Goal: Information Seeking & Learning: Learn about a topic

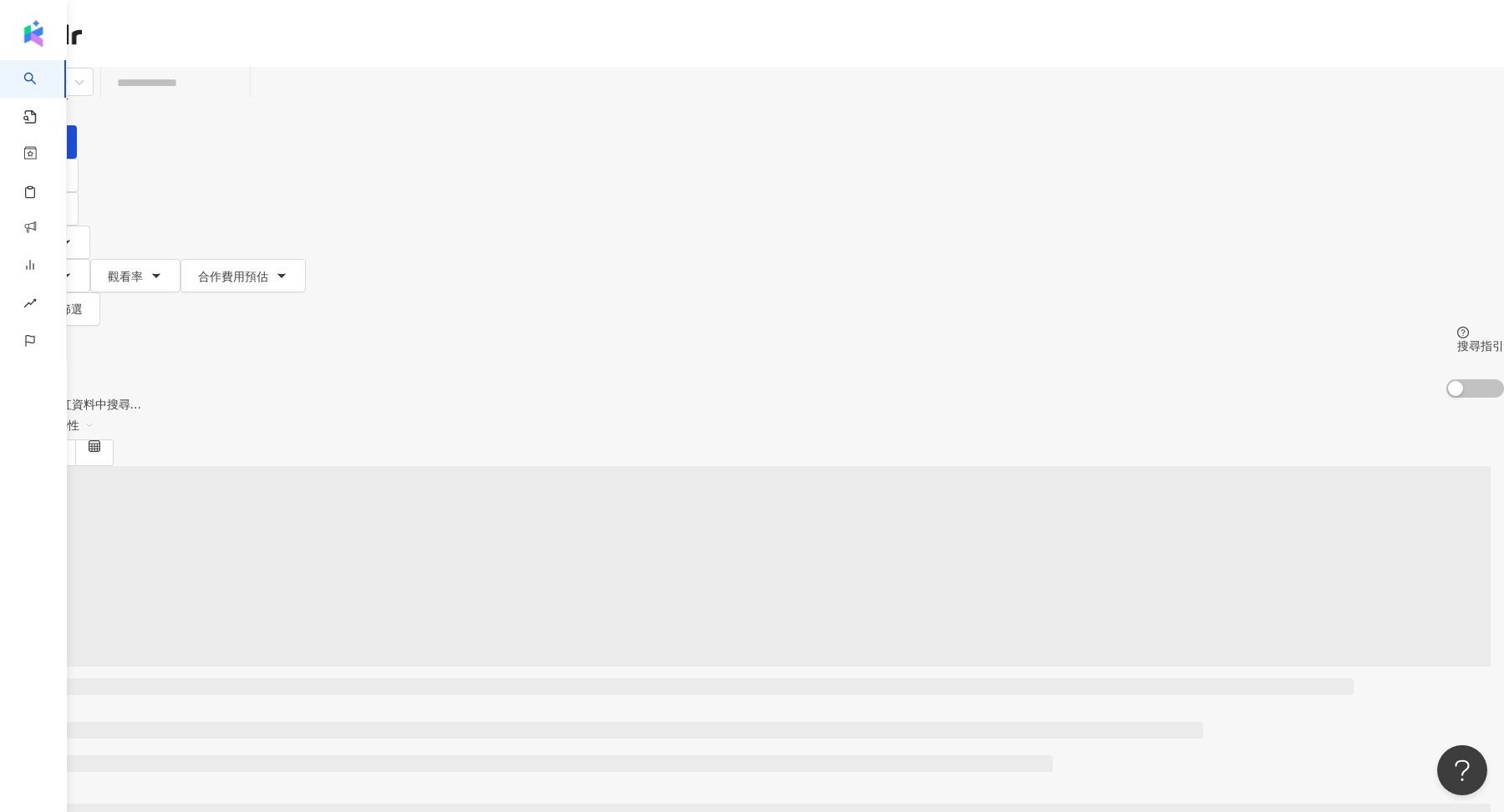
click at [45, 228] on icon at bounding box center [39, 233] width 12 height 12
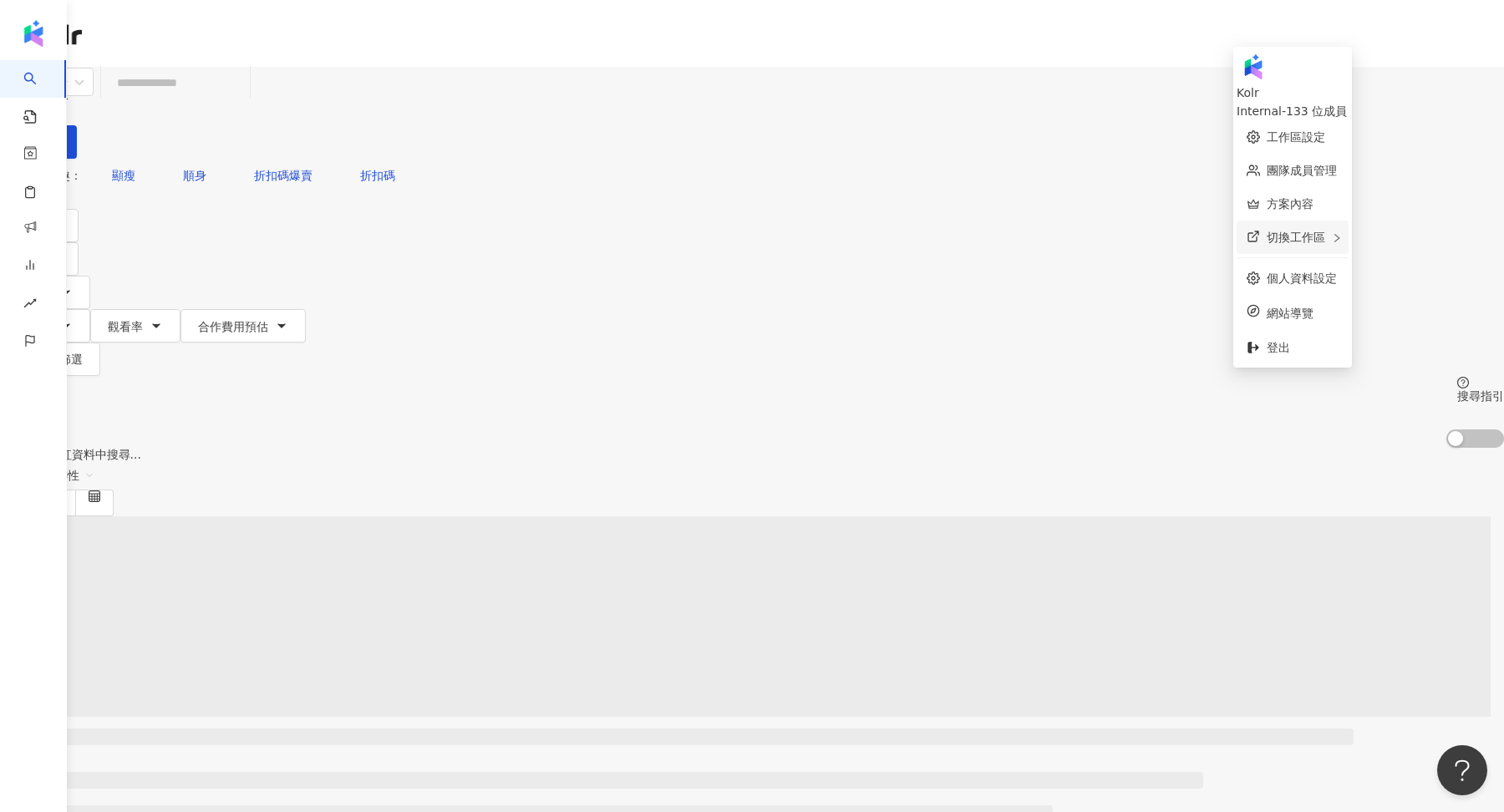
click at [1349, 225] on div "切換工作區" at bounding box center [1293, 237] width 112 height 34
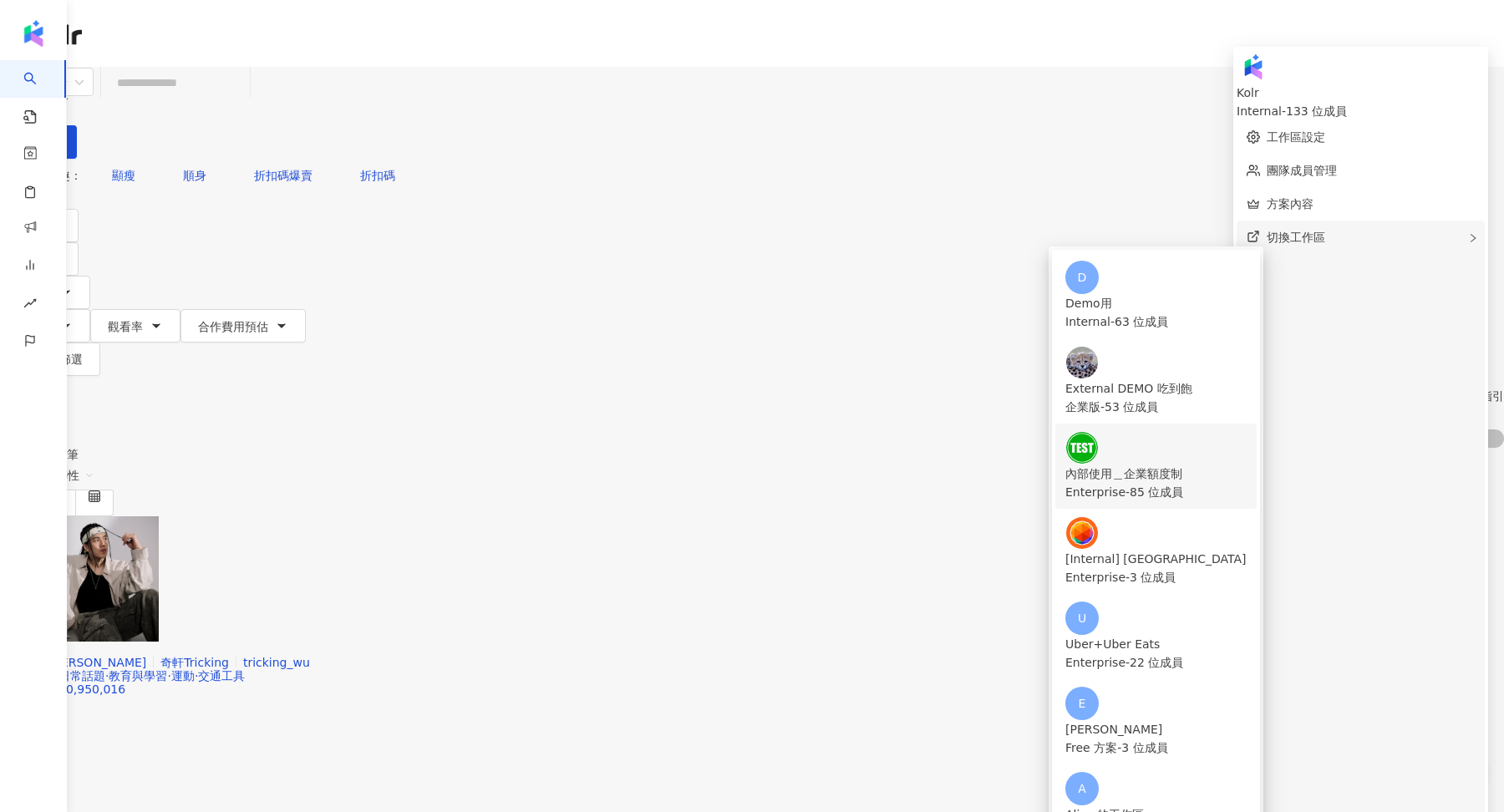
click at [1109, 464] on div "內部使用＿企業額度制" at bounding box center [1156, 473] width 181 height 19
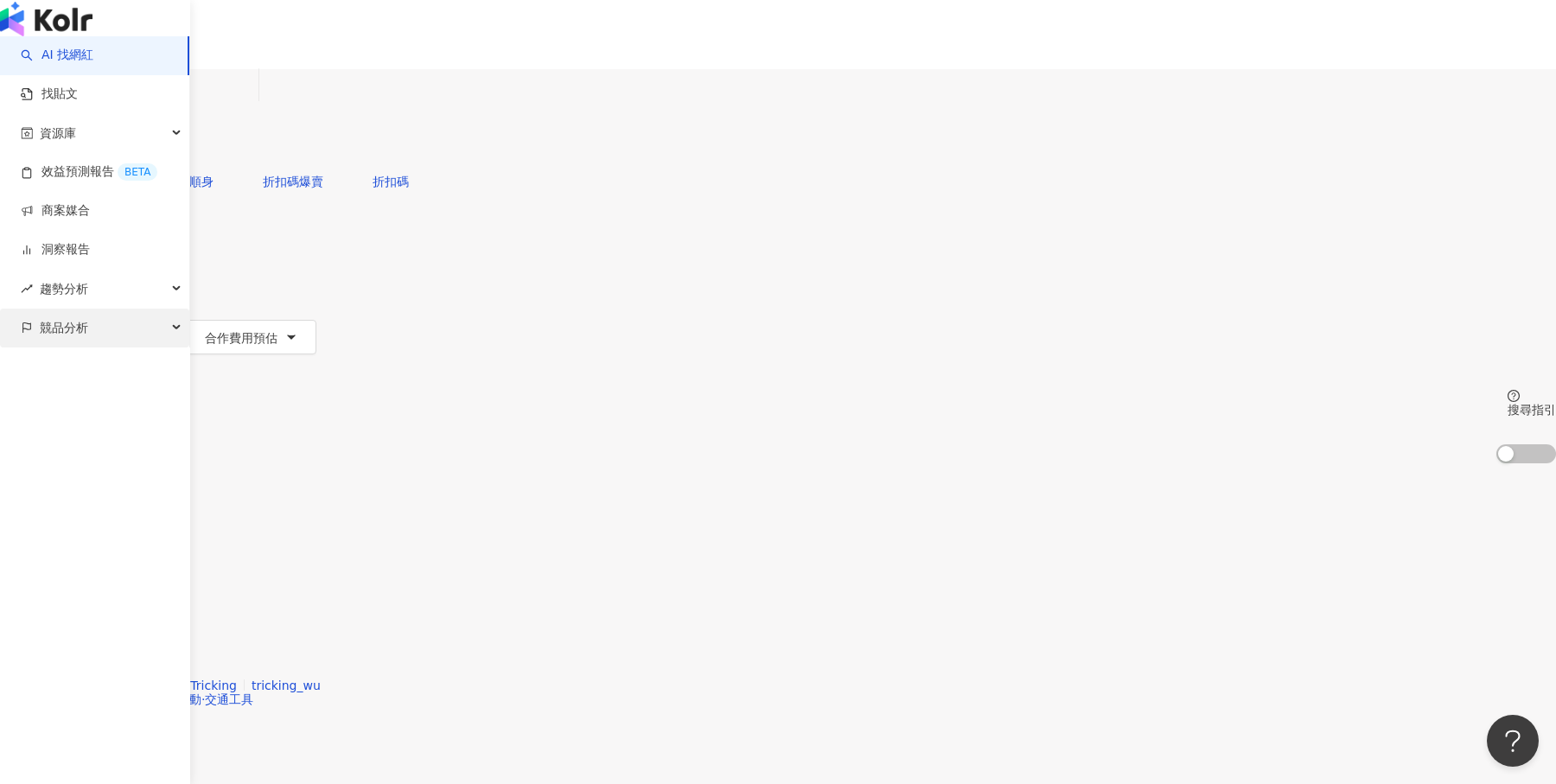
click at [77, 347] on span "競品分析" at bounding box center [63, 328] width 49 height 39
click at [89, 375] on link "品牌帳號分析" at bounding box center [77, 366] width 73 height 17
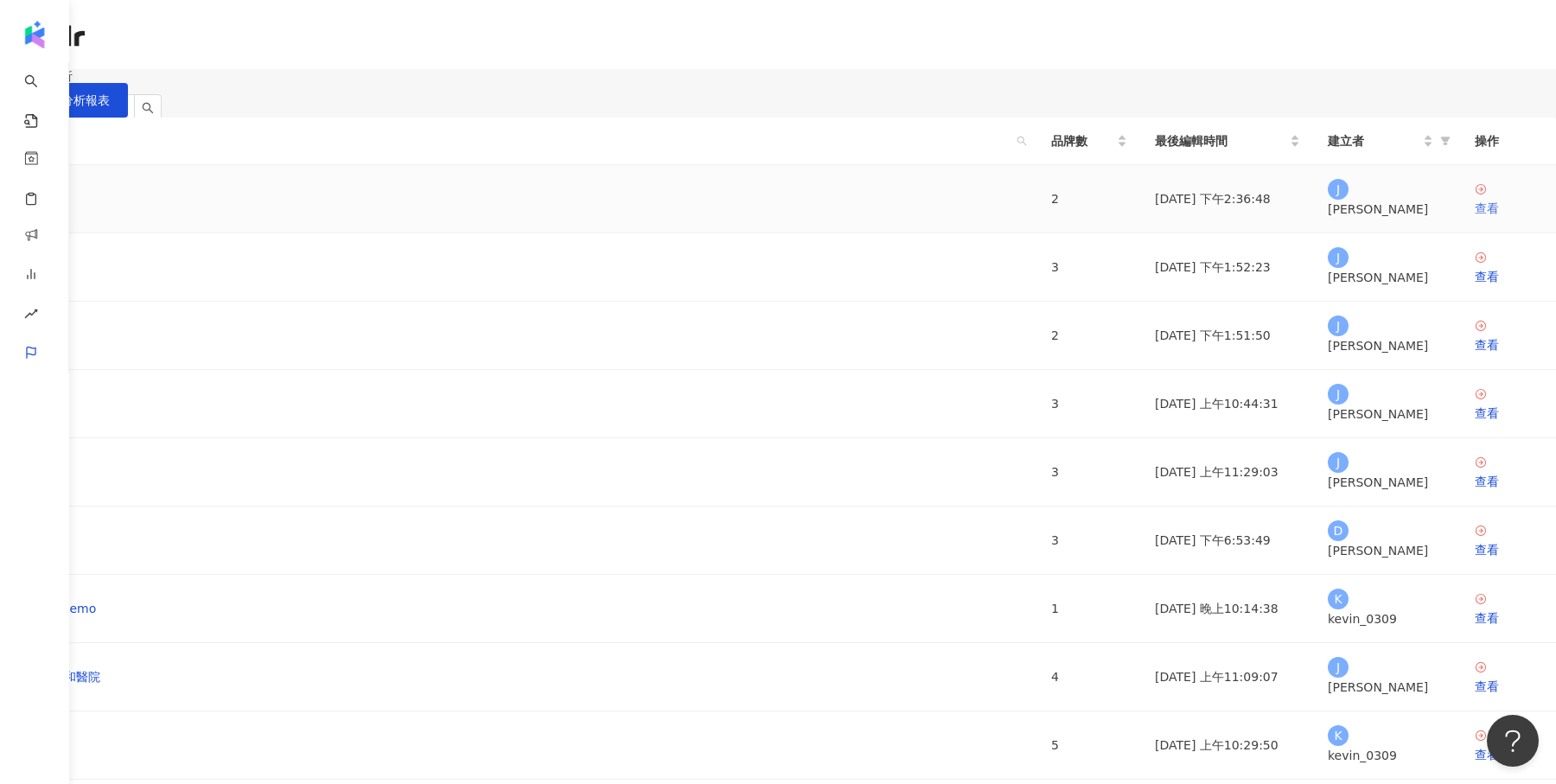
click at [1475, 218] on div "查看" at bounding box center [1508, 207] width 67 height 19
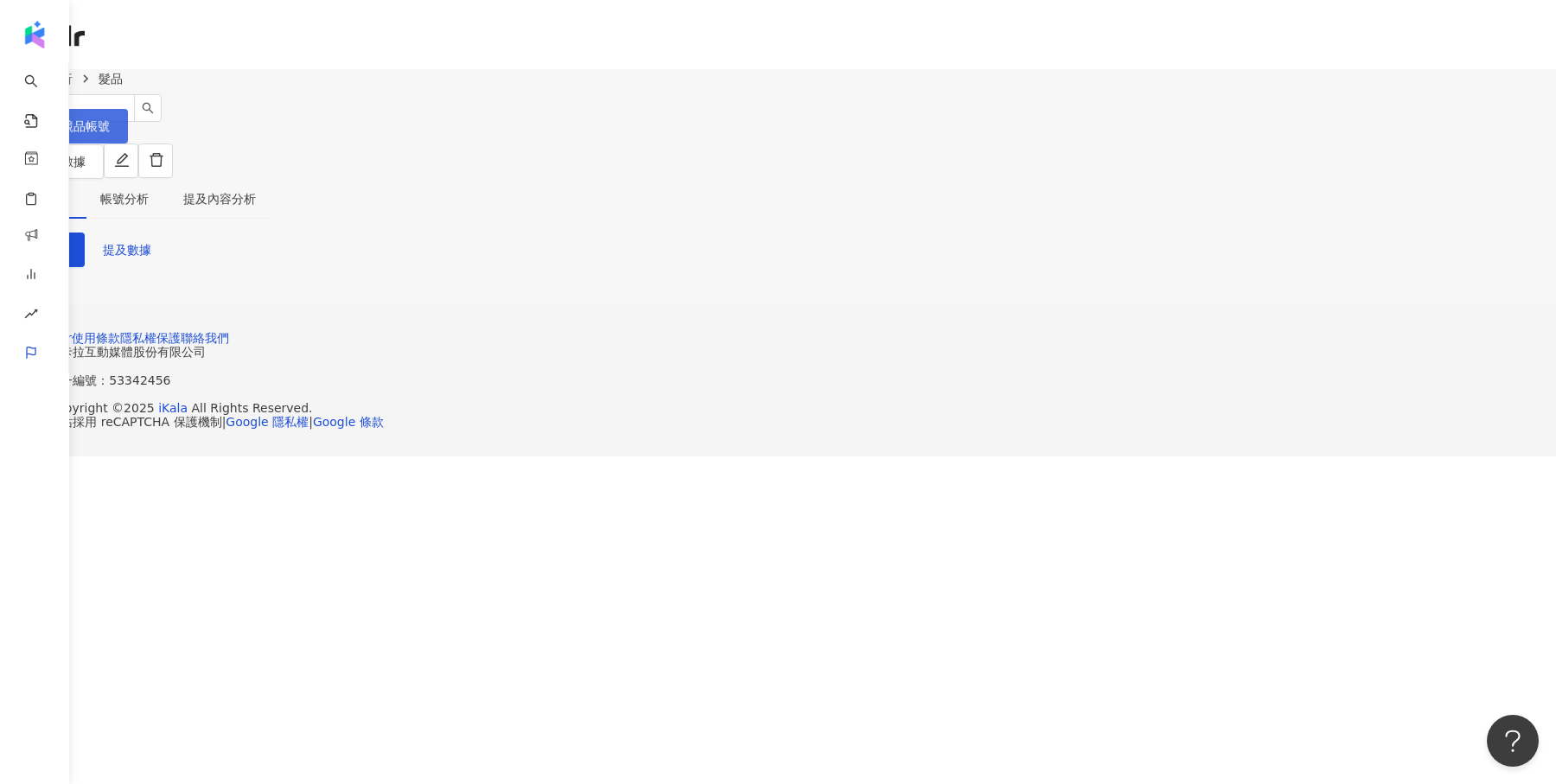
click at [128, 116] on button "設定競品帳號" at bounding box center [63, 127] width 128 height 35
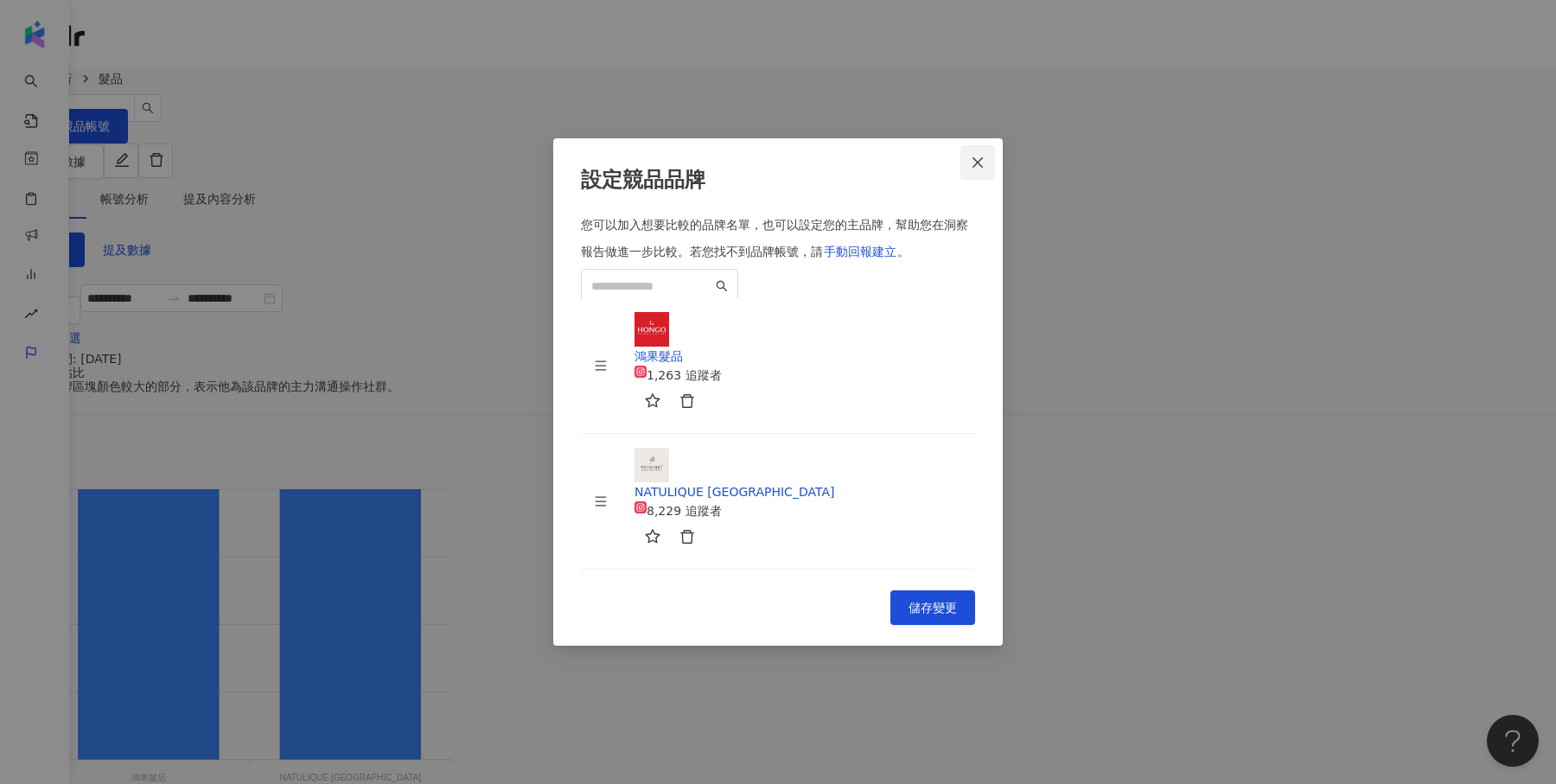
click at [976, 166] on icon "close" at bounding box center [977, 162] width 14 height 14
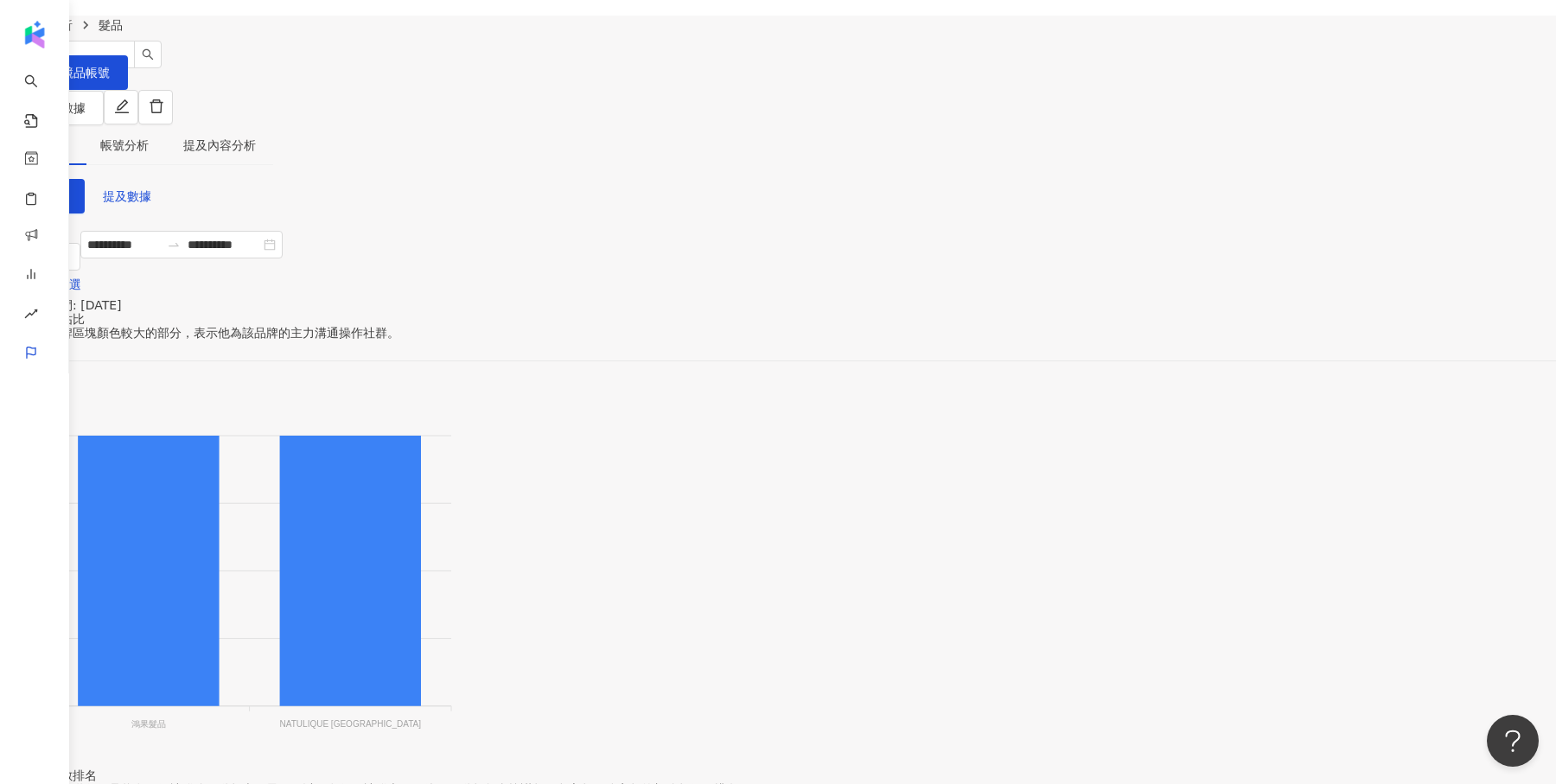
scroll to position [56, 0]
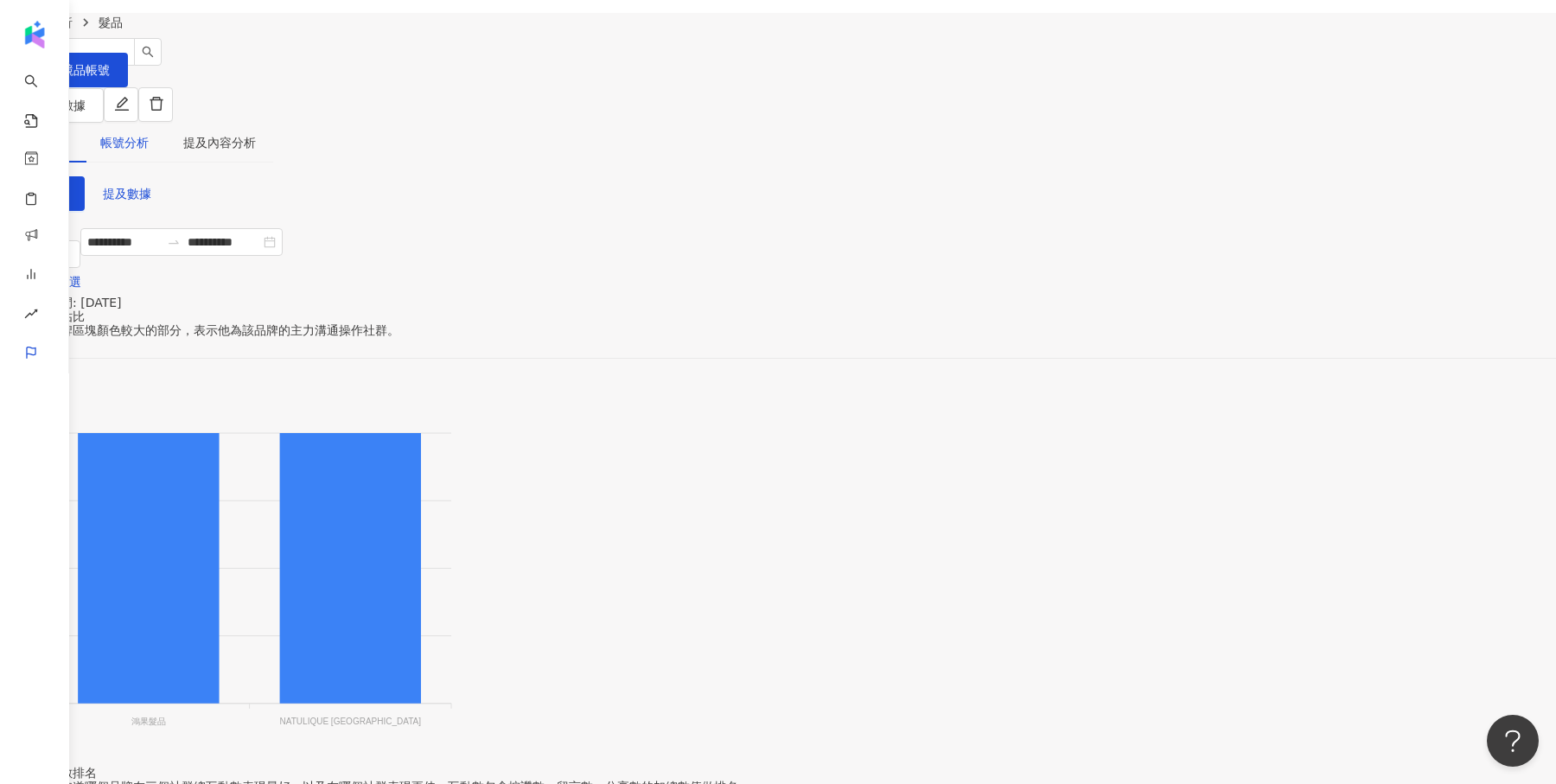
click at [149, 133] on div "帳號分析" at bounding box center [124, 142] width 49 height 19
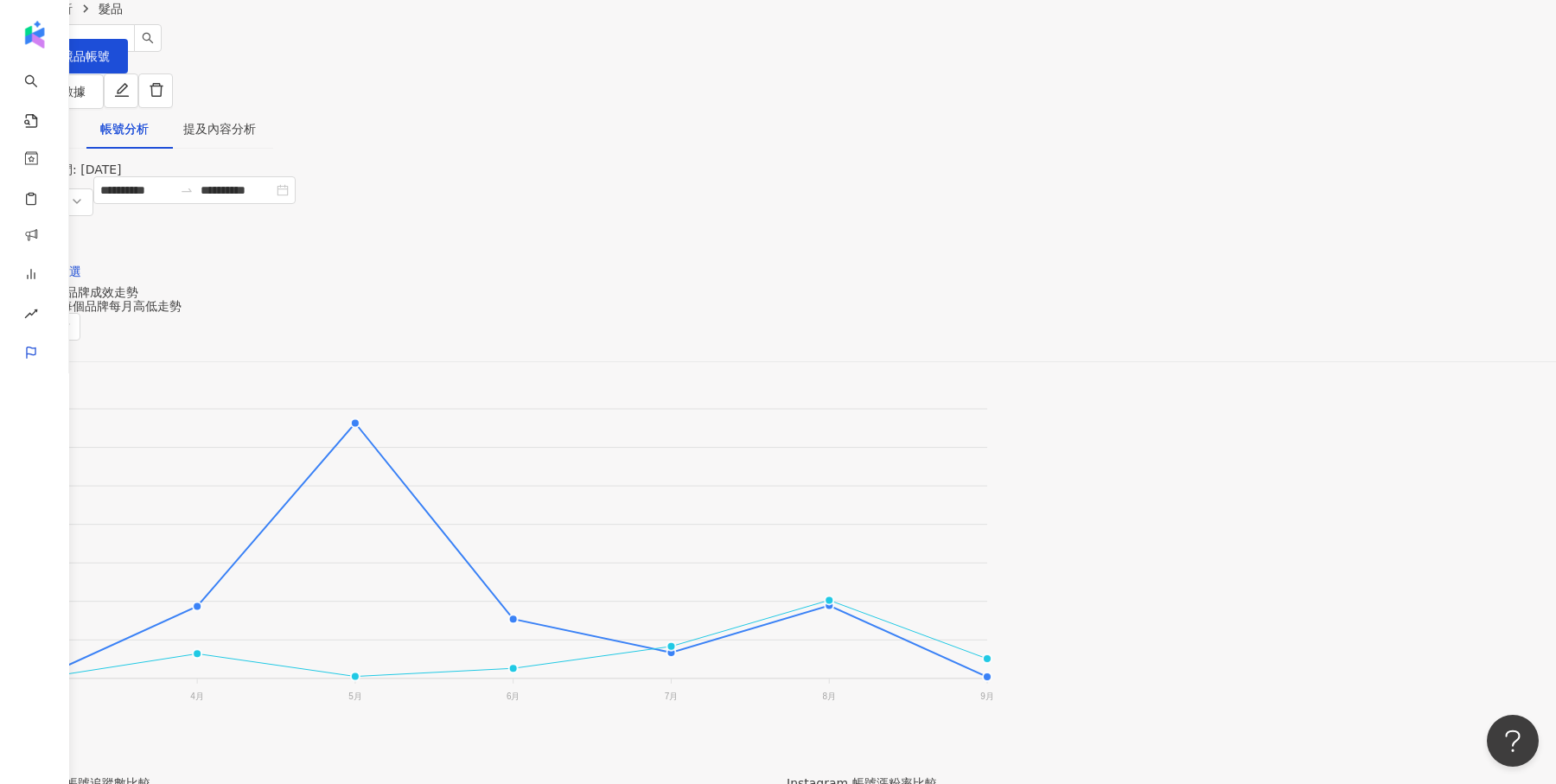
scroll to position [66, 0]
click at [256, 123] on div "提及內容分析" at bounding box center [220, 132] width 73 height 19
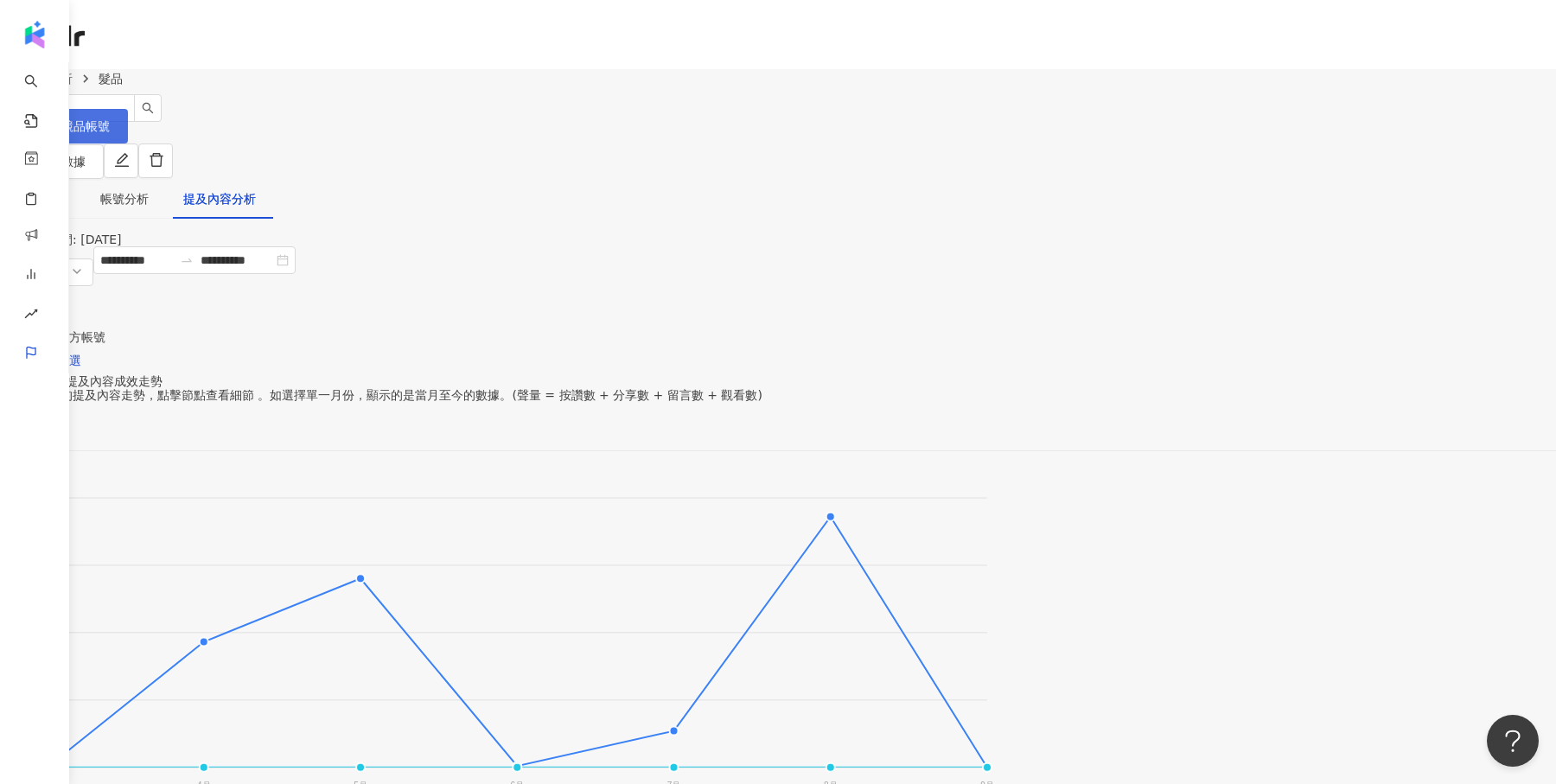
click at [128, 134] on button "設定競品帳號" at bounding box center [63, 127] width 128 height 35
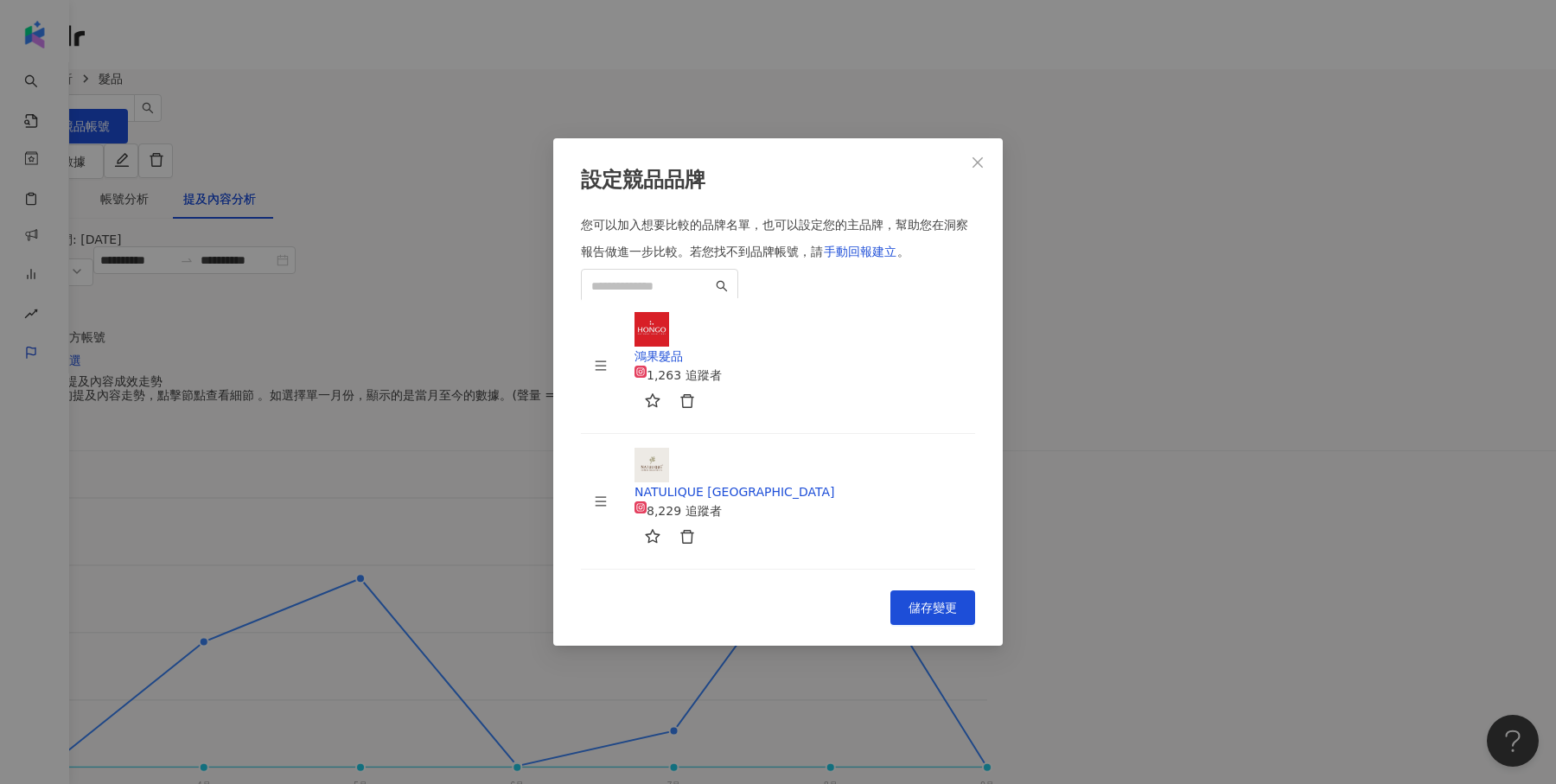
click at [1176, 273] on div "設定競品品牌 您可以加入想要比較的品牌名單，也可以設定您的主品牌，幫助您在洞察報告做進一步比較。 若您找不到品牌帳號，請 手動回報建立 。 鴻果髮品 1,26…" at bounding box center [778, 392] width 1556 height 784
click at [975, 153] on button "Close" at bounding box center [978, 162] width 35 height 35
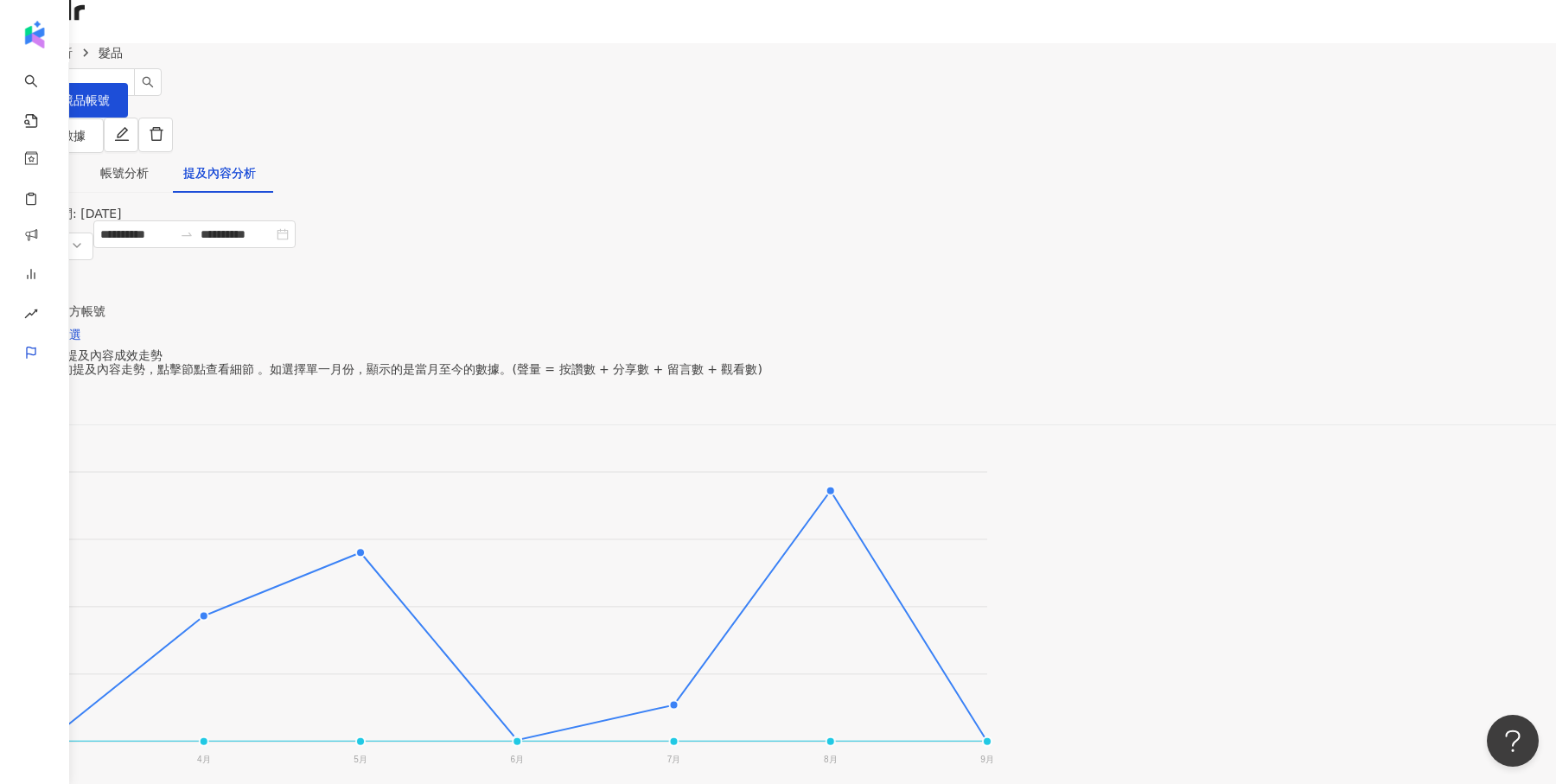
scroll to position [24, 0]
click at [149, 165] on div "帳號分析" at bounding box center [124, 174] width 49 height 19
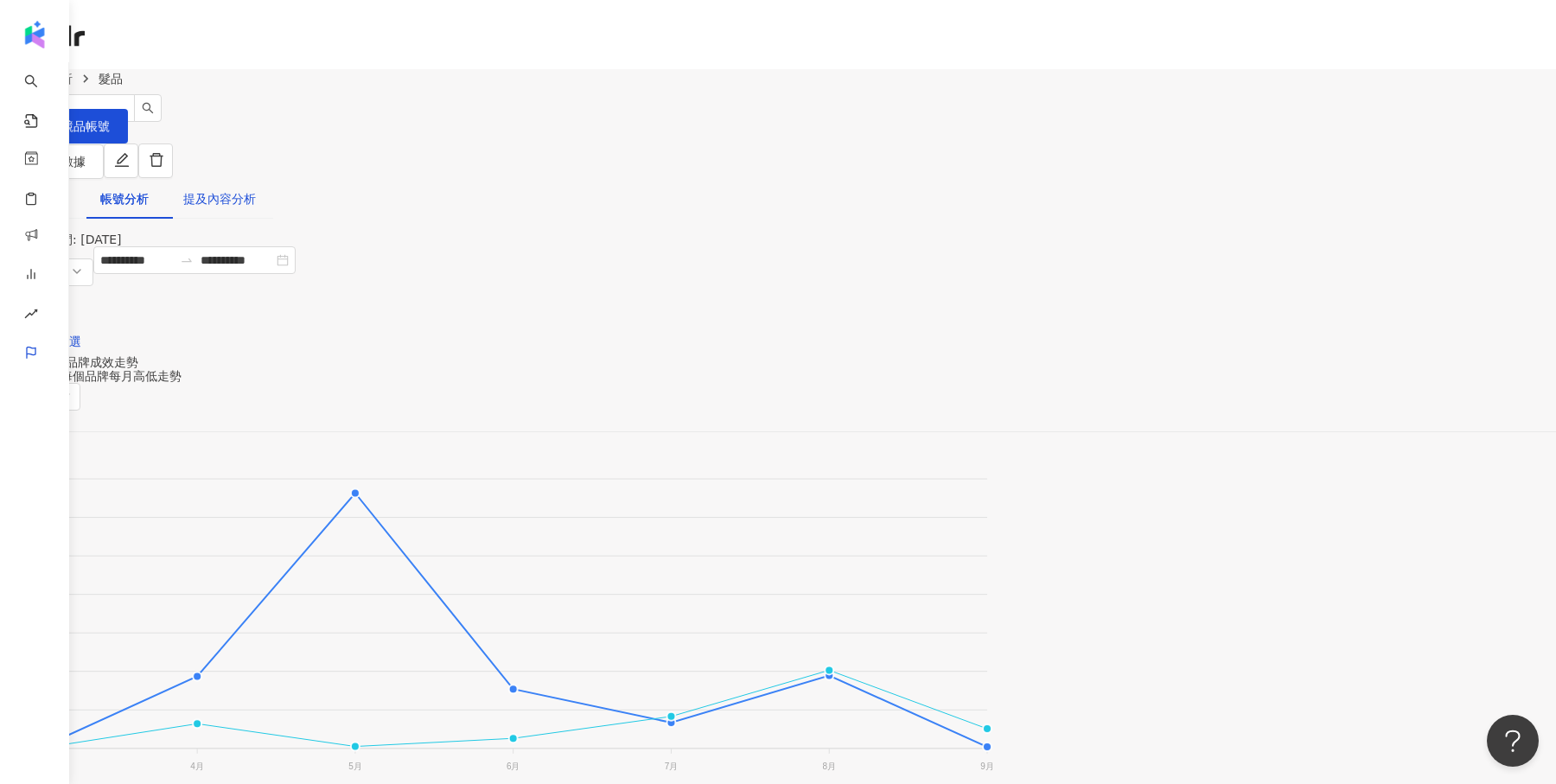
click at [256, 189] on div "提及內容分析" at bounding box center [220, 198] width 73 height 19
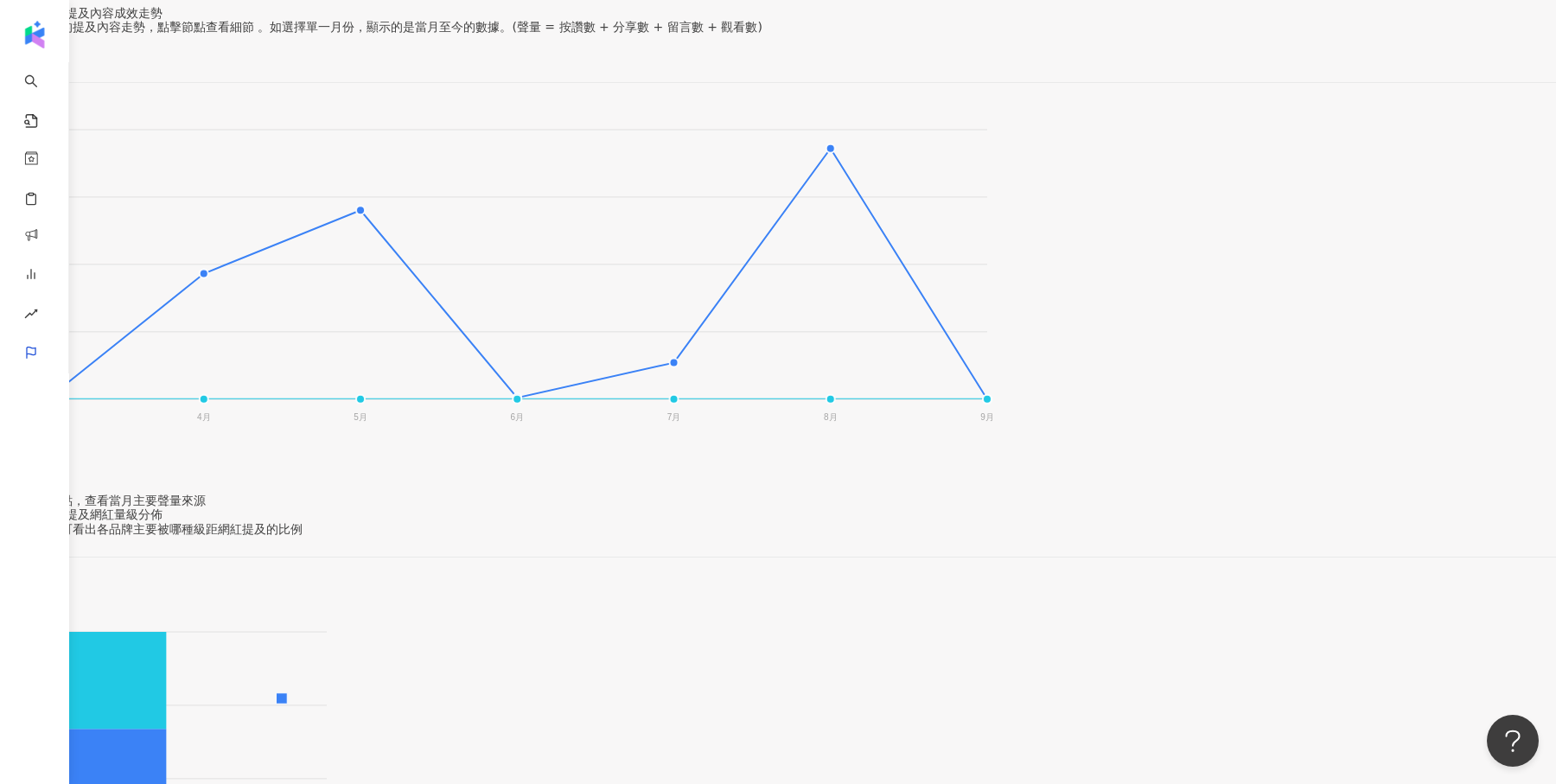
scroll to position [221, 0]
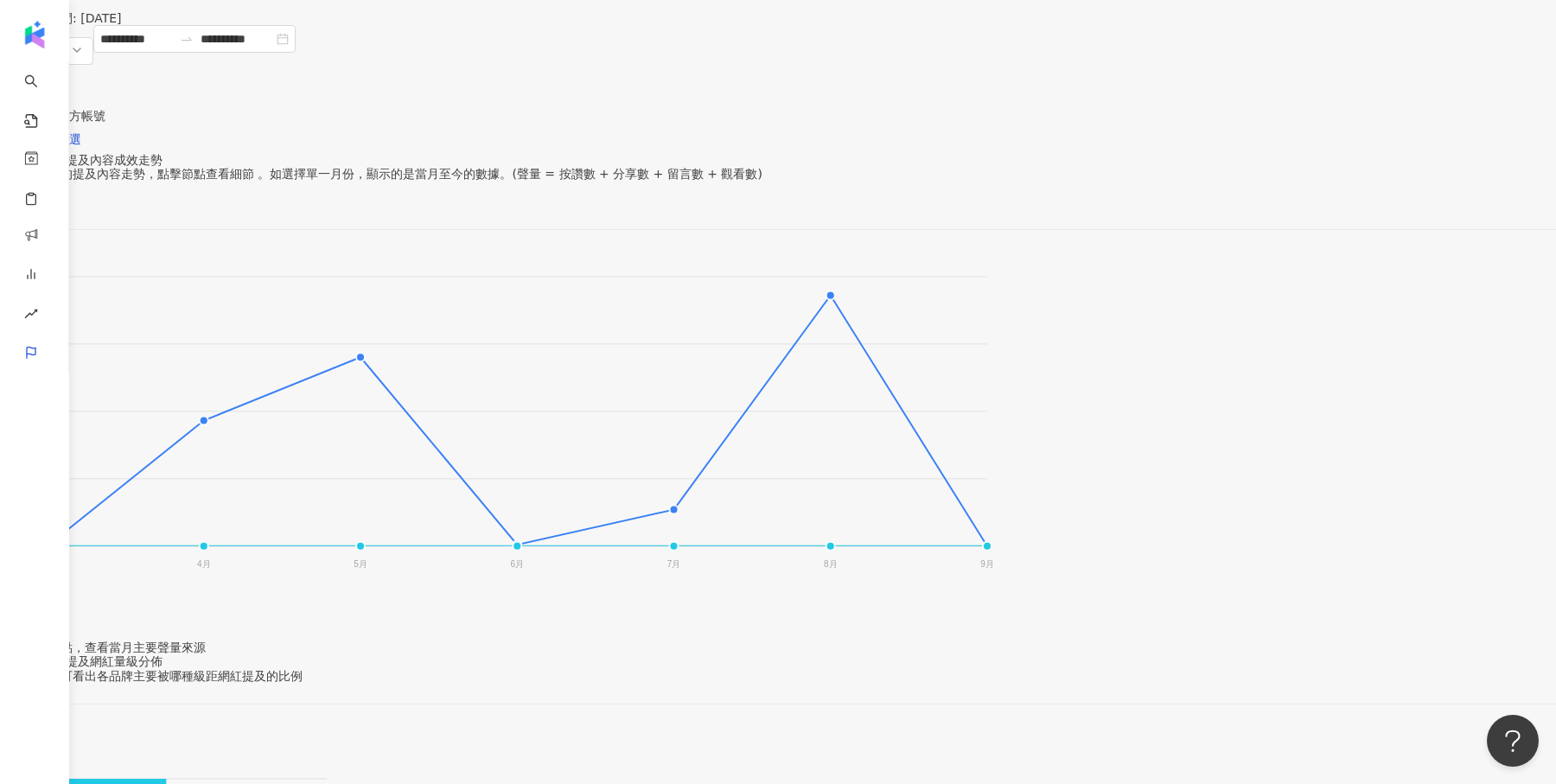
click at [50, 182] on span "聲量" at bounding box center [28, 195] width 42 height 26
click at [1264, 221] on div "提及網紅數" at bounding box center [1261, 224] width 109 height 19
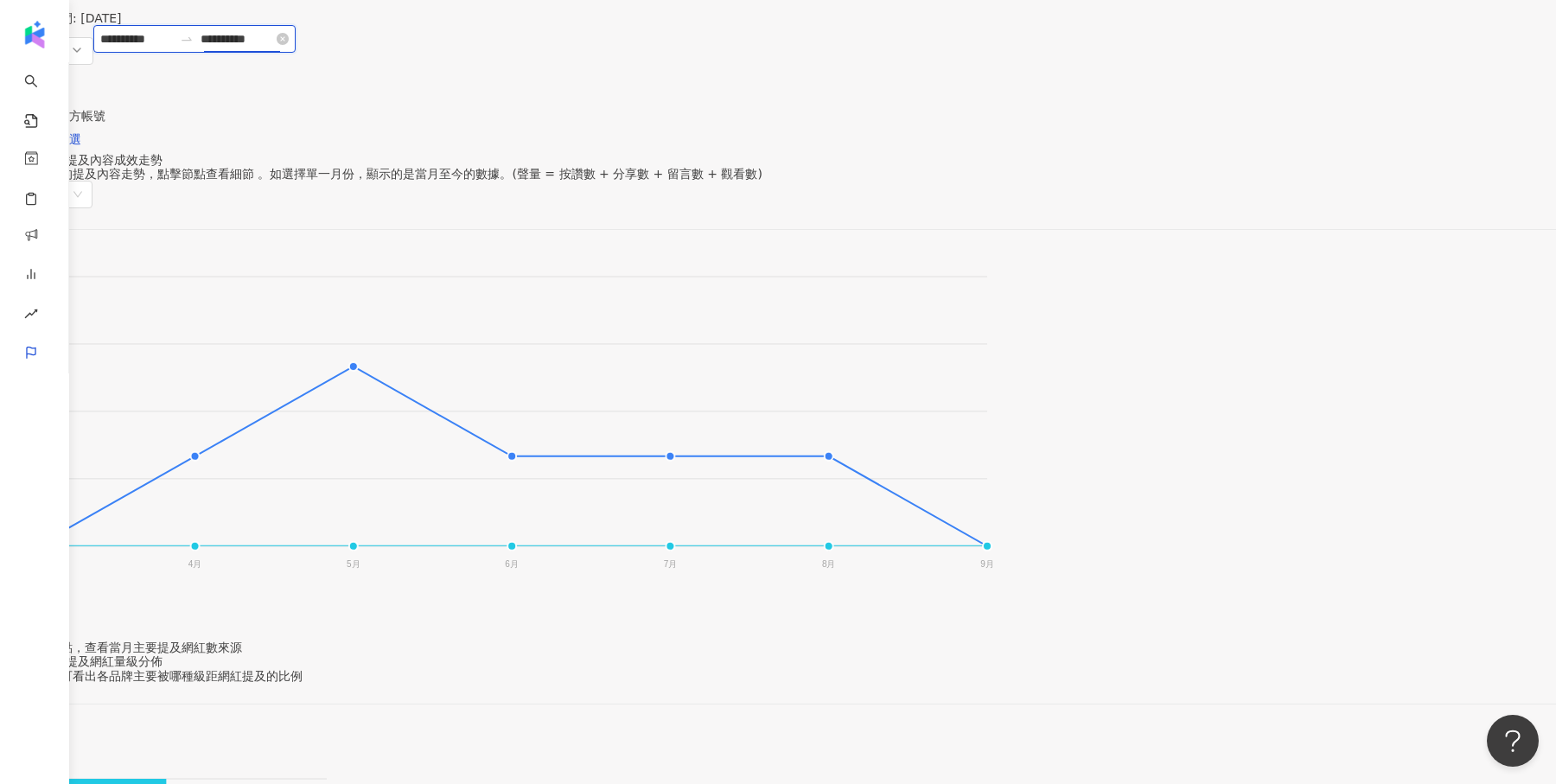
click at [273, 49] on input "**********" at bounding box center [236, 39] width 73 height 19
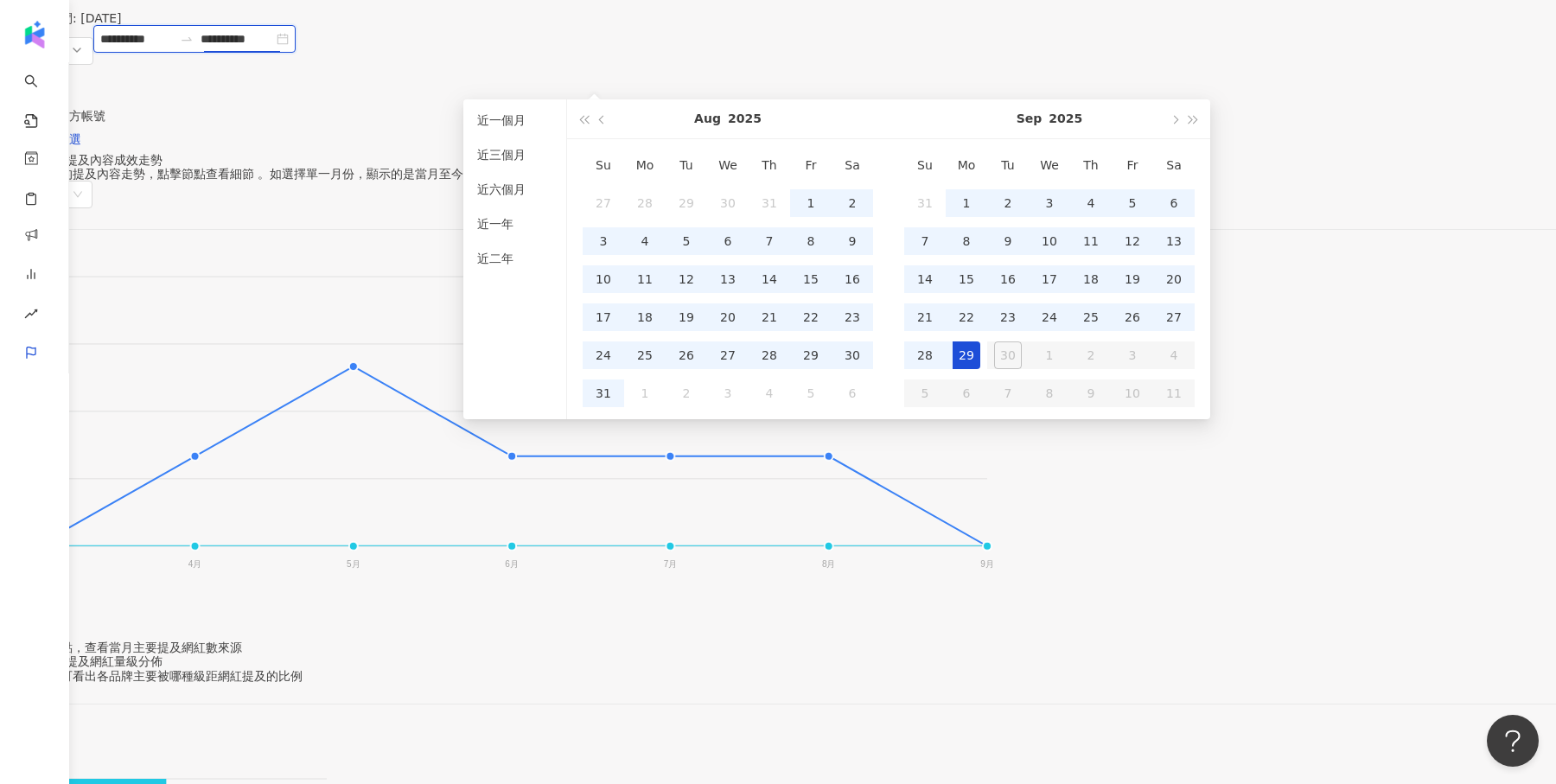
type input "**********"
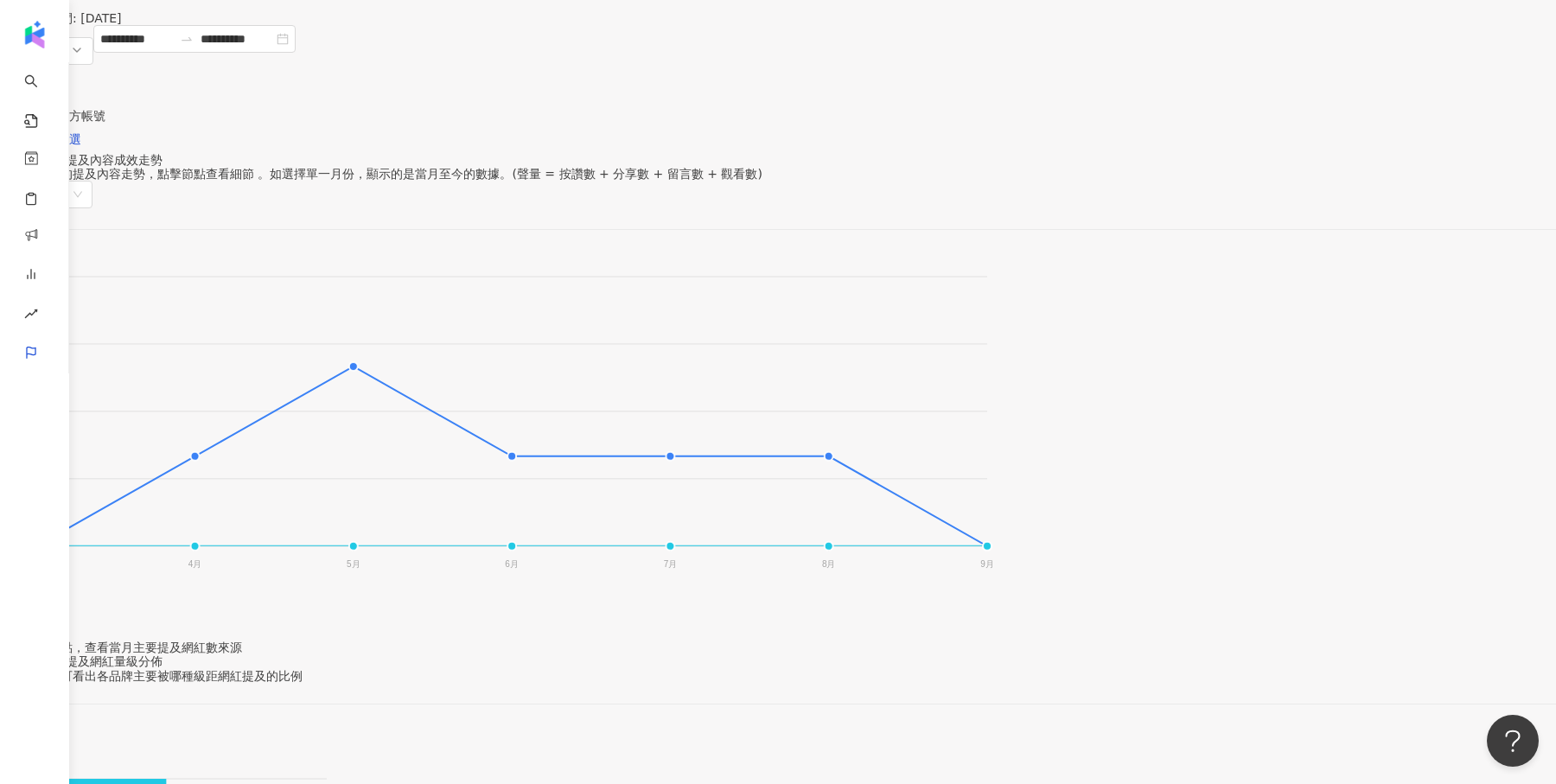
click at [423, 251] on div "鴻果髮品 NATULIQUE Nederland 3 3 2.3 2.3 1.5 1.5 0.8 0.8 0 0 3月 3月 4月 4月 5月 5月 6月 6…" at bounding box center [778, 453] width 1556 height 404
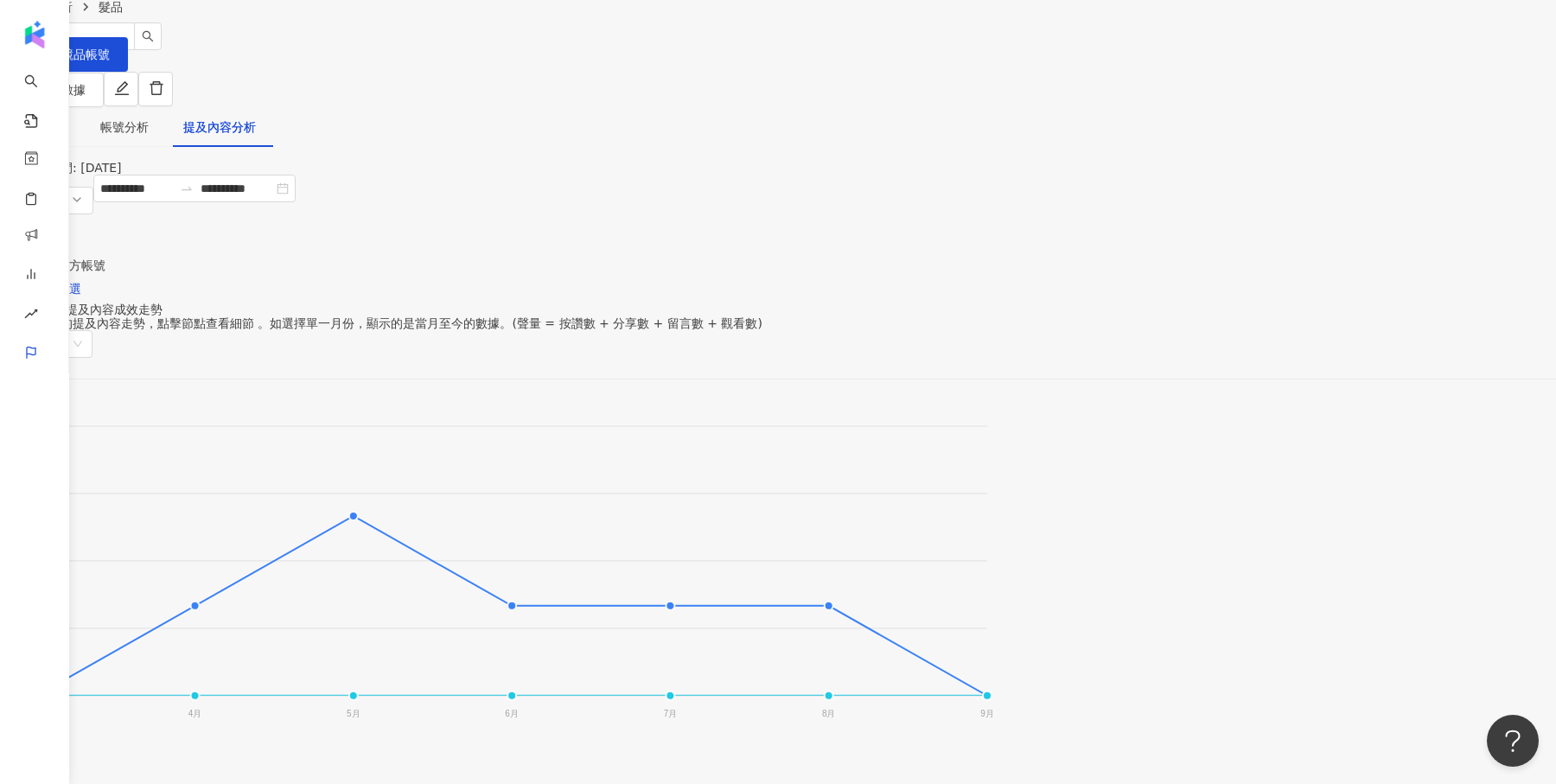
scroll to position [50, 0]
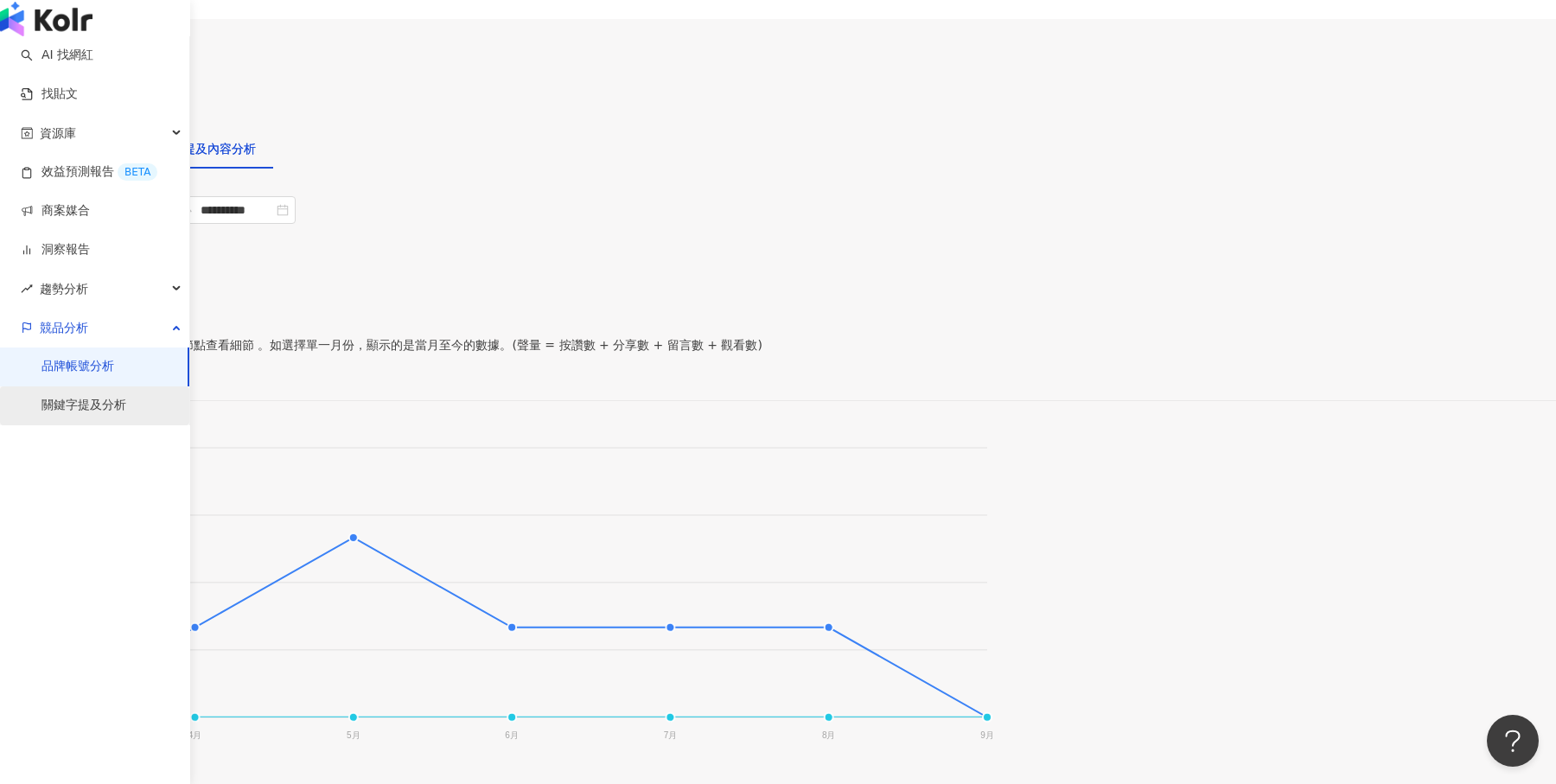
click at [85, 414] on link "關鍵字提及分析" at bounding box center [84, 405] width 85 height 17
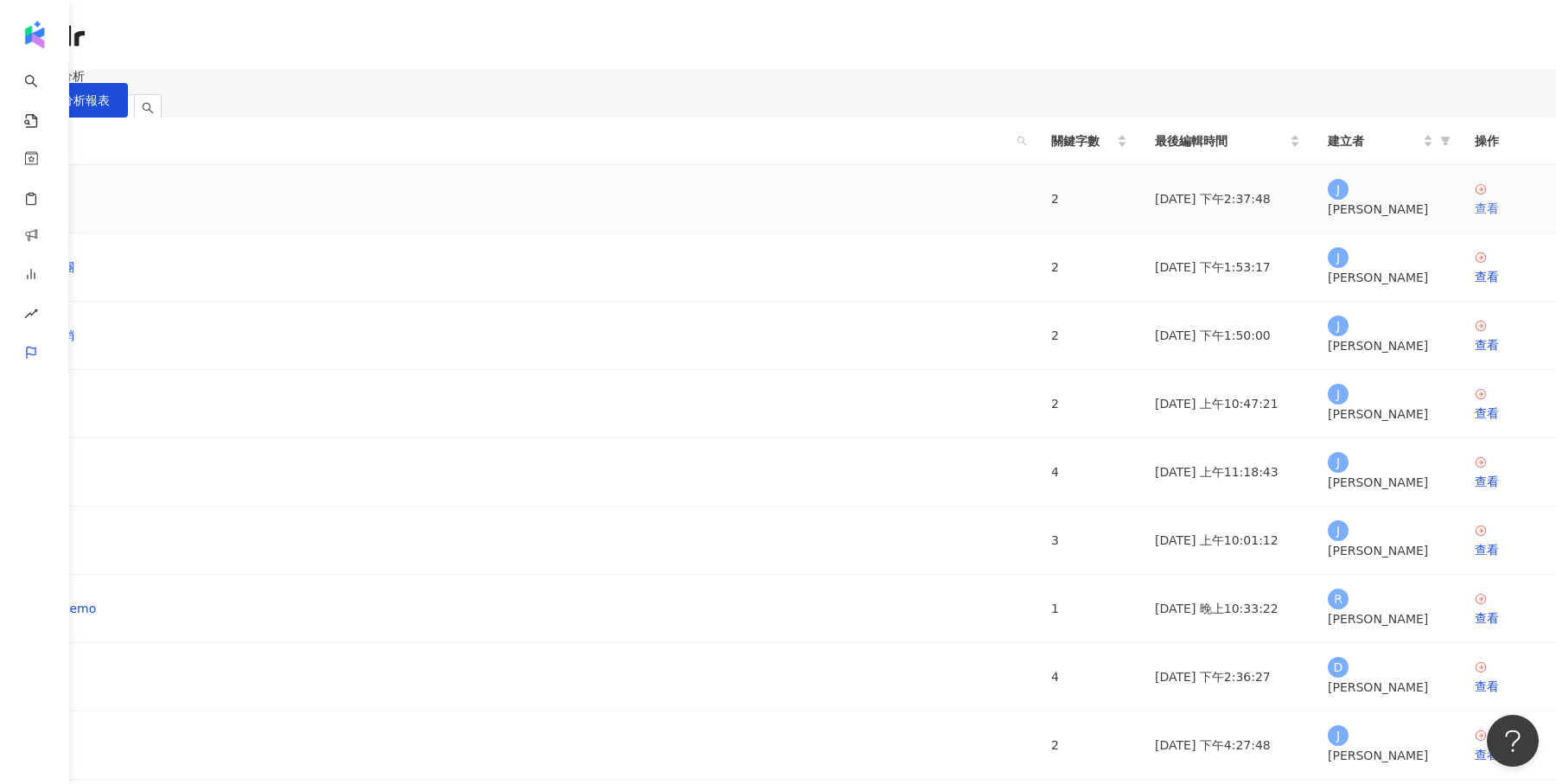
click at [1475, 218] on div "查看" at bounding box center [1508, 207] width 67 height 19
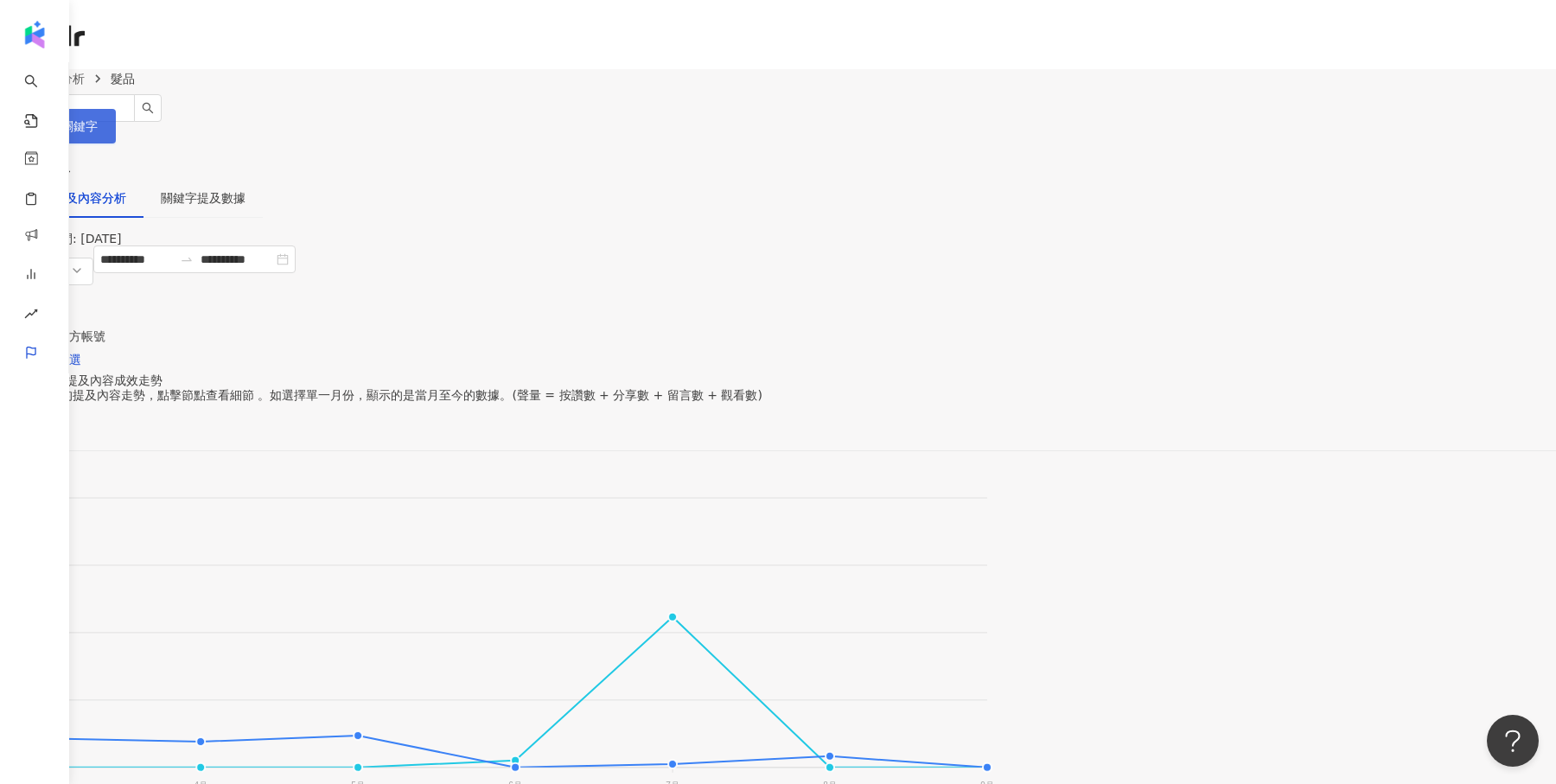
click at [97, 119] on span "設定關鍵字" at bounding box center [67, 126] width 61 height 14
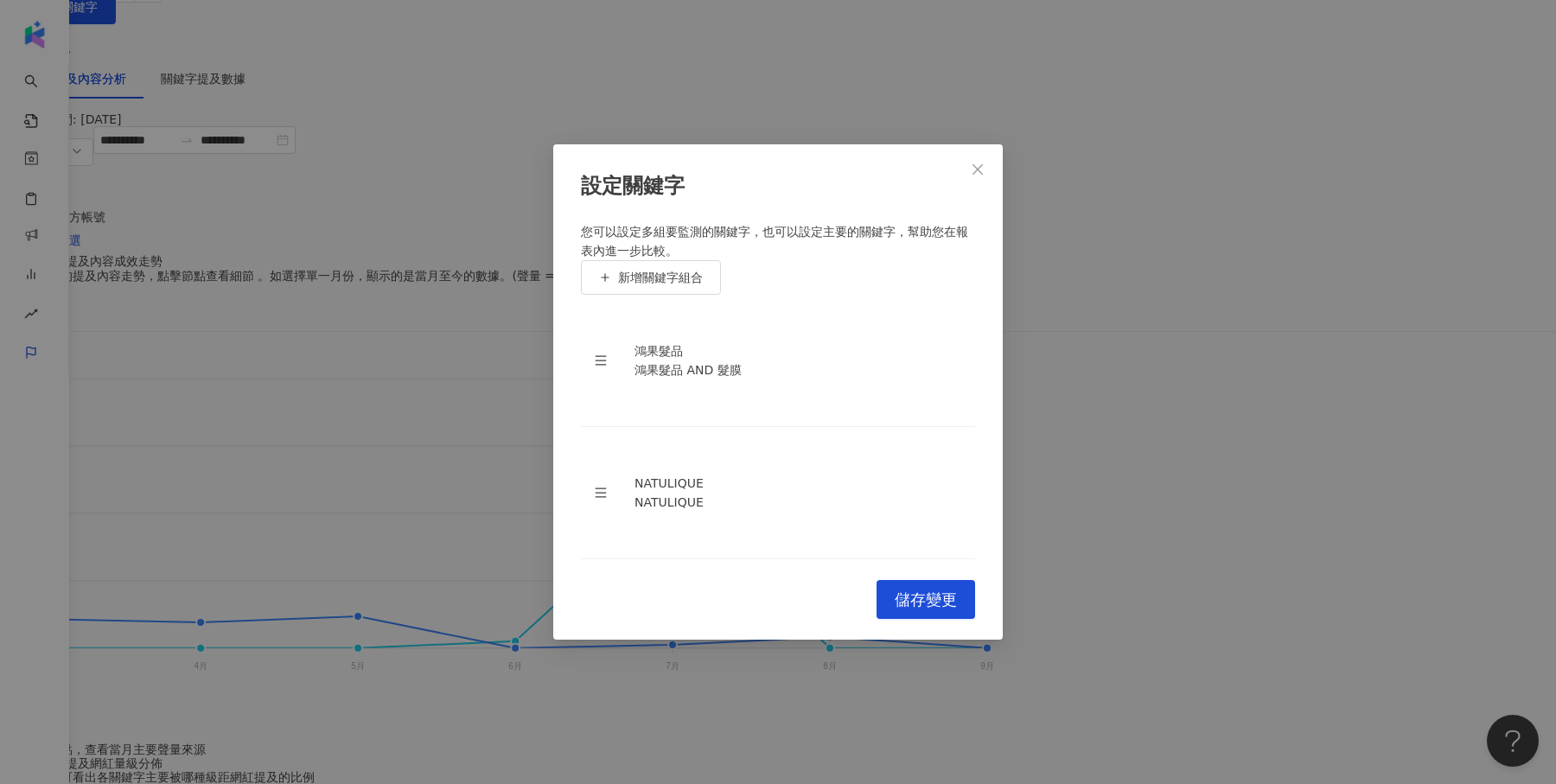
scroll to position [129, 0]
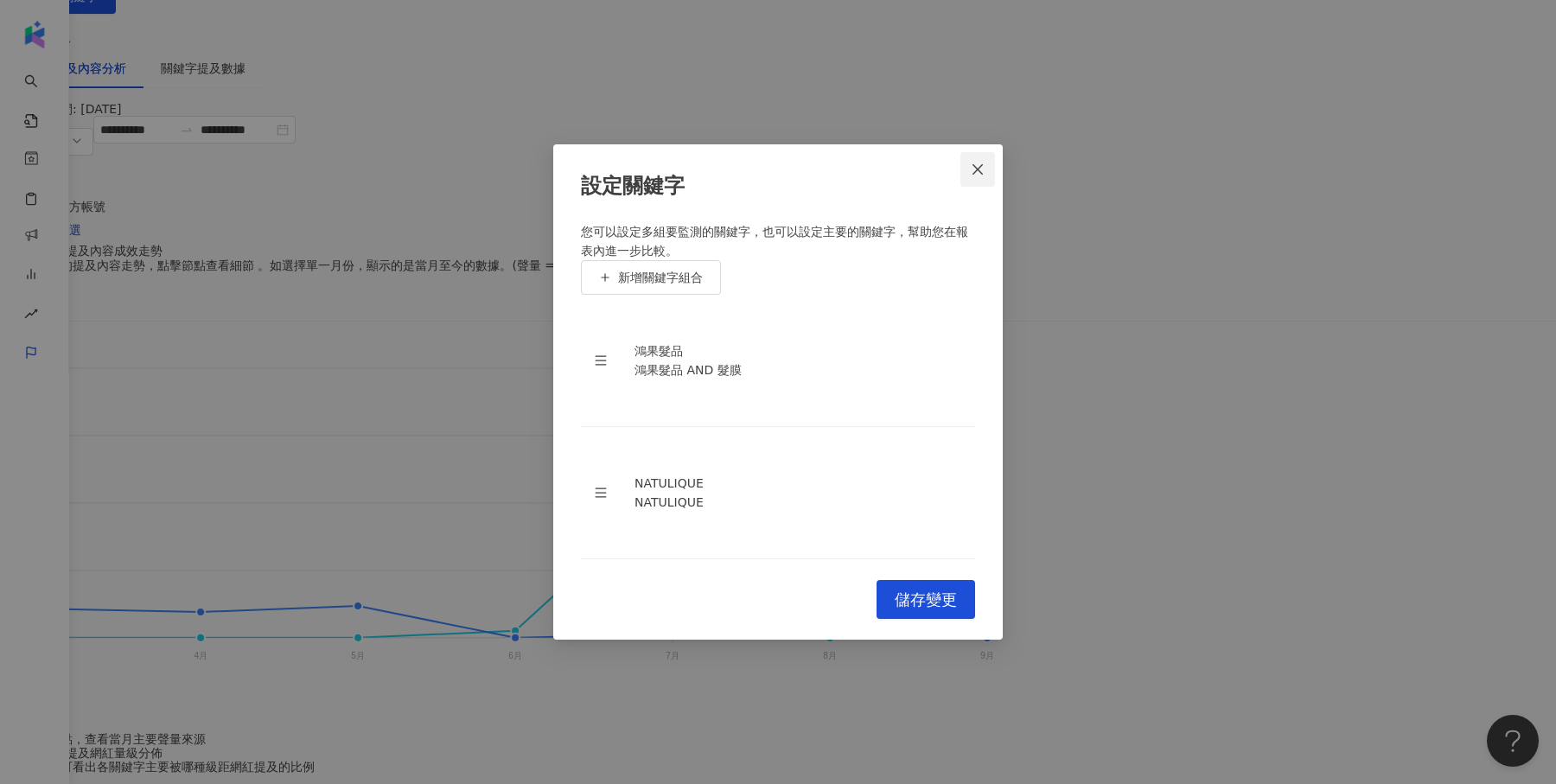
click at [987, 154] on button "Close" at bounding box center [978, 170] width 35 height 35
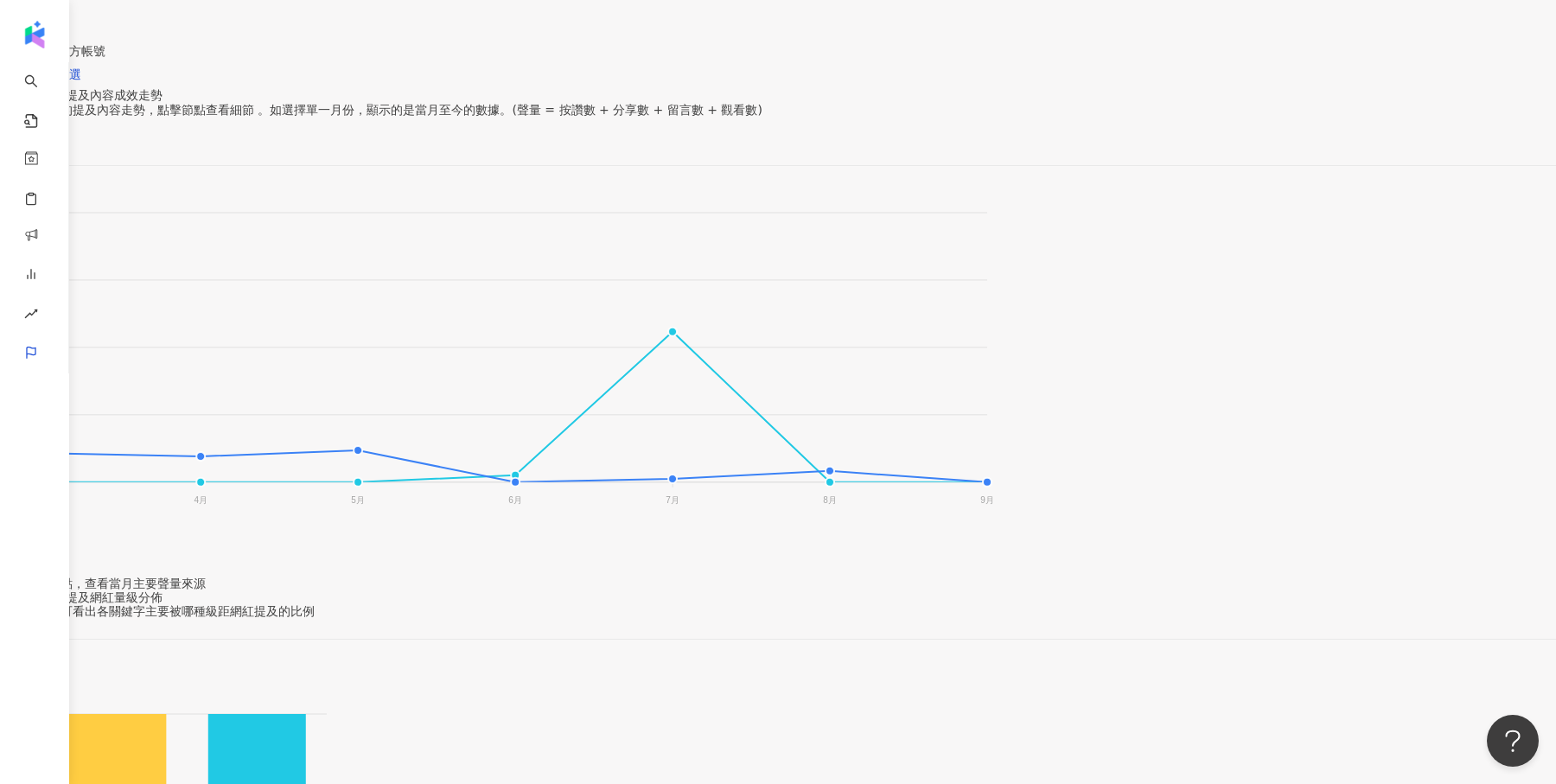
scroll to position [110, 0]
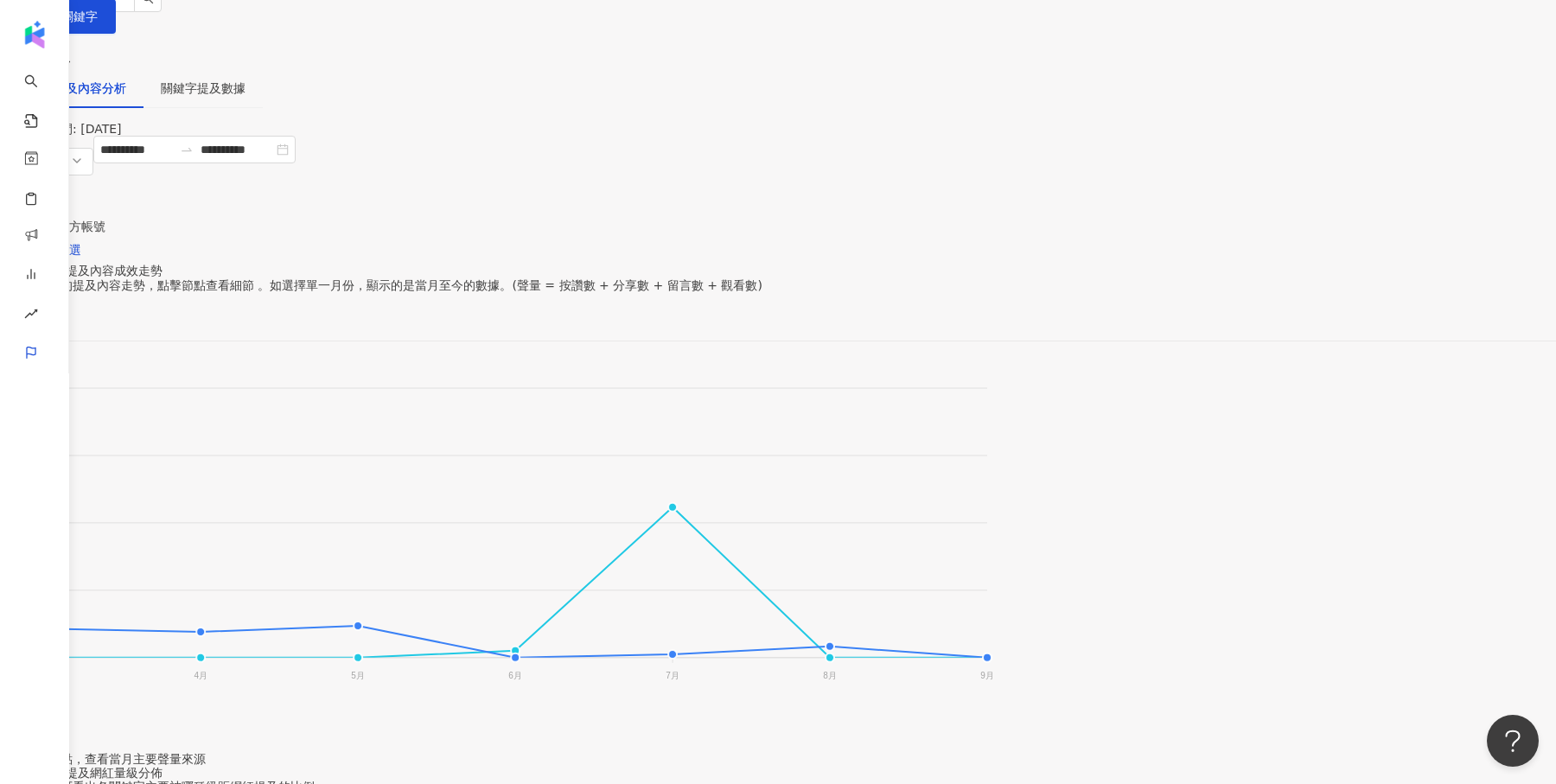
click at [50, 293] on span "聲量" at bounding box center [28, 306] width 42 height 26
click at [944, 307] on div "Instagram 提及內容成效走勢 觀看各月份的提及內容走勢，點擊節點查看細節 。如選擇單一月份，顯示的是當月至今的數據。(聲量 = 按讚數 + 分享數 +…" at bounding box center [778, 291] width 1556 height 55
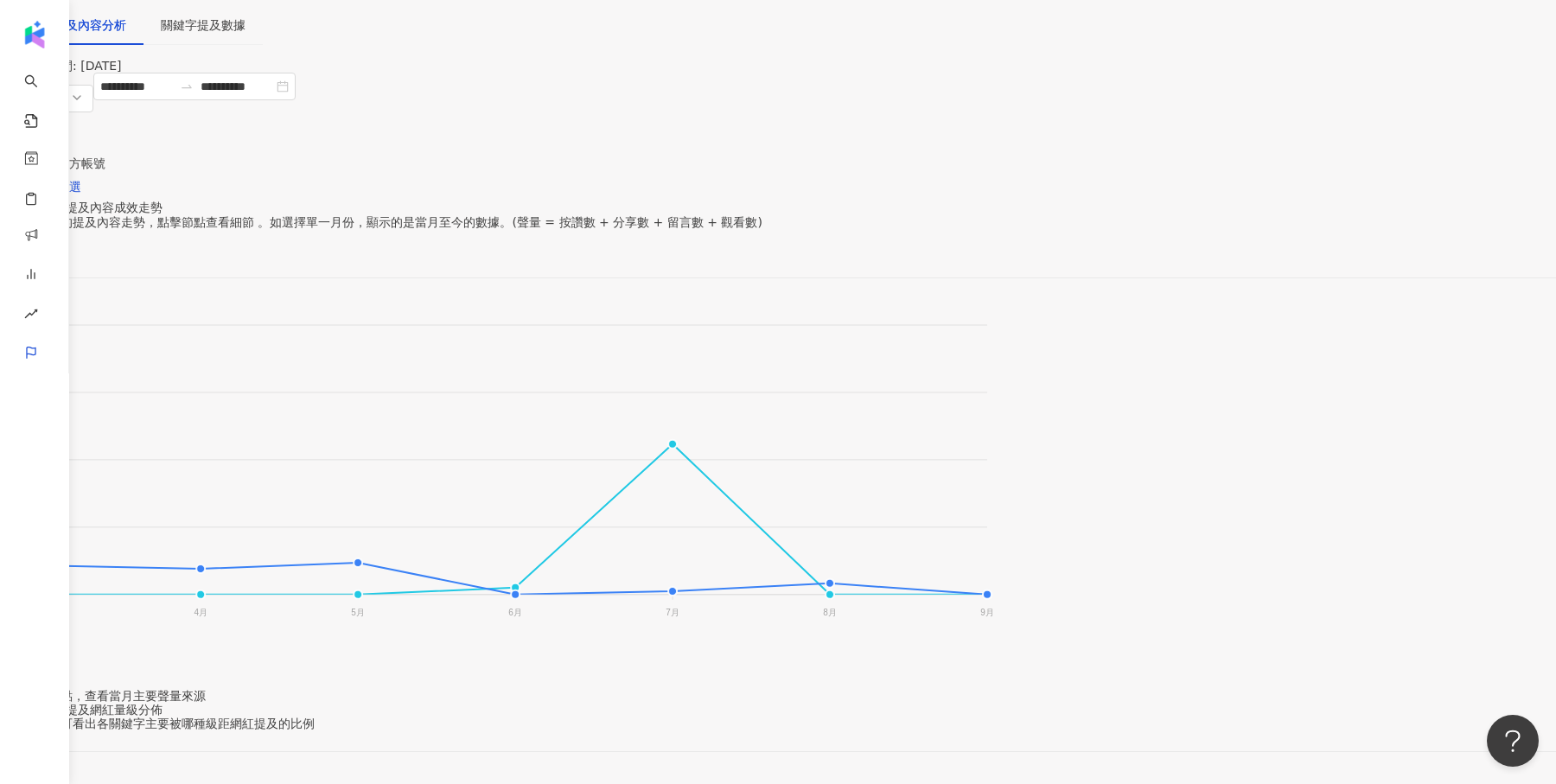
scroll to position [0, 0]
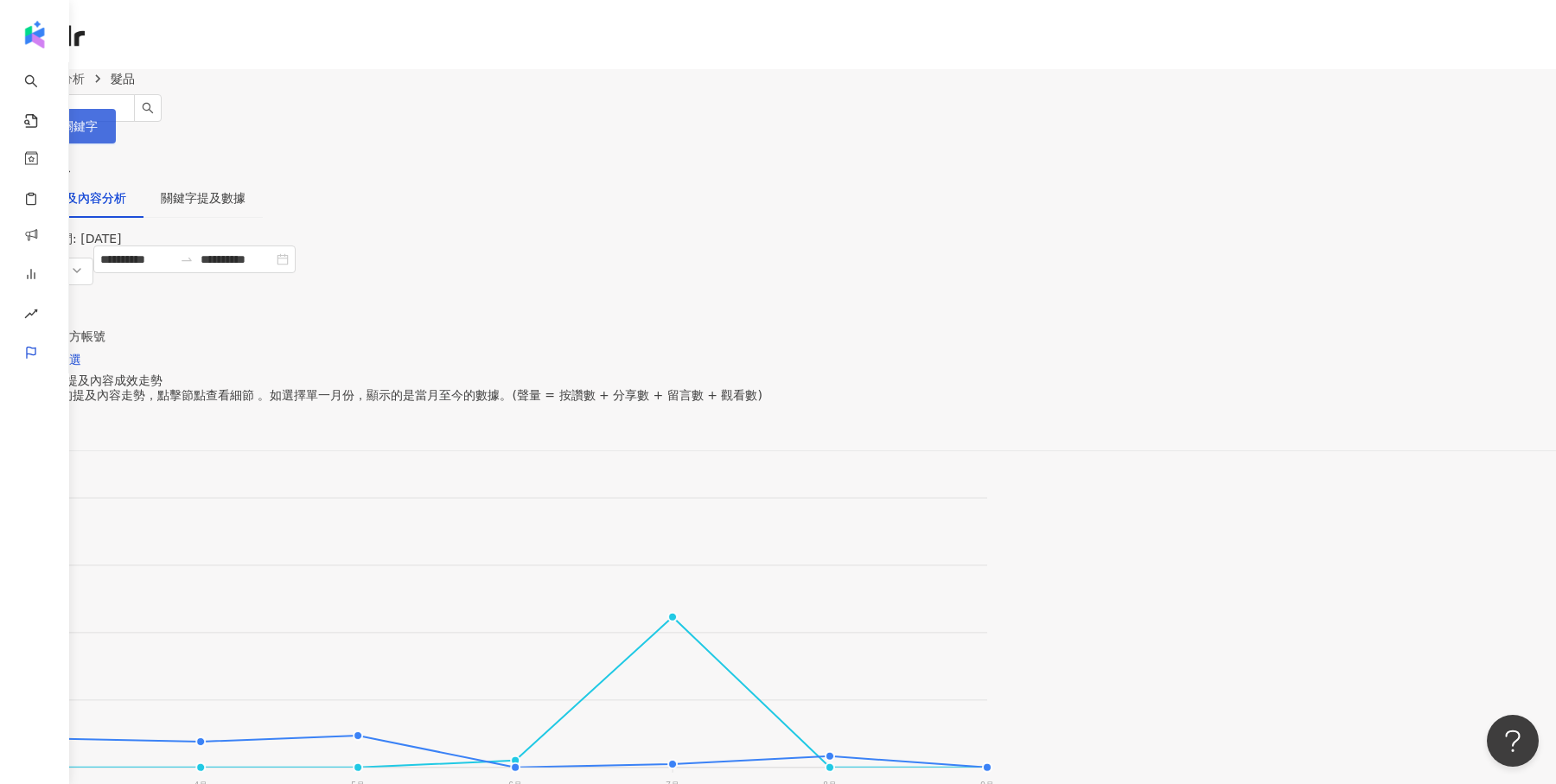
click at [116, 118] on button "設定關鍵字" at bounding box center [58, 127] width 116 height 35
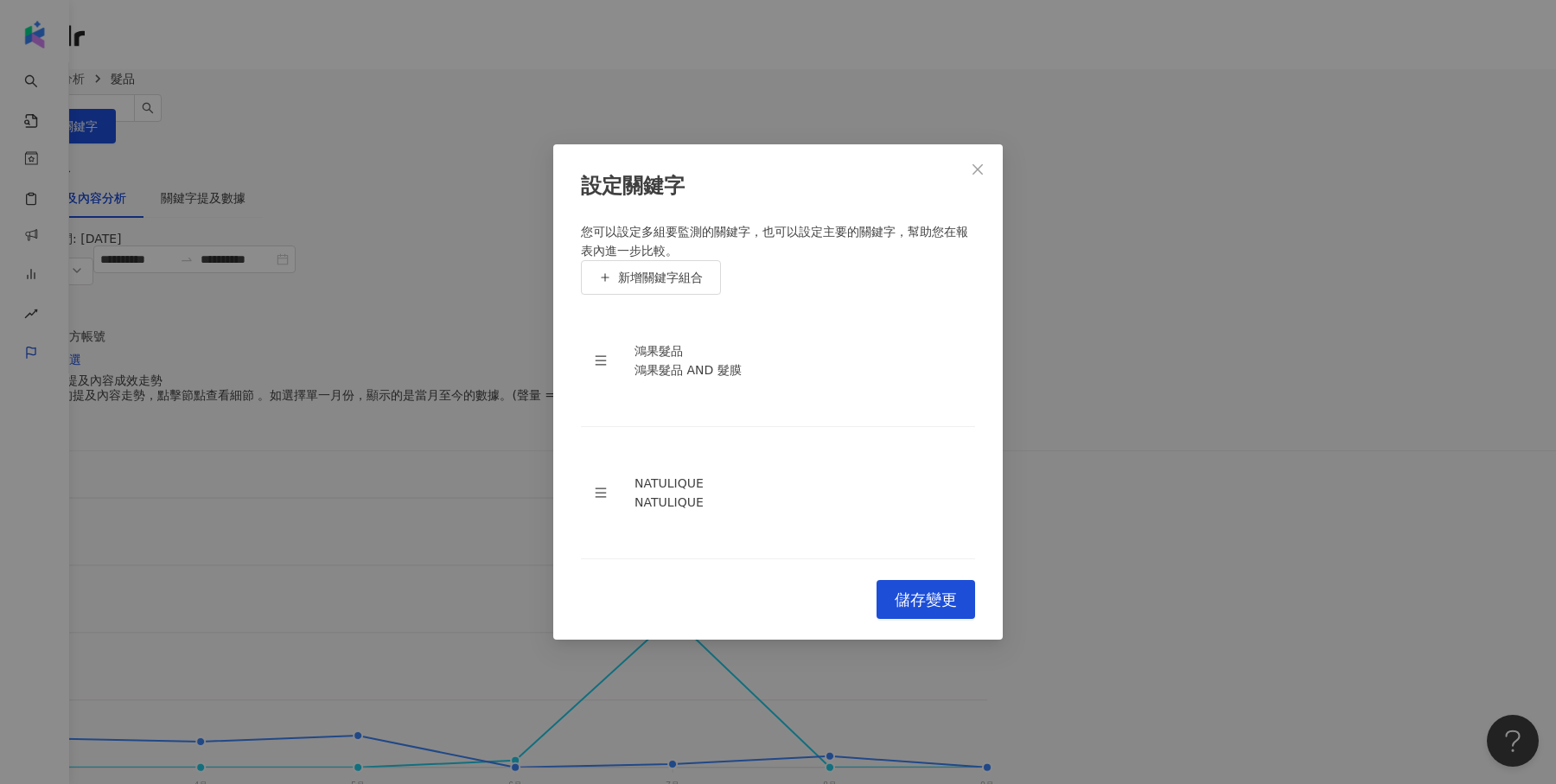
click at [1219, 354] on div "設定關鍵字 您可以設定多組要監測的關鍵字，也可以設定主要的關鍵字，幫助您在報表內進一步比較。 新增關鍵字組合 鴻果髮品 鴻果髮品 AND 髮膜 NATULIQ…" at bounding box center [778, 392] width 1556 height 784
click at [968, 174] on span "Close" at bounding box center [978, 169] width 35 height 14
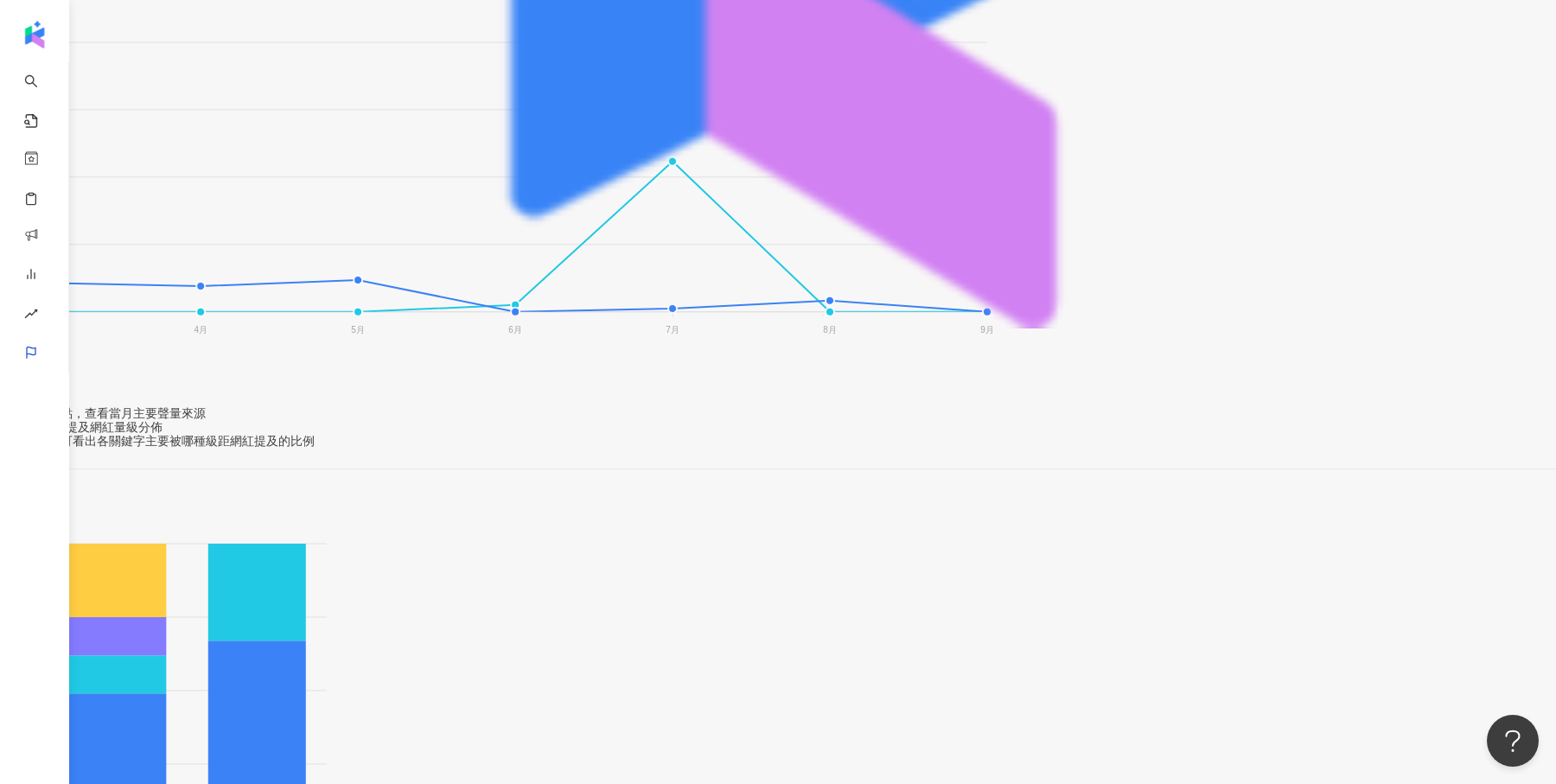
scroll to position [35, 0]
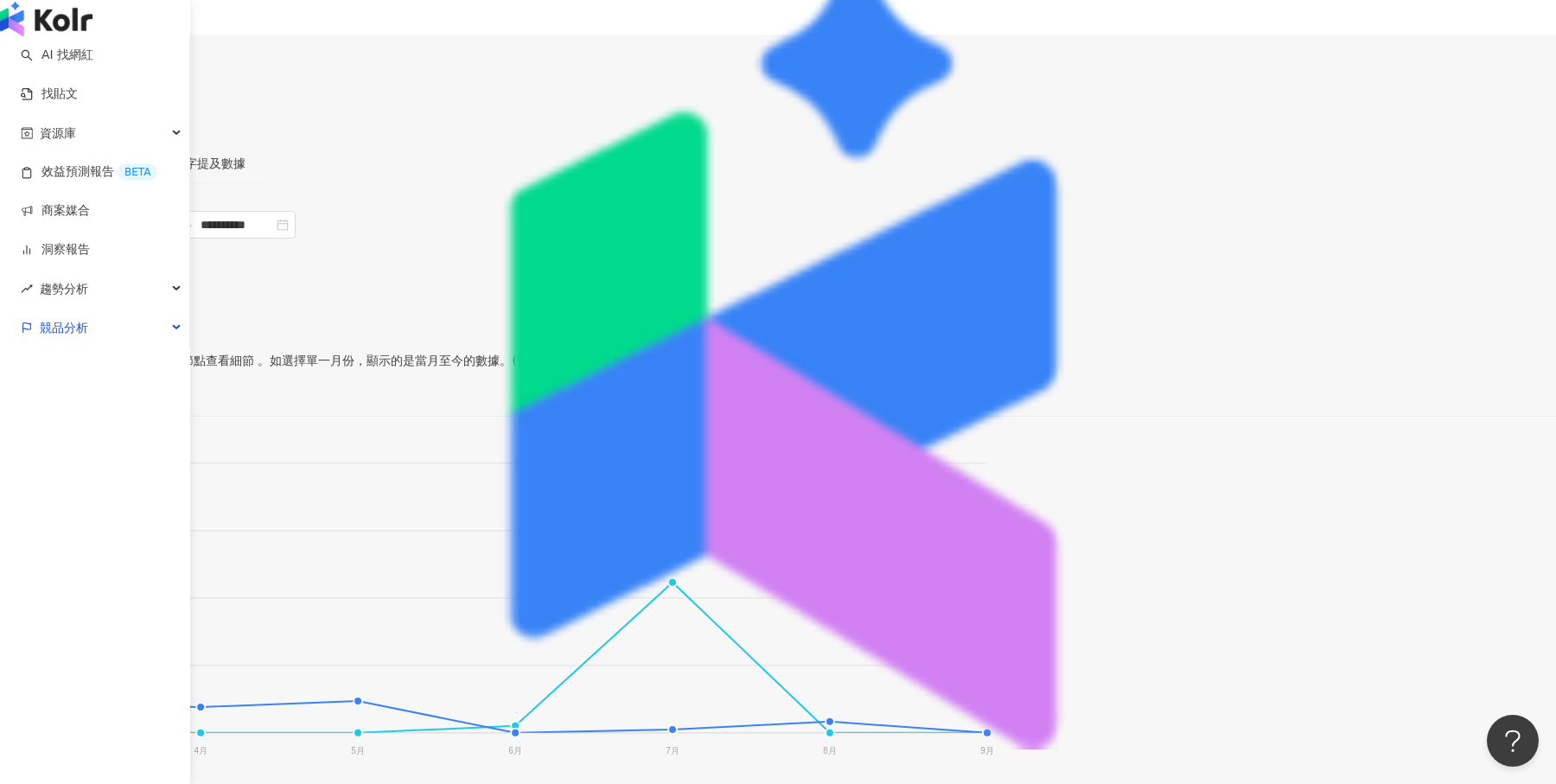
click at [39, 32] on img "button" at bounding box center [46, 19] width 93 height 35
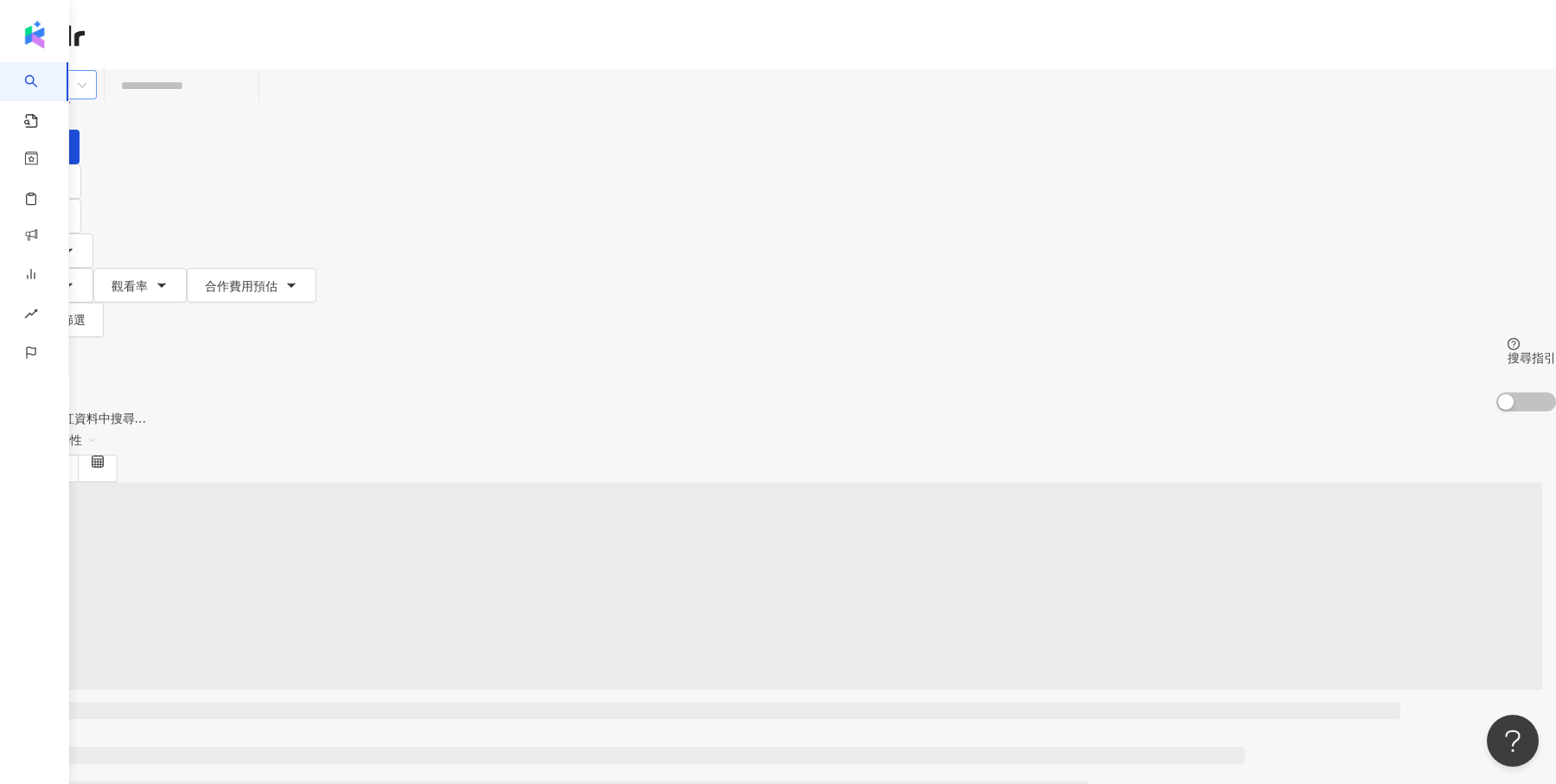
click at [22, 90] on icon "appstore" at bounding box center [16, 84] width 10 height 10
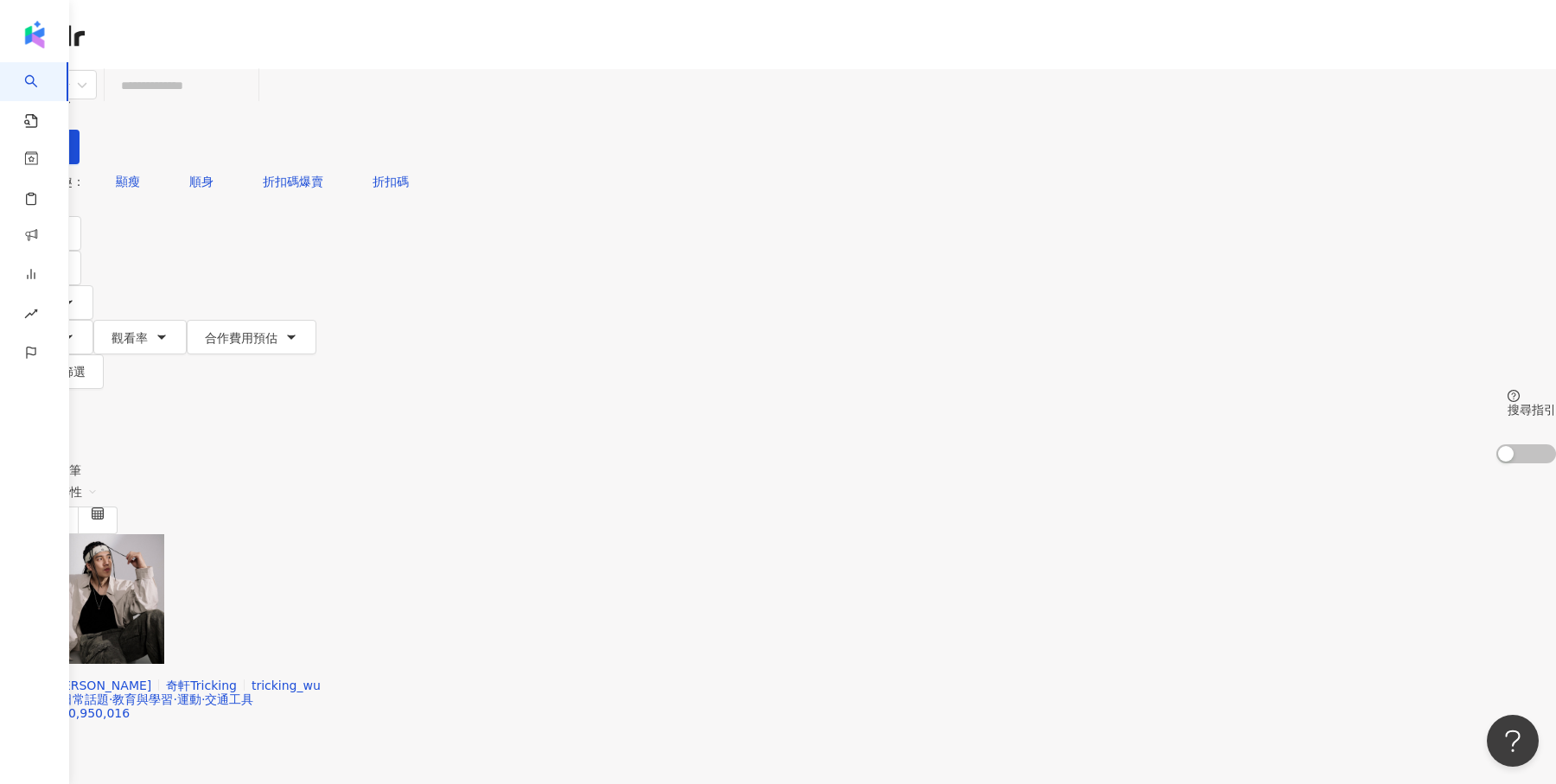
click at [205, 199] on div "不分平台 台灣 搜尋 您可能感興趣： 顯瘦 順身 折扣碼爆賣 折扣碼 類型 性別 追蹤數 互動率 觀看率 合作費用預估 更多篩選 搜尋指引 AI 開啟 AI …" at bounding box center [778, 265] width 1556 height 394
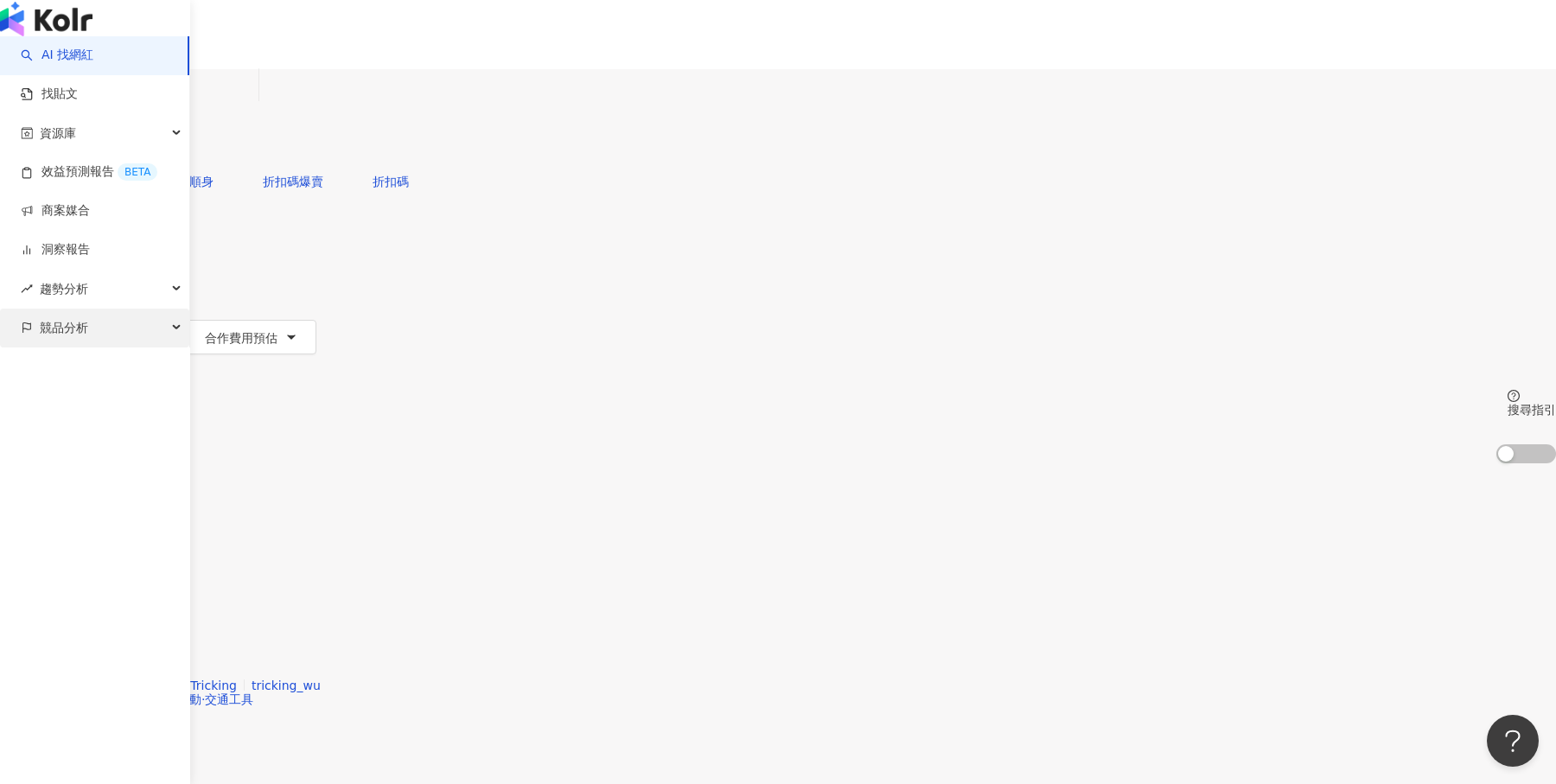
click at [39, 347] on span "競品分析" at bounding box center [63, 328] width 49 height 39
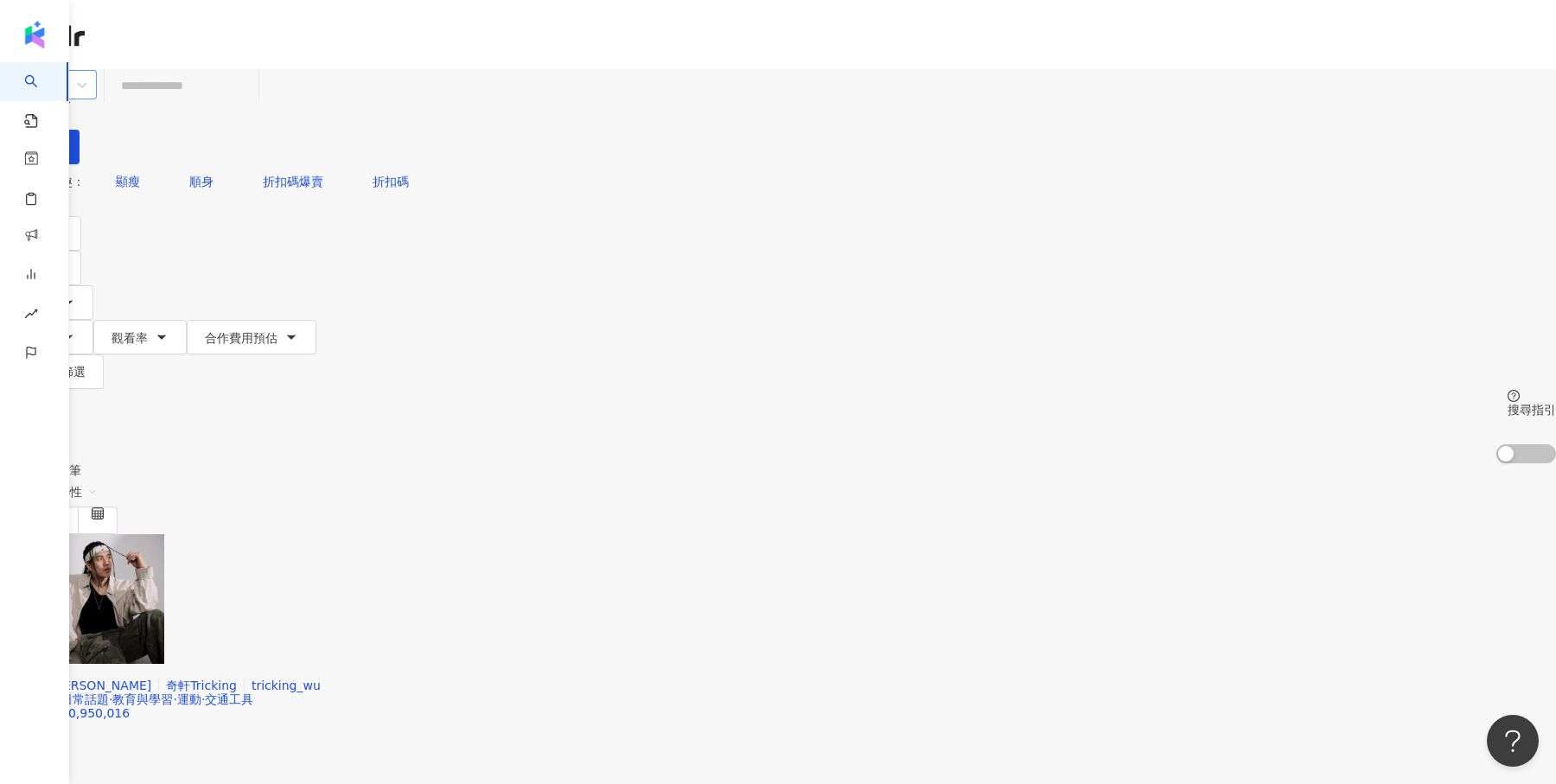
click at [71, 97] on div "不分平台" at bounding box center [40, 84] width 61 height 28
click at [385, 187] on div "Instagram" at bounding box center [356, 178] width 86 height 19
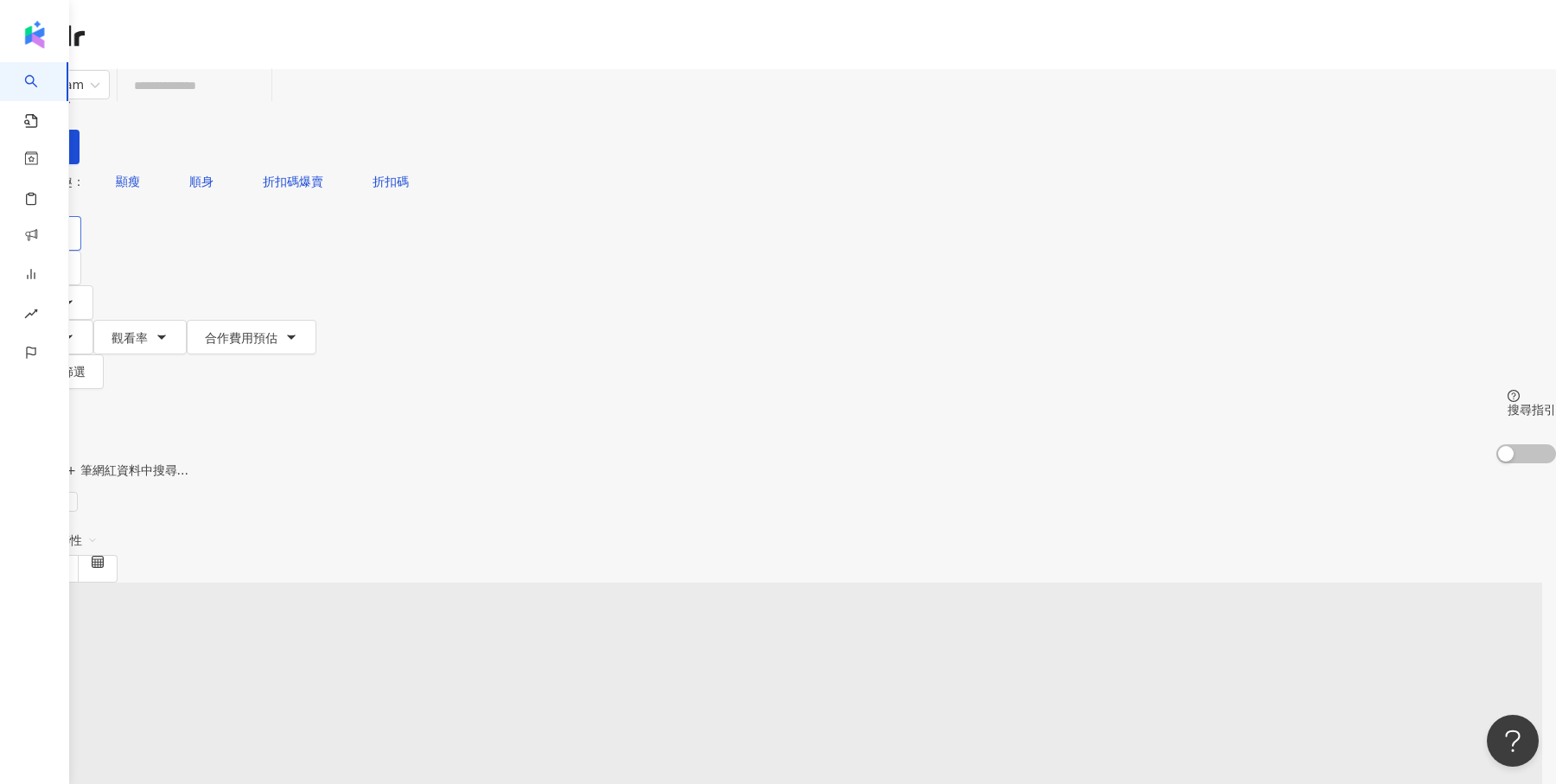
click at [81, 216] on button "類型" at bounding box center [40, 233] width 81 height 35
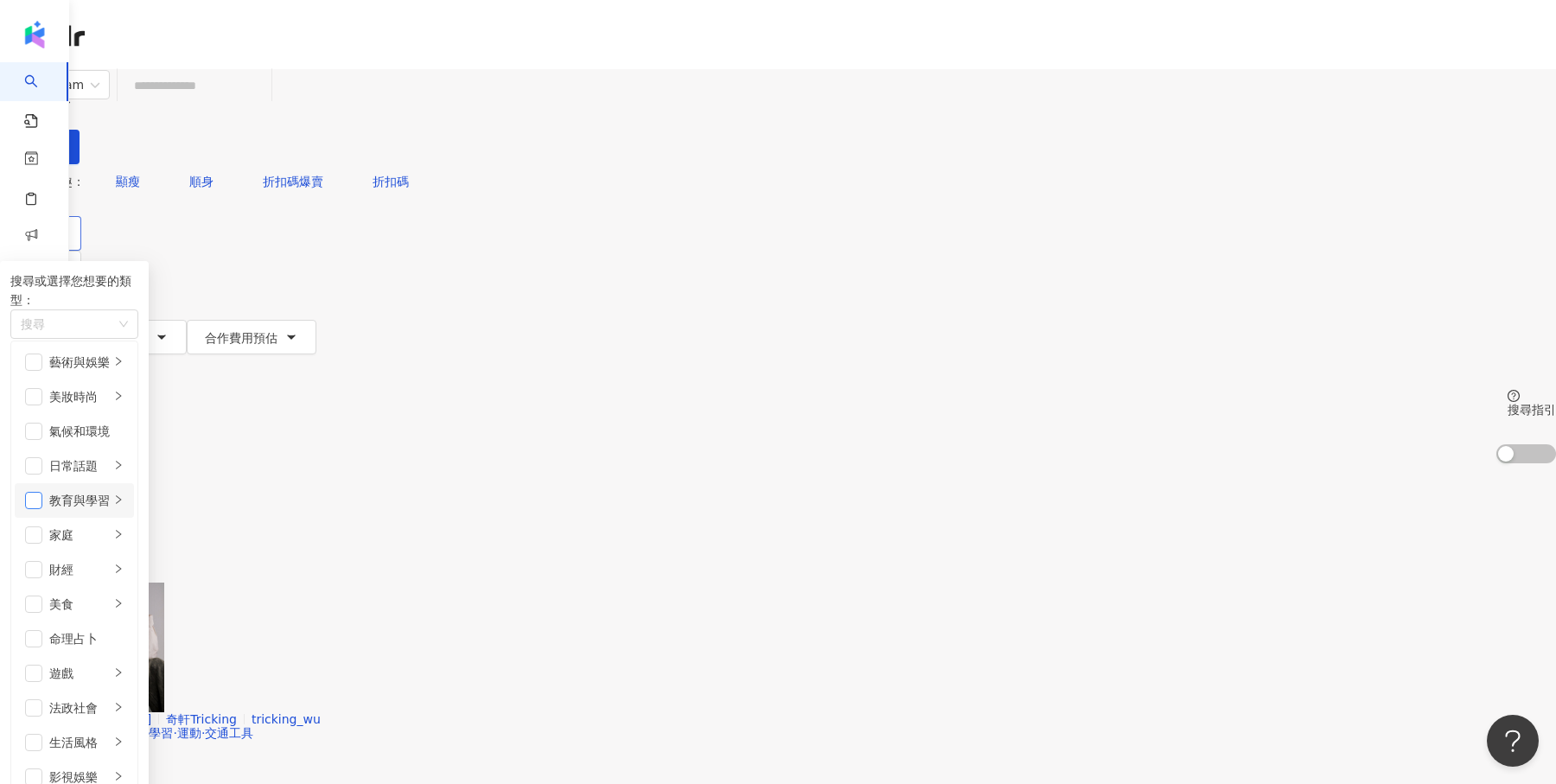
scroll to position [72, 0]
click at [42, 492] on span "button" at bounding box center [33, 500] width 17 height 17
click at [42, 526] on span "button" at bounding box center [33, 534] width 17 height 17
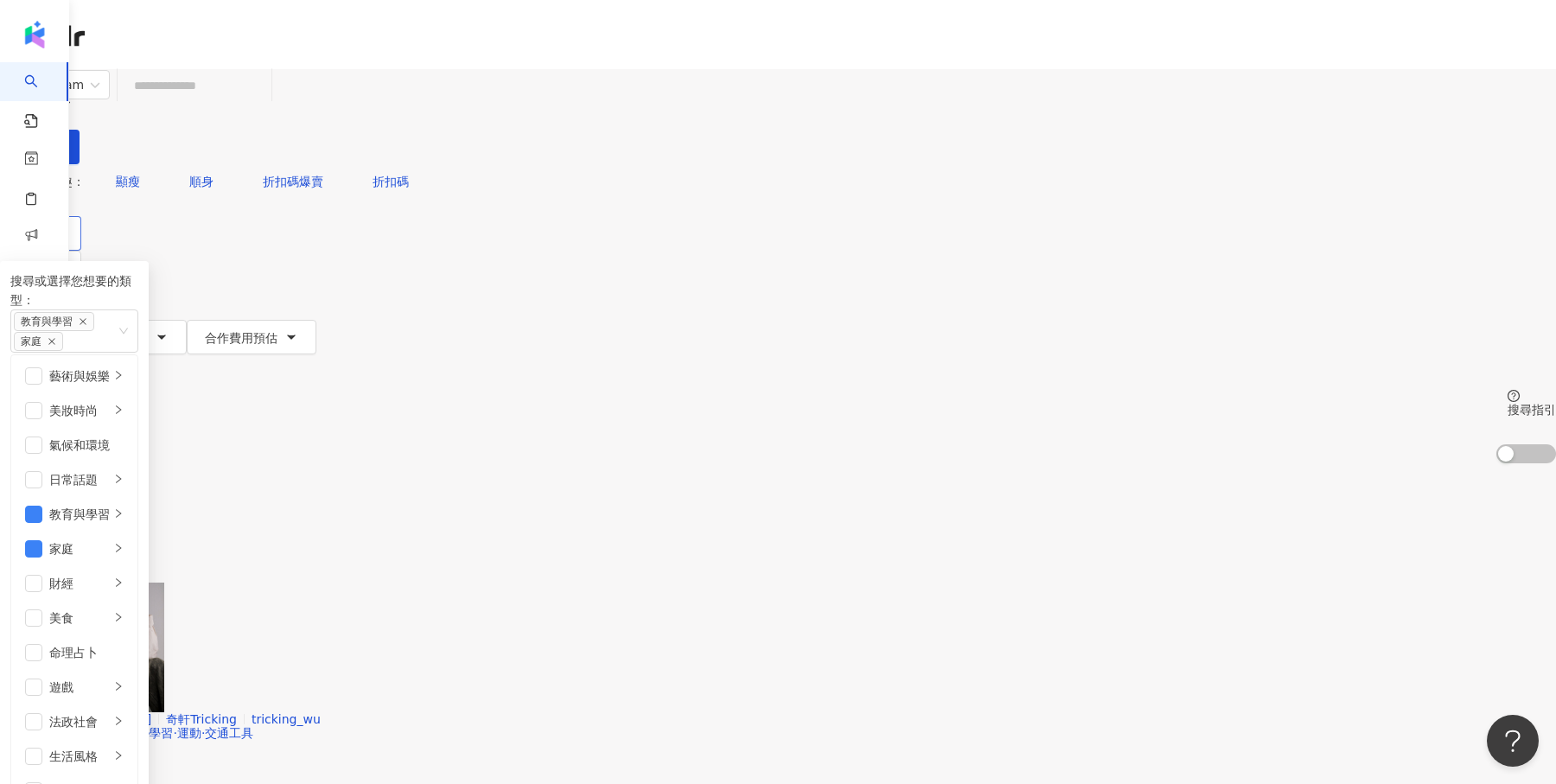
scroll to position [598, 0]
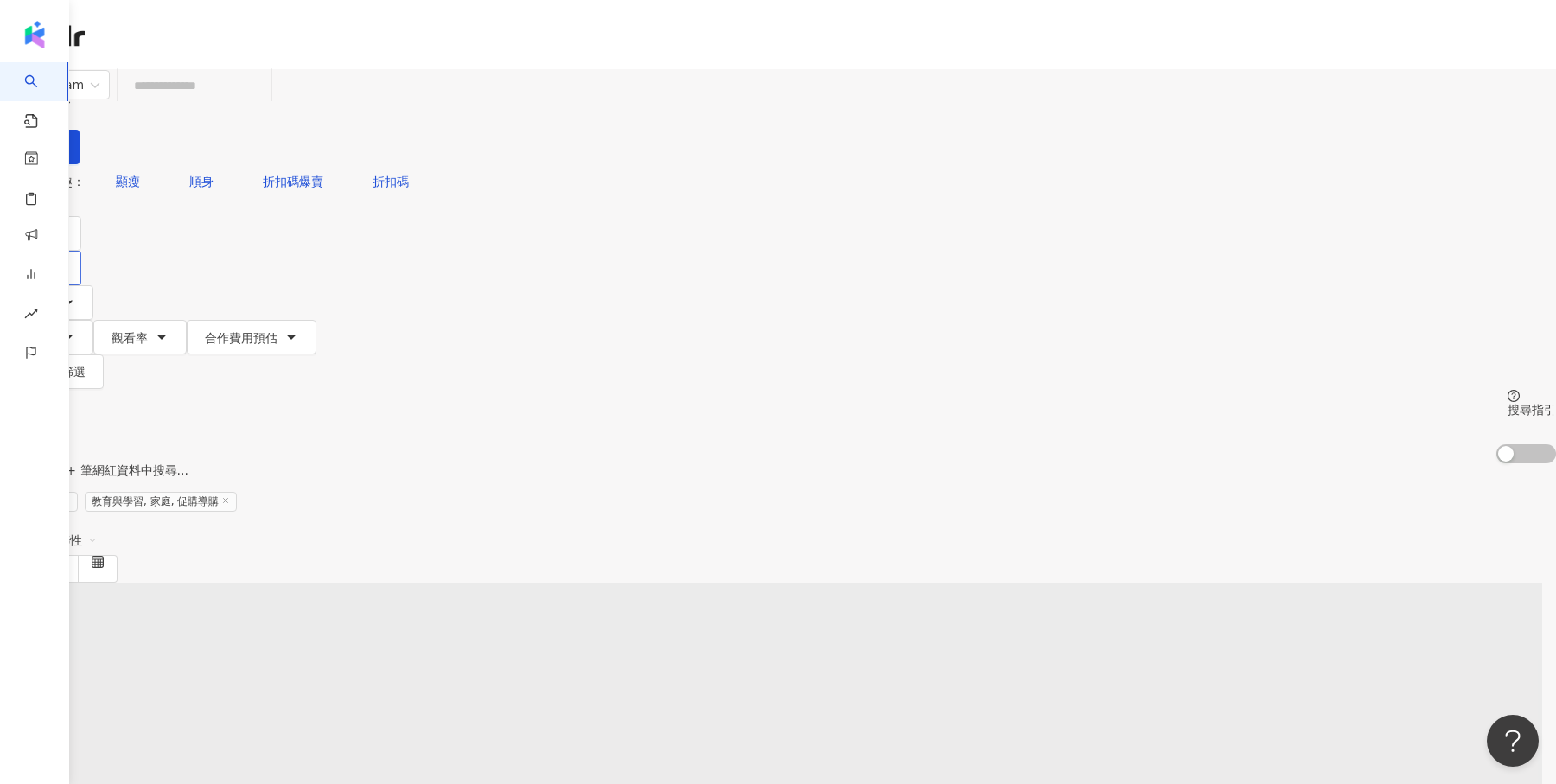
click at [81, 251] on button "性別" at bounding box center [40, 268] width 81 height 35
click at [346, 172] on div "不限 女 男 其他" at bounding box center [242, 162] width 211 height 19
click at [234, 172] on span "女" at bounding box center [221, 162] width 26 height 19
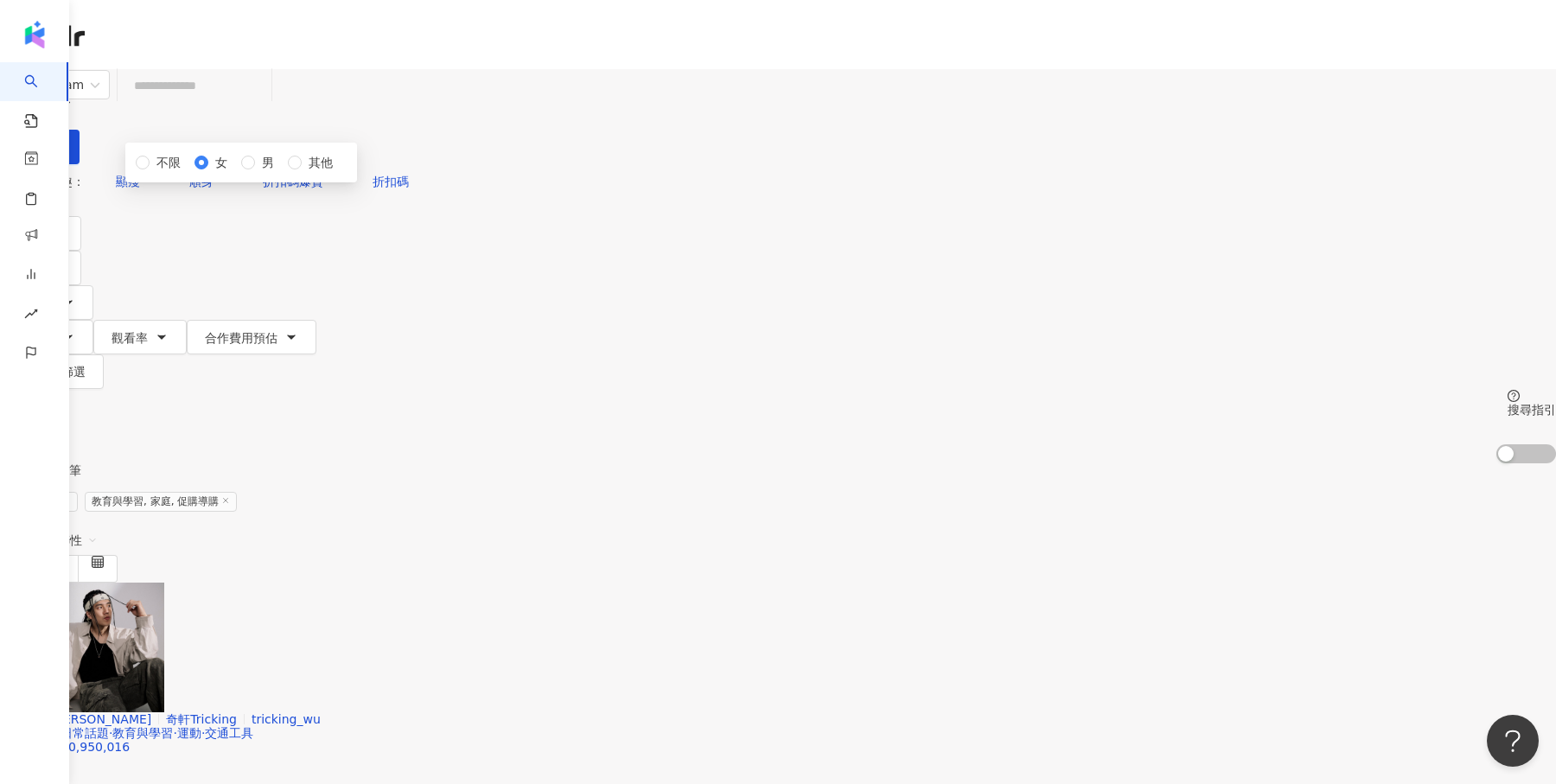
click at [811, 464] on div "共 10,000+ 筆 條件 ： Instagram 教育與學習, 家庭, 促購導購 重置 排序： 關聯性" at bounding box center [778, 522] width 1556 height 118
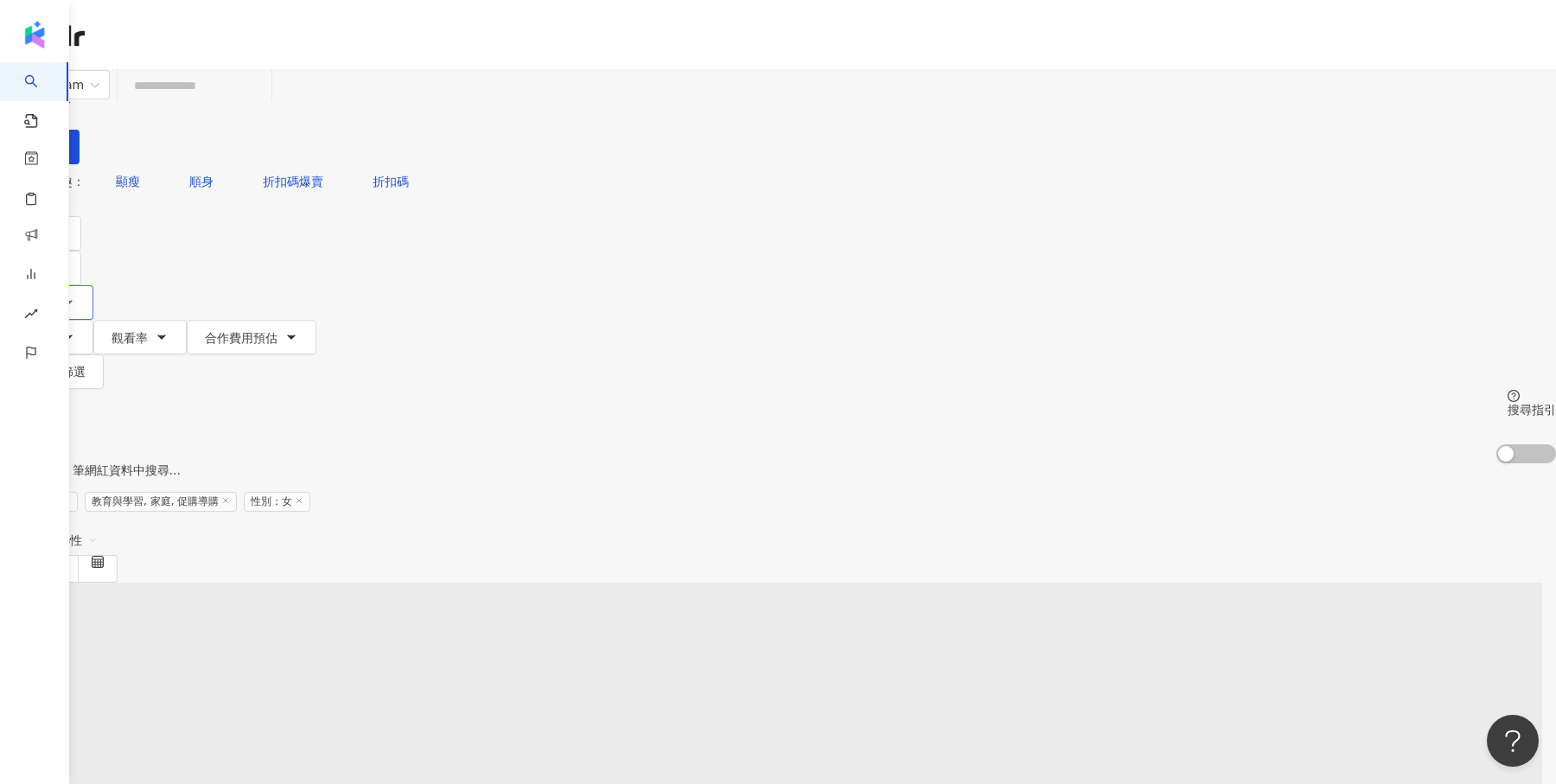
click at [94, 286] on button "追蹤數" at bounding box center [47, 303] width 94 height 35
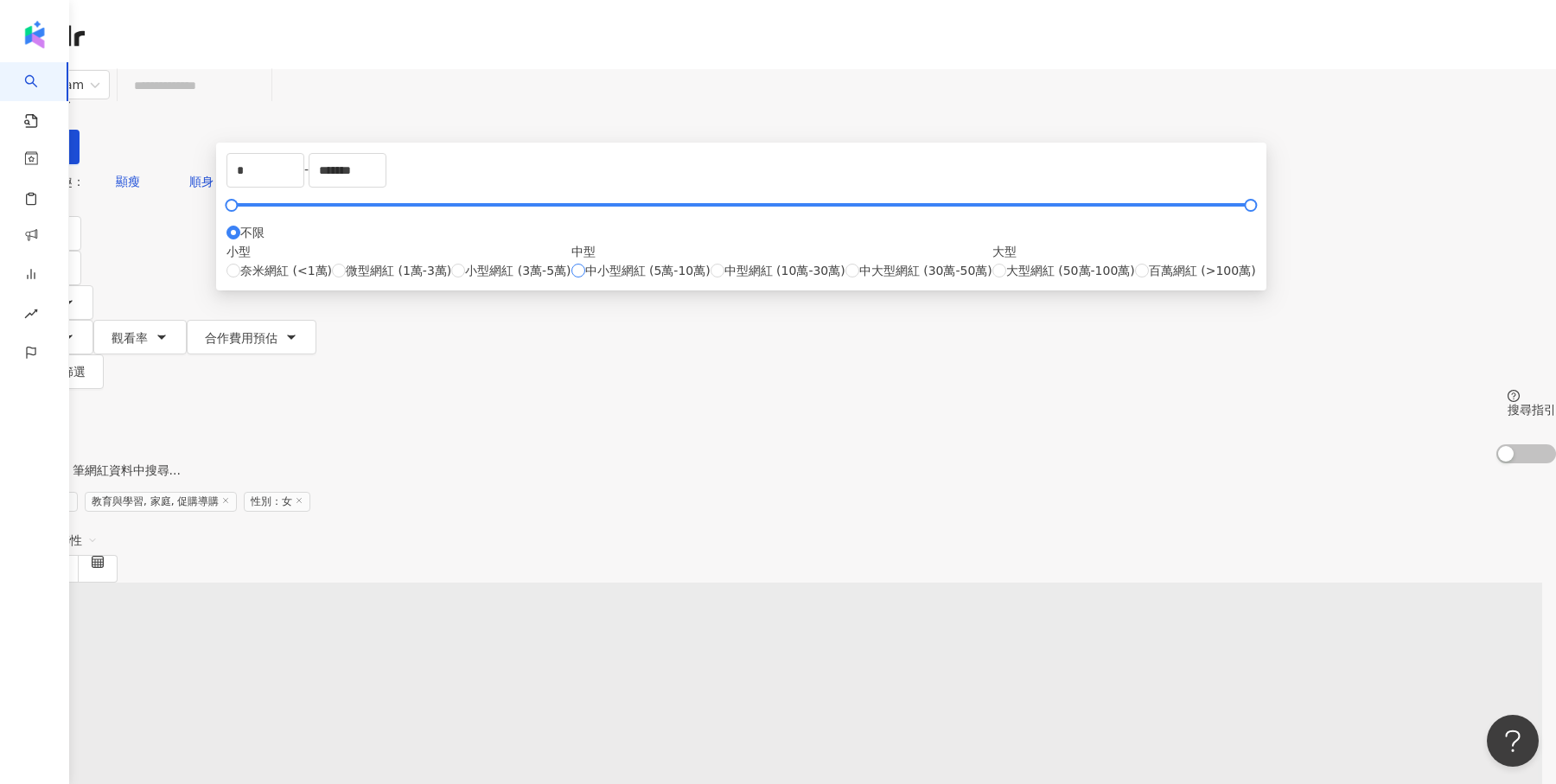
click at [570, 280] on span "小型網紅 (3萬-5萬)" at bounding box center [517, 270] width 106 height 19
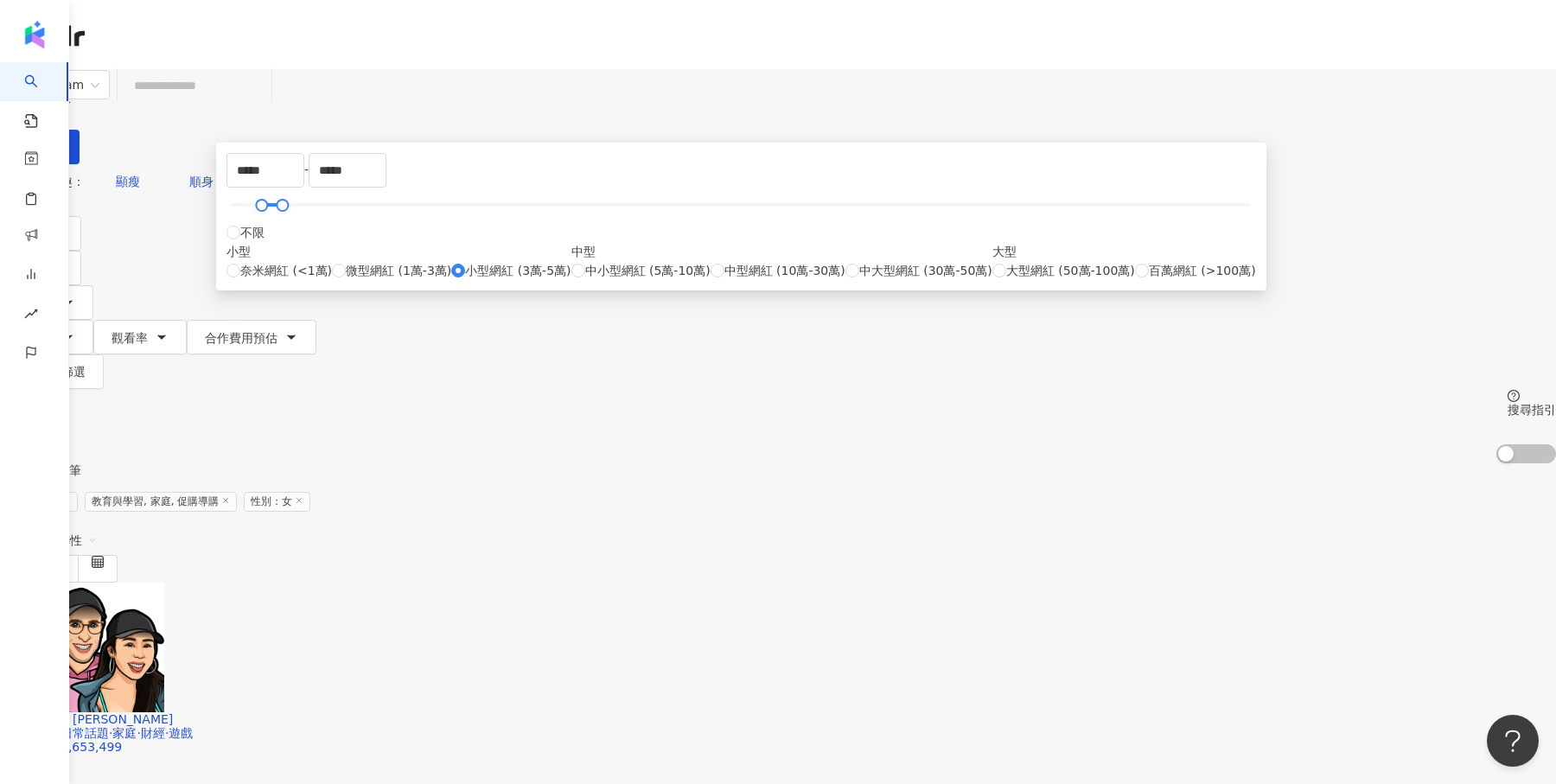
type input "*****"
click at [1071, 213] on div "Instagram 台灣 搜尋 您可能感興趣： 顯瘦 順身 折扣碼爆賣 折扣碼 類型 性別 追蹤數 互動率 觀看率 合作費用預估 更多篩選 不限 女 男 其他…" at bounding box center [778, 265] width 1556 height 394
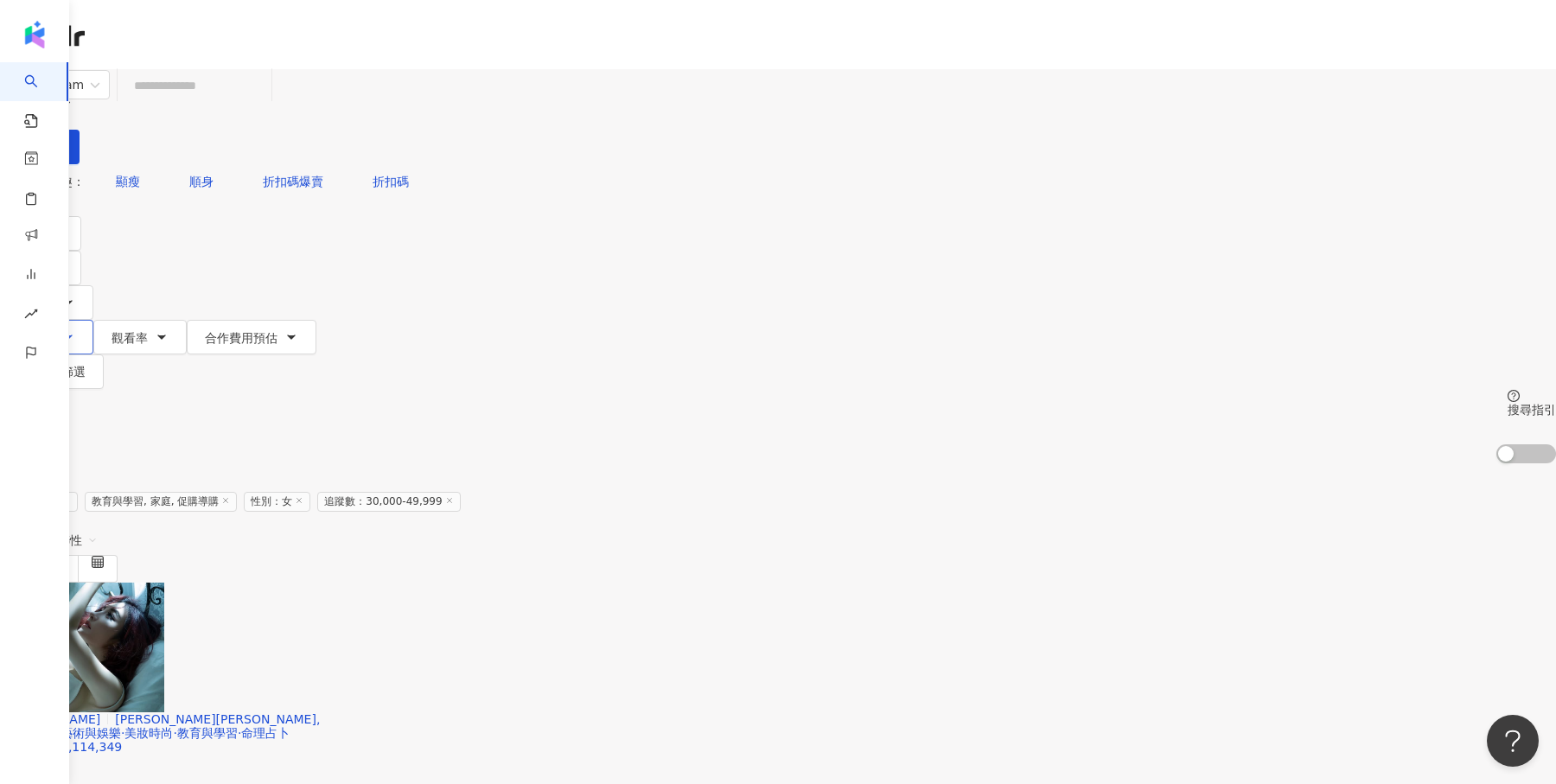
click at [94, 319] on button "互動率" at bounding box center [47, 337] width 94 height 35
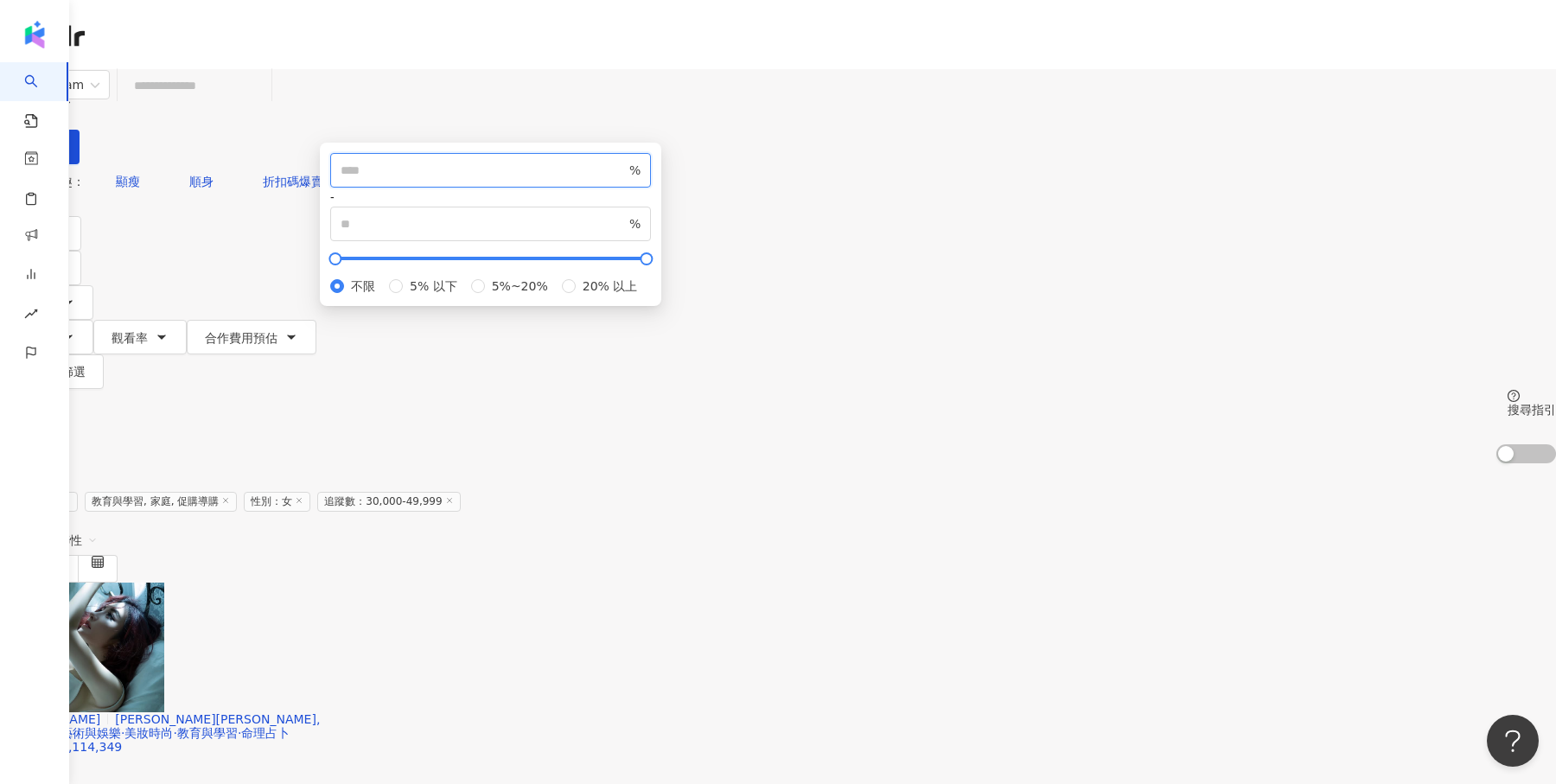
click at [626, 180] on input "number" at bounding box center [483, 170] width 286 height 19
type input "*"
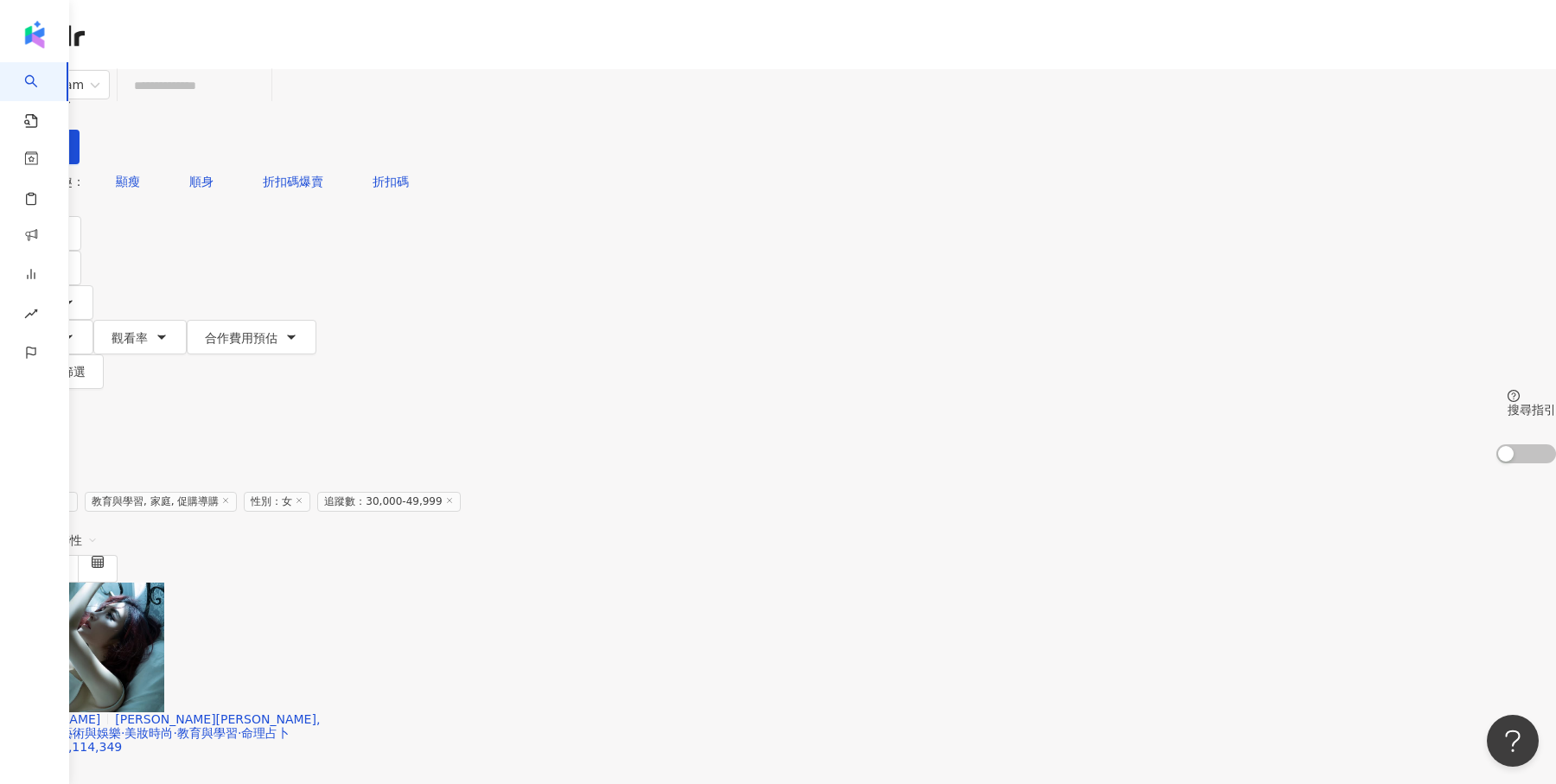
click at [1062, 222] on div "Instagram 台灣 搜尋 您可能感興趣： 顯瘦 順身 折扣碼爆賣 折扣碼 類型 性別 追蹤數 互動率 觀看率 合作費用預估 更多篩選 不限 女 男 其他…" at bounding box center [778, 265] width 1556 height 394
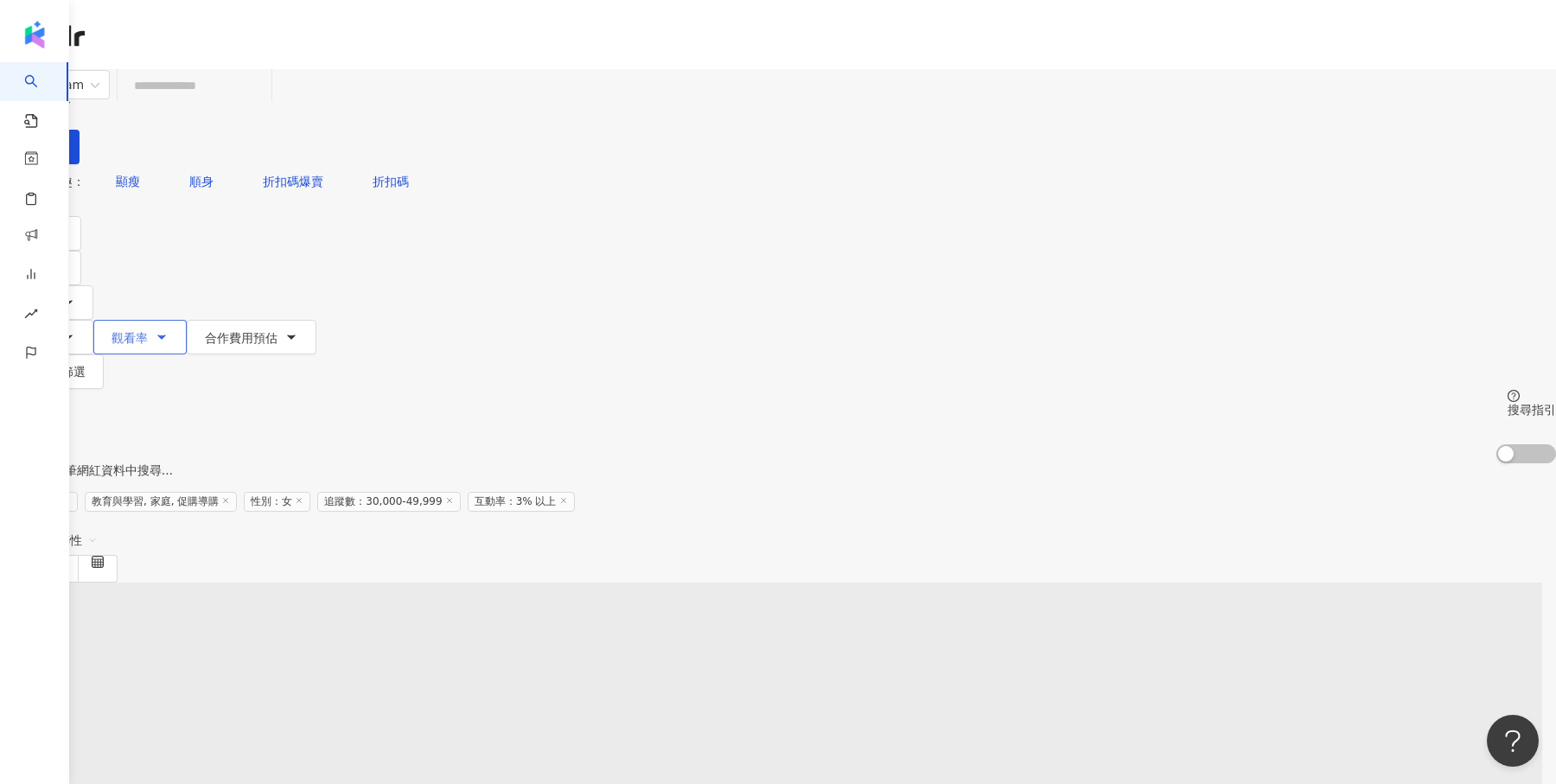
click at [186, 319] on button "觀看率" at bounding box center [141, 337] width 94 height 35
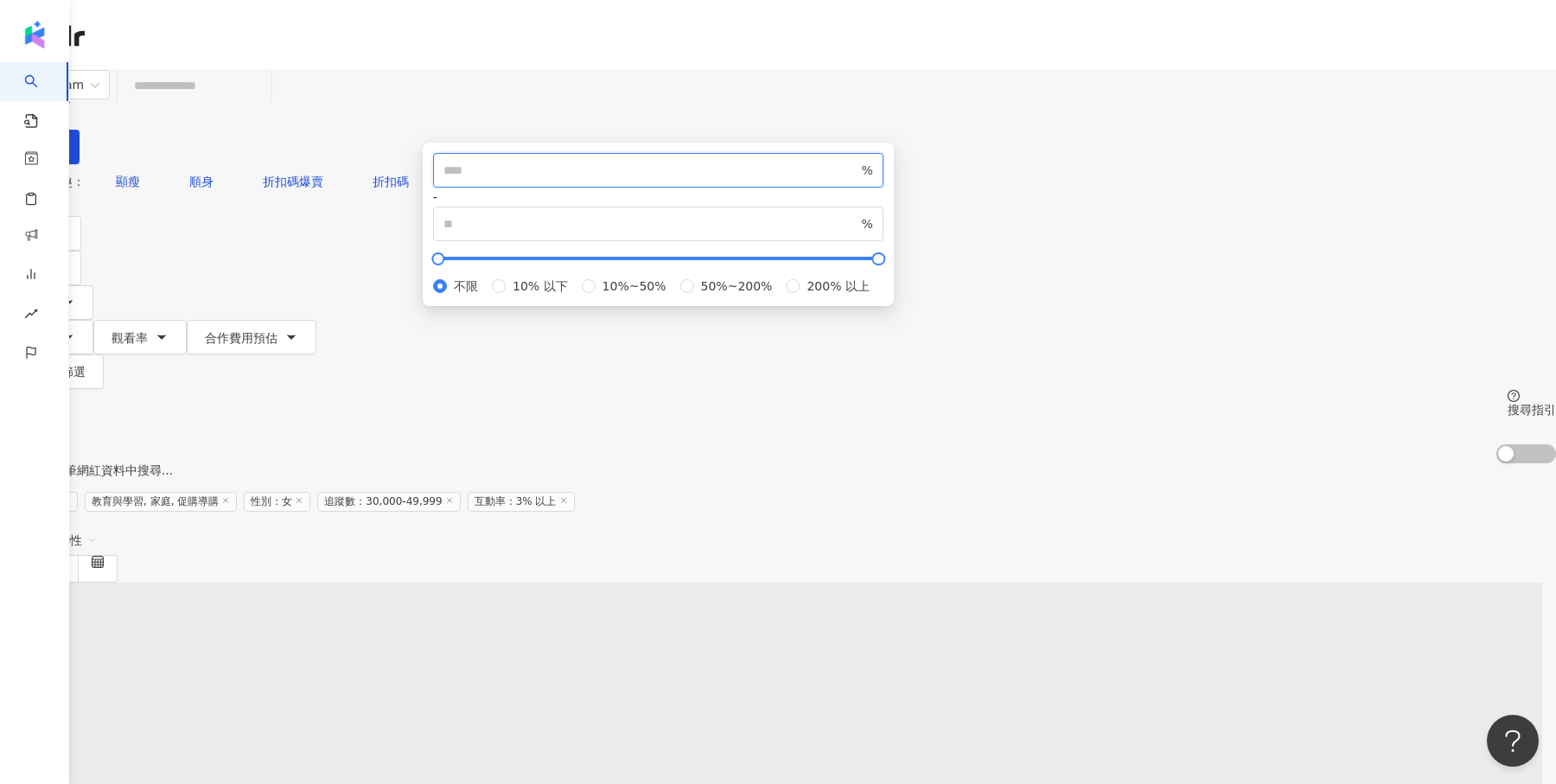
click at [778, 180] on input "number" at bounding box center [651, 170] width 415 height 19
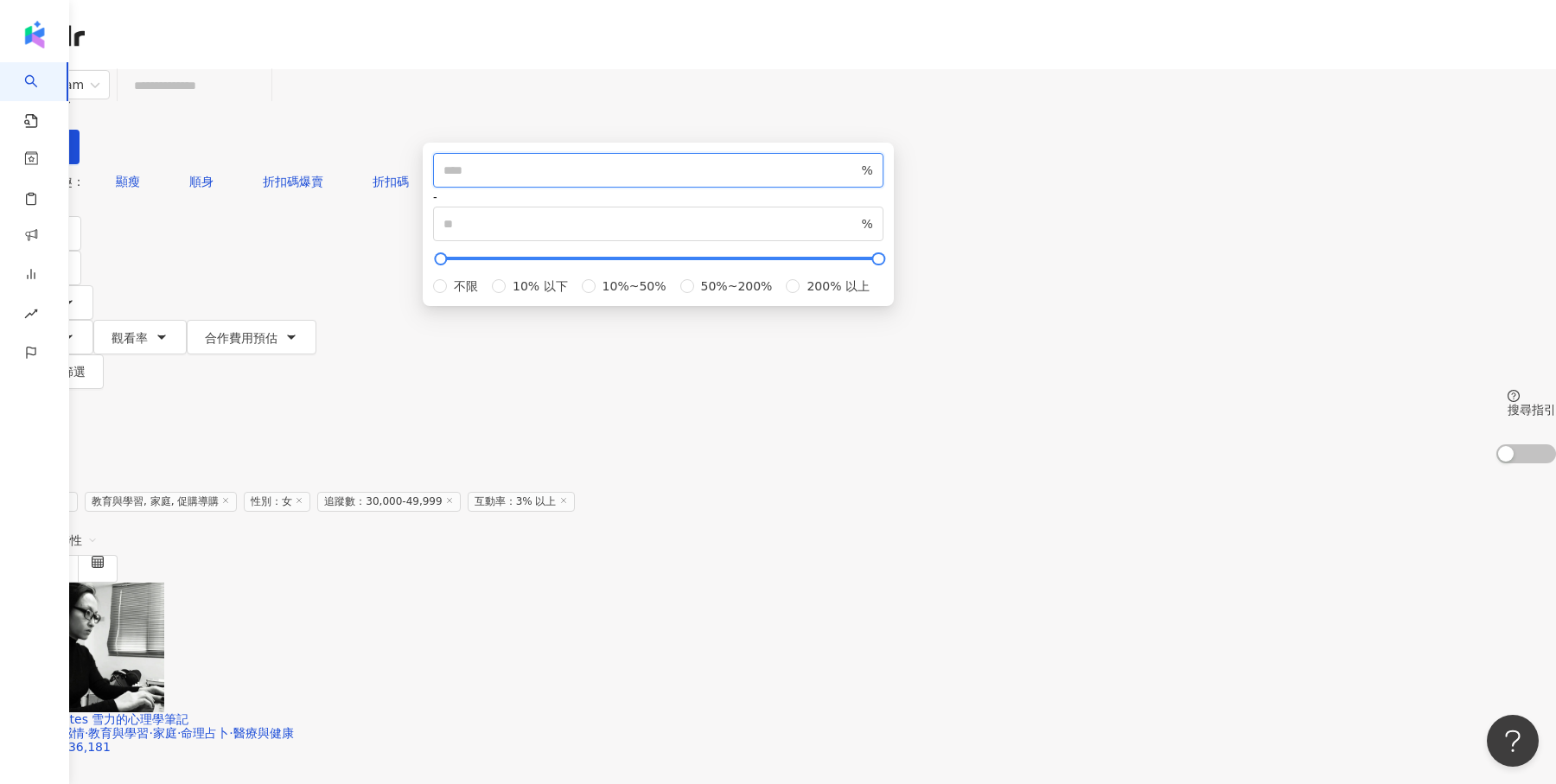
type input "**"
click at [1103, 464] on div "共 281 筆 條件 ： Instagram 教育與學習, 家庭, 促購導購 性別：女 追蹤數：30,000-49,999 互動率：3% 以上 重置 排序： …" at bounding box center [778, 522] width 1556 height 118
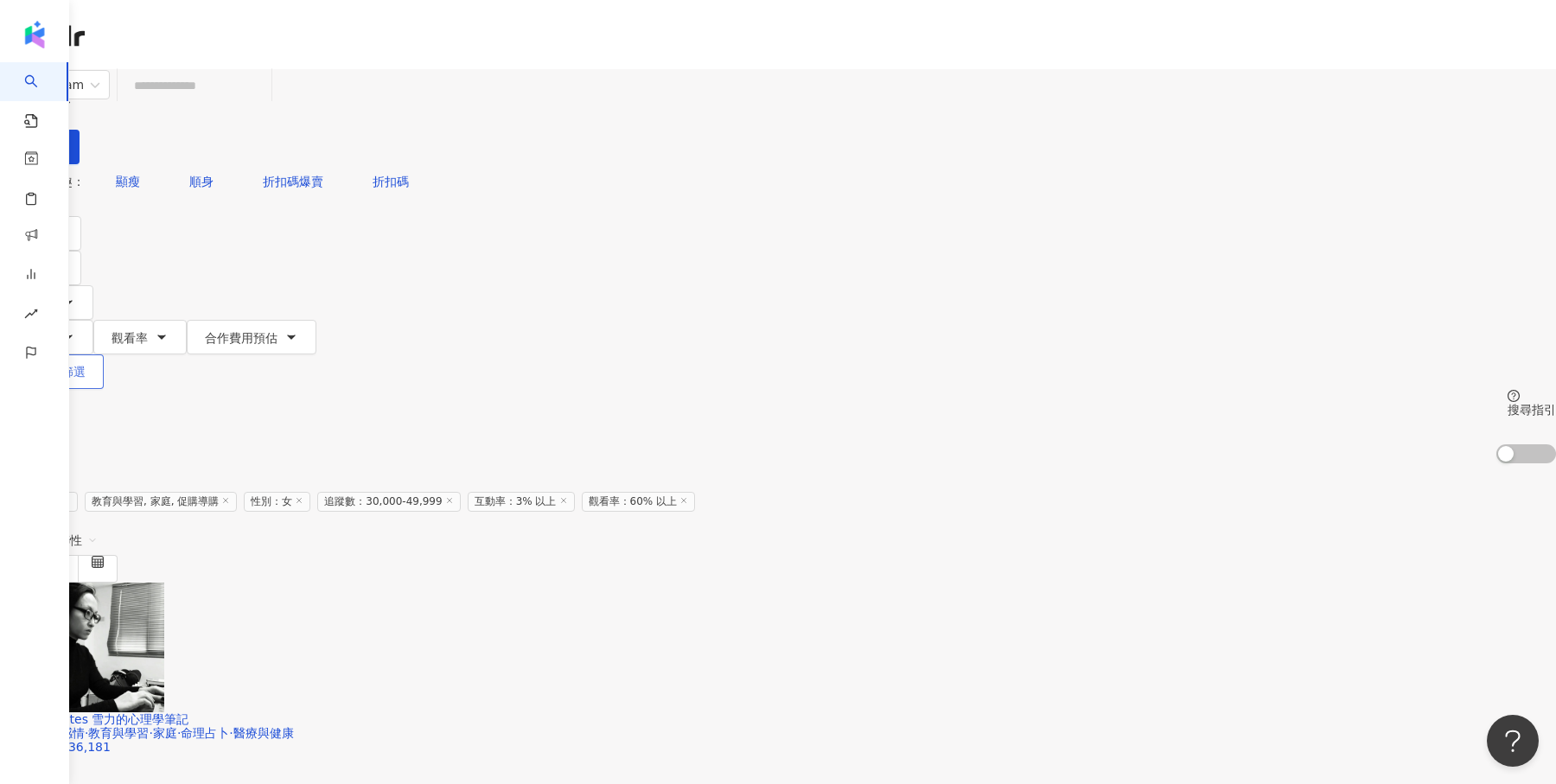
click at [104, 354] on button "更多篩選" at bounding box center [51, 372] width 104 height 35
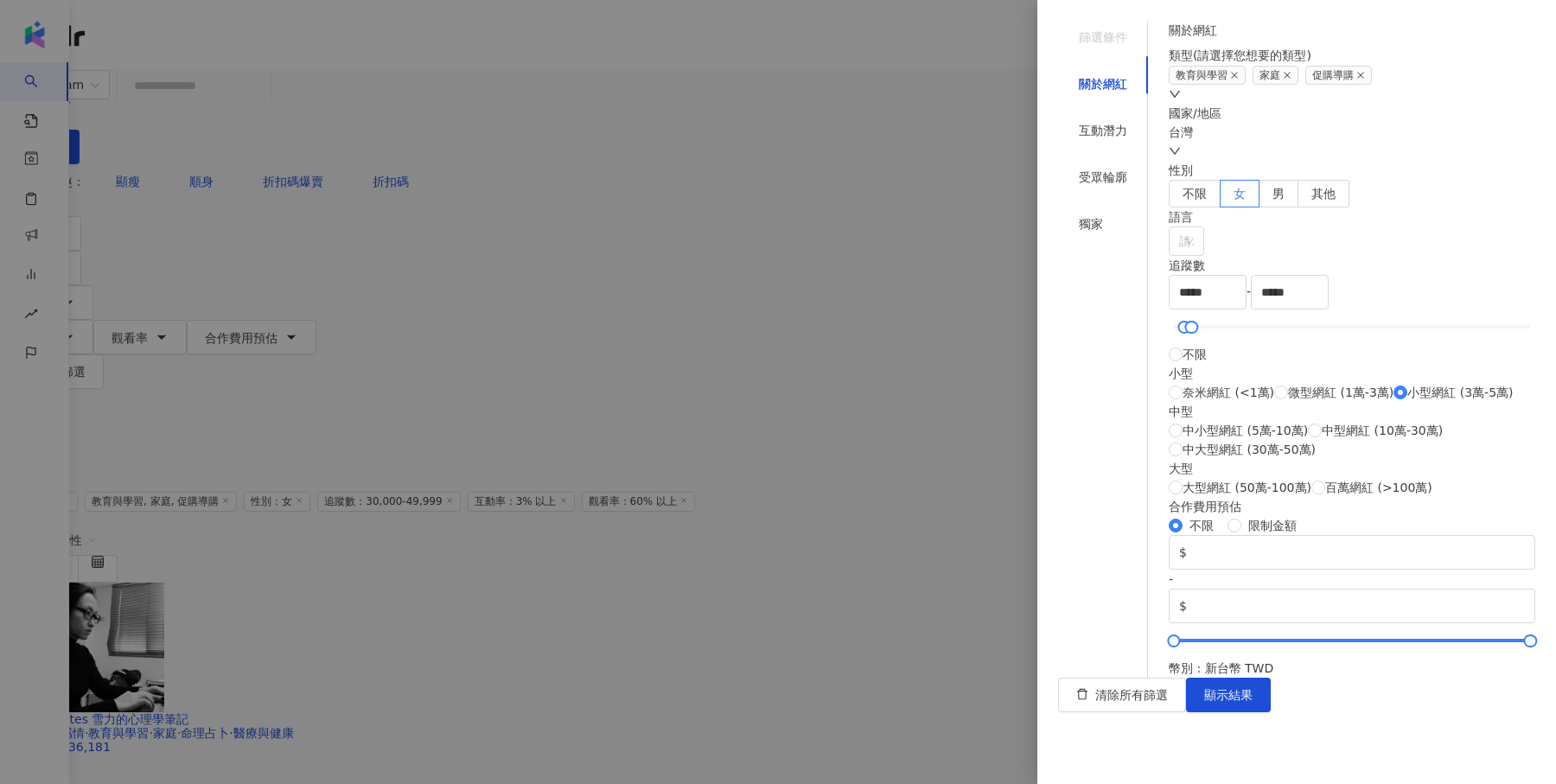
click at [876, 138] on div at bounding box center [778, 392] width 1556 height 784
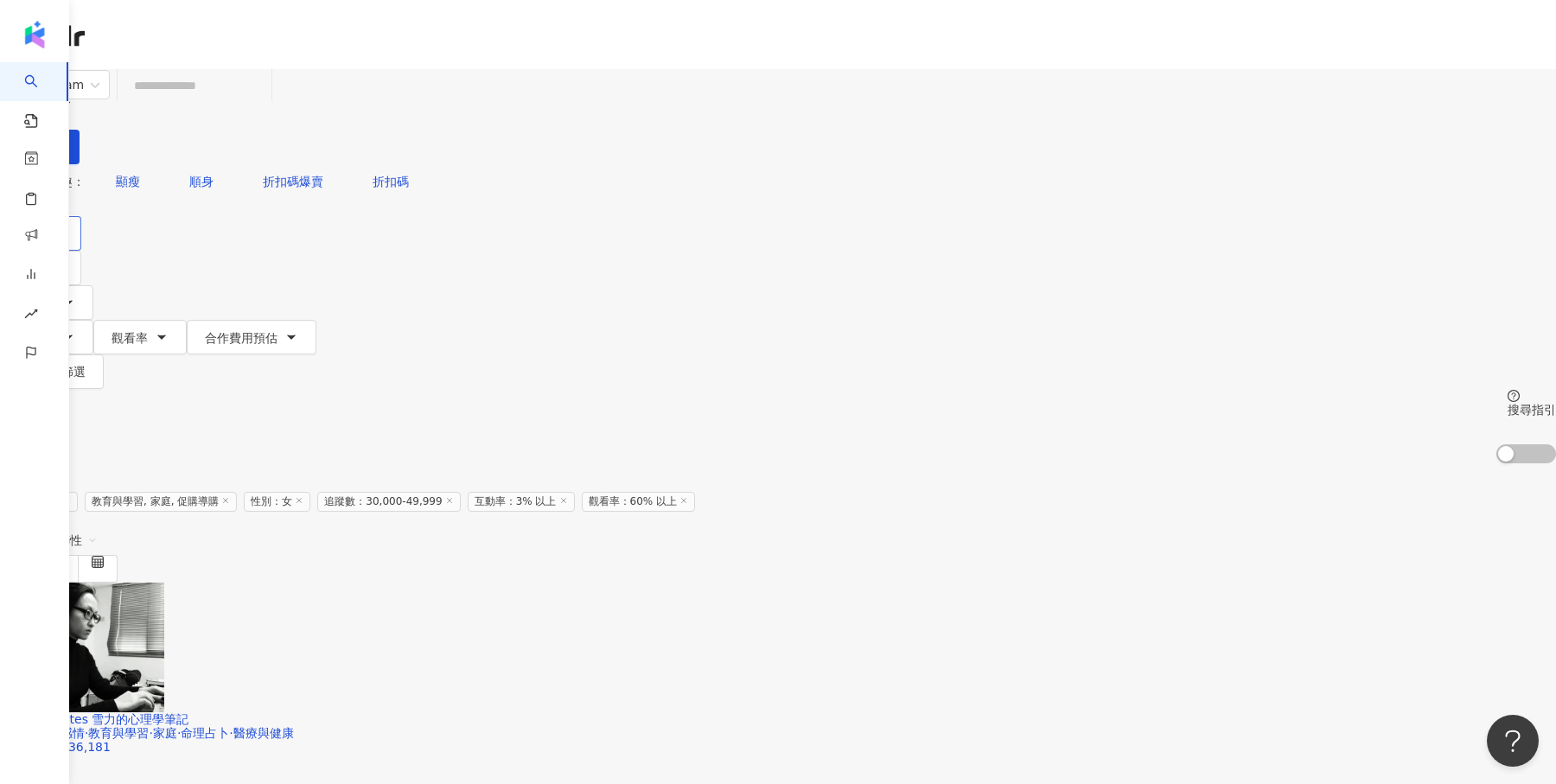
click at [81, 216] on button "類型" at bounding box center [40, 233] width 81 height 35
click at [799, 464] on div "共 214 筆 條件 ： Instagram 教育與學習, 家庭, 促購導購 性別：女 追蹤數：30,000-49,999 互動率：3% 以上 觀看率：60%…" at bounding box center [778, 522] width 1556 height 118
click at [164, 582] on img at bounding box center [99, 646] width 130 height 129
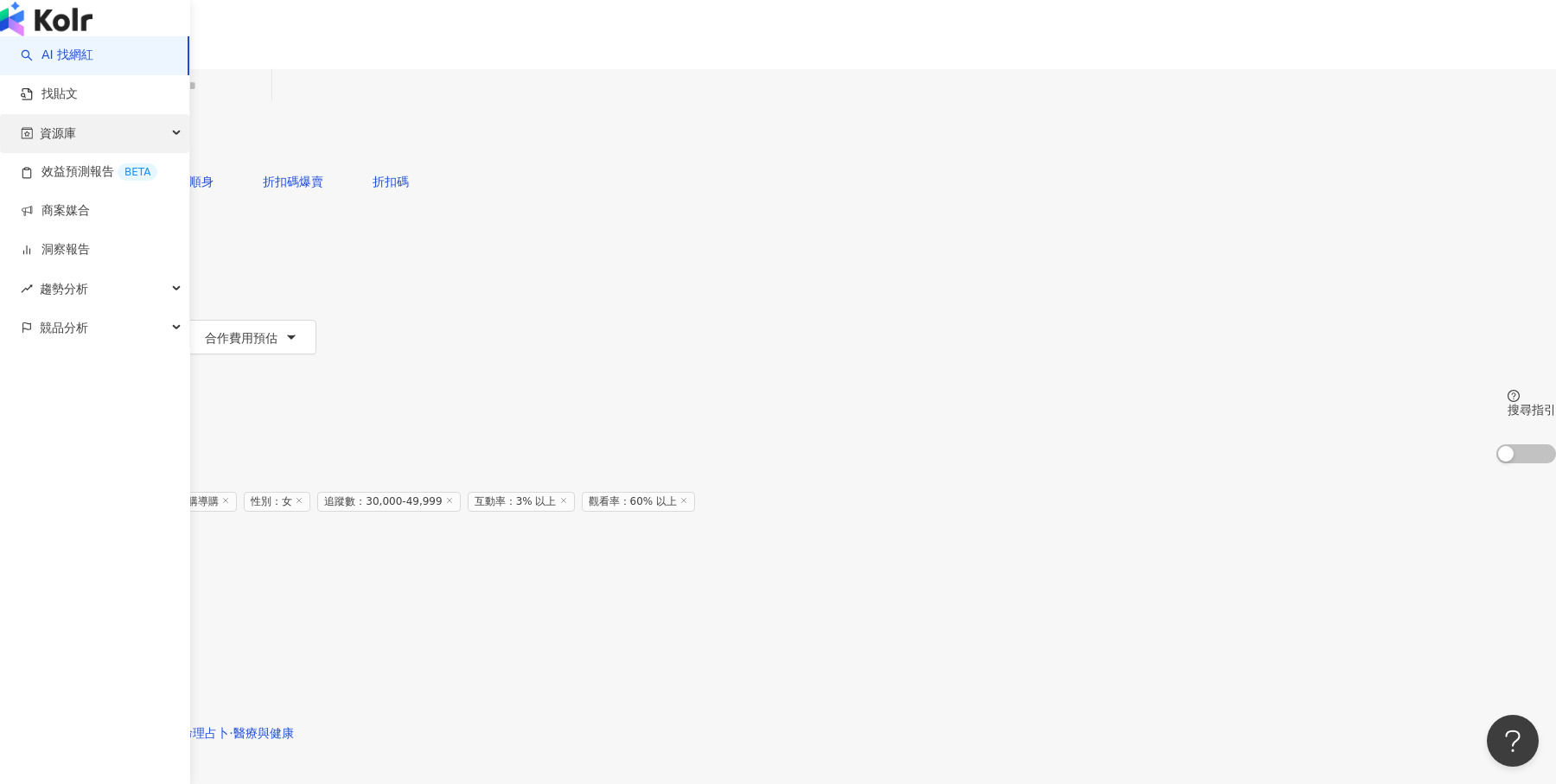
click at [87, 153] on div "資源庫" at bounding box center [95, 133] width 189 height 39
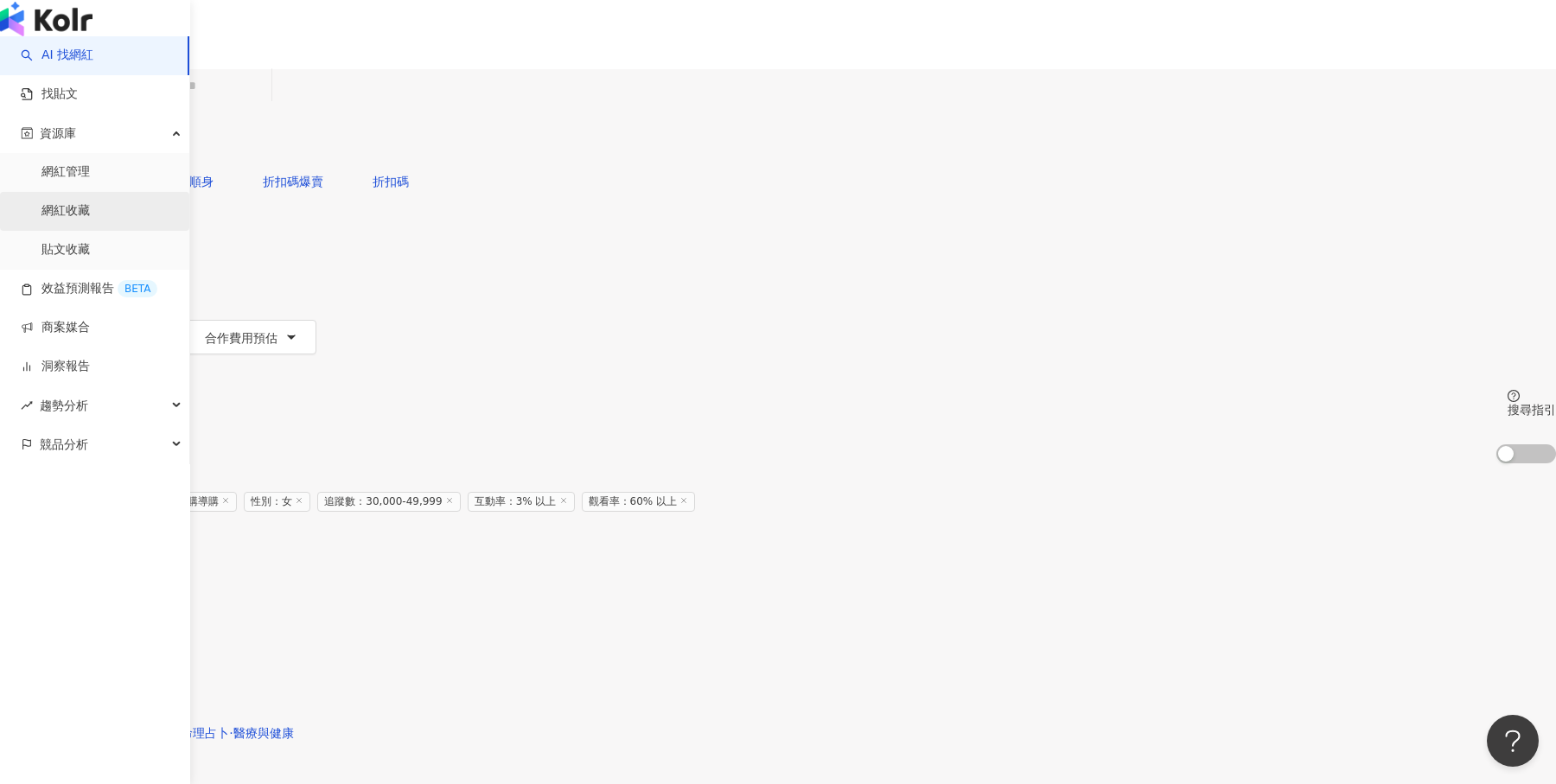
click at [90, 219] on link "網紅收藏" at bounding box center [65, 210] width 49 height 17
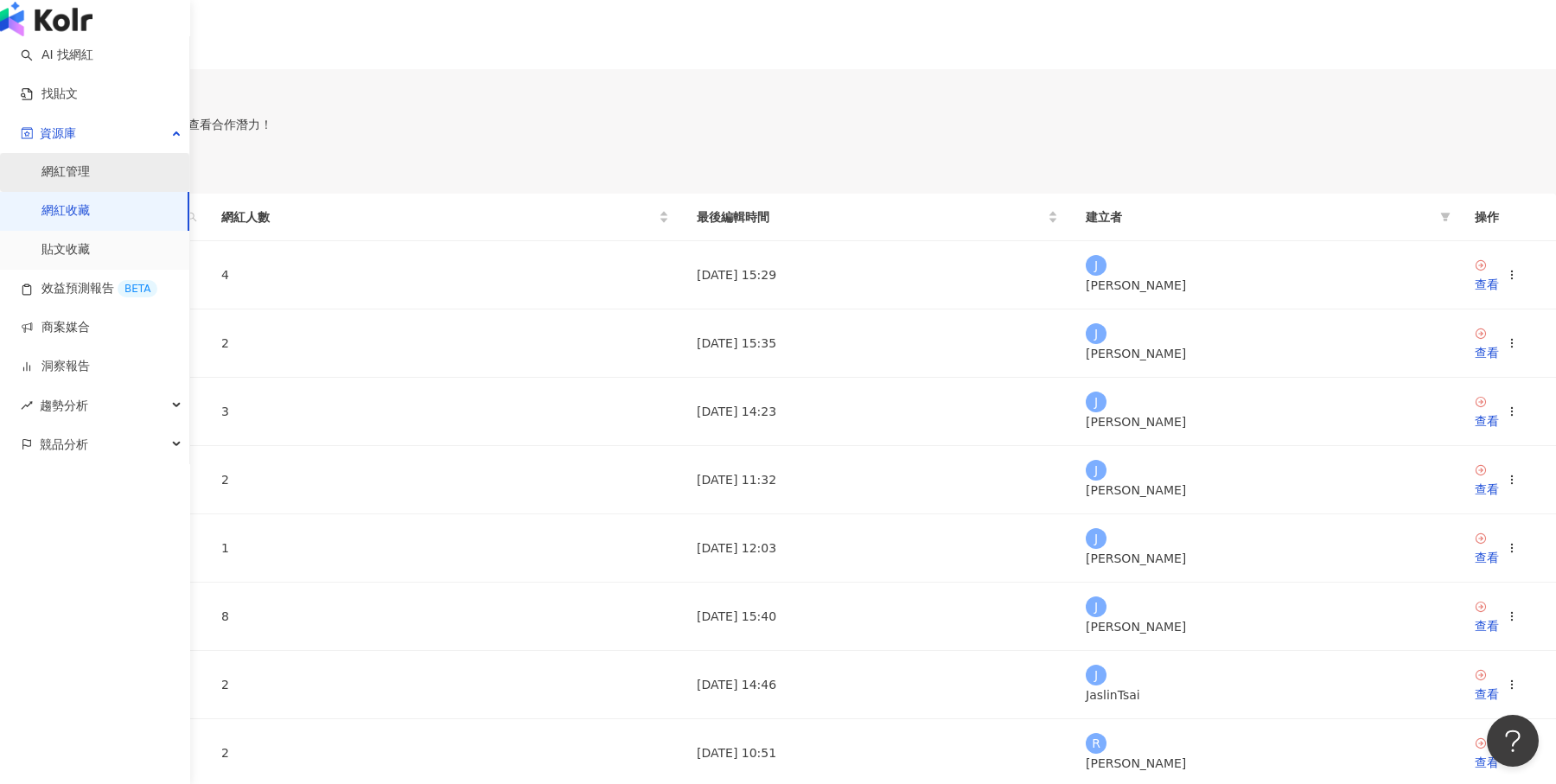
click at [79, 181] on link "網紅管理" at bounding box center [65, 172] width 49 height 17
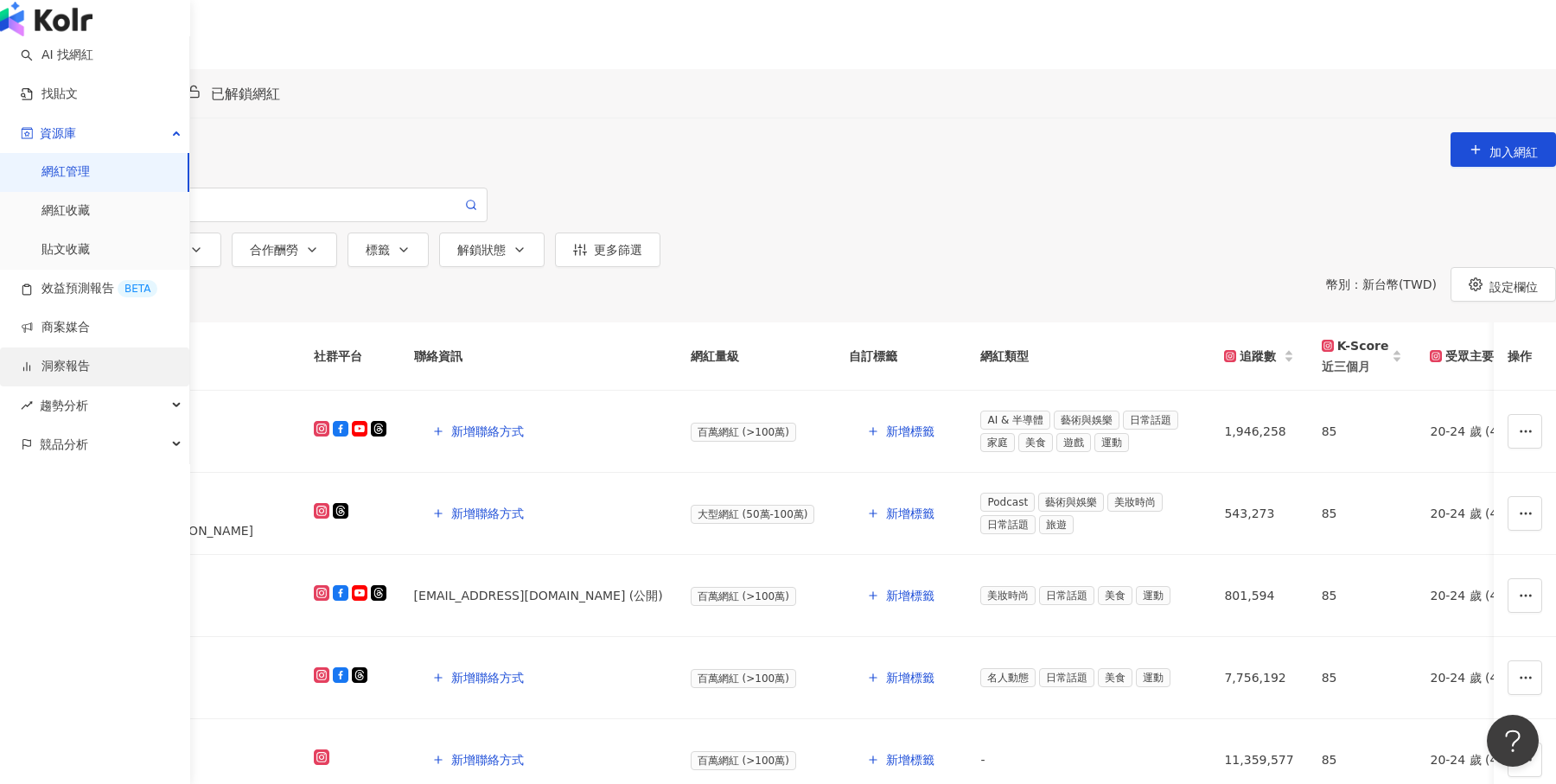
click at [90, 375] on link "洞察報告" at bounding box center [55, 366] width 69 height 17
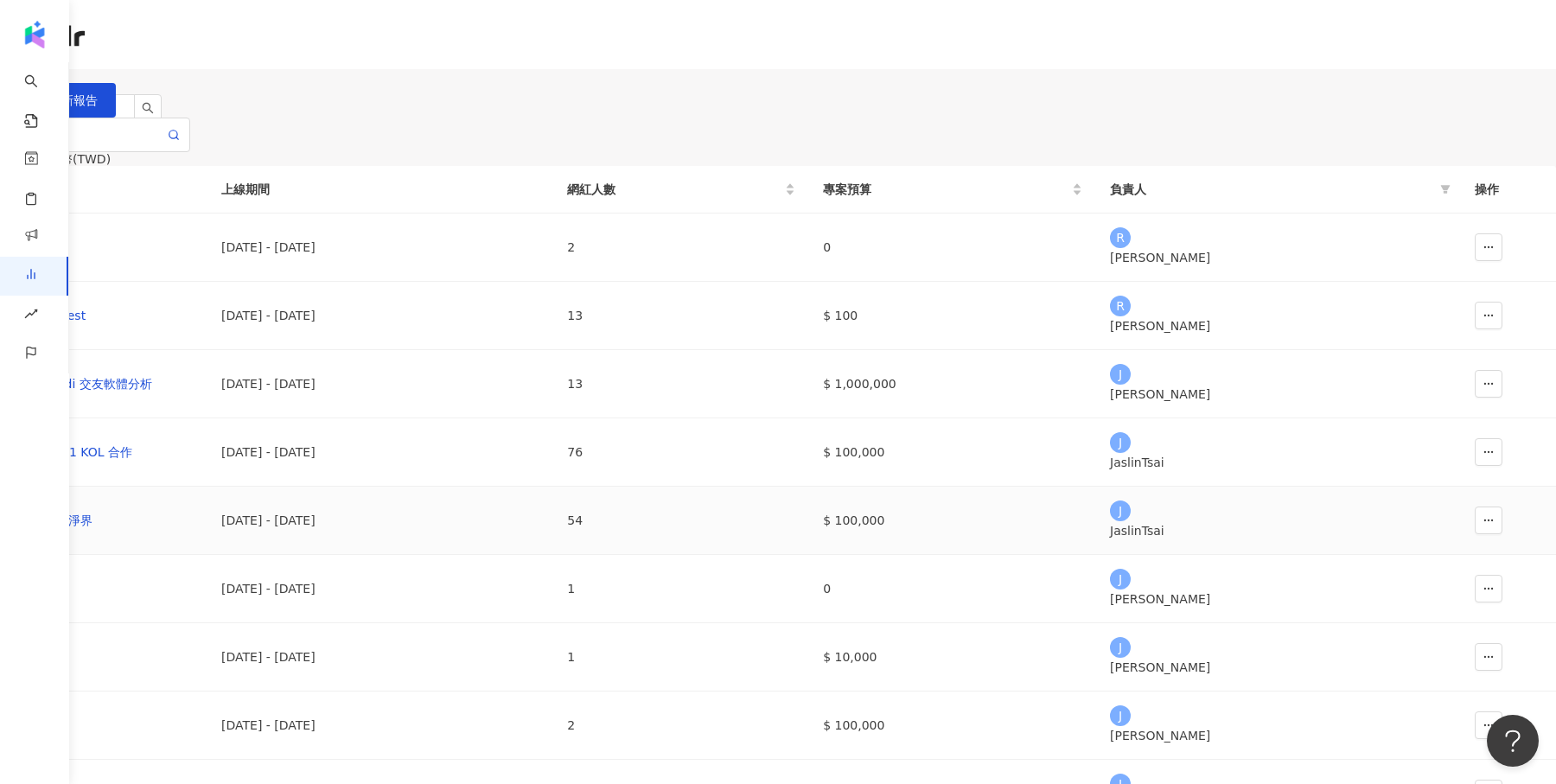
click at [208, 554] on td "HH草本新淨界" at bounding box center [104, 521] width 208 height 68
click at [194, 530] on div "HH草本新淨界" at bounding box center [104, 520] width 180 height 19
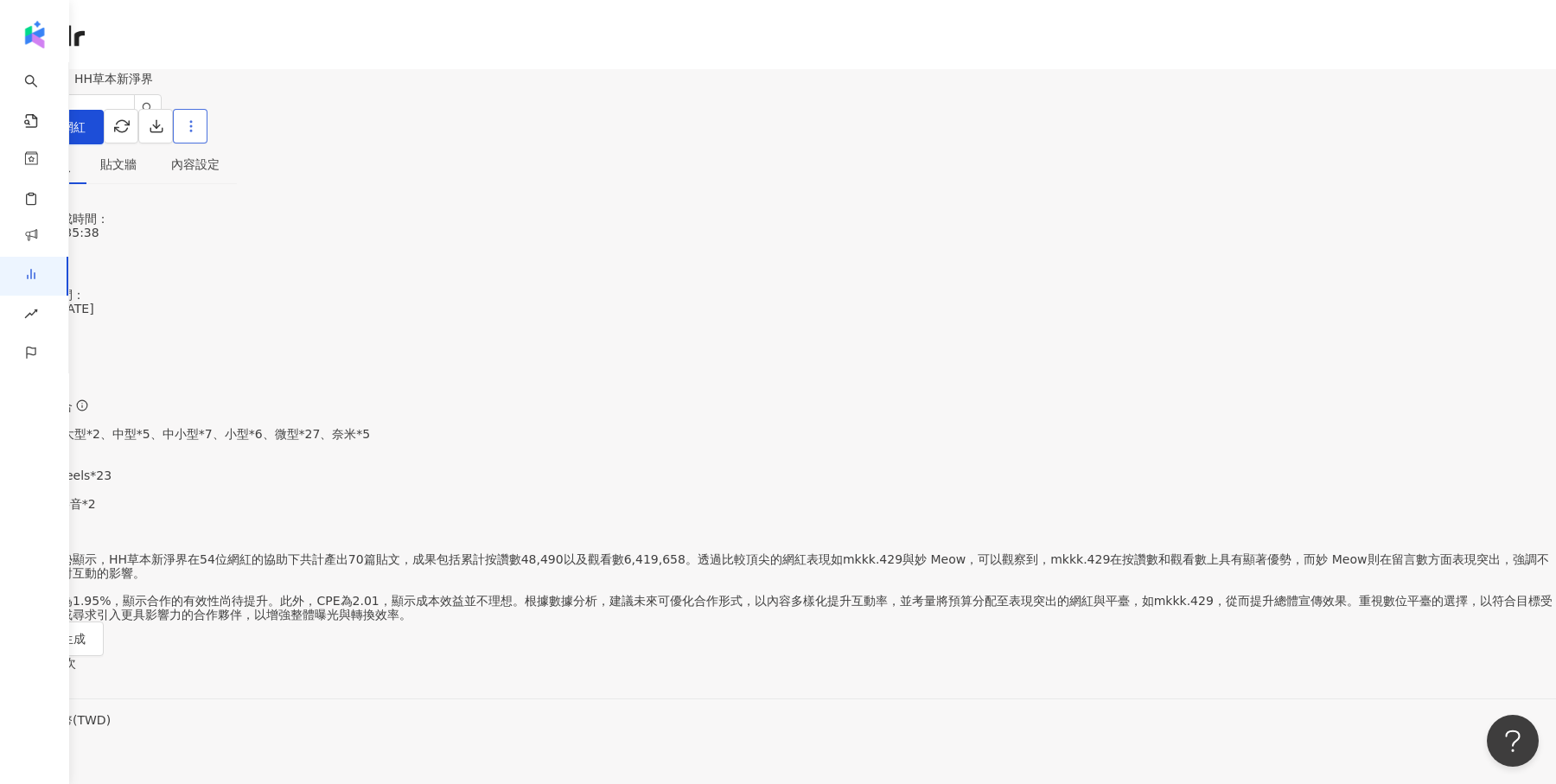
click at [198, 126] on icon "button" at bounding box center [191, 126] width 16 height 16
click at [742, 284] on div "活動成效" at bounding box center [778, 263] width 1556 height 49
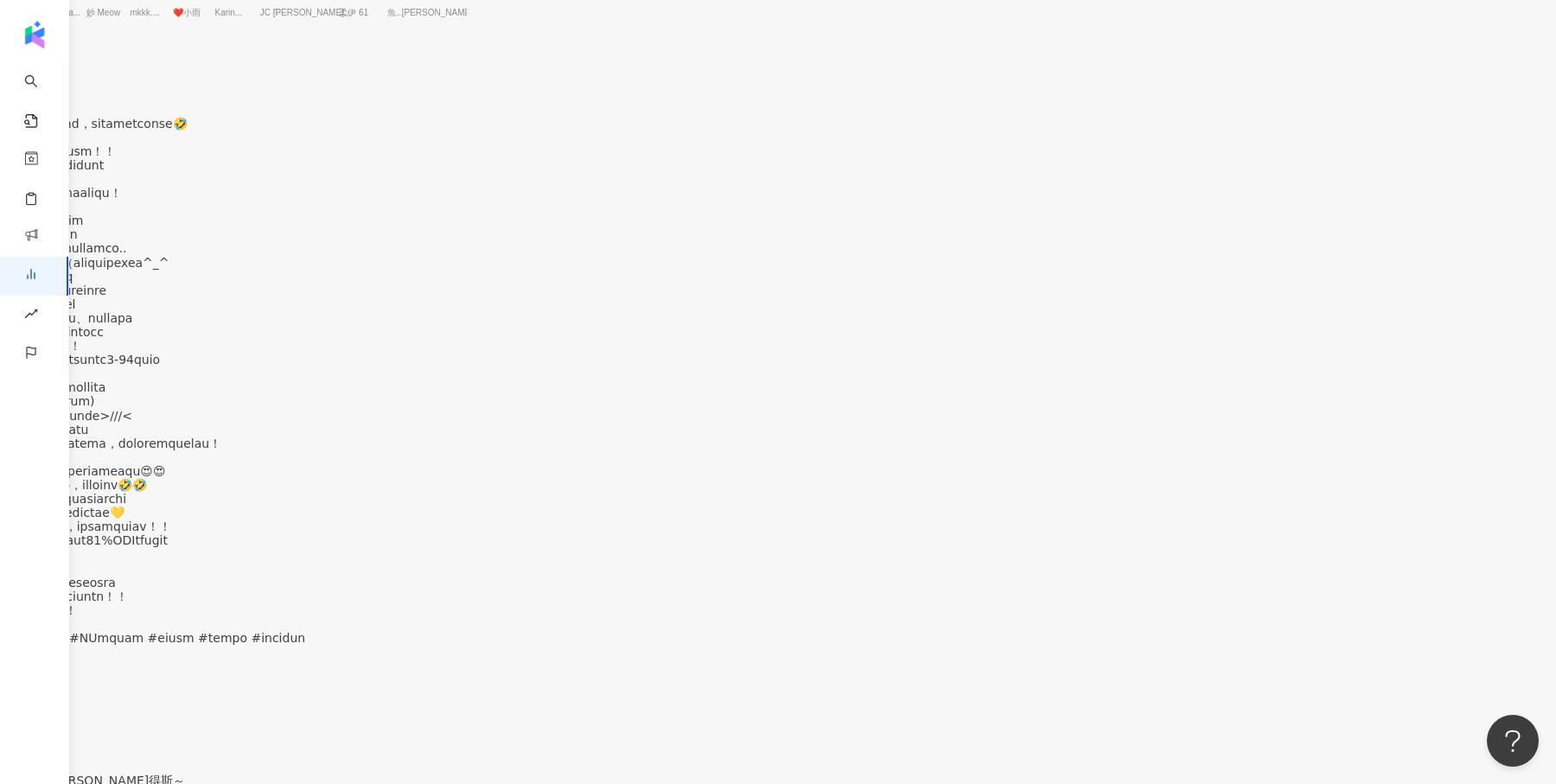
scroll to position [1868, 0]
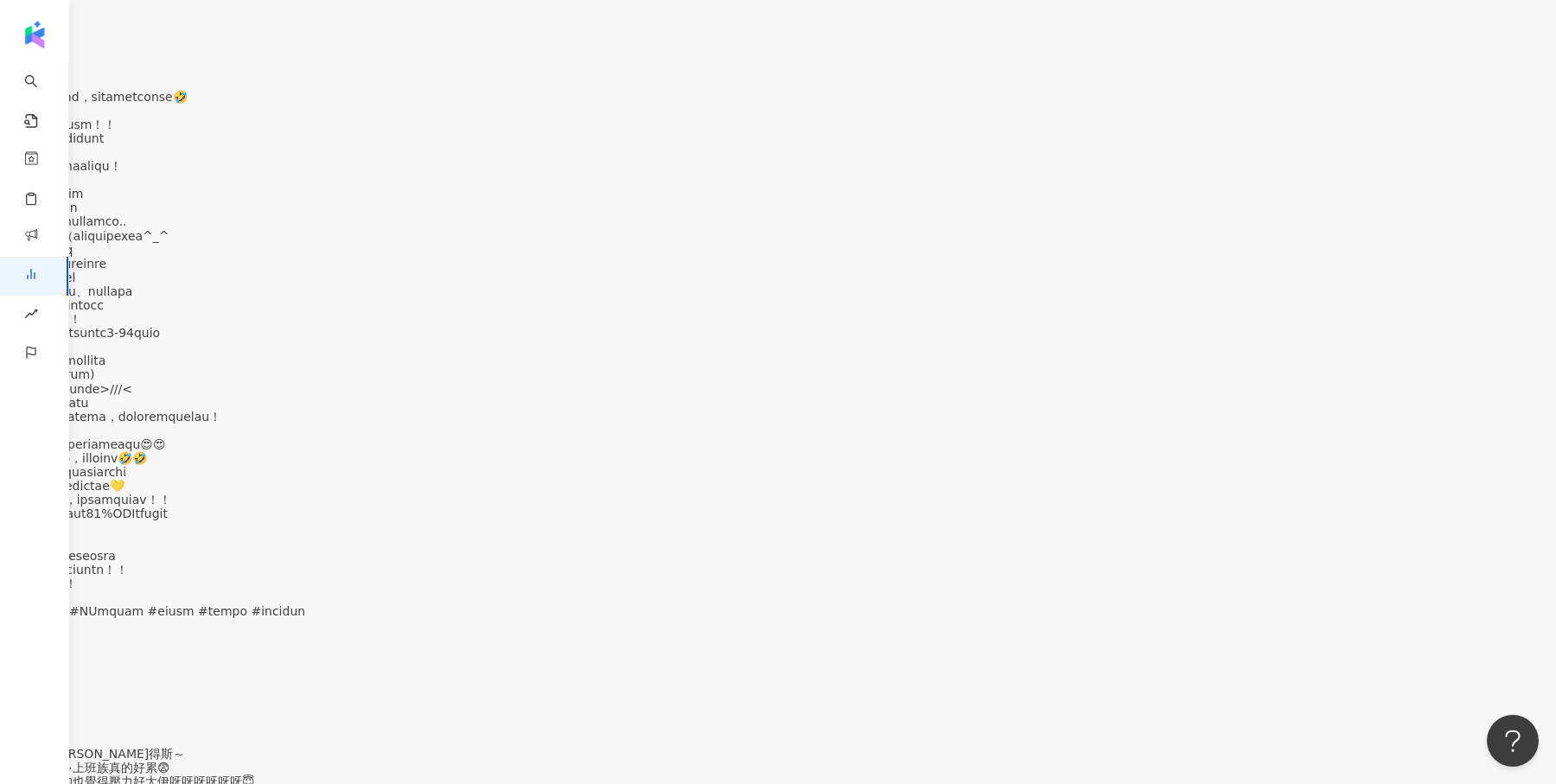
click at [677, 287] on div "互動率" at bounding box center [667, 280] width 76 height 19
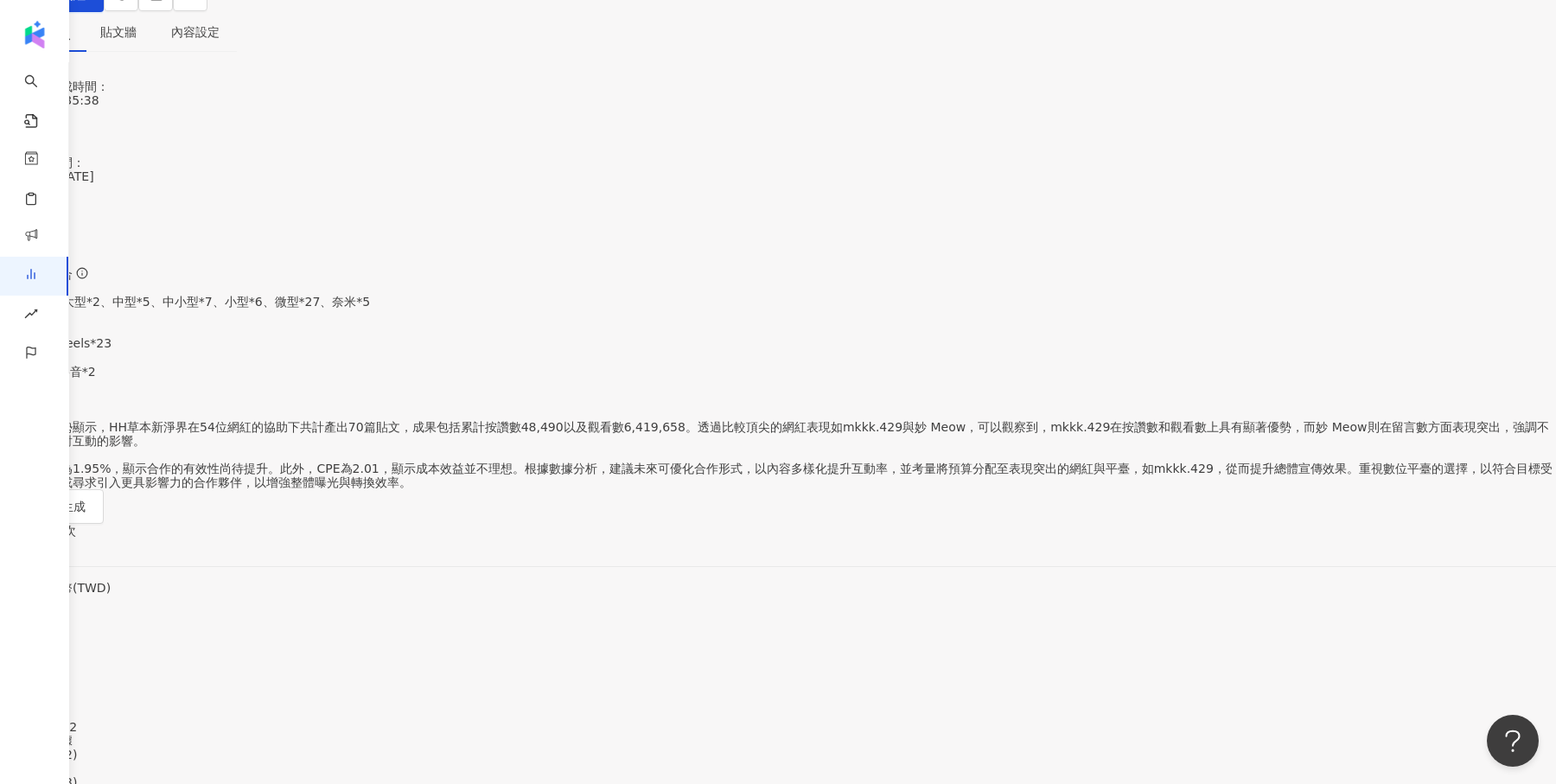
scroll to position [0, 0]
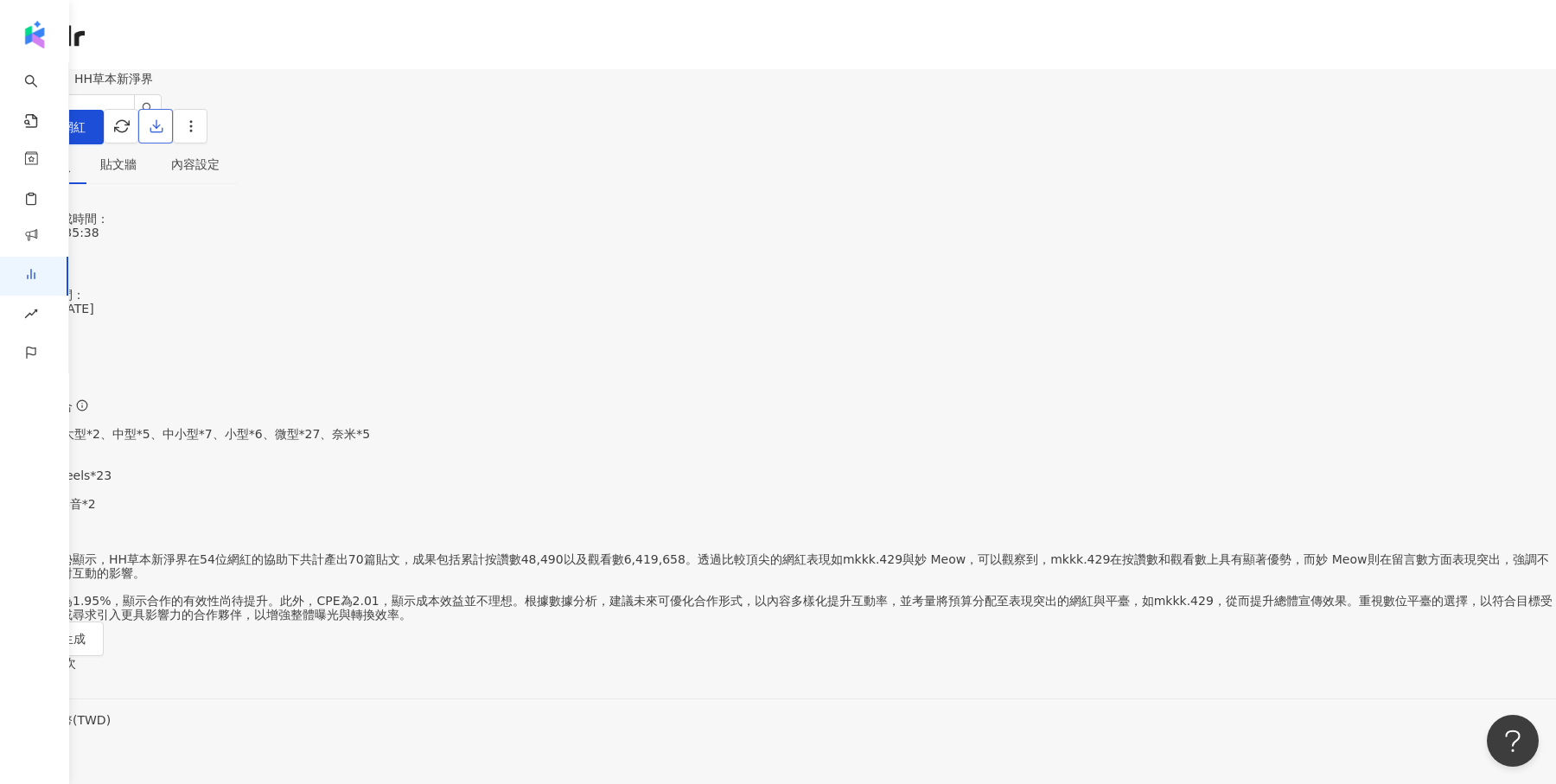
click at [164, 129] on icon "button" at bounding box center [156, 126] width 16 height 16
click at [1292, 163] on span "匯出 PPT" at bounding box center [1300, 167] width 61 height 19
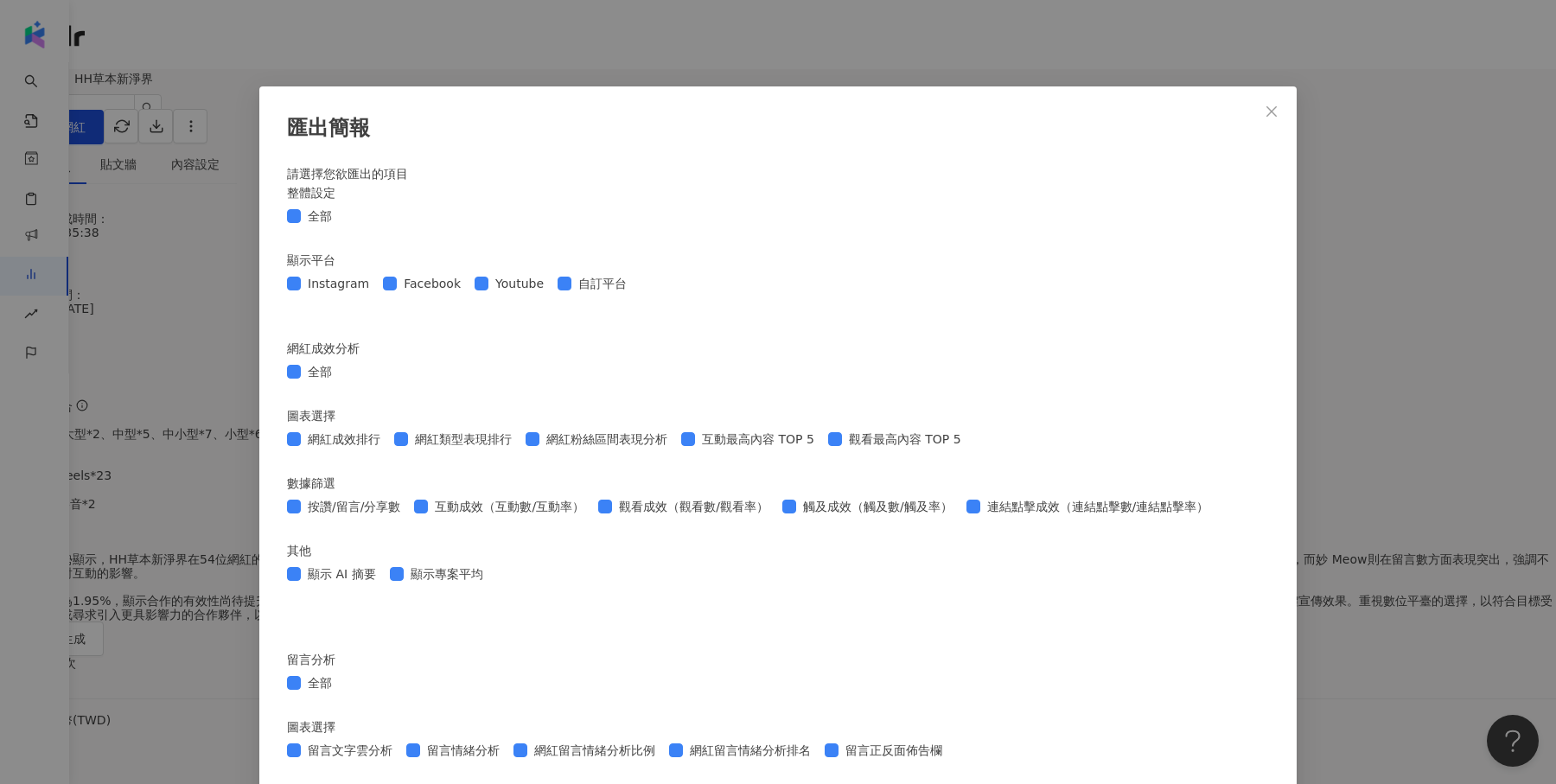
click at [1335, 146] on div "匯出簡報 請選擇您欲匯出的項目 整體設定 全部 顯示平台 Instagram Facebook Youtube 自訂平台 網紅成效分析 全部 圖表選擇 網紅成…" at bounding box center [778, 392] width 1556 height 784
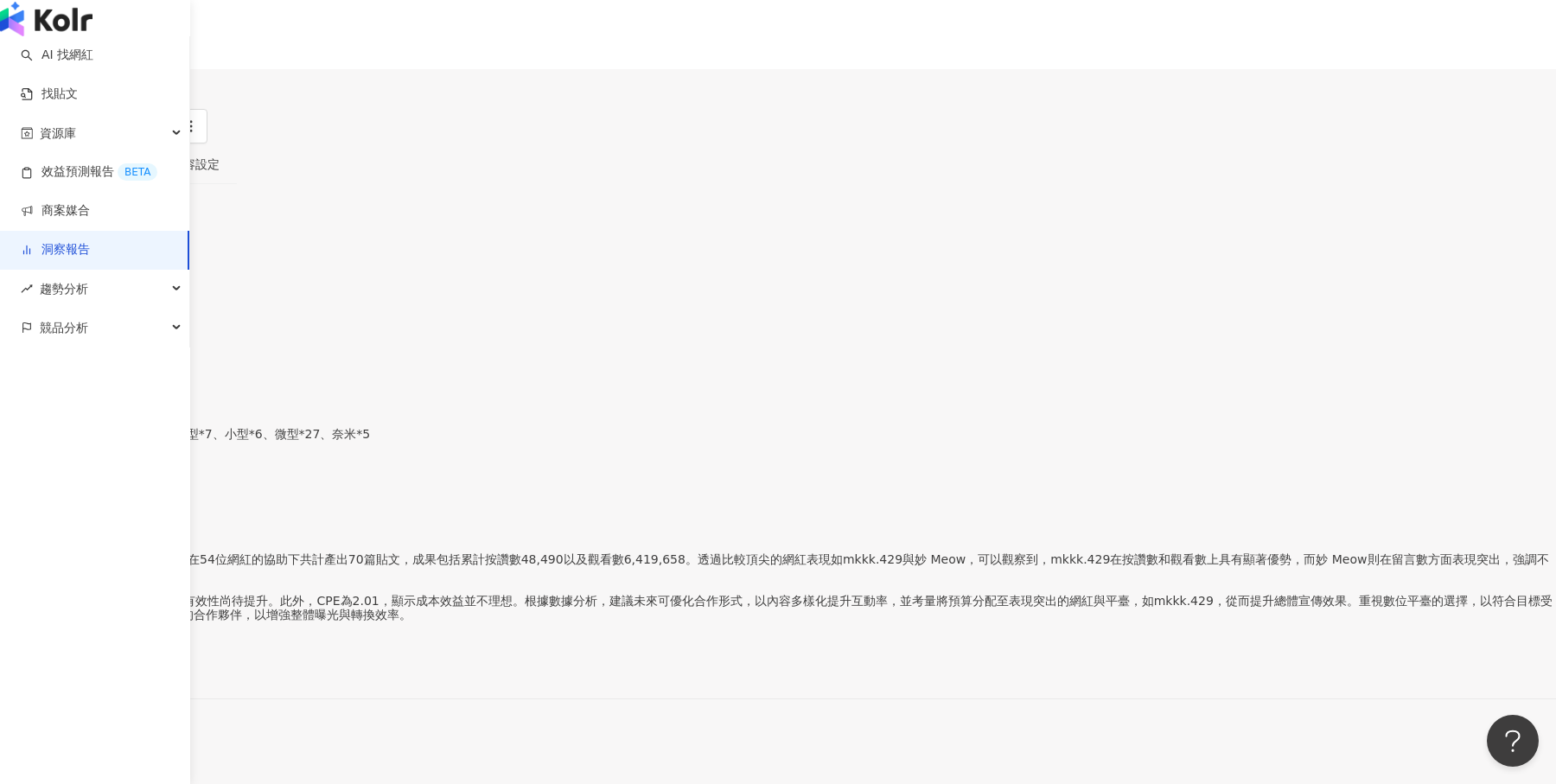
click at [56, 37] on img "button" at bounding box center [46, 19] width 93 height 35
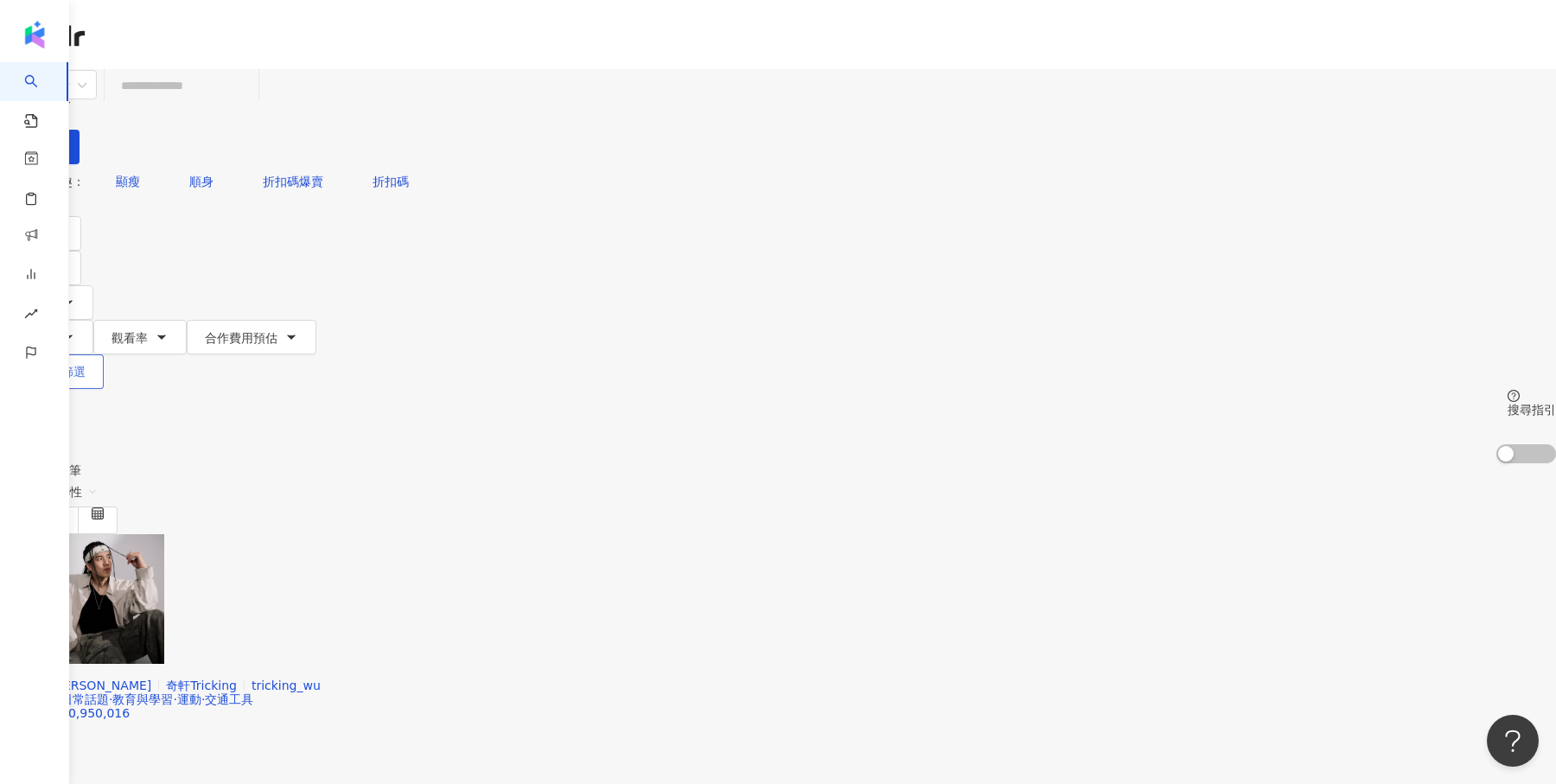
click at [104, 354] on button "更多篩選" at bounding box center [51, 372] width 104 height 35
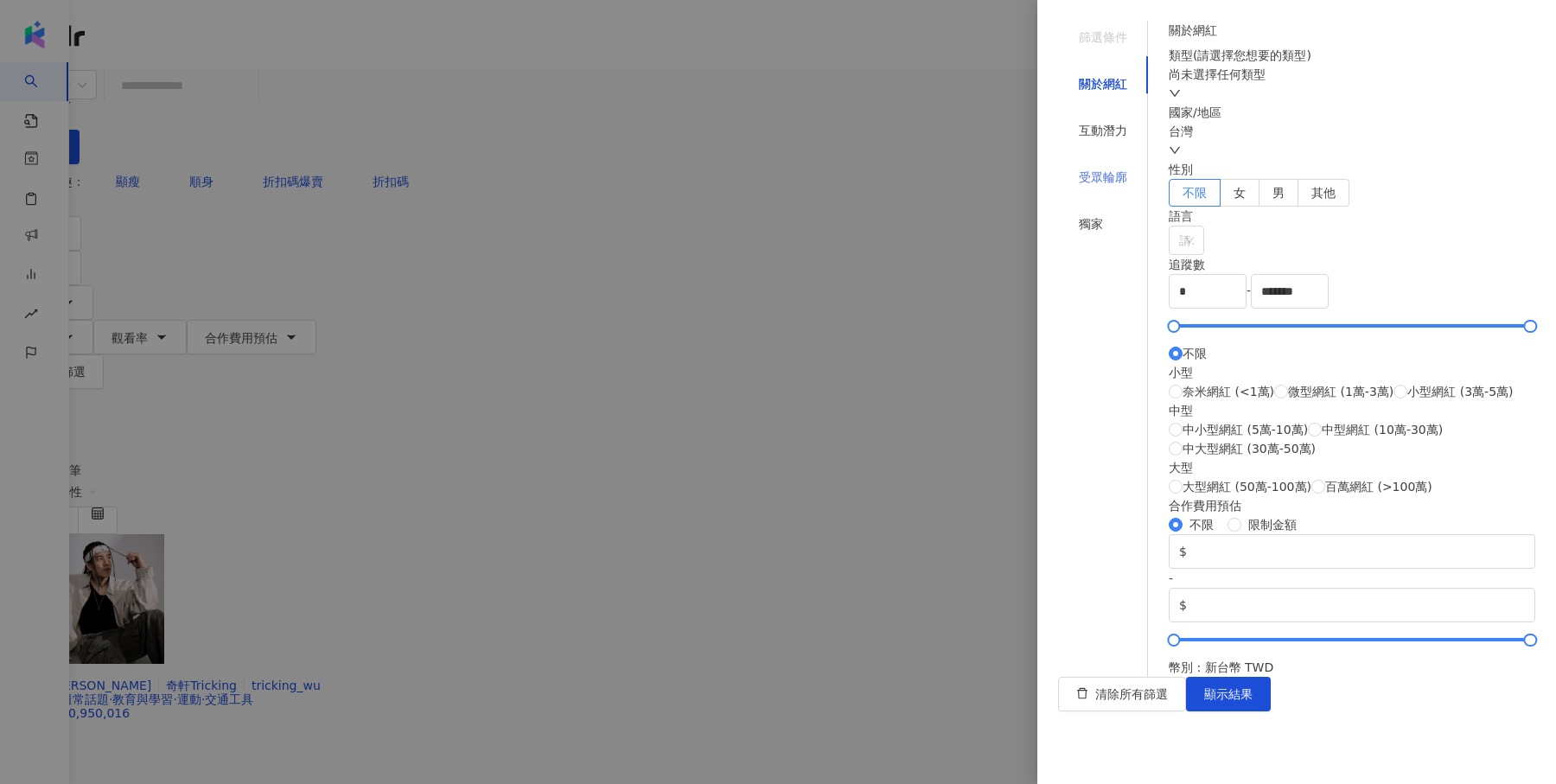
click at [1117, 161] on div "受眾輪廓" at bounding box center [1103, 177] width 90 height 33
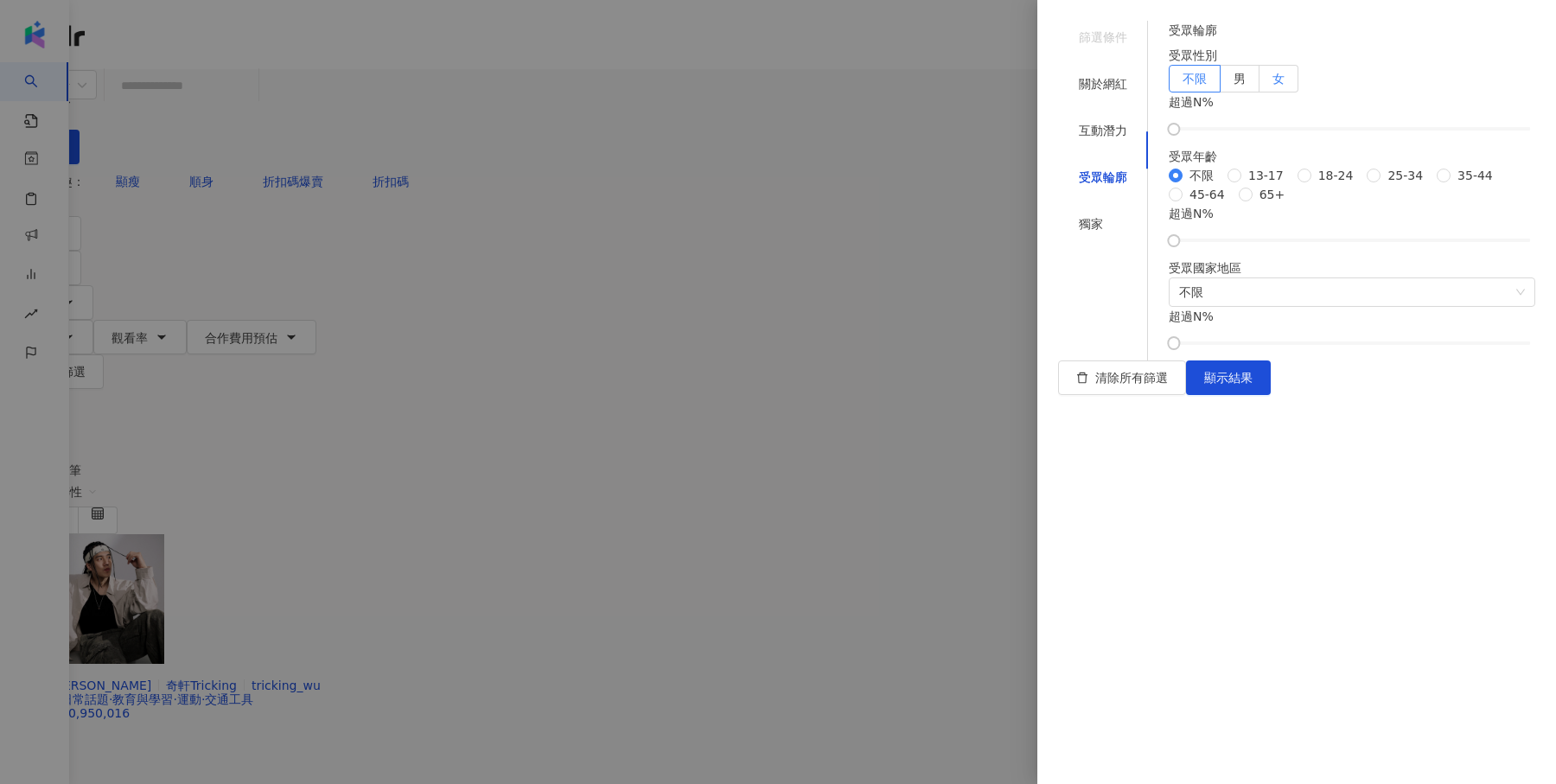
click at [1299, 93] on label "女" at bounding box center [1279, 79] width 39 height 28
drag, startPoint x: 1203, startPoint y: 199, endPoint x: 1349, endPoint y: 217, distance: 147.1
click at [1349, 217] on div "受眾輪廓 受眾性別 不限 男 女 女 超過 45 % 受眾年齡 不限 13-17 18-24 25-34 35-44 45-64 65+ 超過 N % 受眾國…" at bounding box center [1352, 185] width 366 height 328
click at [1381, 185] on span "25-34" at bounding box center [1405, 175] width 50 height 19
drag, startPoint x: 1207, startPoint y: 567, endPoint x: 1317, endPoint y: 571, distance: 110.1
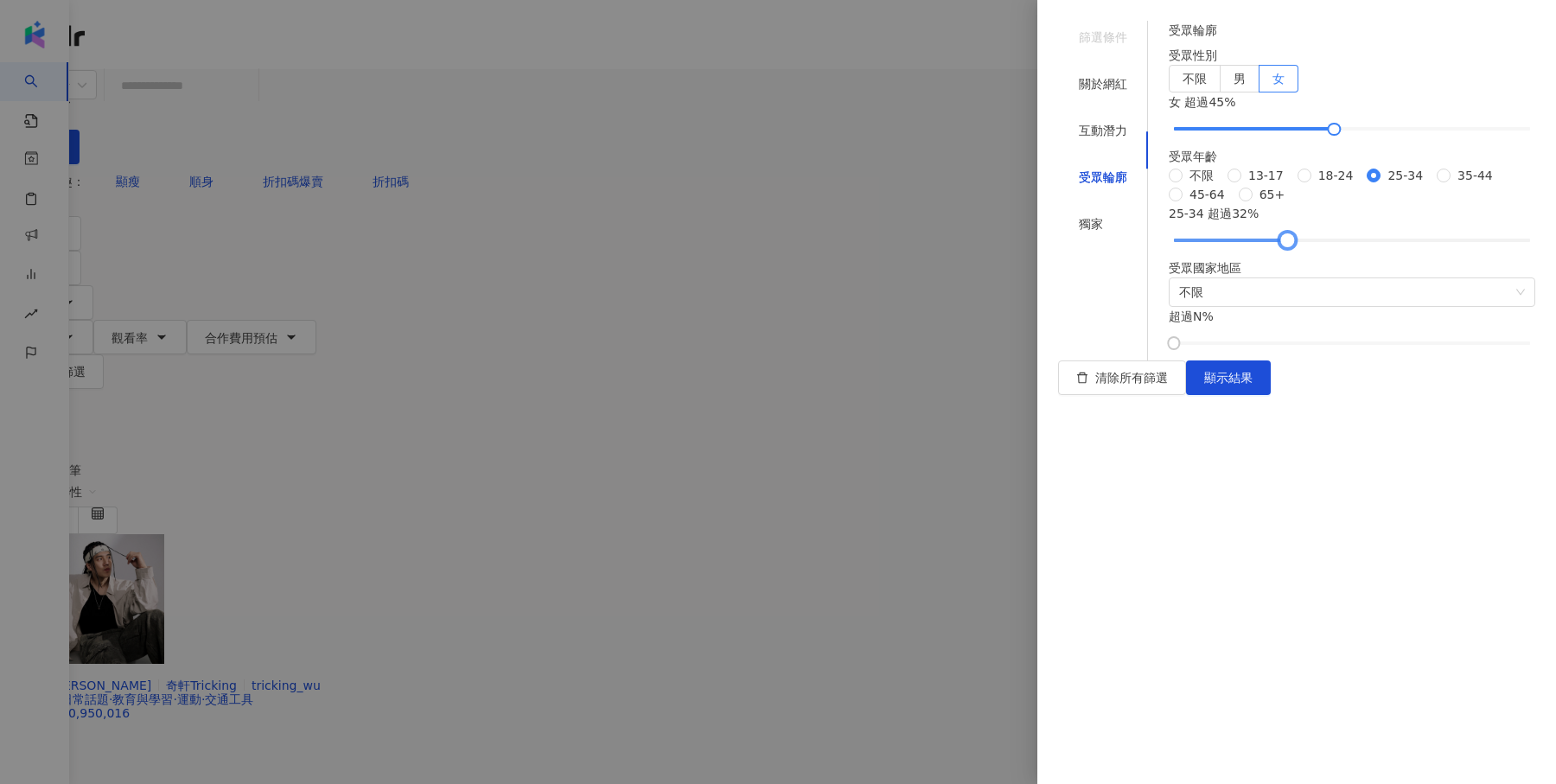
click at [1292, 245] on div at bounding box center [1288, 241] width 9 height 9
click at [1271, 395] on button "顯示結果" at bounding box center [1228, 378] width 85 height 35
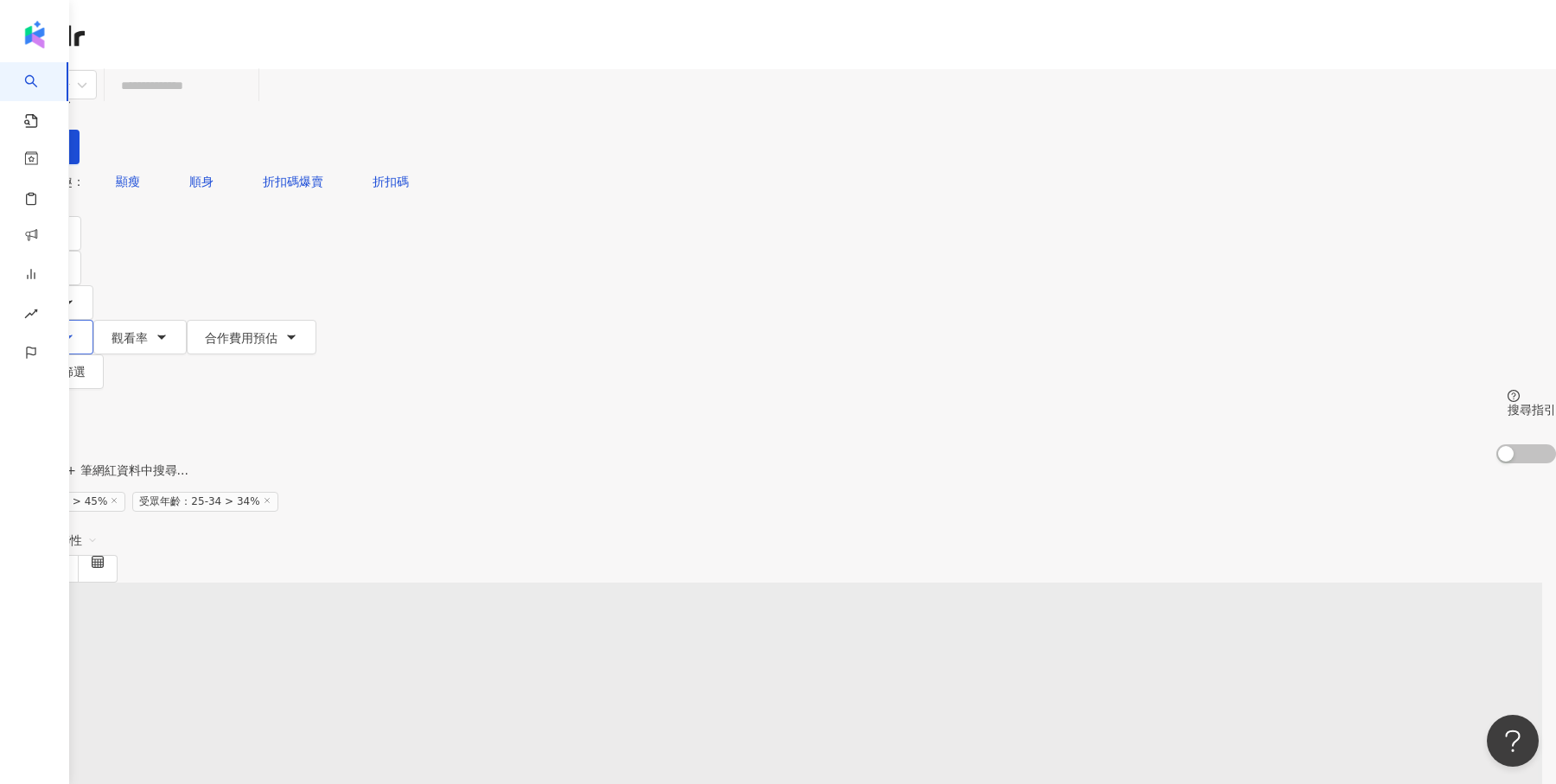
click at [54, 331] on span "互動率" at bounding box center [37, 338] width 37 height 14
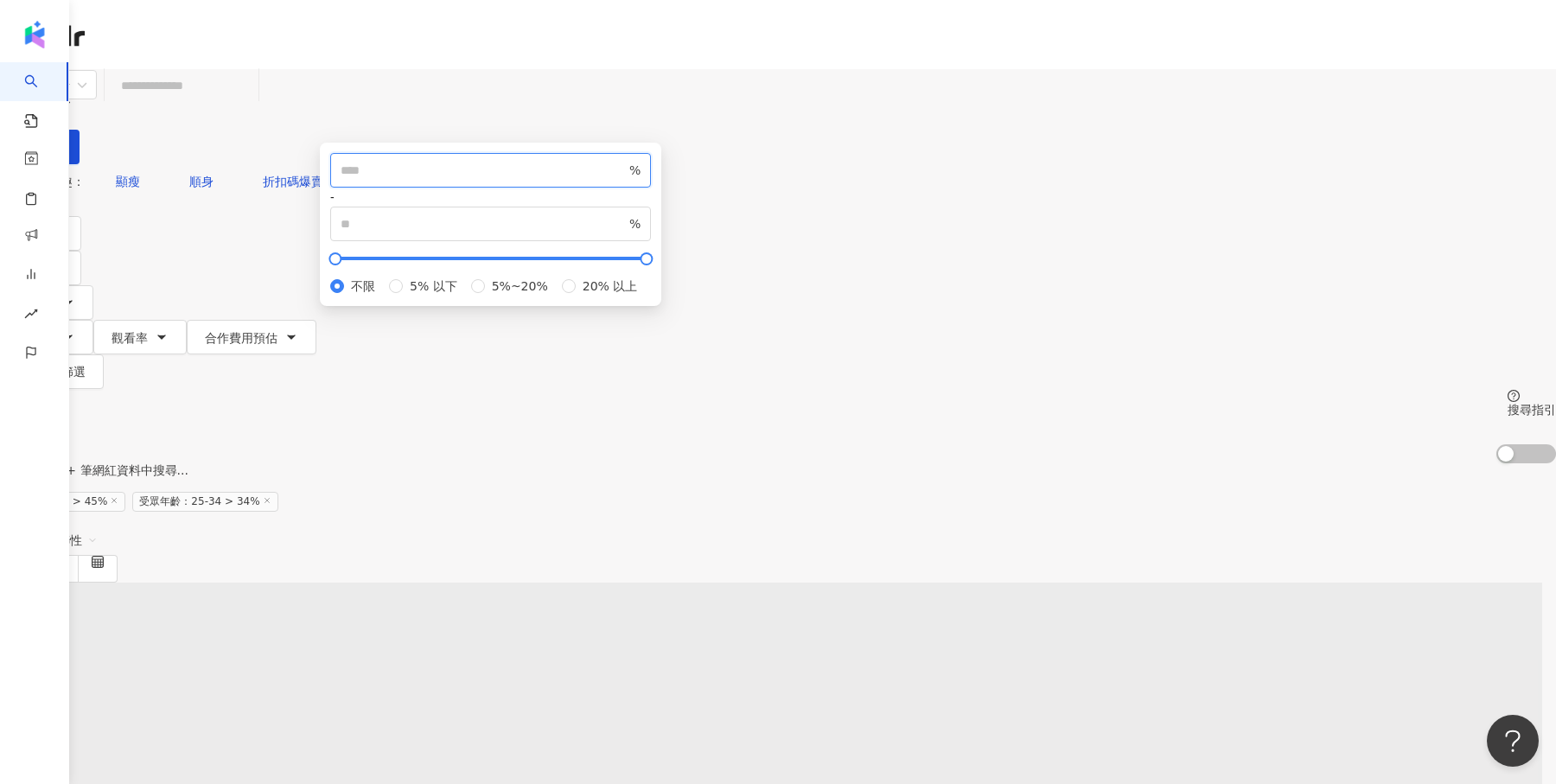
click at [626, 180] on input "number" at bounding box center [483, 170] width 286 height 19
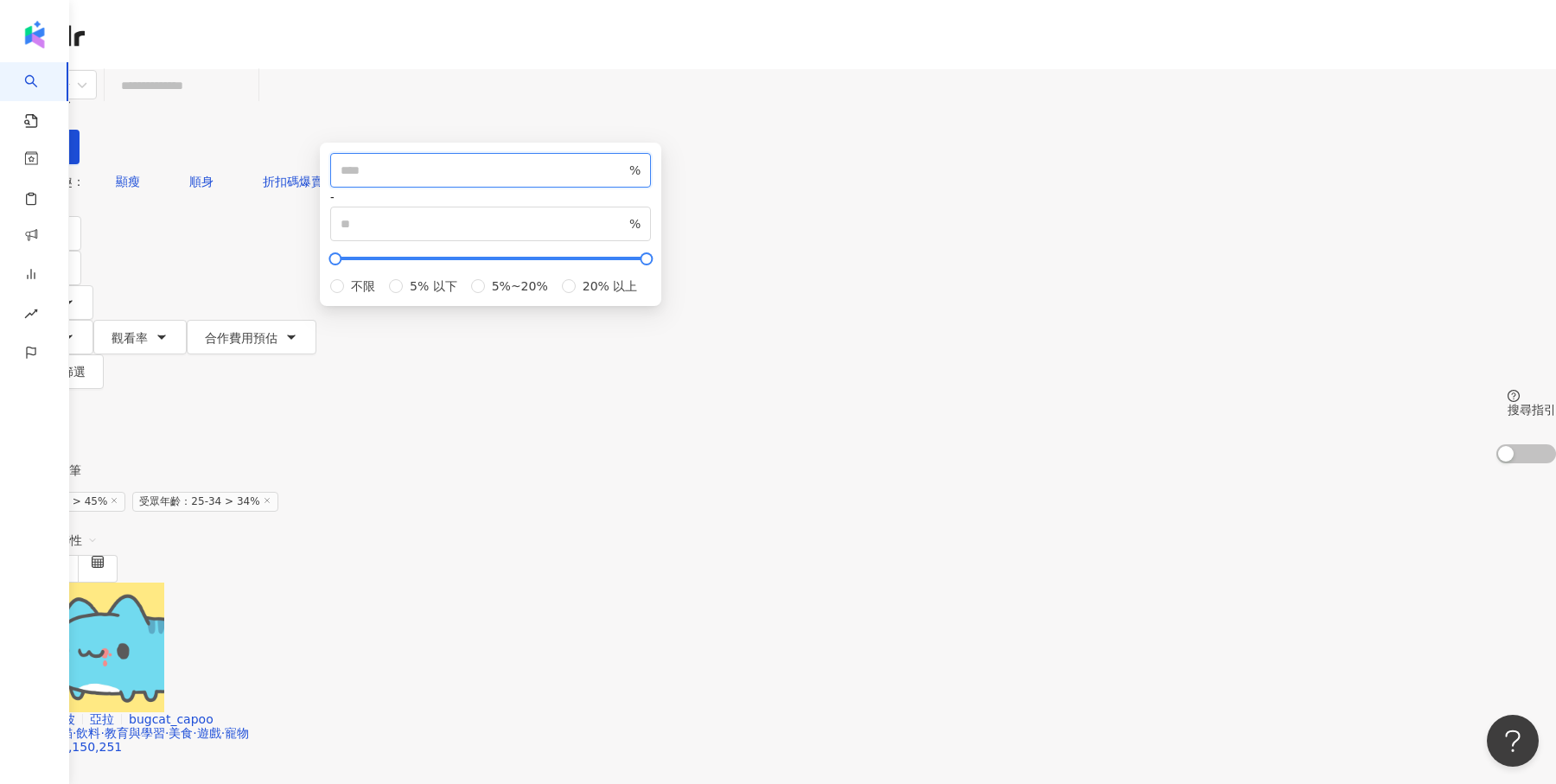
click at [626, 180] on input "*" at bounding box center [483, 170] width 286 height 19
type input "*"
click at [1091, 205] on div "您可能感興趣： 顯瘦 順身 折扣碼爆賣 折扣碼 類型 性別 追蹤數 互動率 觀看率 合作費用預估 更多篩選 篩選條件 關於網紅 互動潛力 受眾輪廓 獨家 關於…" at bounding box center [778, 314] width 1556 height 299
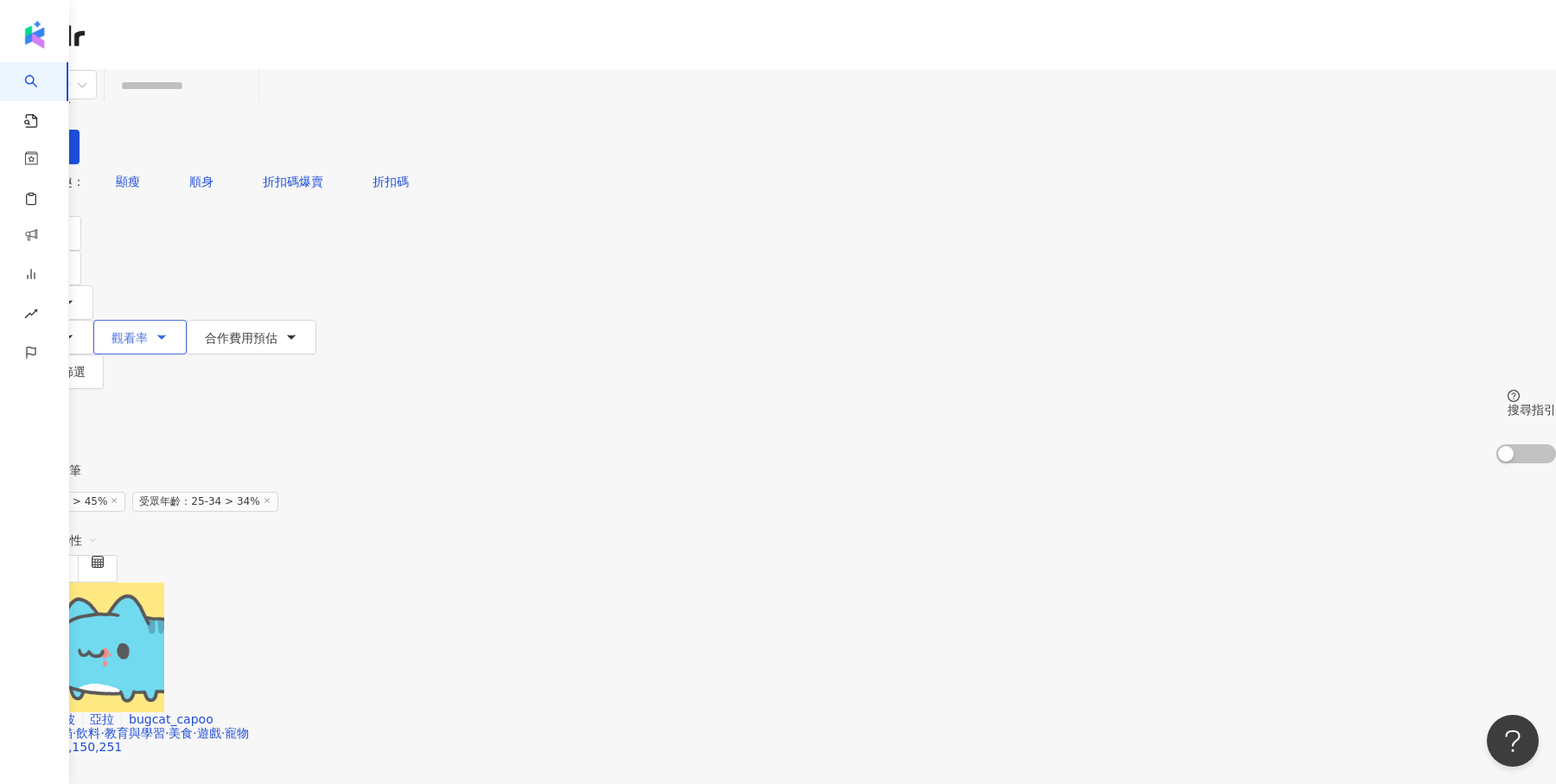
click at [148, 331] on span "觀看率" at bounding box center [130, 338] width 37 height 14
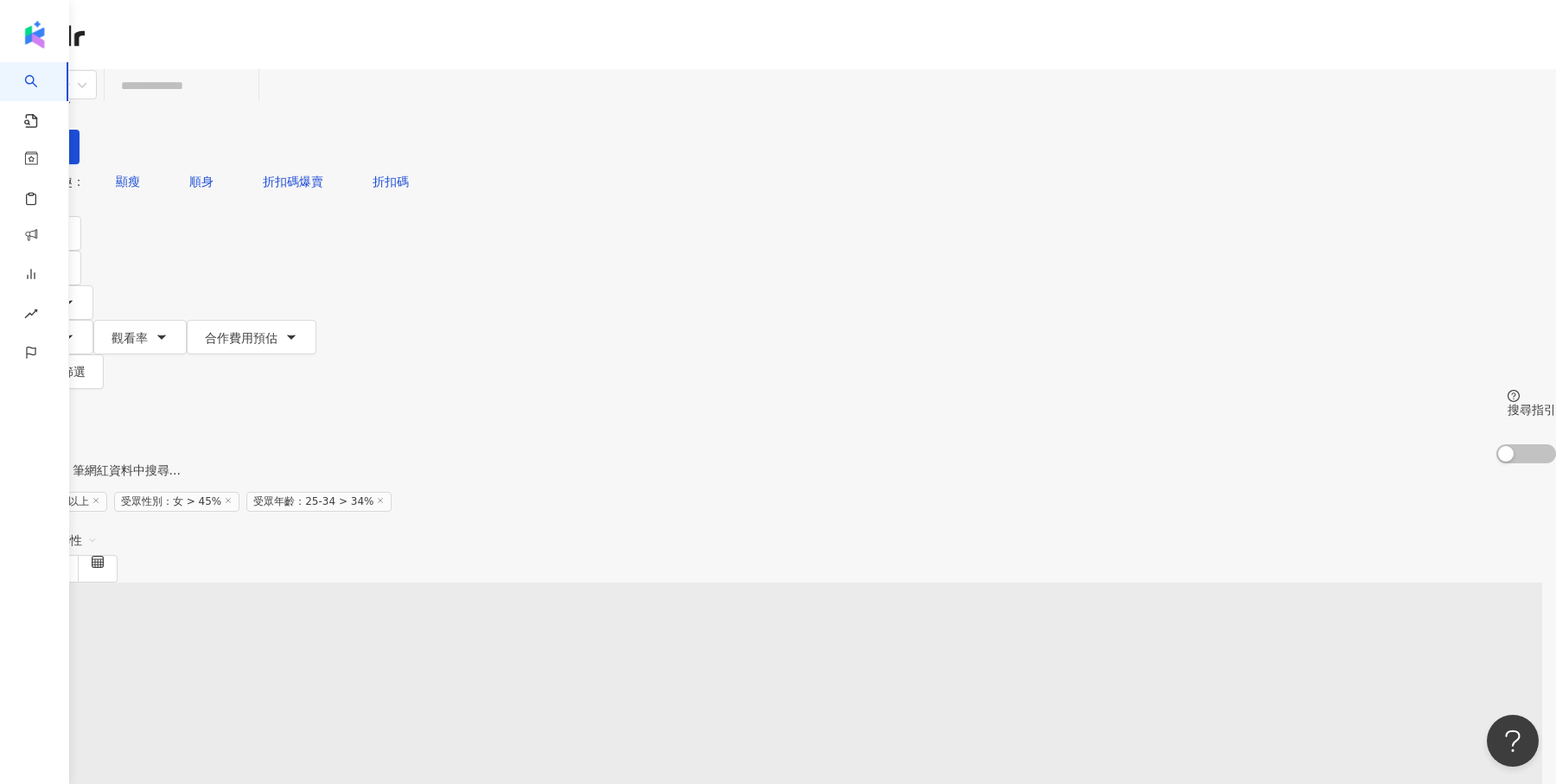
click at [240, 492] on span "受眾性別：女 > 45%" at bounding box center [176, 502] width 125 height 20
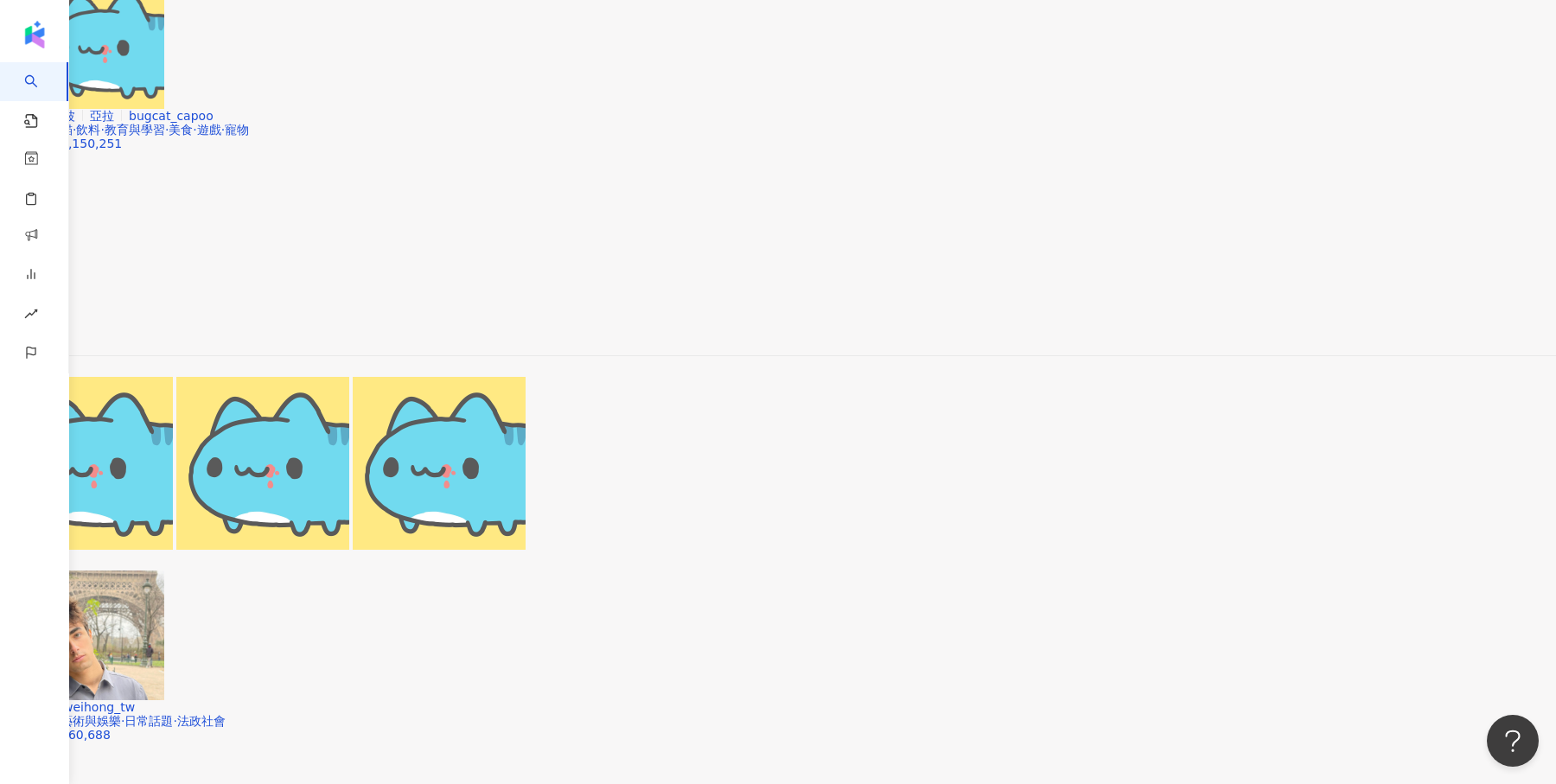
scroll to position [577, 0]
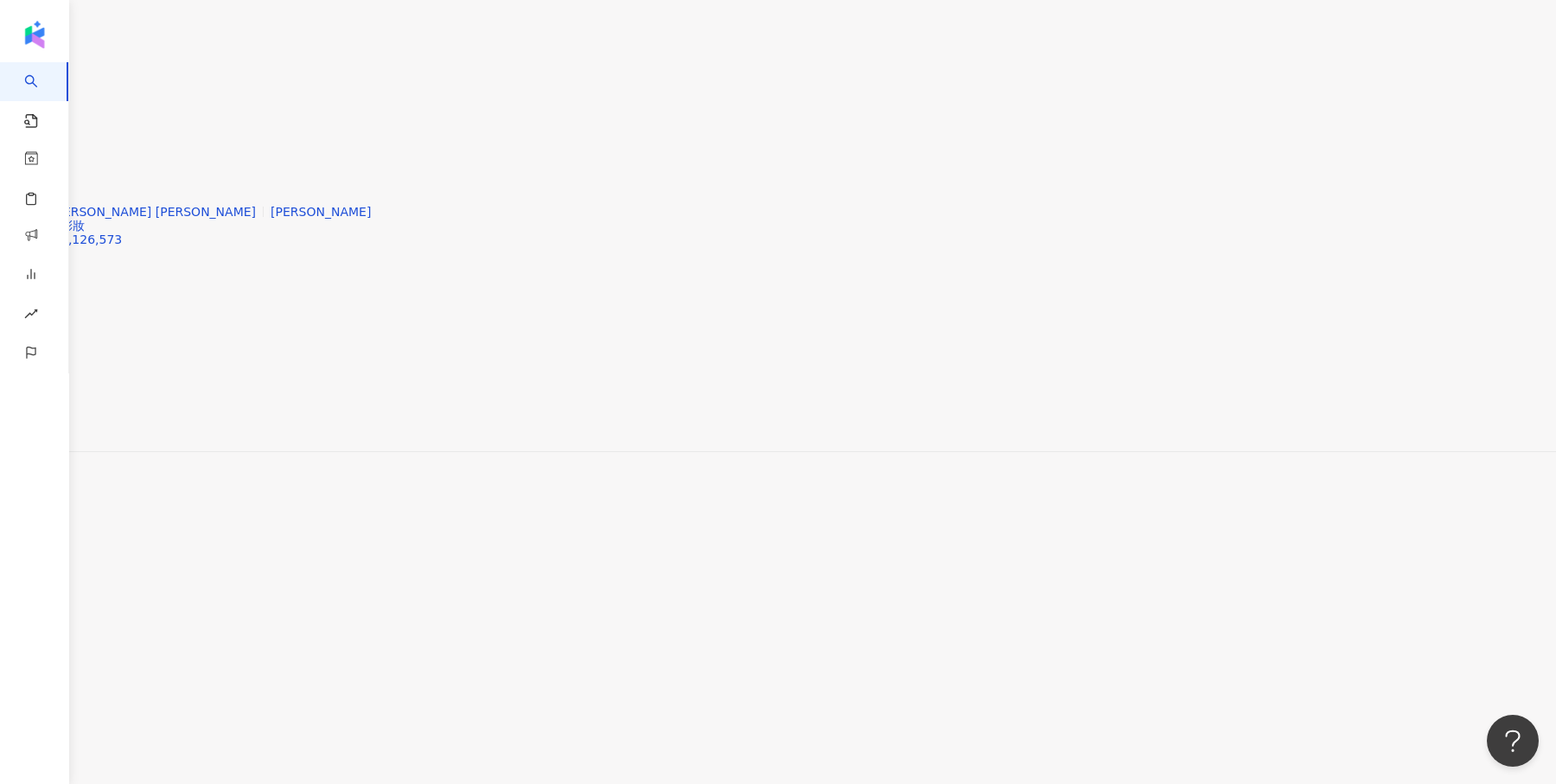
scroll to position [2266, 0]
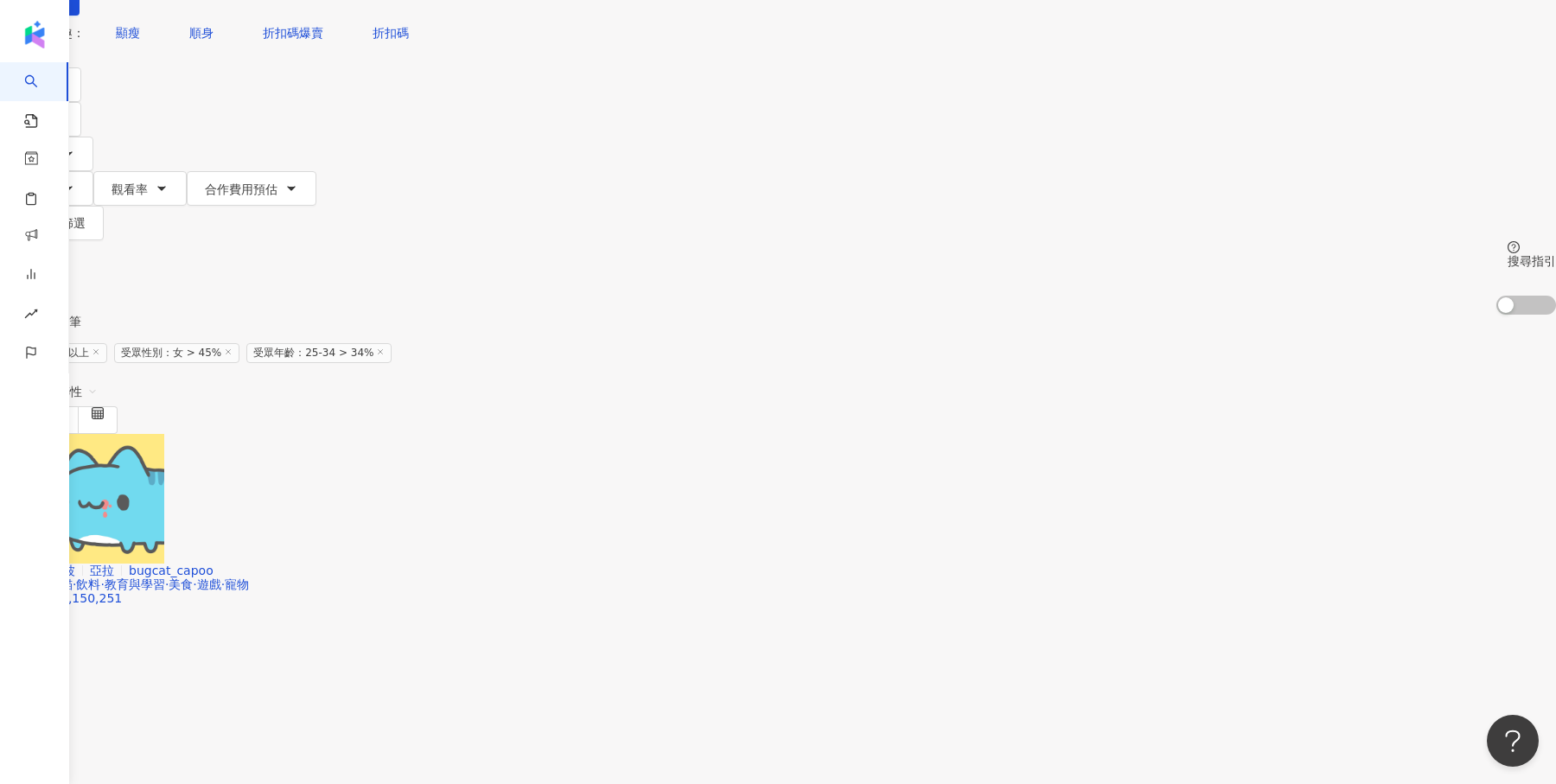
scroll to position [0, 0]
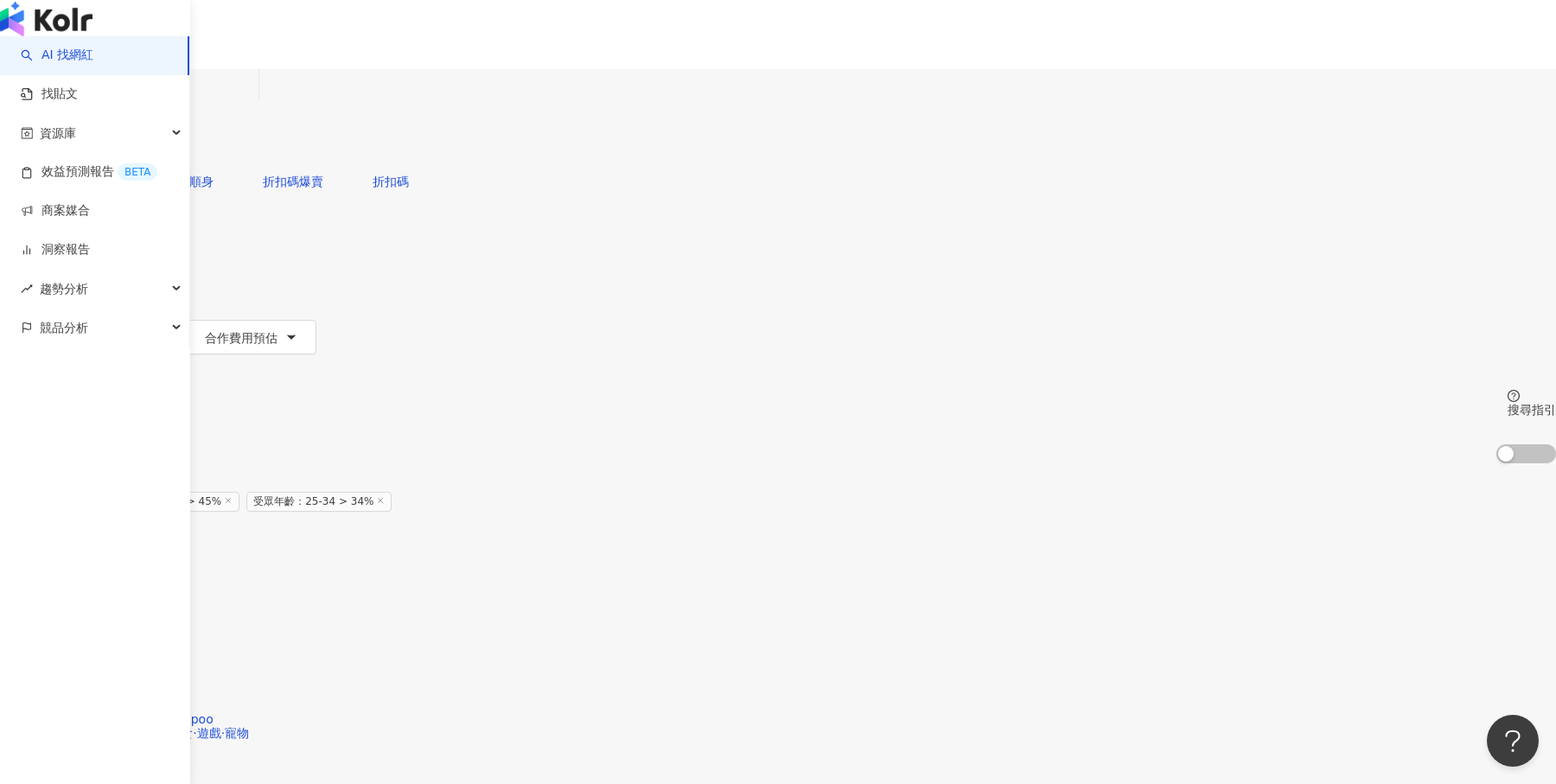
click at [48, 37] on img "button" at bounding box center [46, 19] width 93 height 35
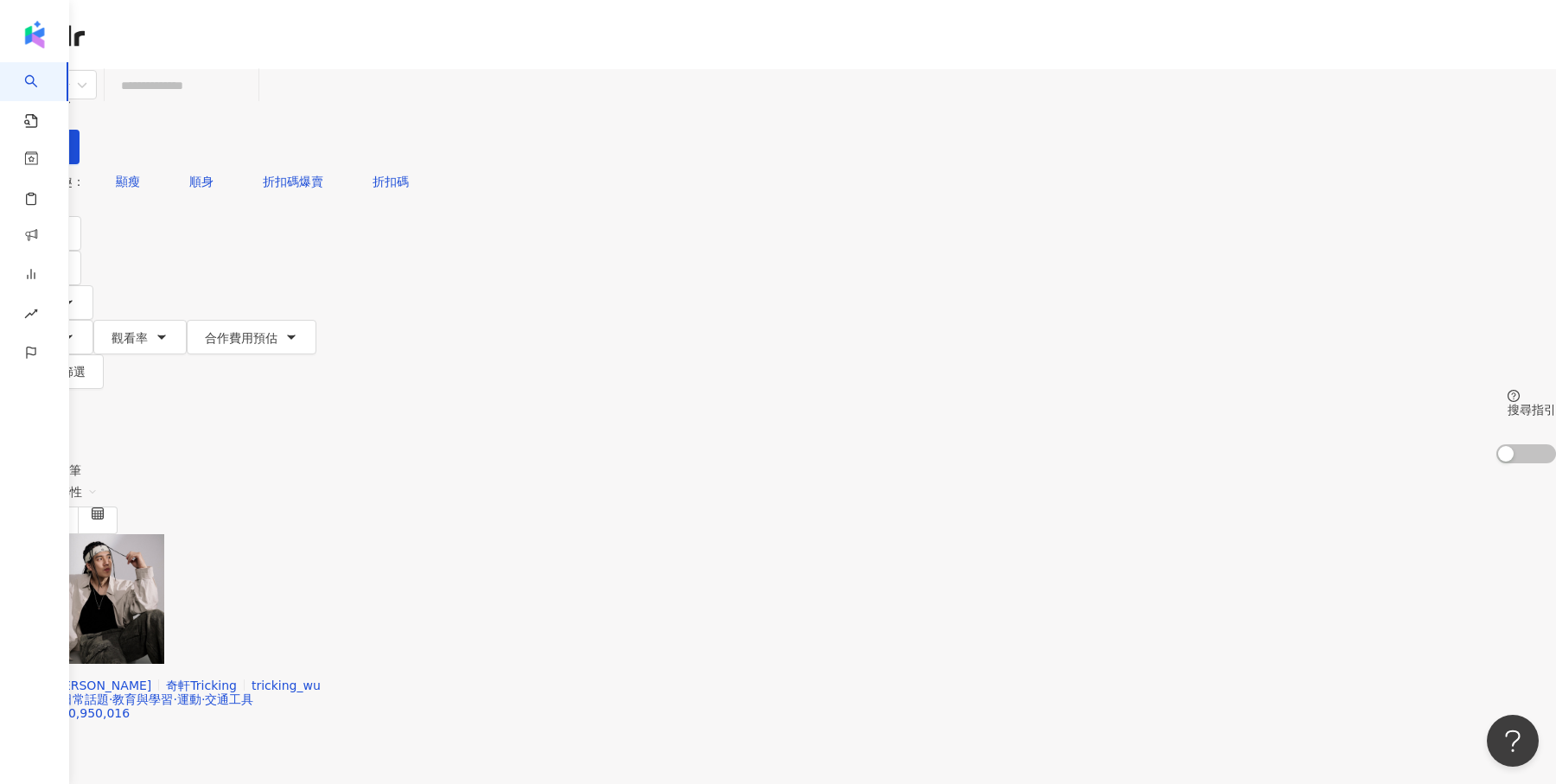
click at [765, 69] on div "不分平台 台灣 搜尋 您可能感興趣： 顯瘦 順身 折扣碼爆賣 折扣碼 類型 性別 追蹤數 互動率 觀看率 合作費用預估 更多篩選 篩選條件 關於網紅 互動潛力…" at bounding box center [778, 265] width 1556 height 394
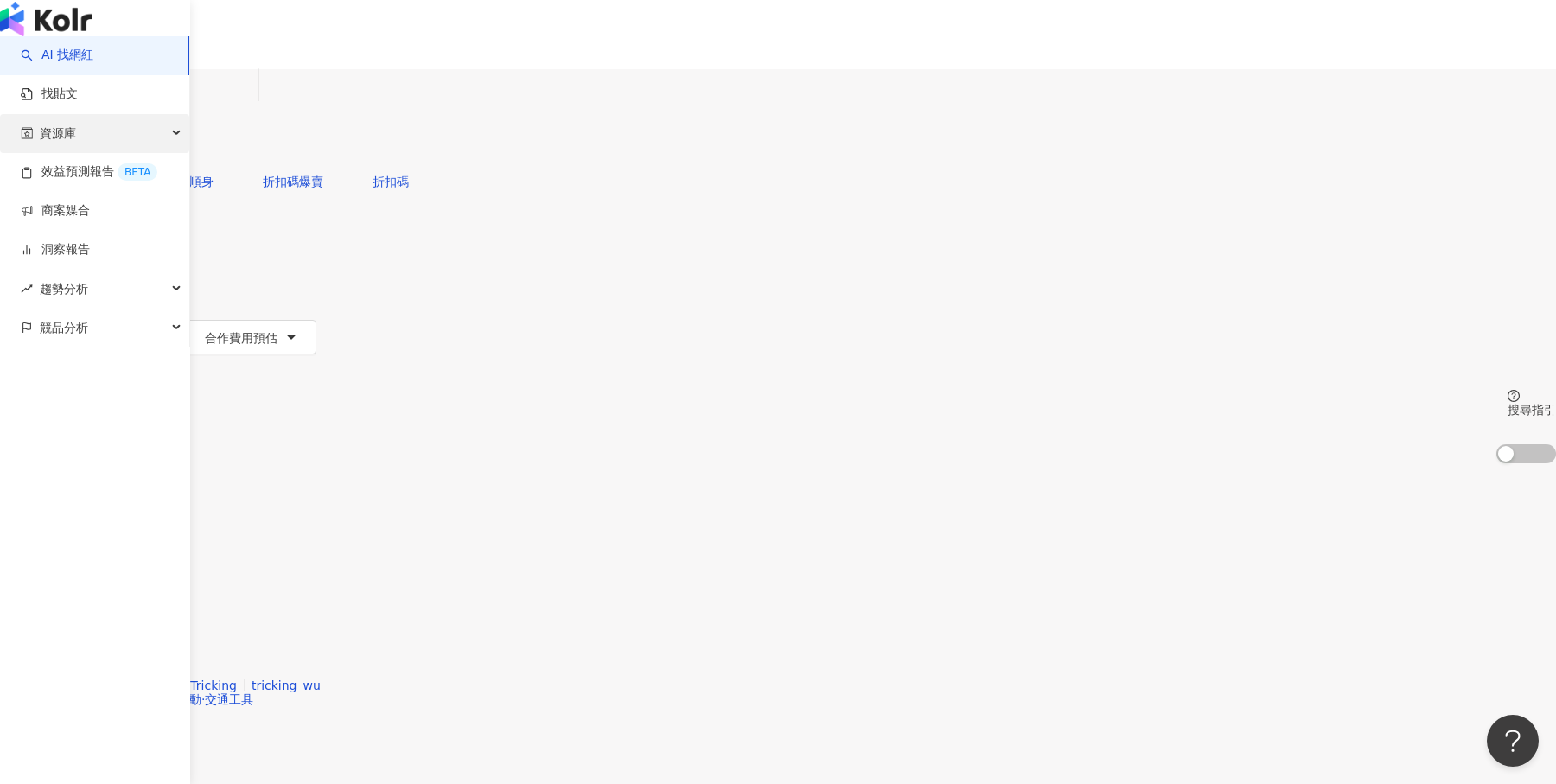
click at [48, 153] on span "資源庫" at bounding box center [58, 133] width 37 height 39
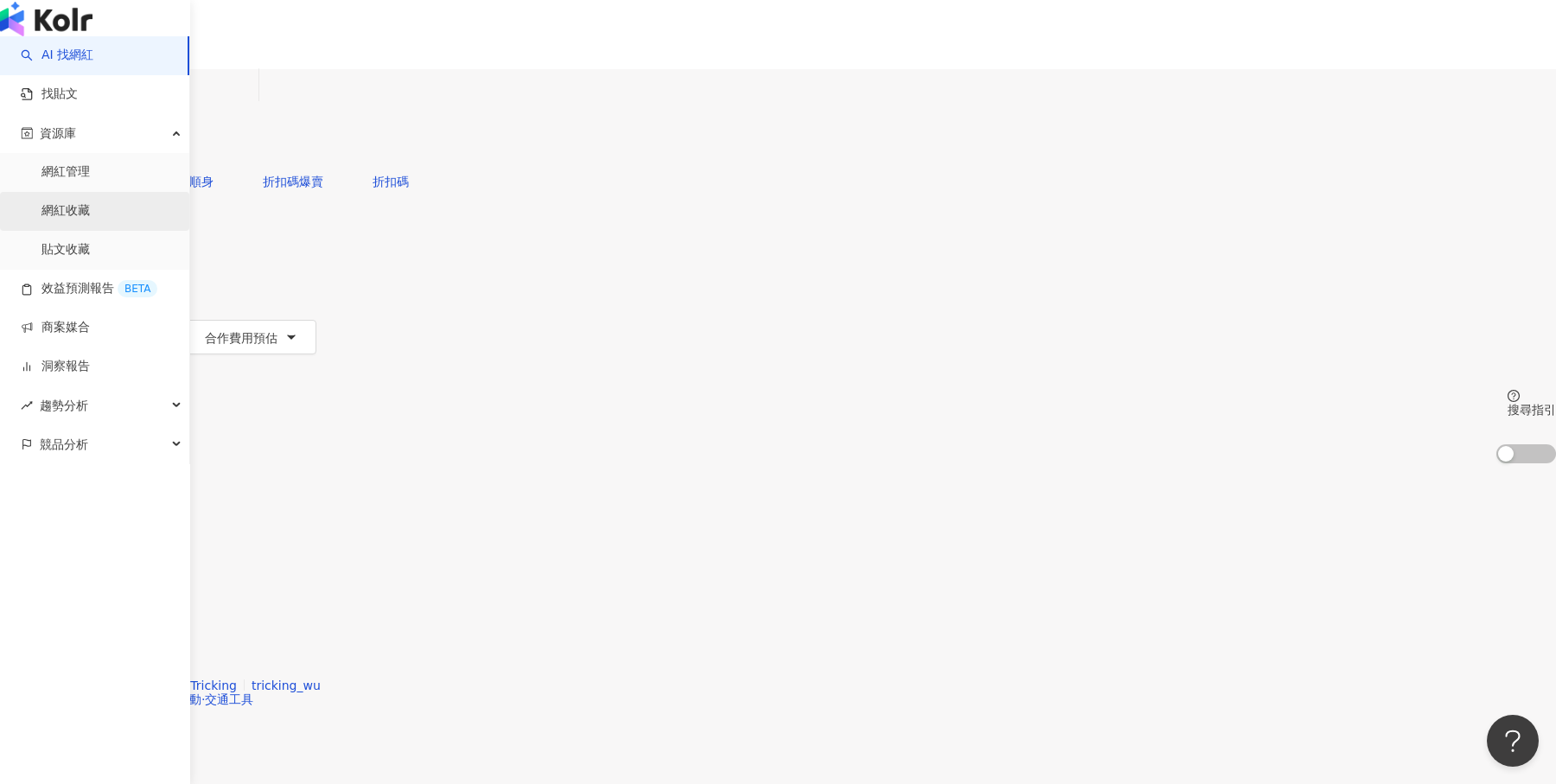
click at [78, 219] on link "網紅收藏" at bounding box center [65, 210] width 49 height 17
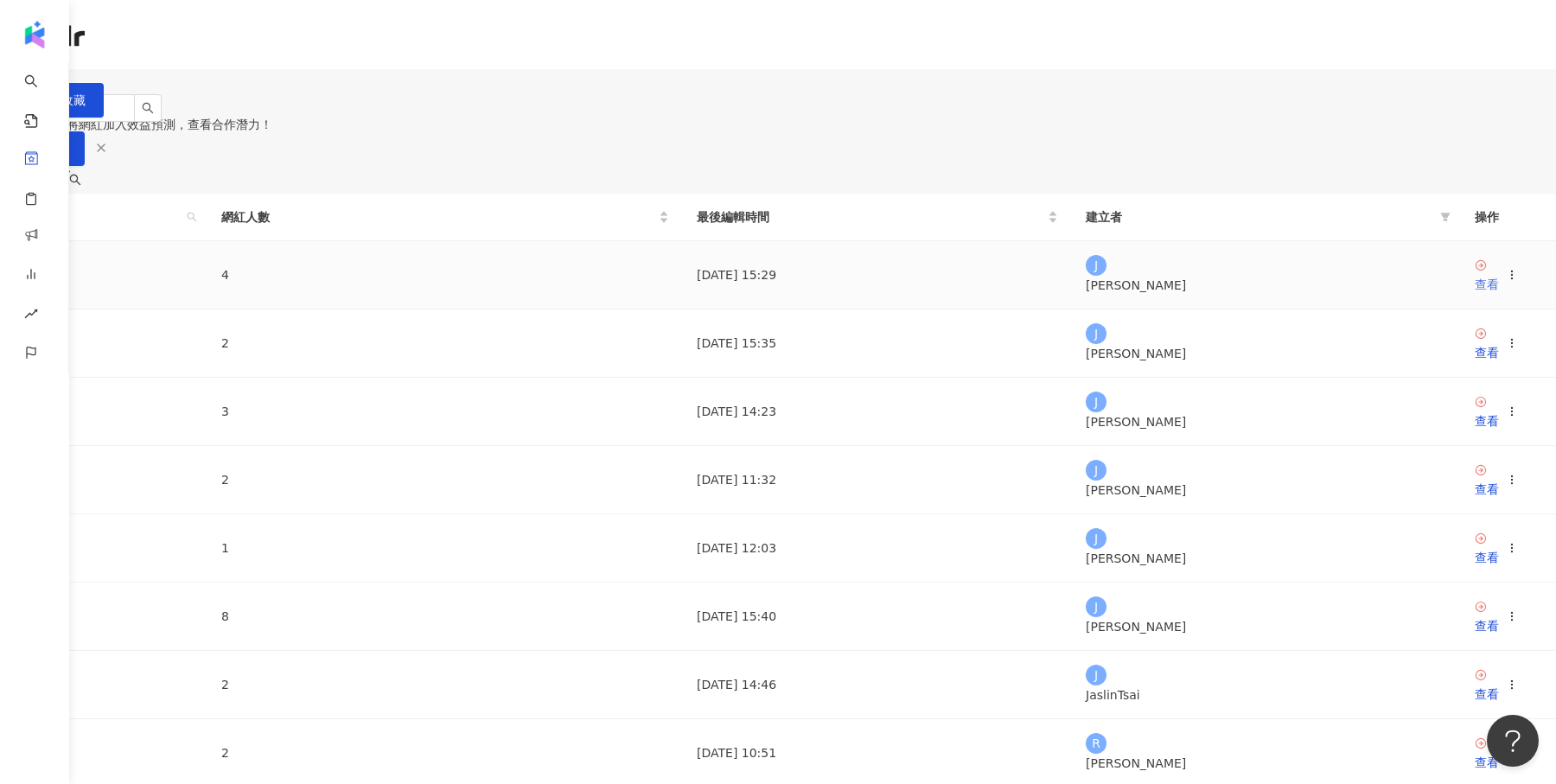
click at [1475, 294] on div "查看" at bounding box center [1487, 284] width 24 height 19
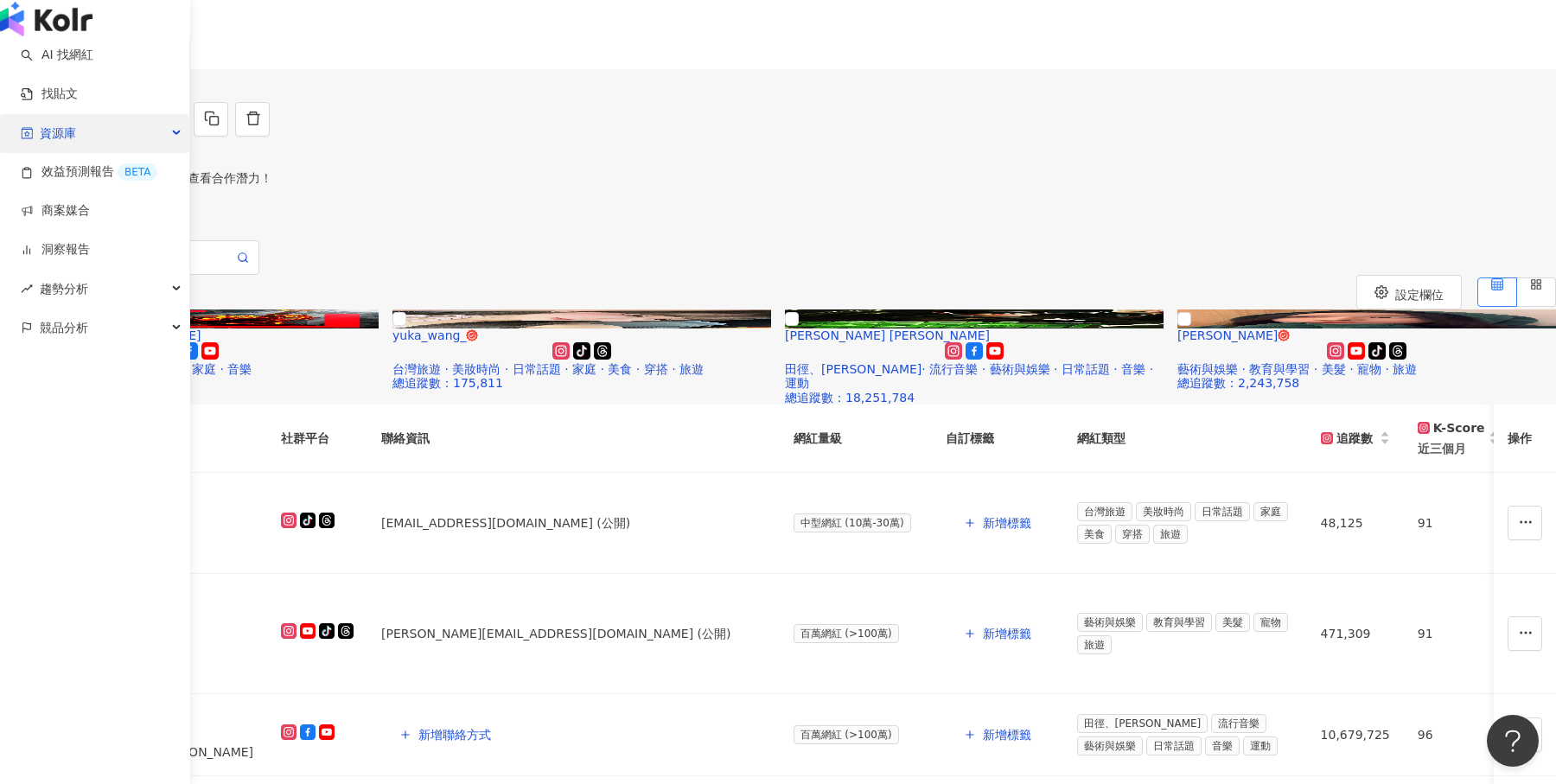
click at [39, 153] on span "資源庫" at bounding box center [58, 133] width 37 height 39
click at [66, 258] on link "洞察報告" at bounding box center [55, 250] width 69 height 17
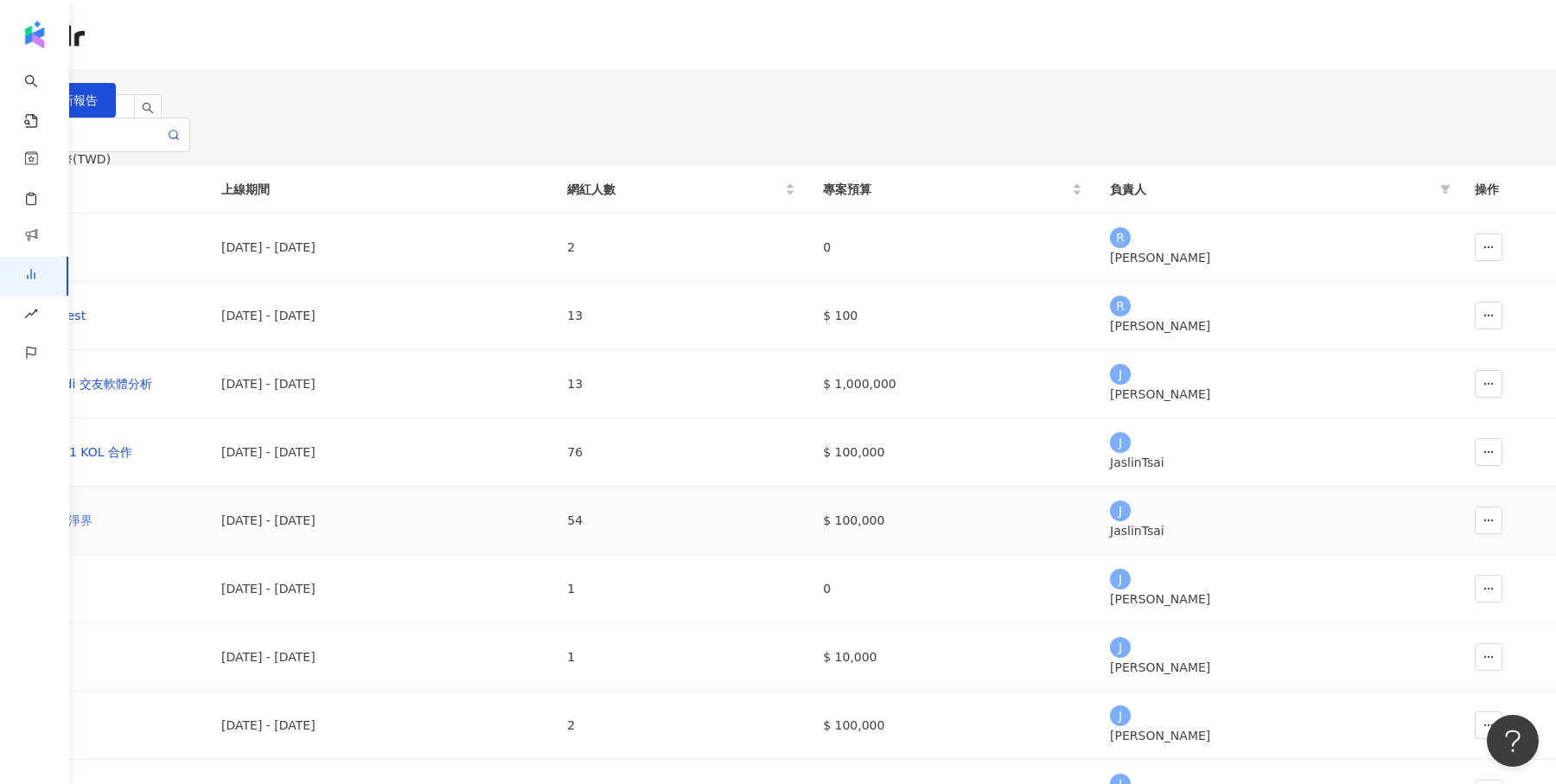
click at [194, 530] on div "HH草本新淨界" at bounding box center [104, 520] width 180 height 19
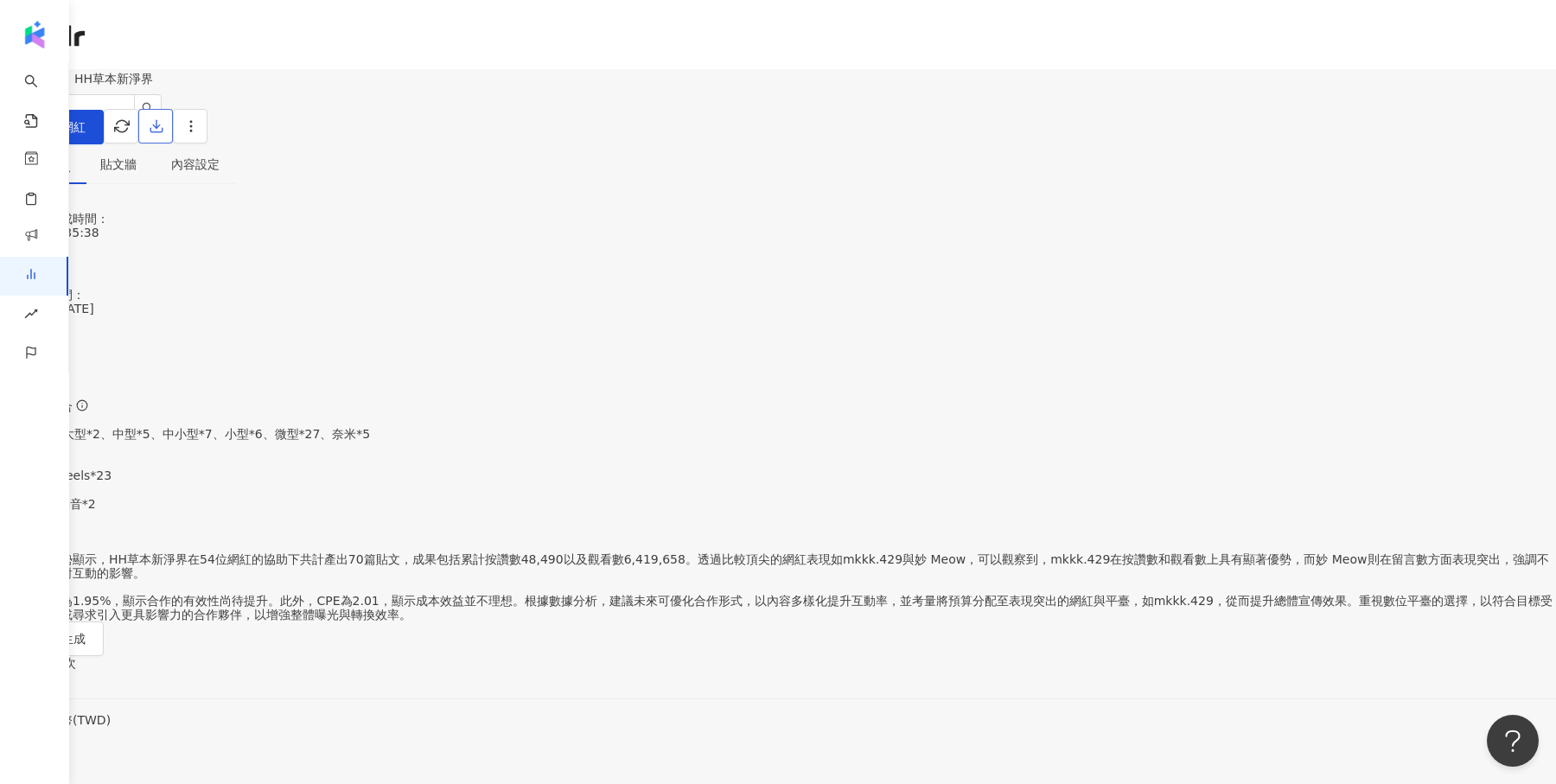
click at [164, 130] on icon "button" at bounding box center [156, 126] width 16 height 16
click at [1291, 167] on span "匯出 PPT" at bounding box center [1300, 167] width 61 height 19
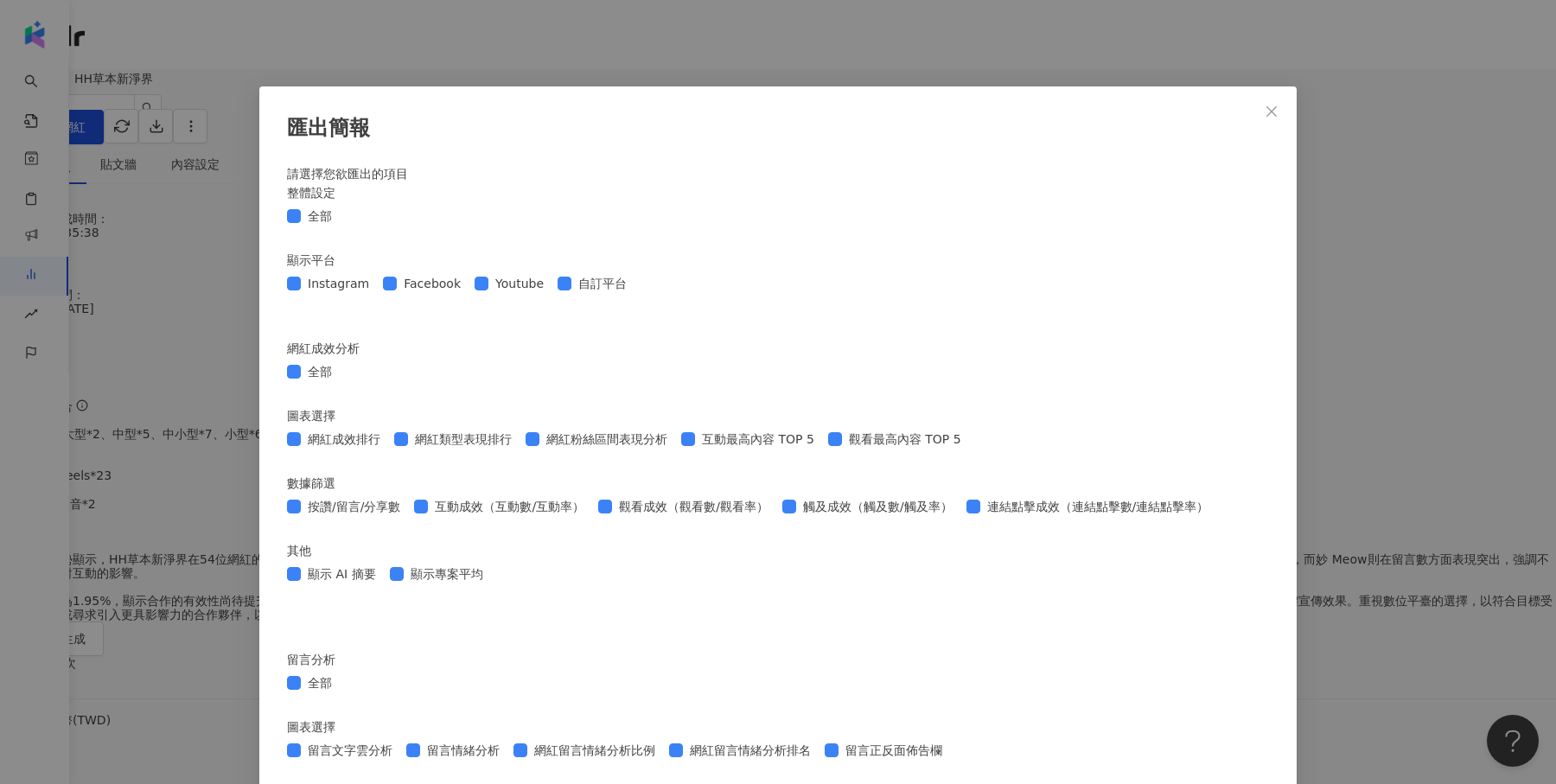
click at [1483, 287] on div "匯出簡報 請選擇您欲匯出的項目 整體設定 全部 顯示平台 Instagram Facebook Youtube 自訂平台 網紅成效分析 全部 圖表選擇 網紅成…" at bounding box center [778, 392] width 1556 height 784
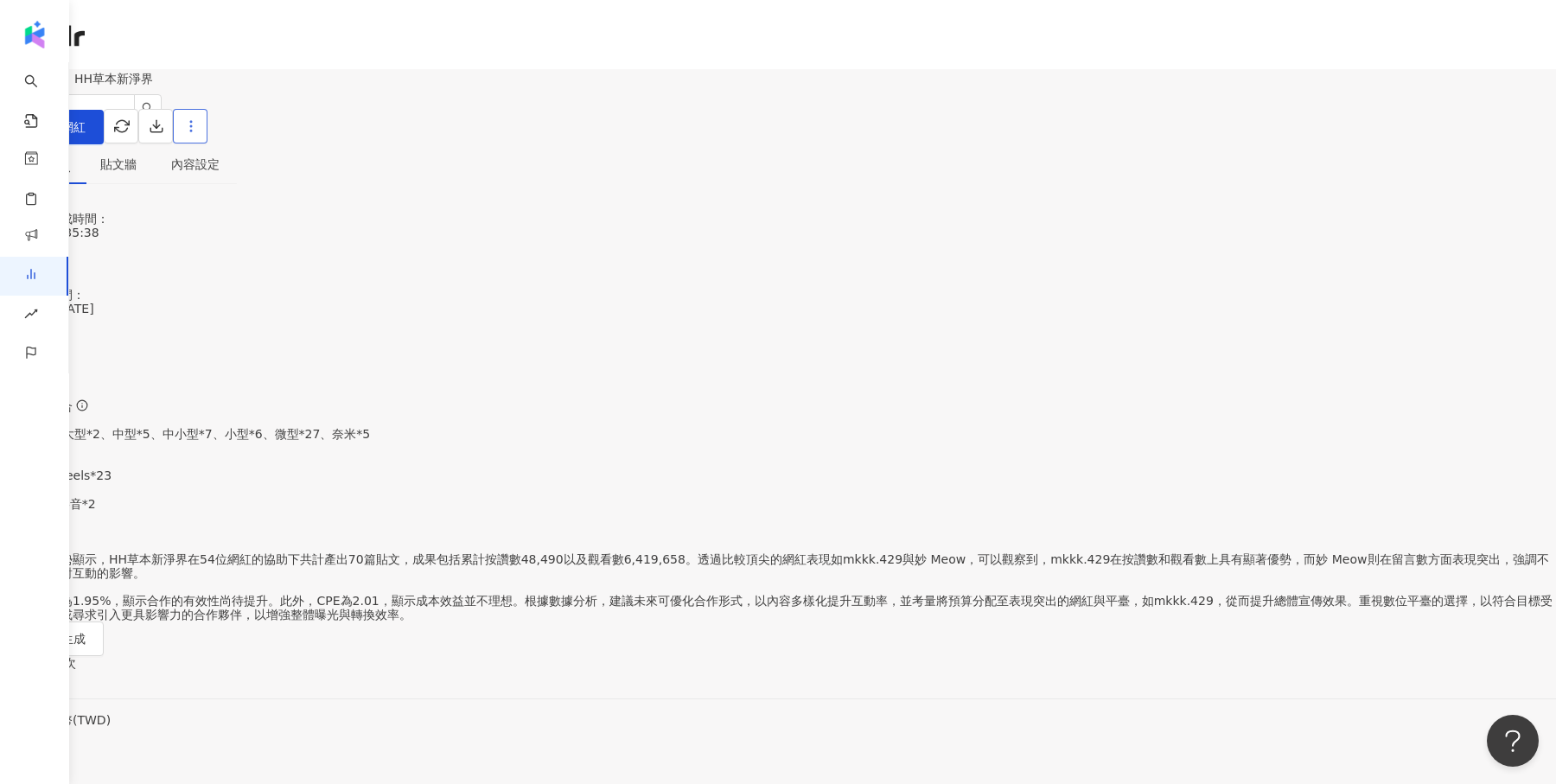
click at [208, 133] on button "button" at bounding box center [190, 127] width 35 height 35
click at [1326, 163] on div "設定報告" at bounding box center [1341, 167] width 61 height 19
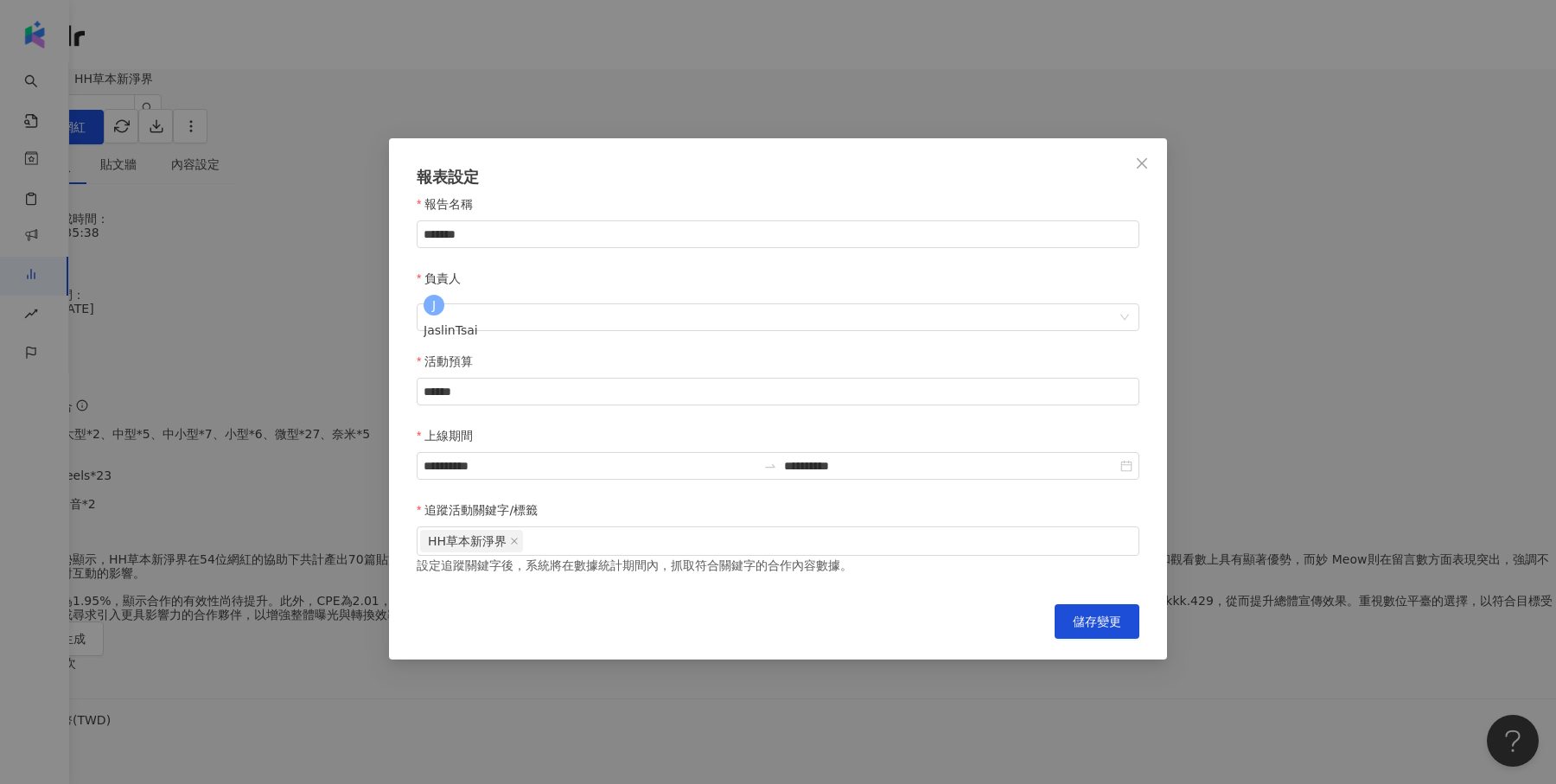
click at [1116, 169] on div "報表設定" at bounding box center [778, 177] width 723 height 22
click at [1142, 169] on button "Close" at bounding box center [1143, 163] width 35 height 35
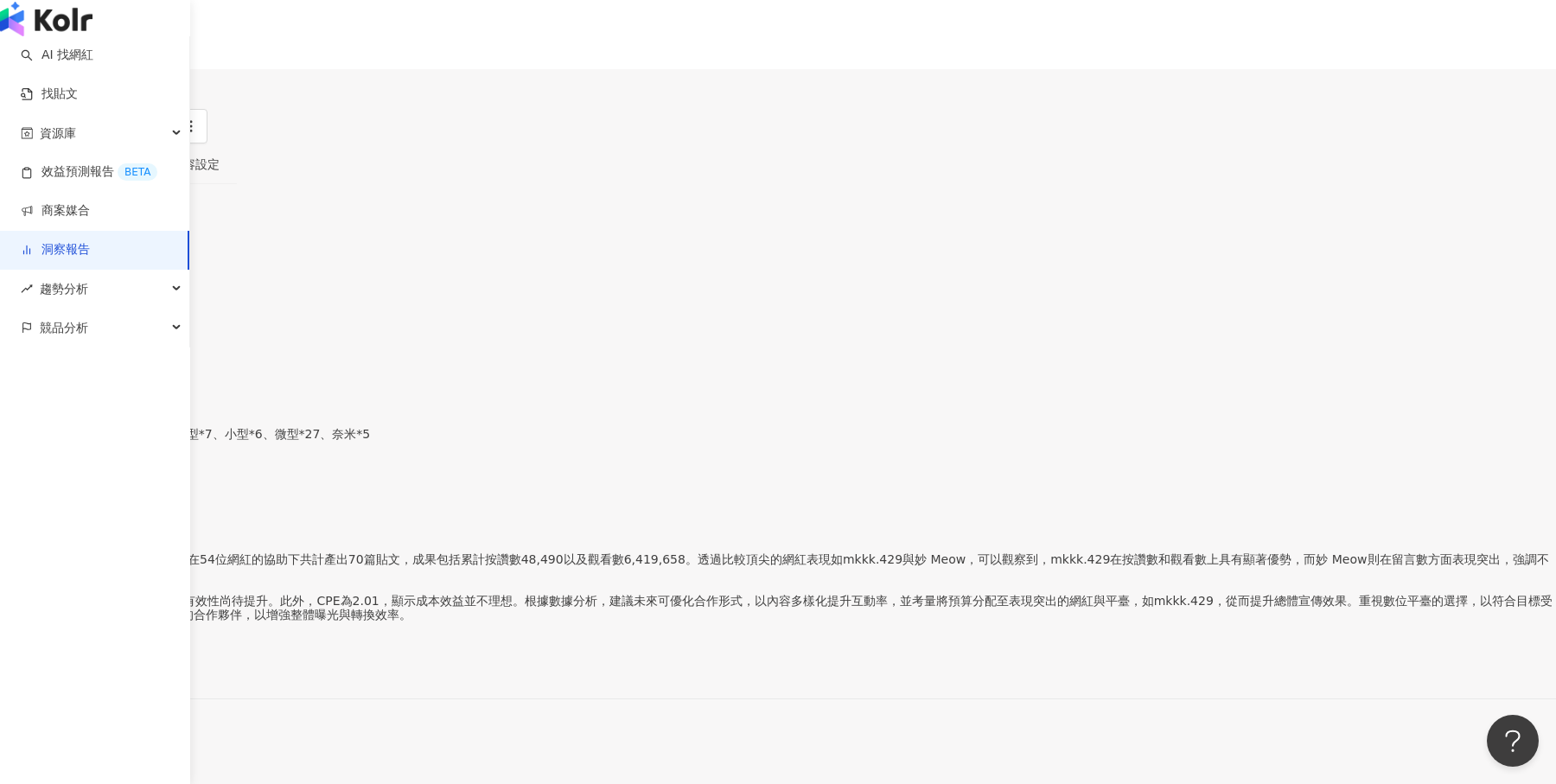
click at [35, 258] on link "洞察報告" at bounding box center [55, 250] width 69 height 17
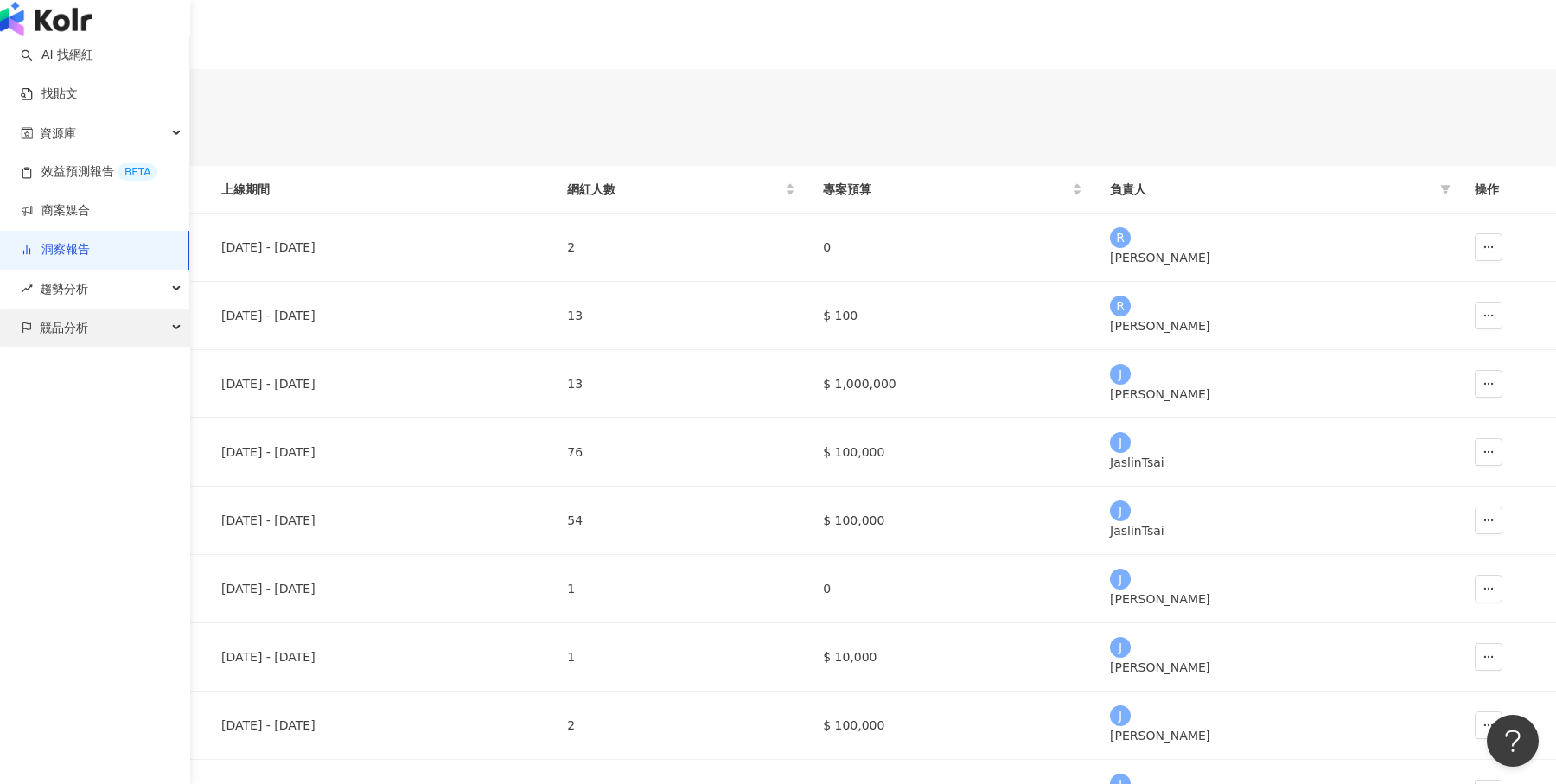
click at [111, 347] on div "競品分析" at bounding box center [95, 328] width 189 height 39
click at [98, 414] on link "關鍵字提及分析" at bounding box center [84, 405] width 85 height 17
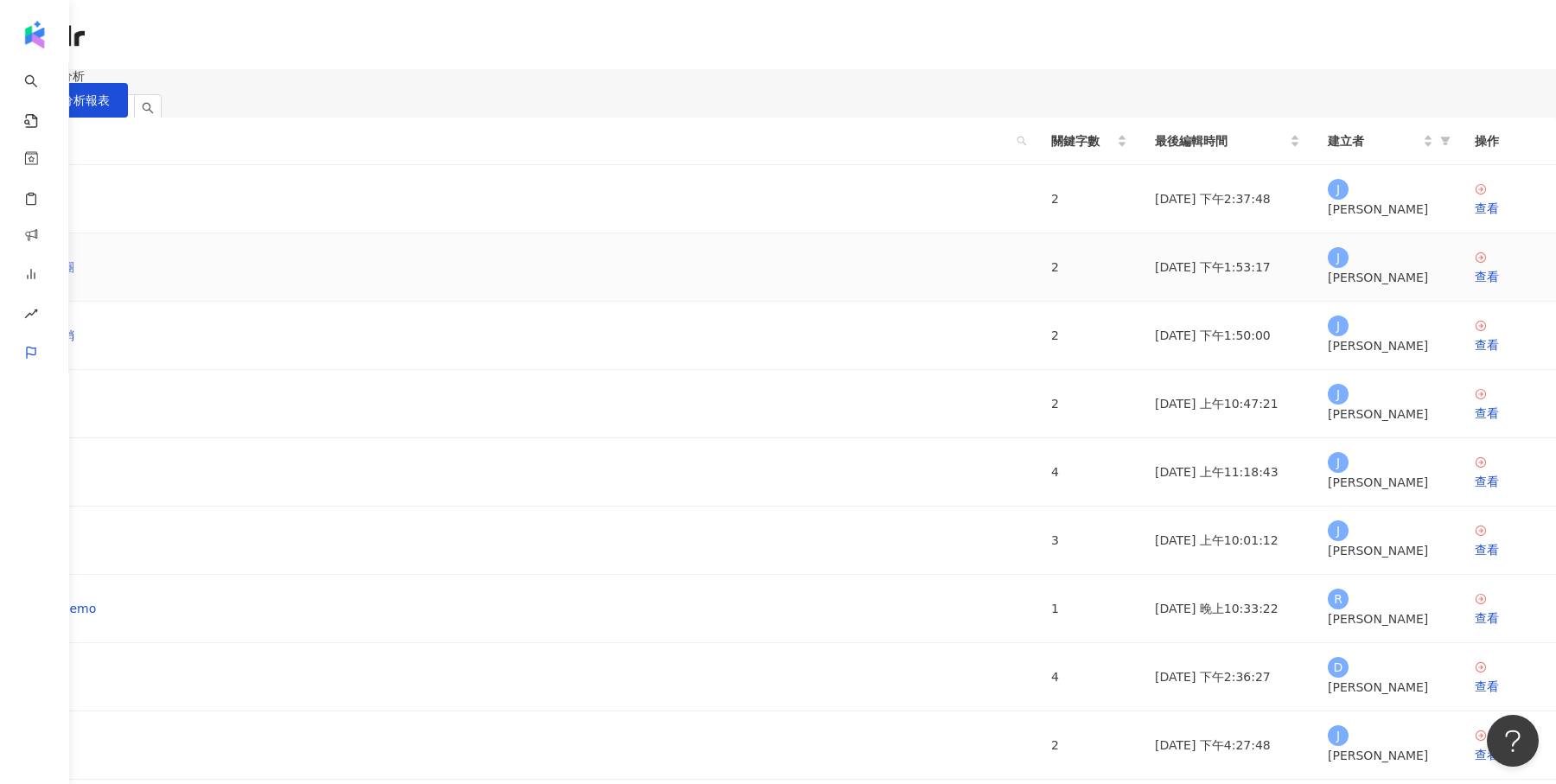
click at [74, 276] on link "美而快集團" at bounding box center [44, 266] width 61 height 19
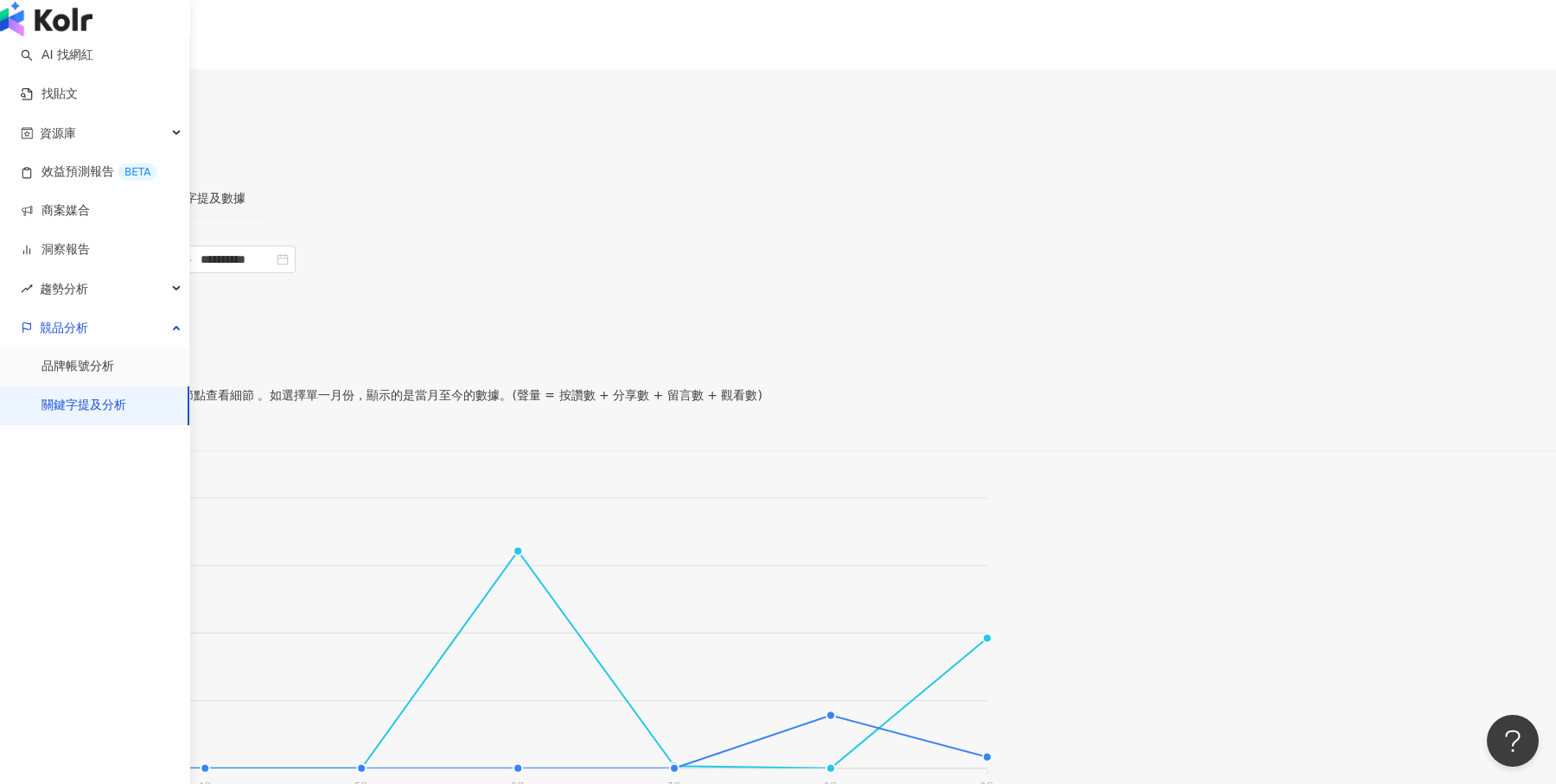
click at [37, 37] on img "button" at bounding box center [46, 19] width 93 height 35
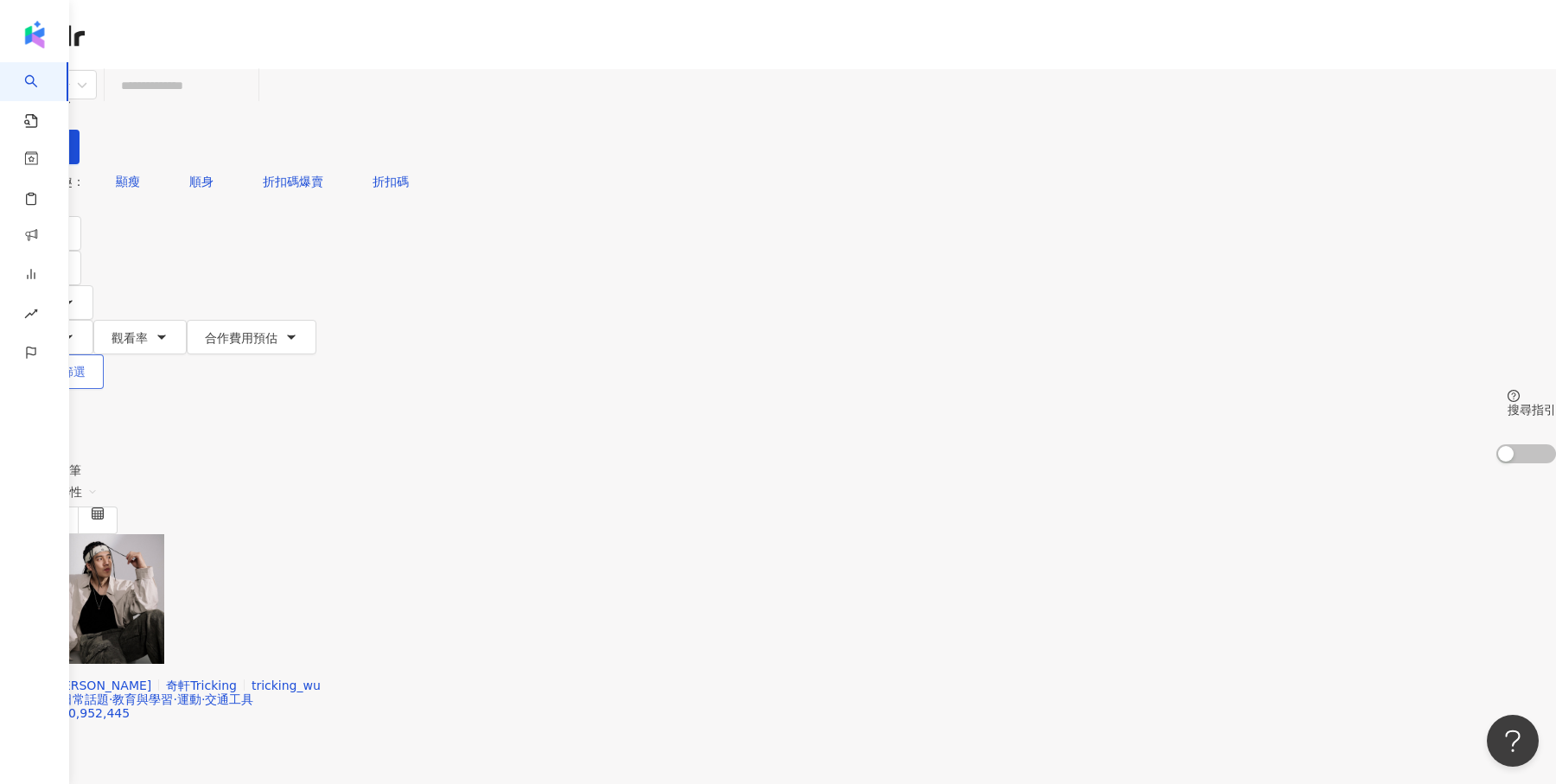
click at [104, 354] on button "更多篩選" at bounding box center [51, 372] width 104 height 35
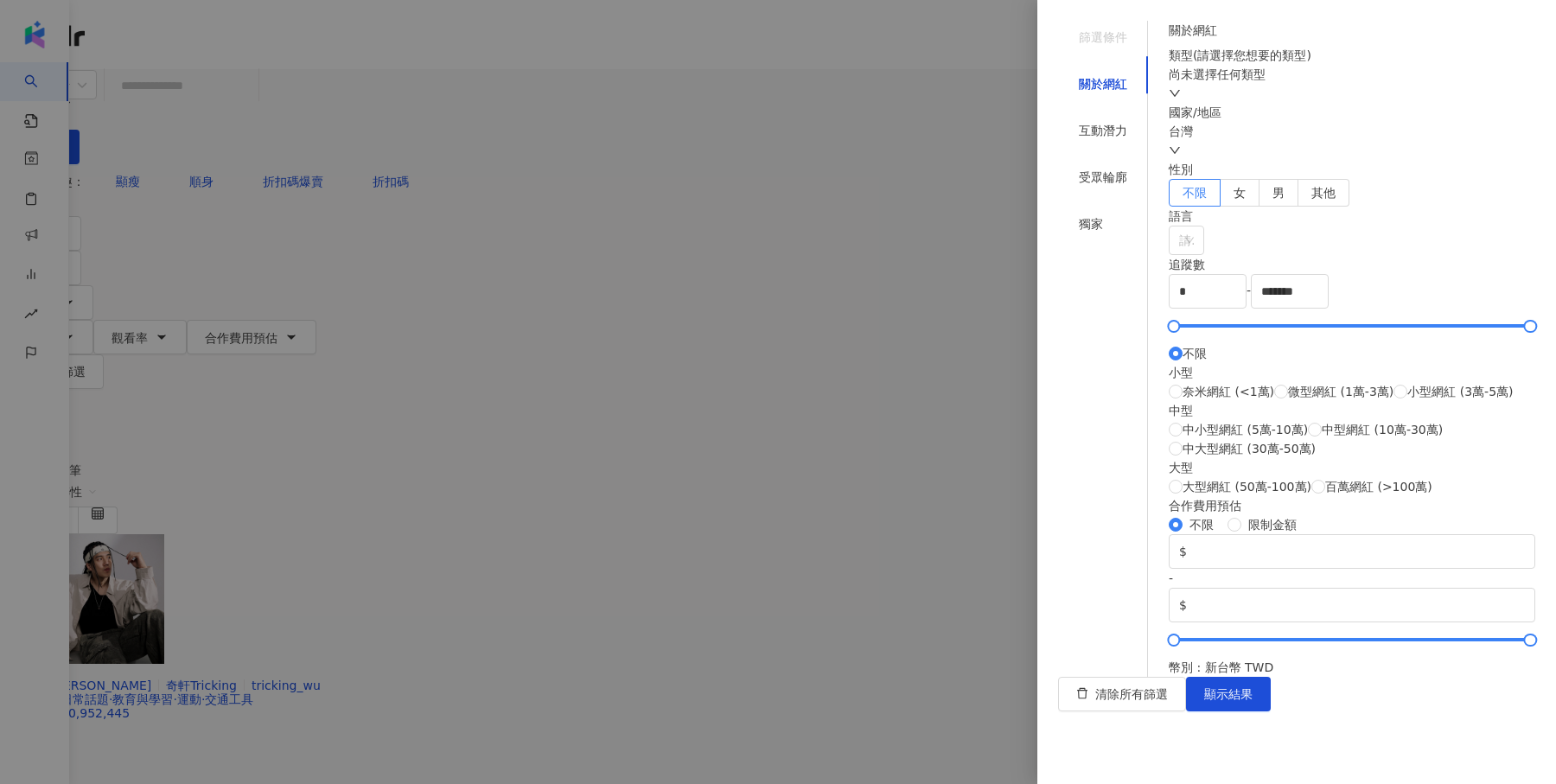
click at [1031, 242] on div at bounding box center [778, 392] width 1556 height 784
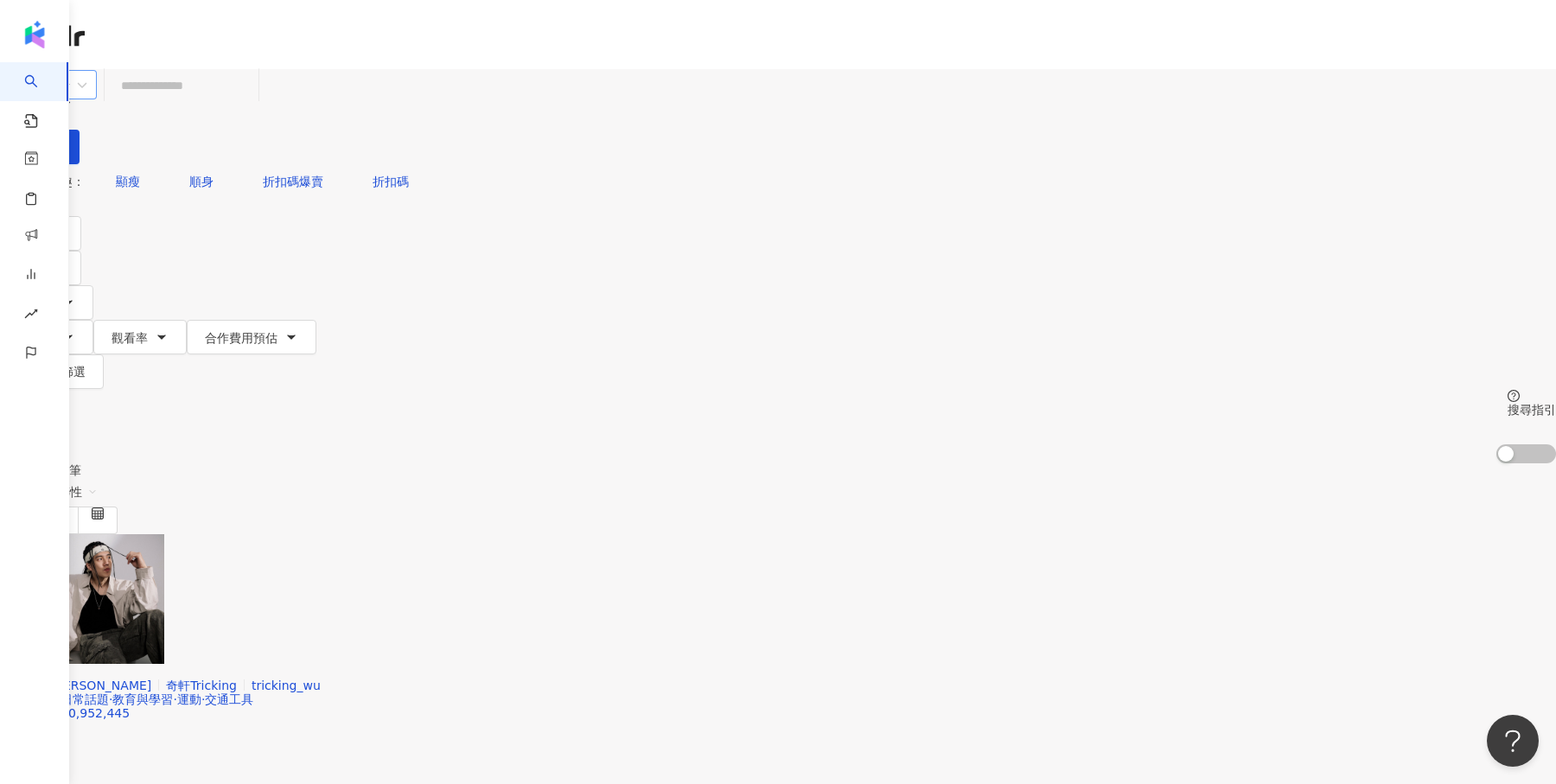
click at [86, 98] on span "不分平台" at bounding box center [48, 84] width 76 height 28
click at [383, 334] on div "Threads" at bounding box center [356, 325] width 86 height 19
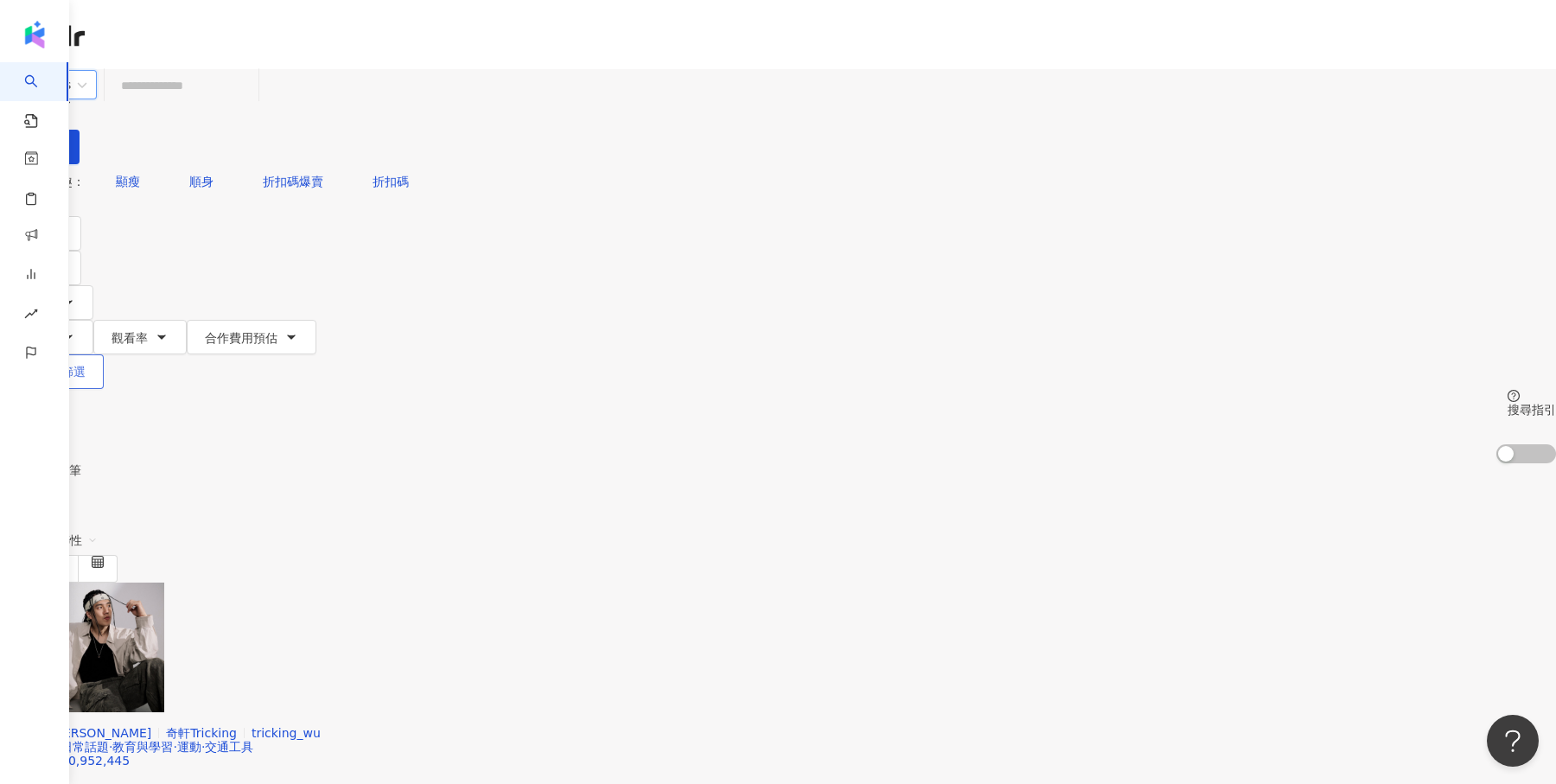
click at [85, 364] on span "更多篩選" at bounding box center [61, 371] width 49 height 14
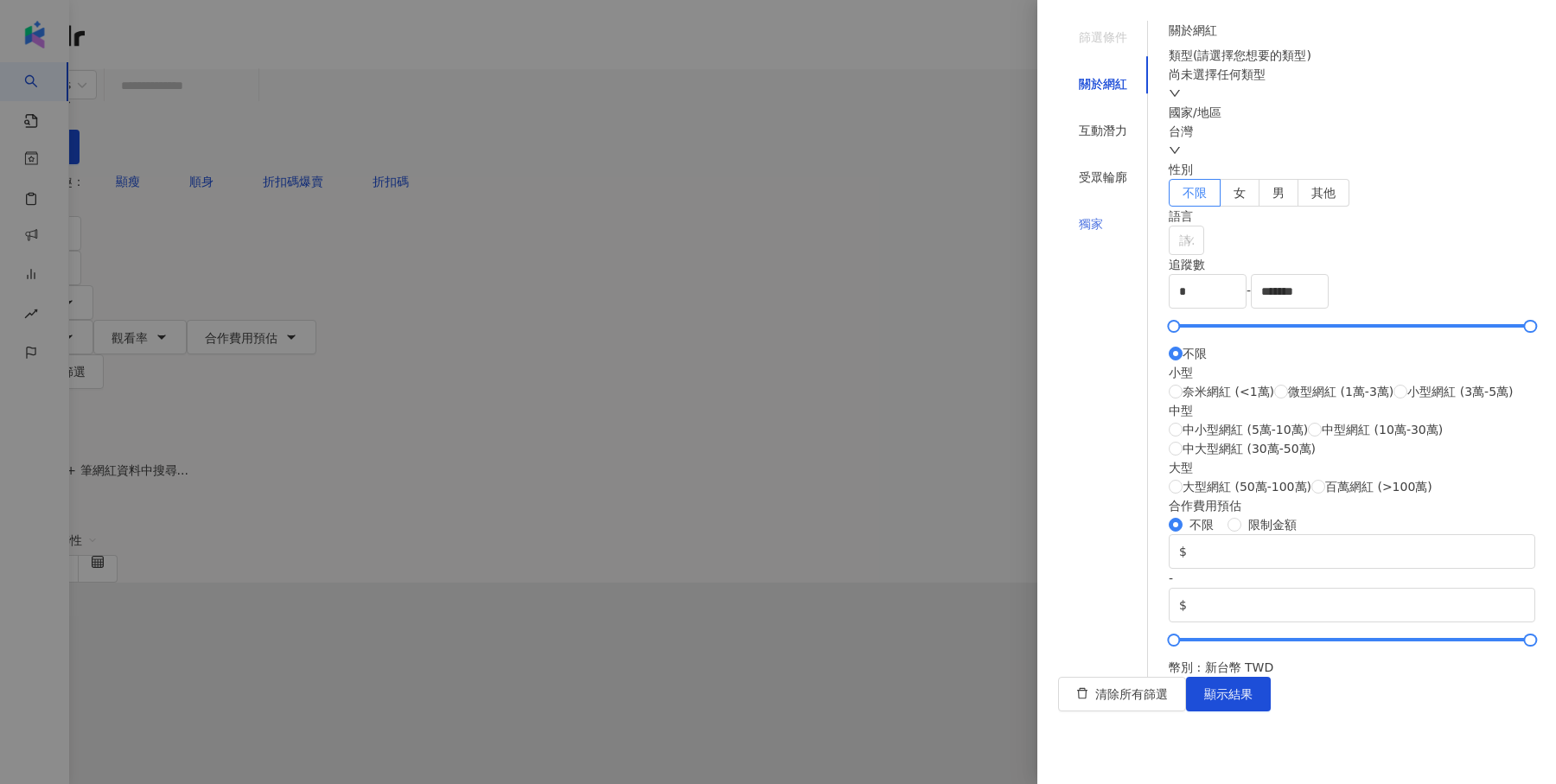
click at [1115, 207] on div "獨家" at bounding box center [1103, 224] width 90 height 33
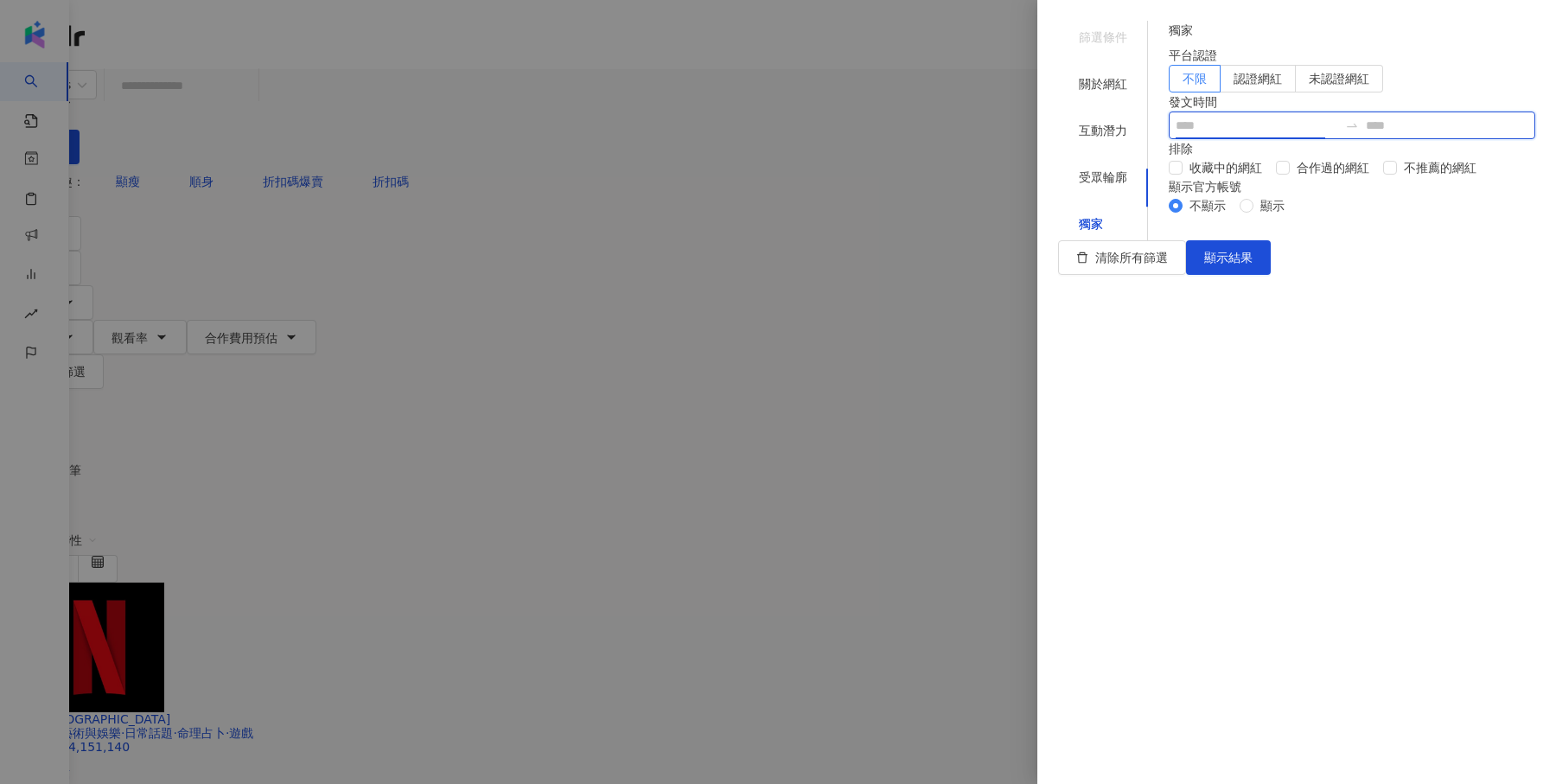
click at [1258, 135] on input at bounding box center [1257, 125] width 163 height 19
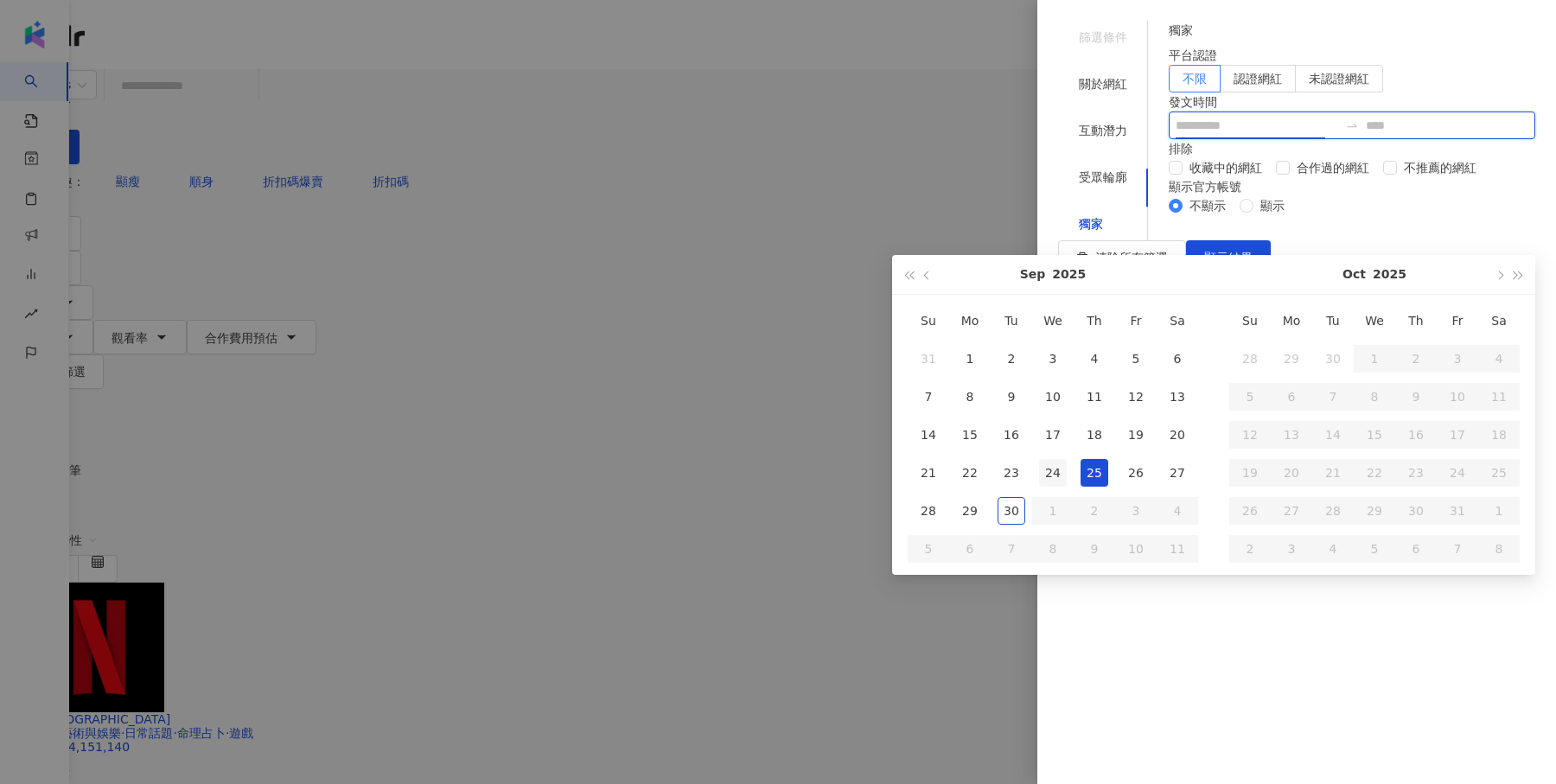
type input "**********"
click at [1050, 476] on div "24" at bounding box center [1053, 473] width 28 height 28
type input "**********"
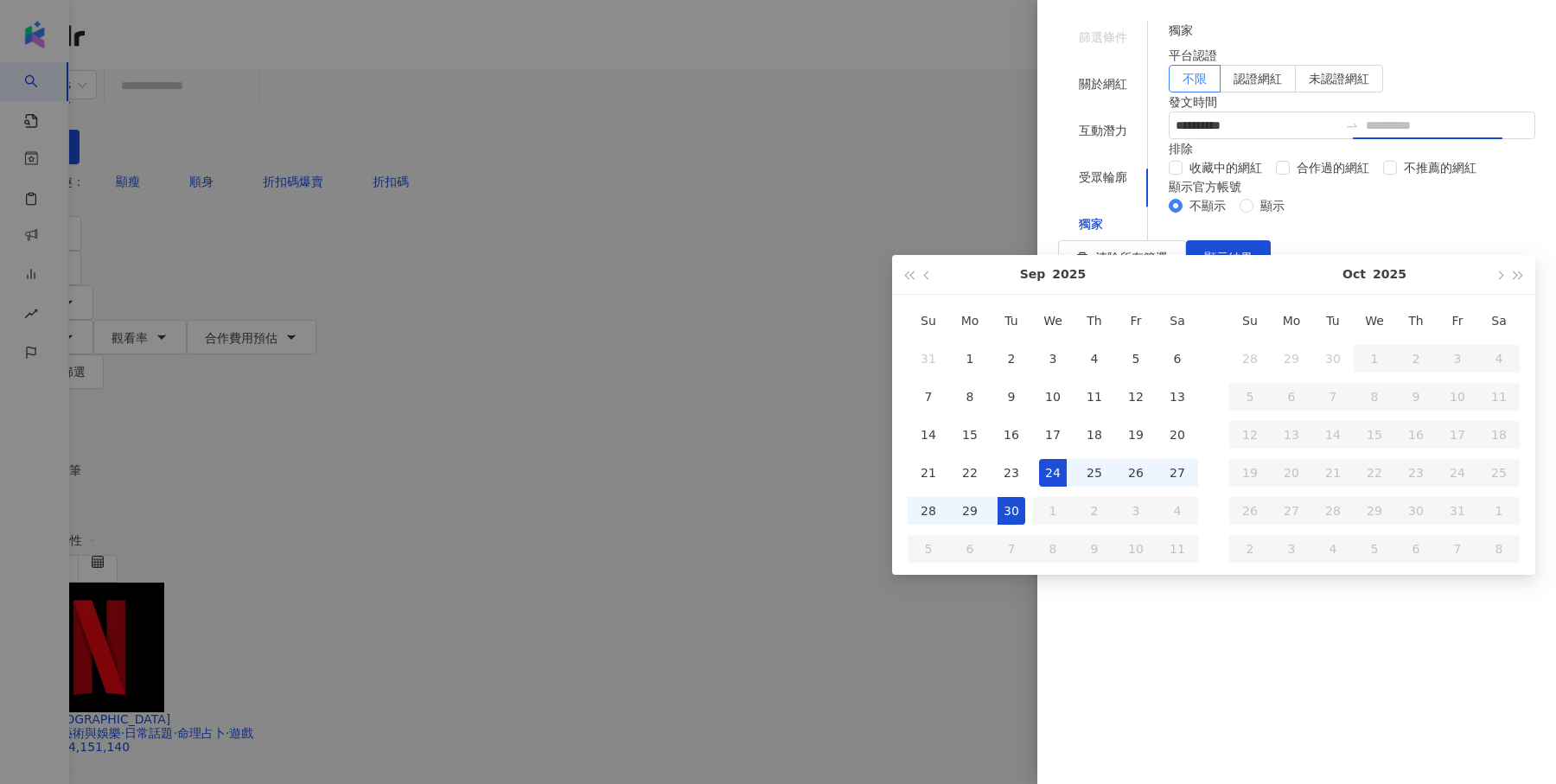
click at [1009, 508] on div "30" at bounding box center [1011, 510] width 28 height 28
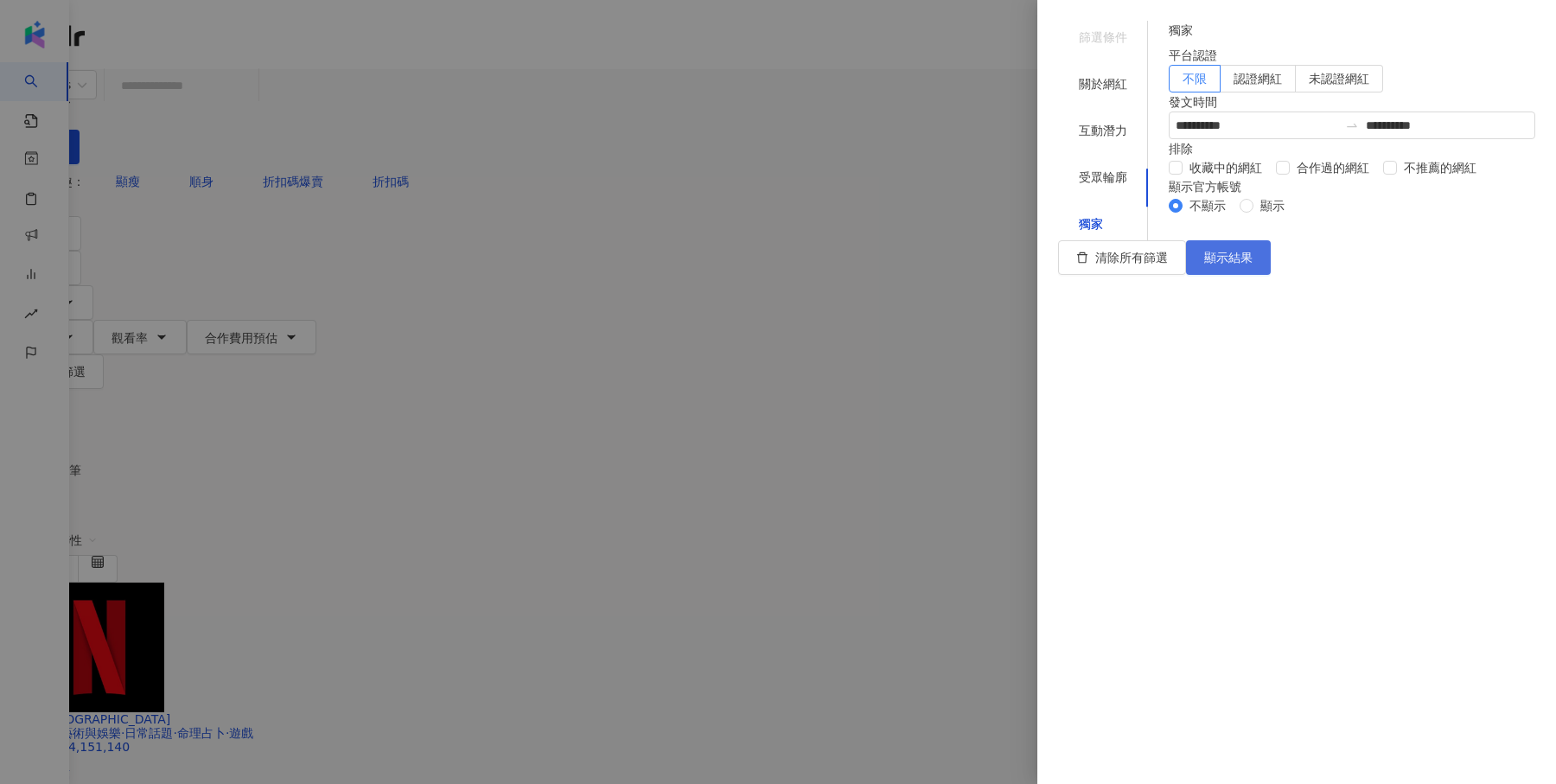
click at [1271, 274] on button "顯示結果" at bounding box center [1228, 258] width 85 height 35
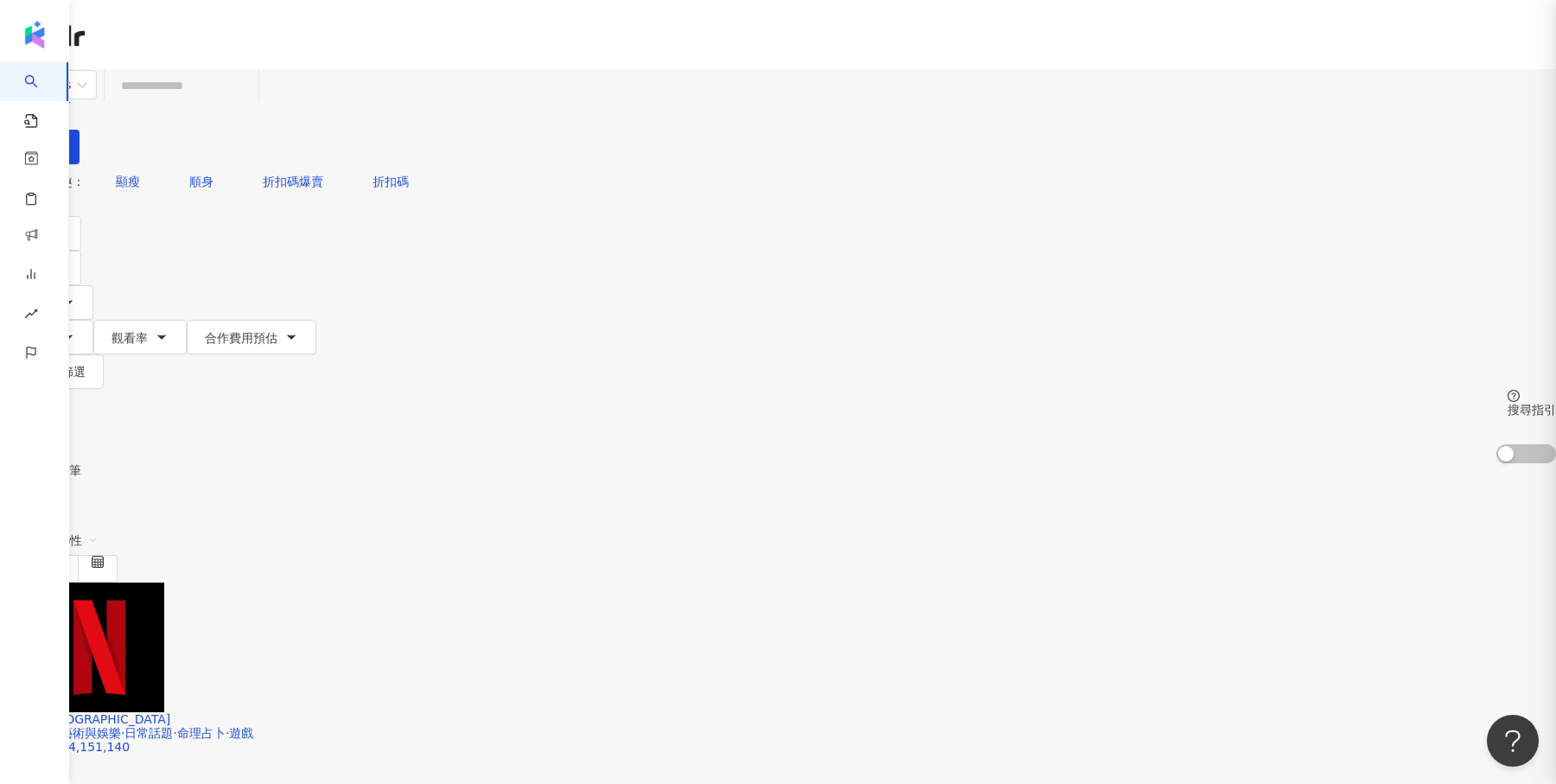
click at [552, 95] on div at bounding box center [778, 392] width 1556 height 784
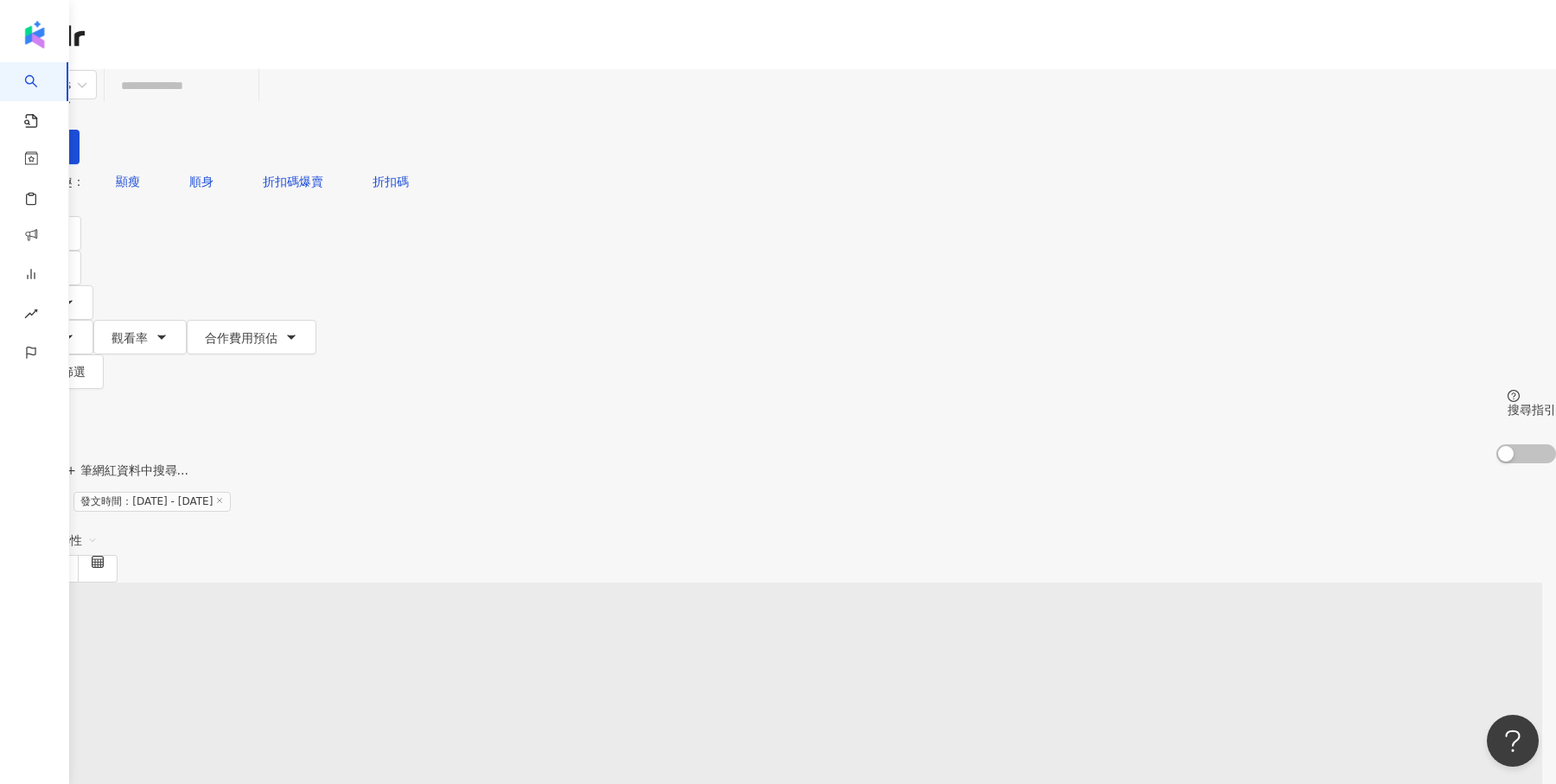
click at [252, 96] on input "search" at bounding box center [181, 85] width 140 height 33
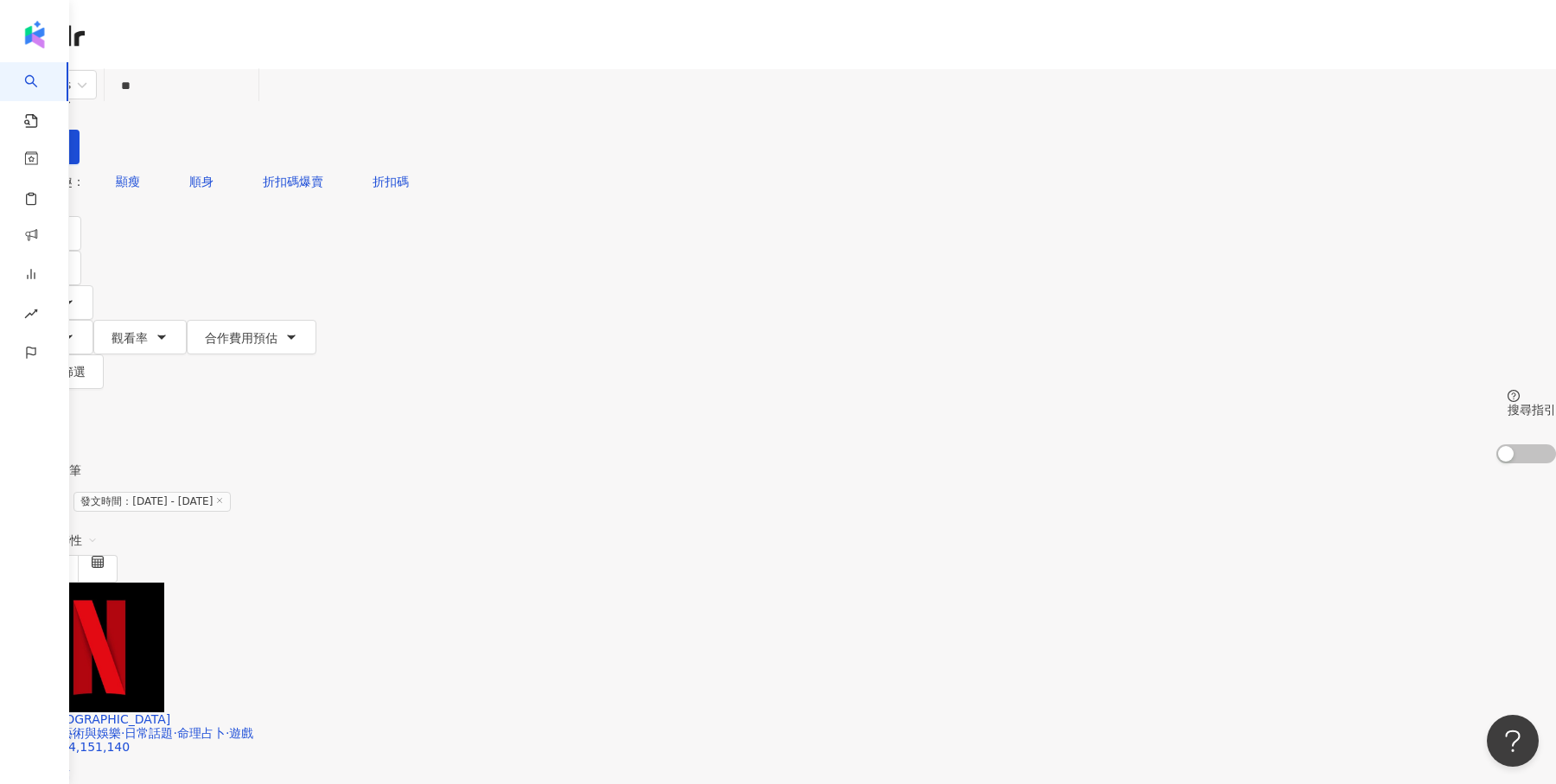
type input "*"
type input "**"
click at [1508, 403] on div "搜尋指引" at bounding box center [1532, 409] width 49 height 14
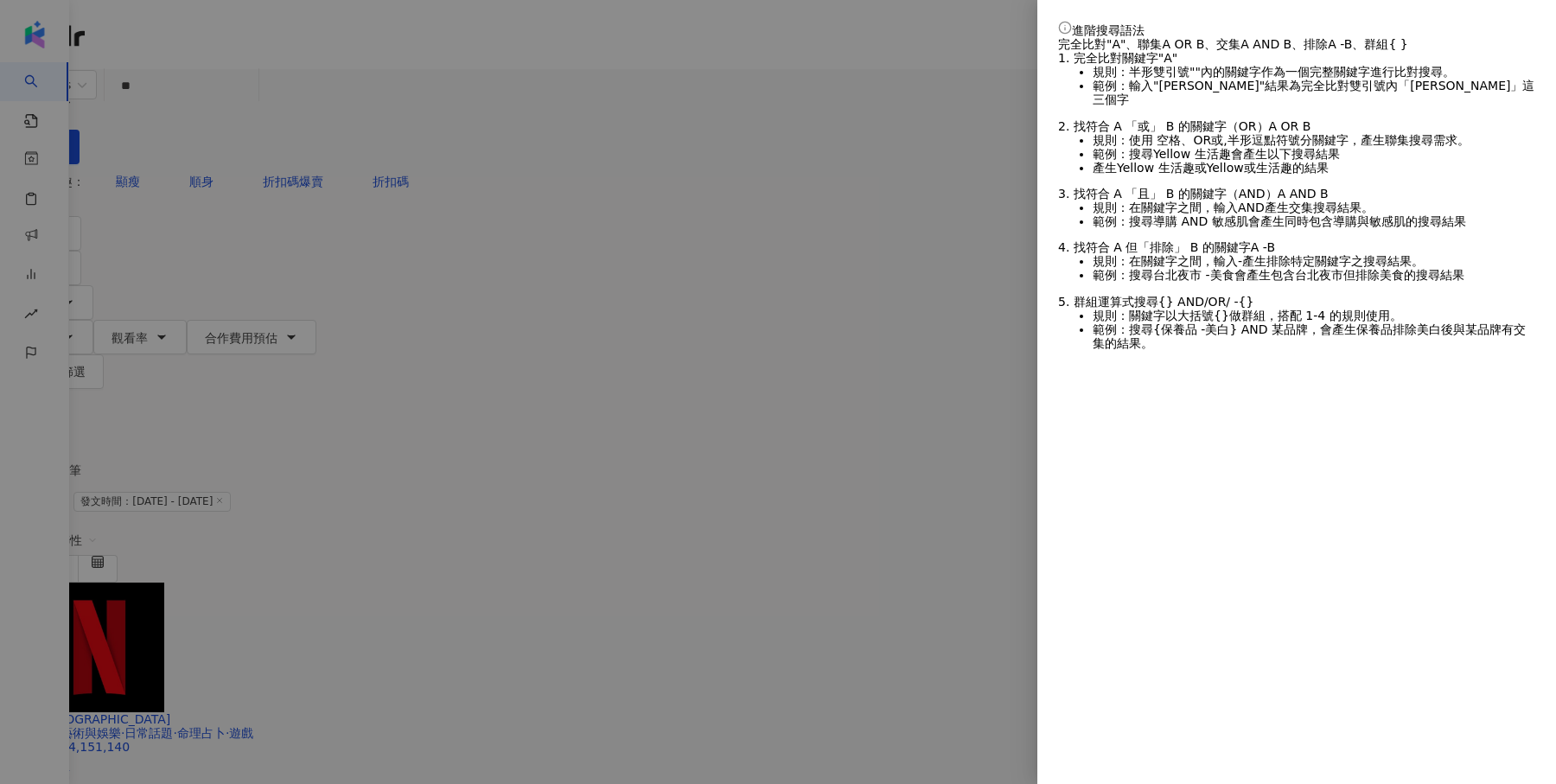
click at [946, 45] on div at bounding box center [778, 392] width 1556 height 784
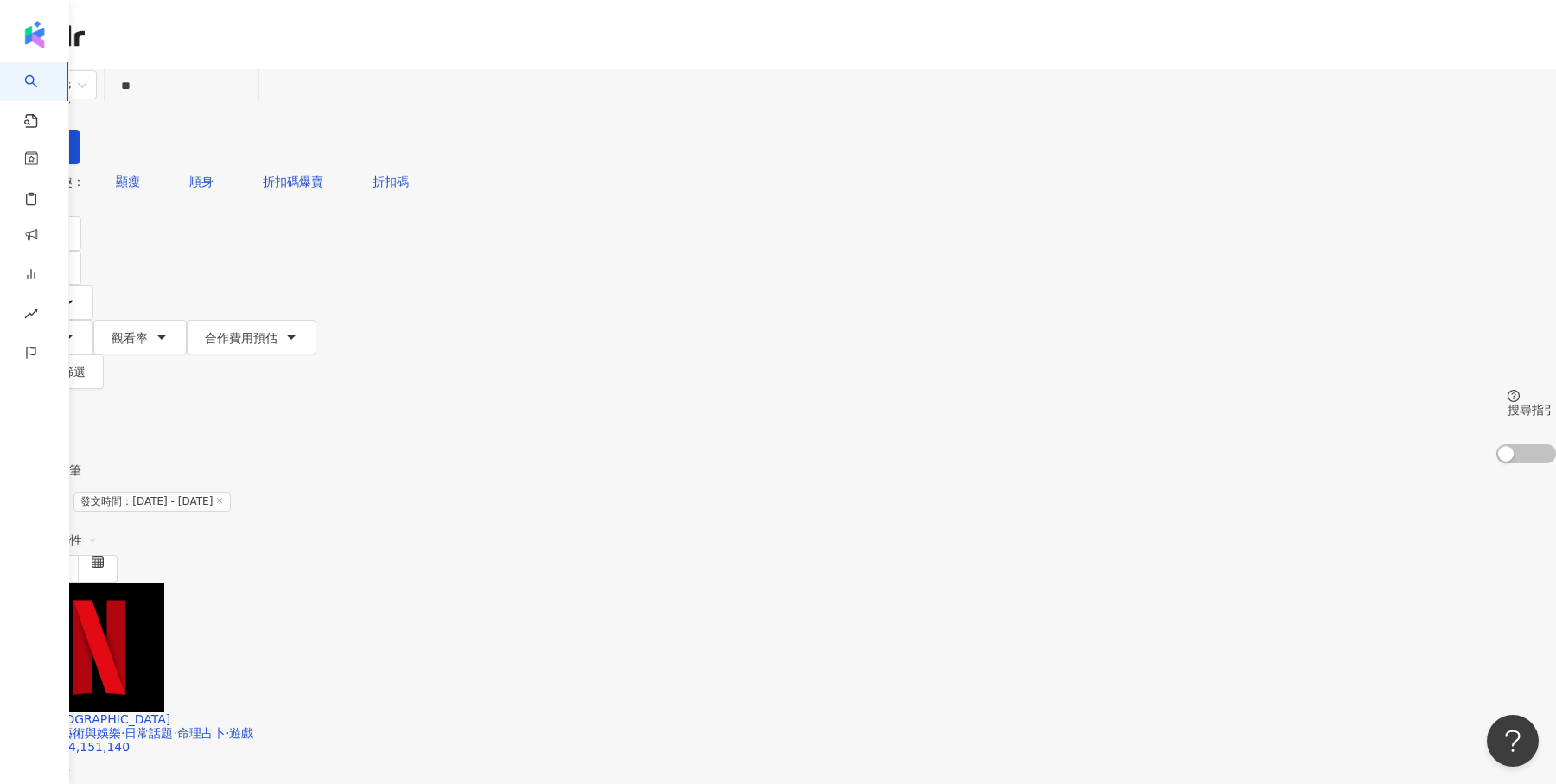
click at [1508, 403] on div "搜尋指引" at bounding box center [1532, 409] width 49 height 14
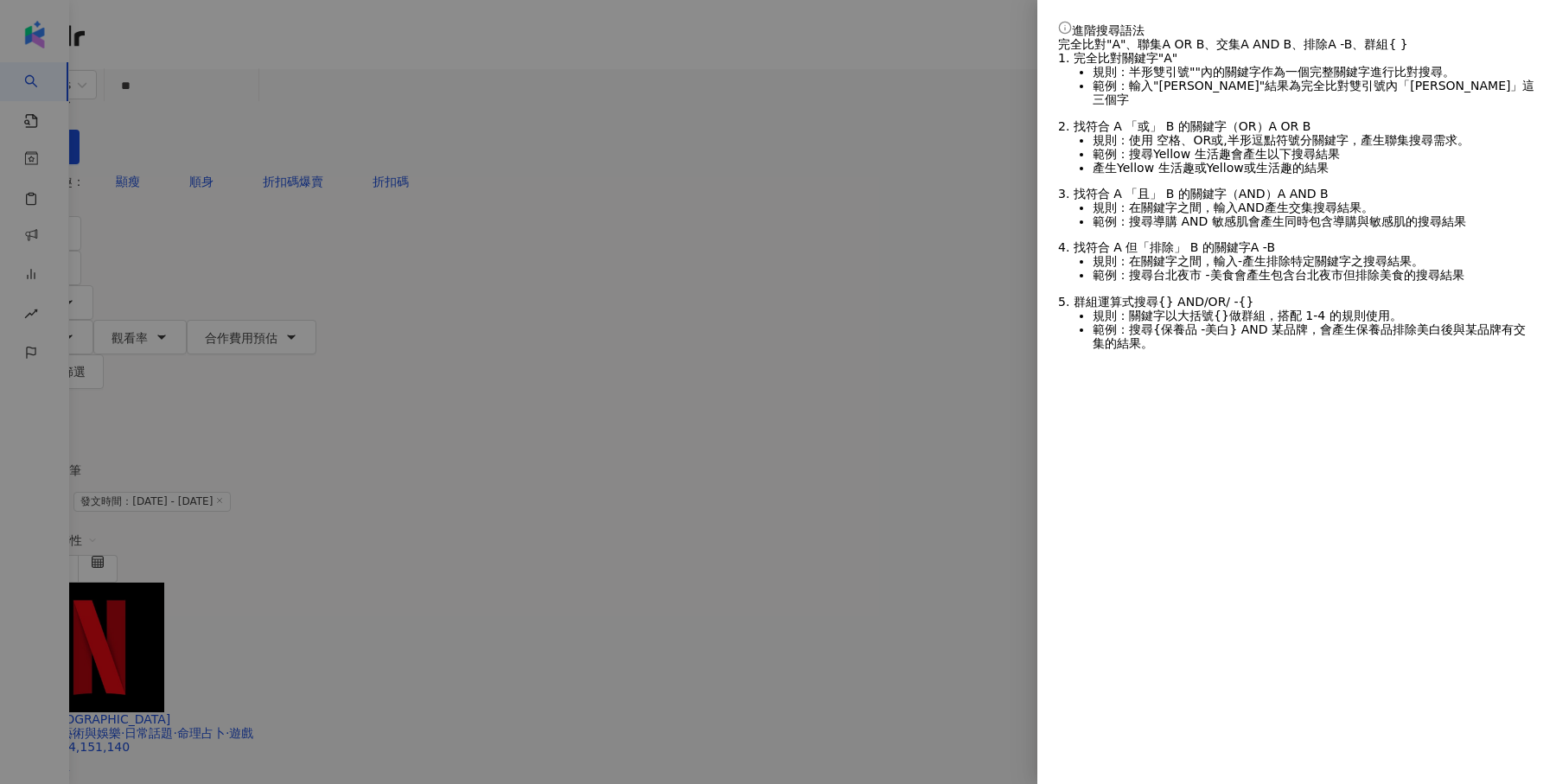
click at [212, 588] on div at bounding box center [778, 392] width 1556 height 784
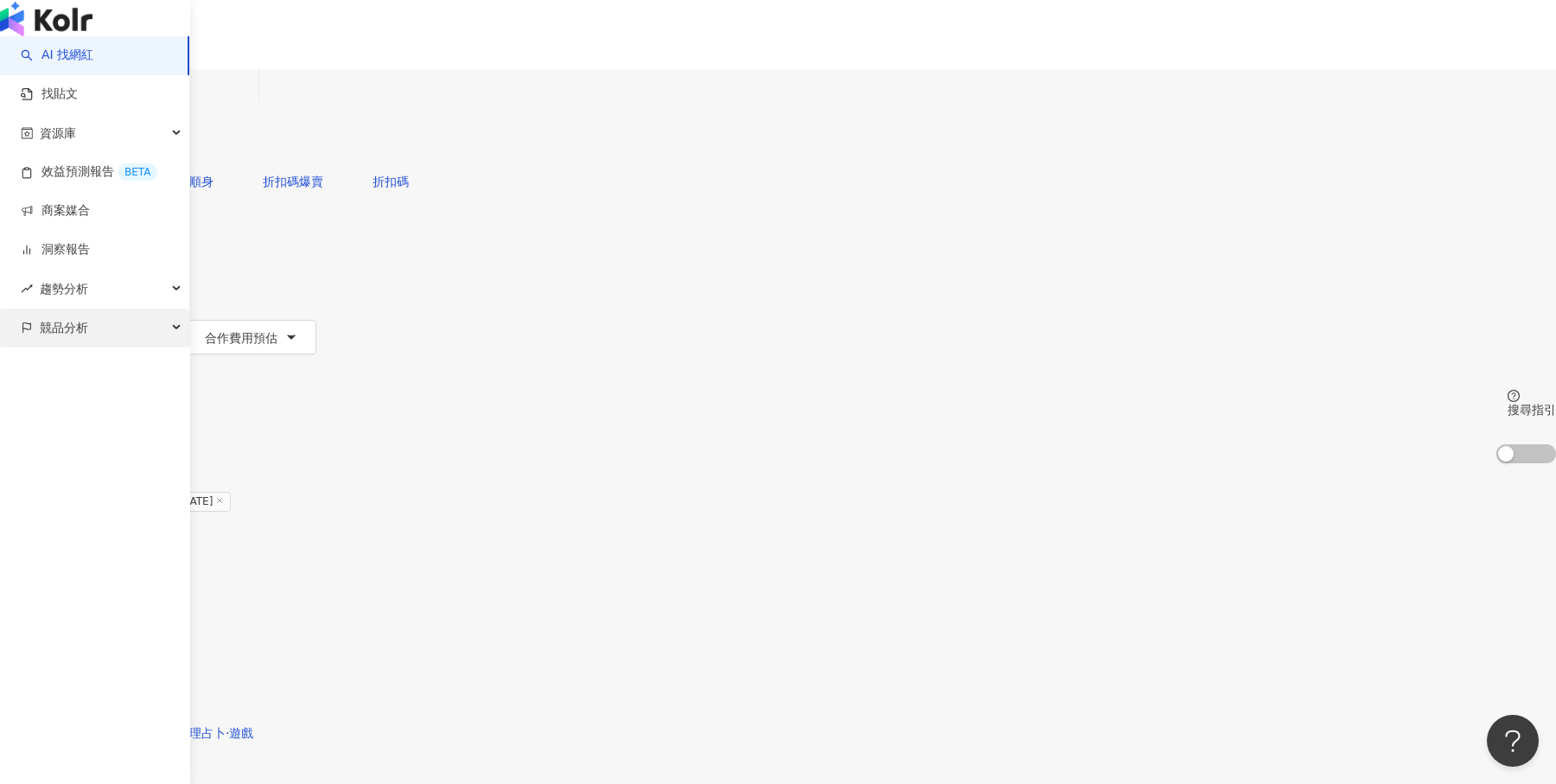
click at [62, 347] on span "競品分析" at bounding box center [63, 328] width 49 height 39
click at [114, 375] on link "品牌帳號分析" at bounding box center [77, 366] width 73 height 17
click at [126, 414] on link "關鍵字提及分析" at bounding box center [84, 405] width 85 height 17
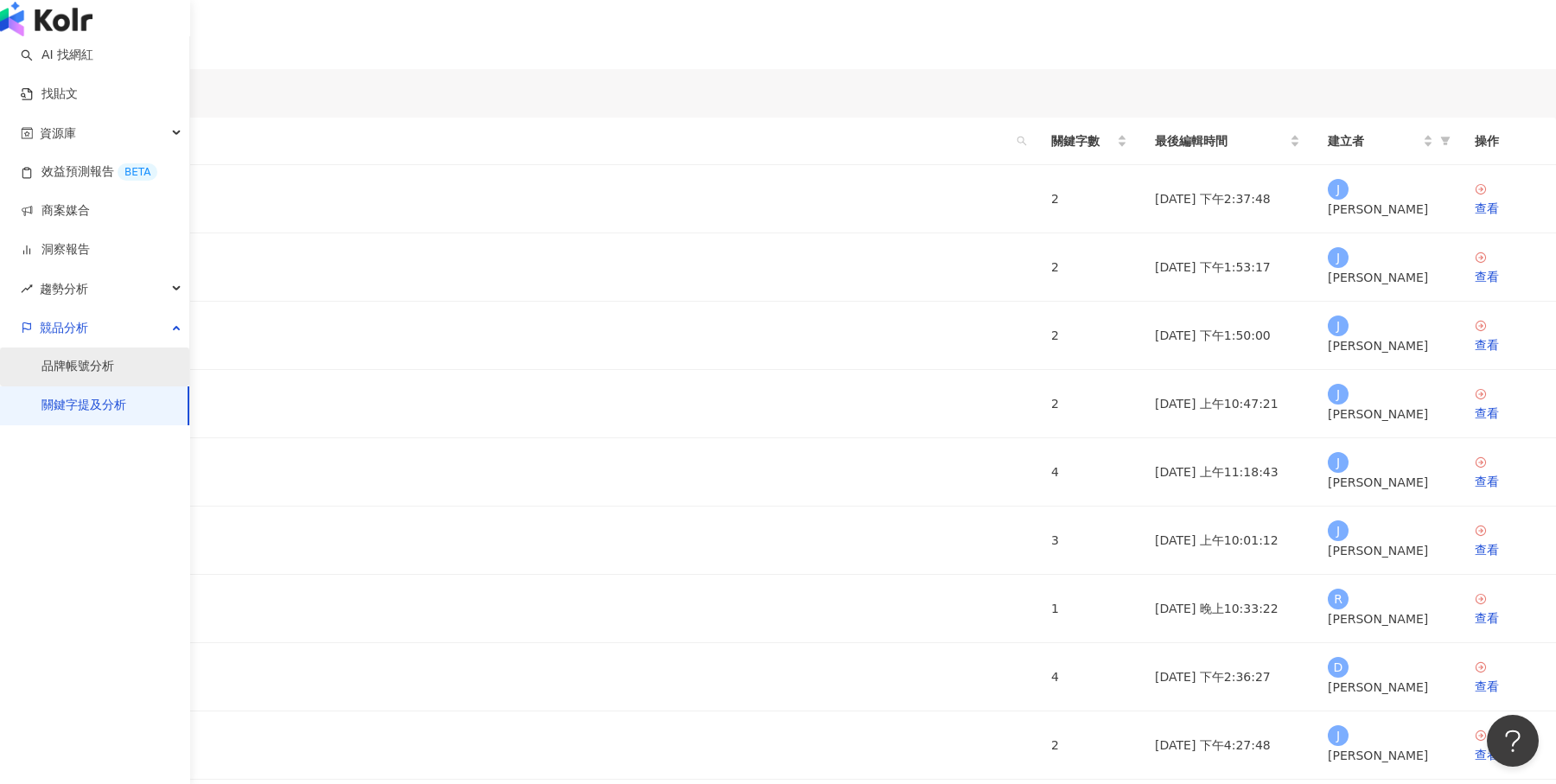
click at [85, 375] on link "品牌帳號分析" at bounding box center [77, 366] width 73 height 17
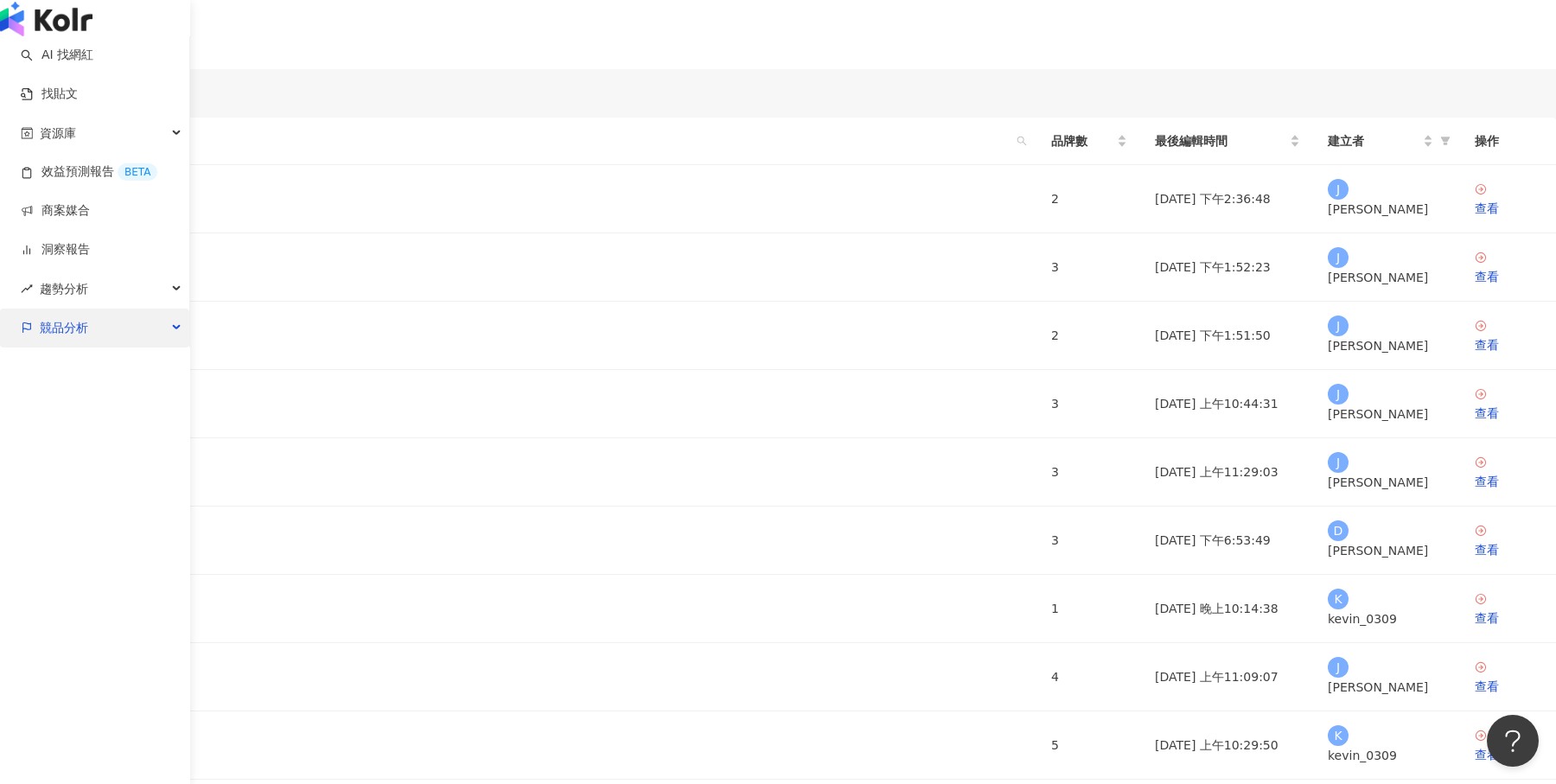
click at [102, 347] on div "競品分析" at bounding box center [95, 328] width 189 height 39
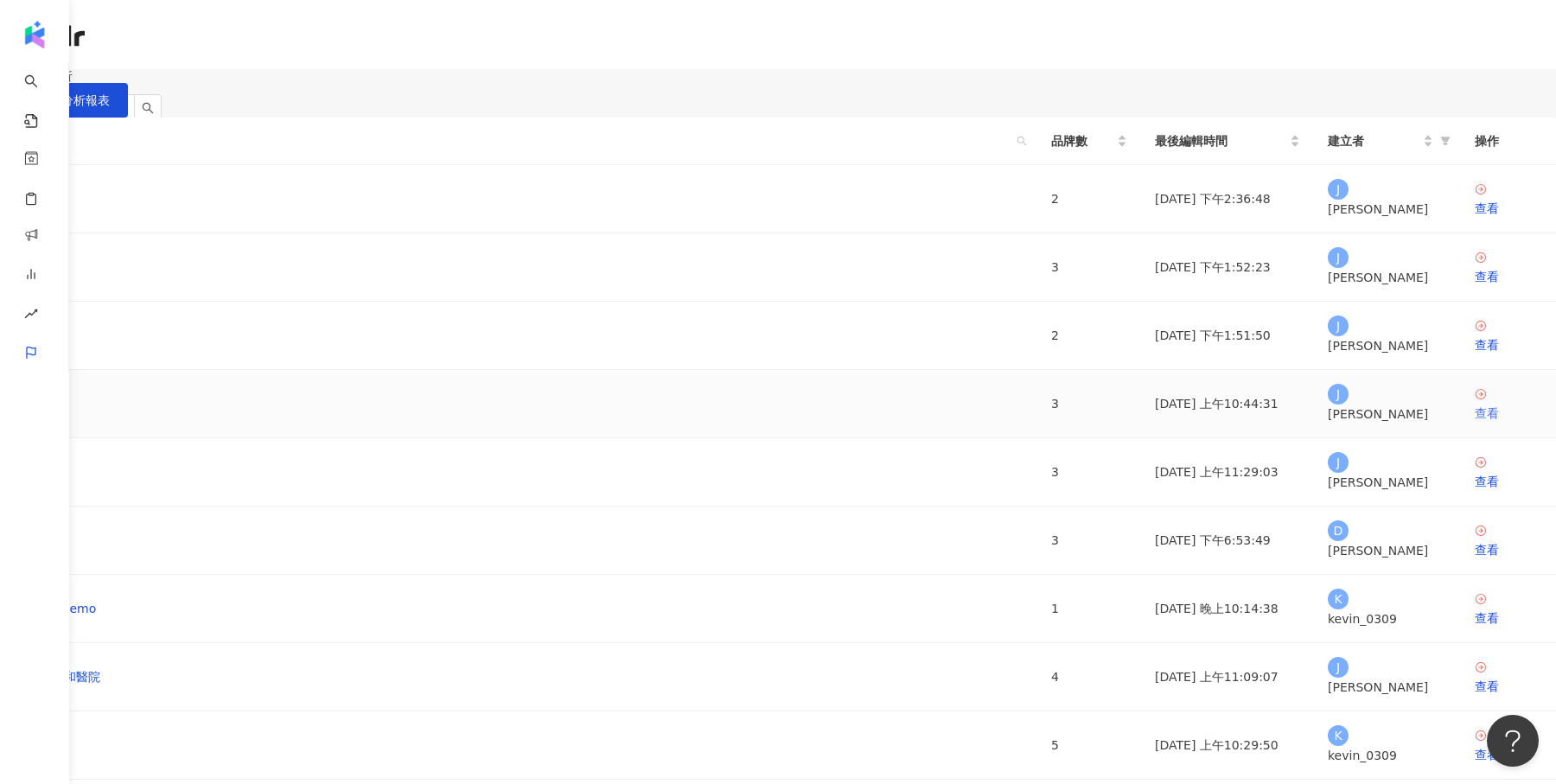
click at [1475, 422] on div "查看" at bounding box center [1508, 413] width 67 height 19
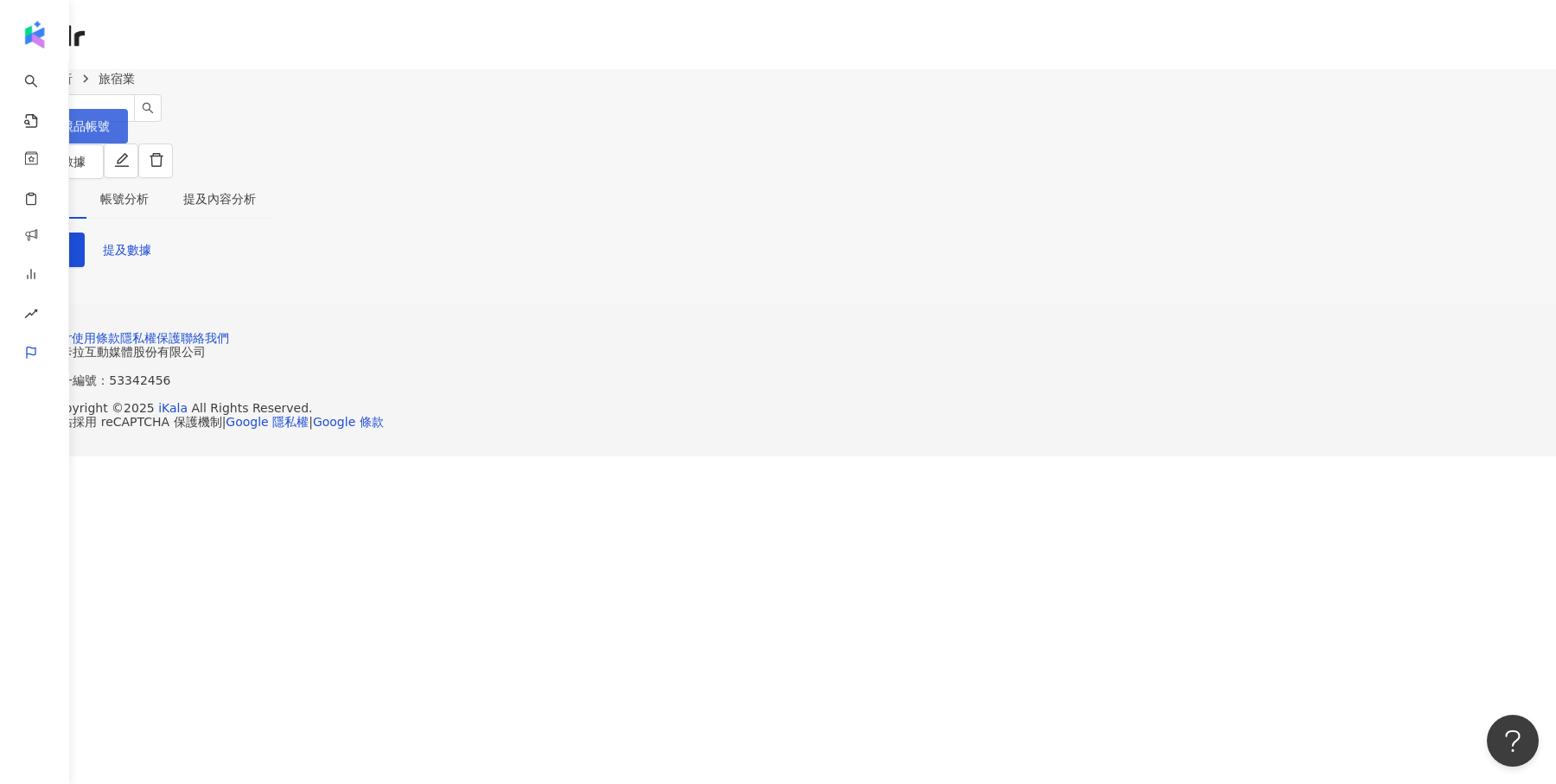
click at [128, 121] on button "設定競品帳號" at bounding box center [63, 127] width 128 height 35
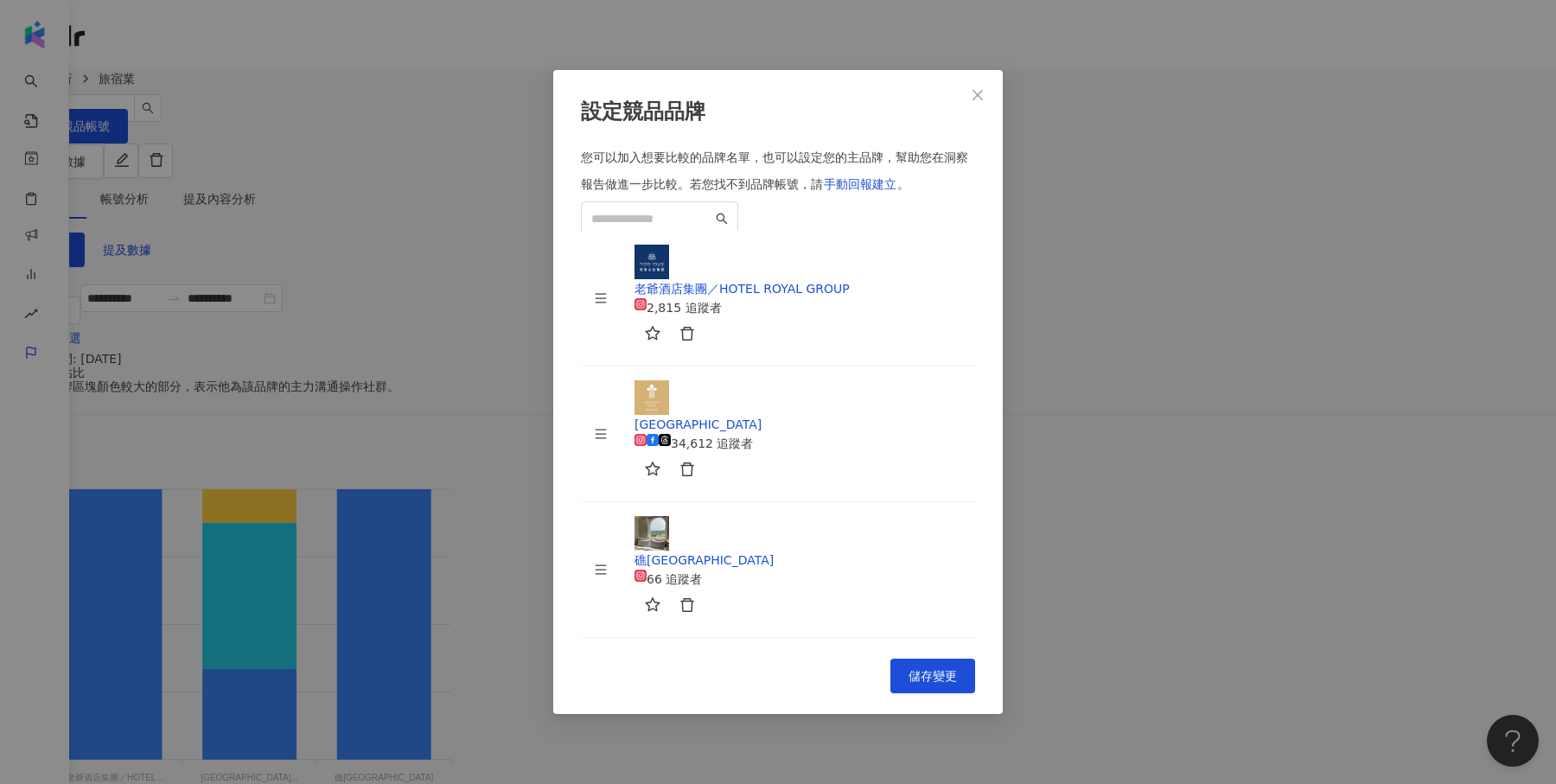
click at [487, 375] on div "設定競品品牌 您可以加入想要比較的品牌名單，也可以設定您的主品牌，幫助您在洞察報告做進一步比較。 若您找不到品牌帳號，請 手動回報建立 。 老爺酒店集團／HO…" at bounding box center [778, 392] width 1556 height 784
click at [979, 102] on icon "close" at bounding box center [977, 95] width 14 height 14
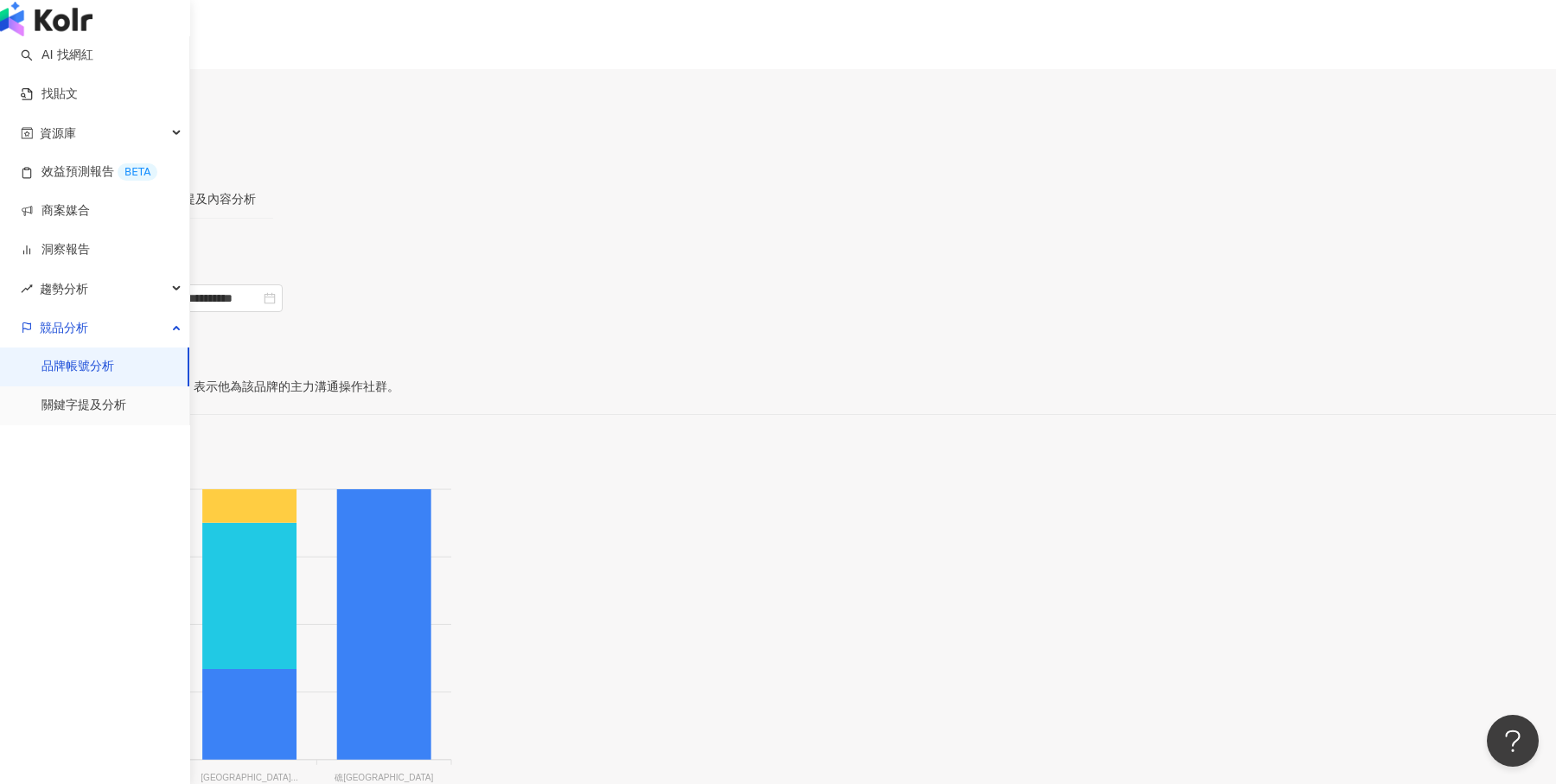
click at [96, 375] on link "品牌帳號分析" at bounding box center [77, 366] width 73 height 17
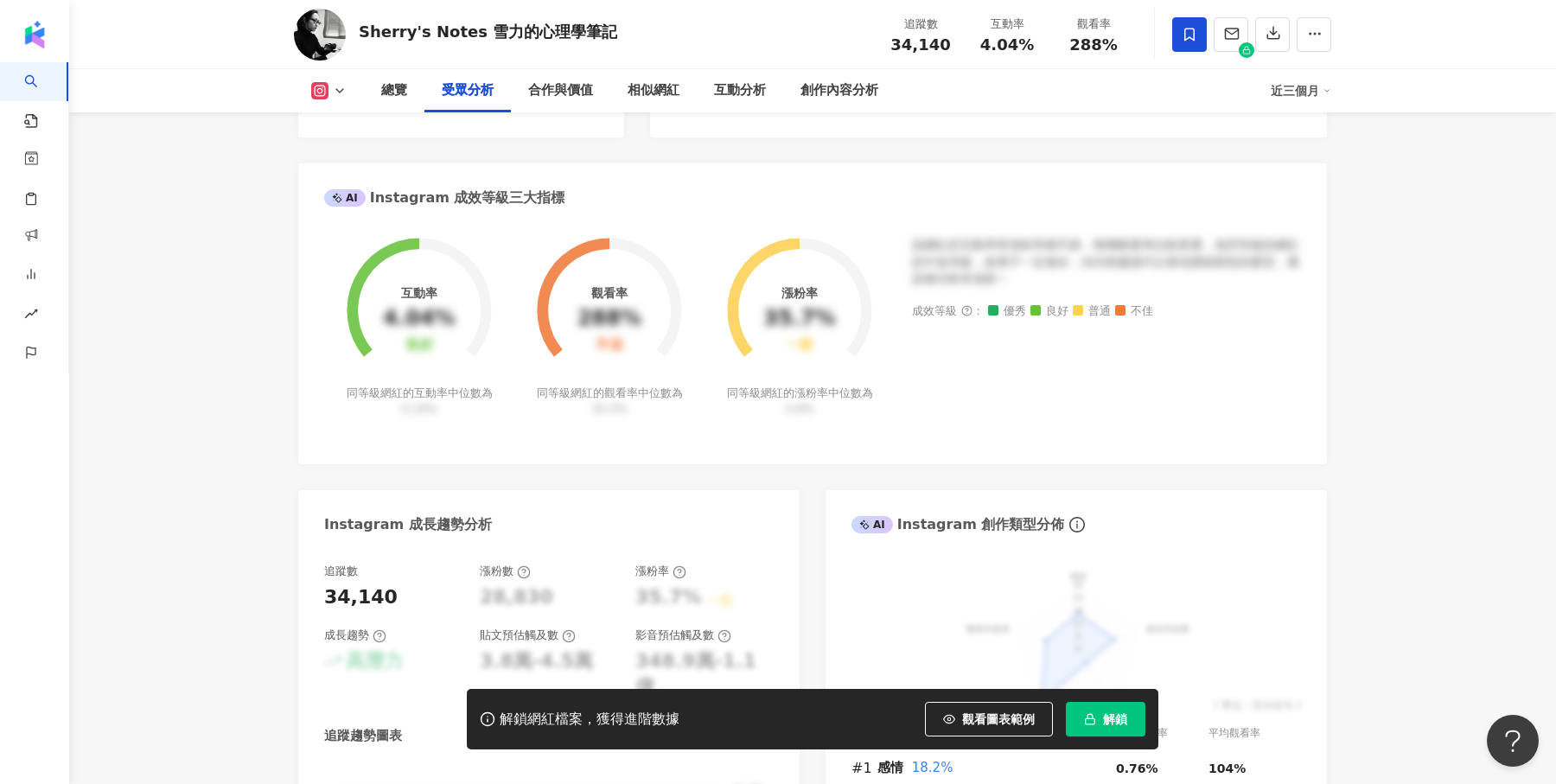
scroll to position [1981, 0]
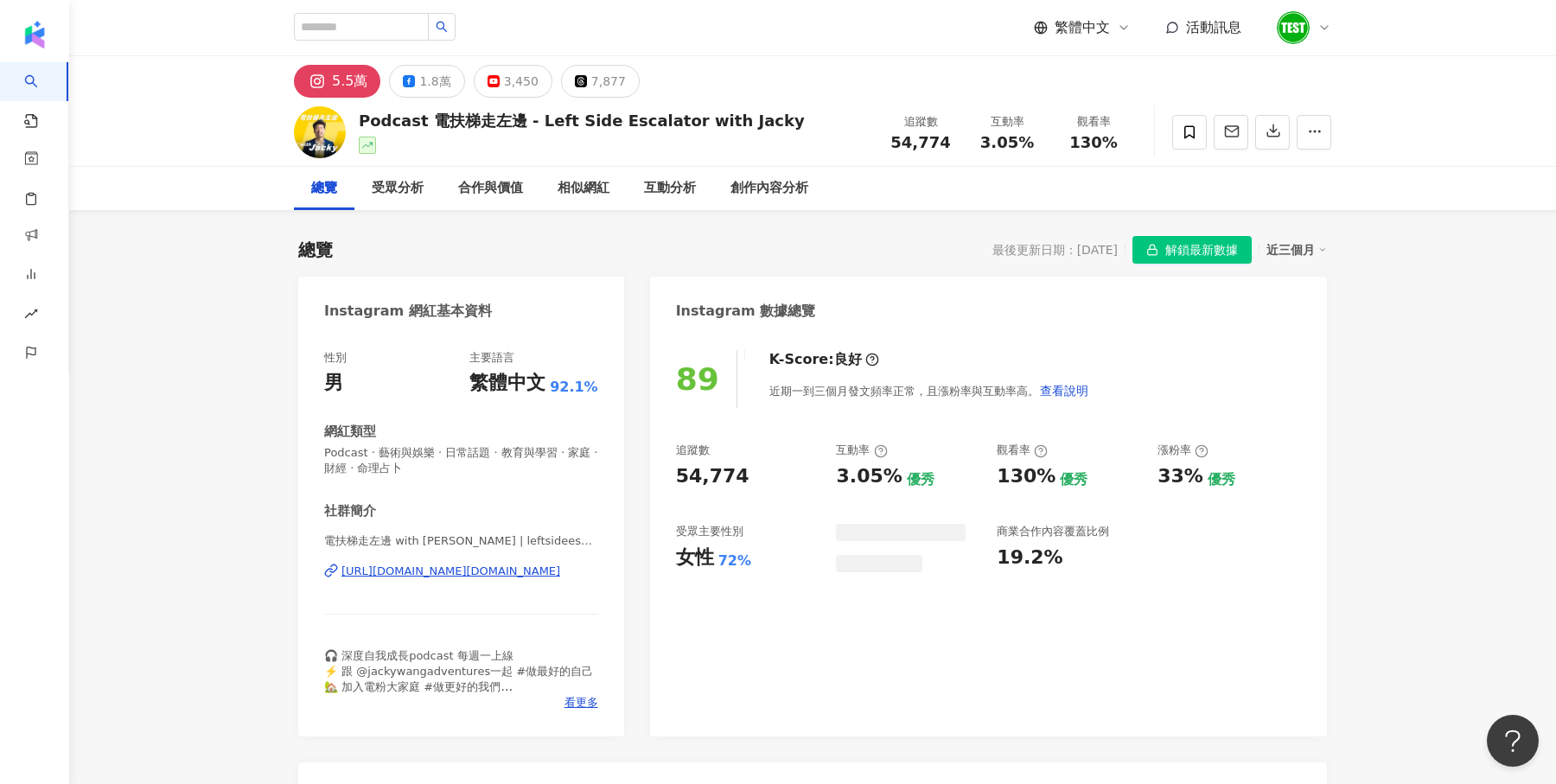
click at [1173, 254] on span "解鎖最新數據" at bounding box center [1201, 251] width 73 height 28
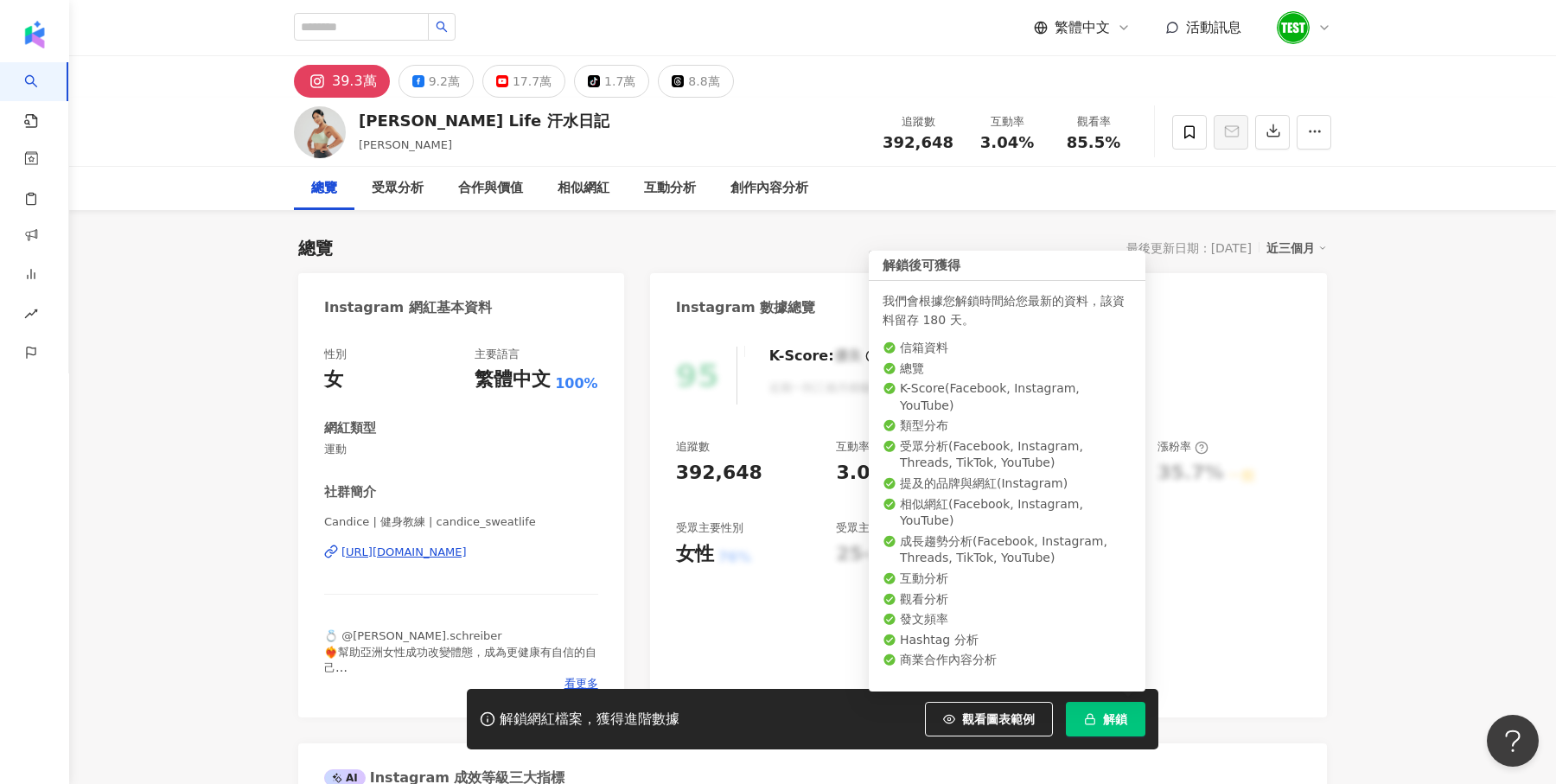
click at [1109, 732] on button "解鎖" at bounding box center [1106, 719] width 80 height 35
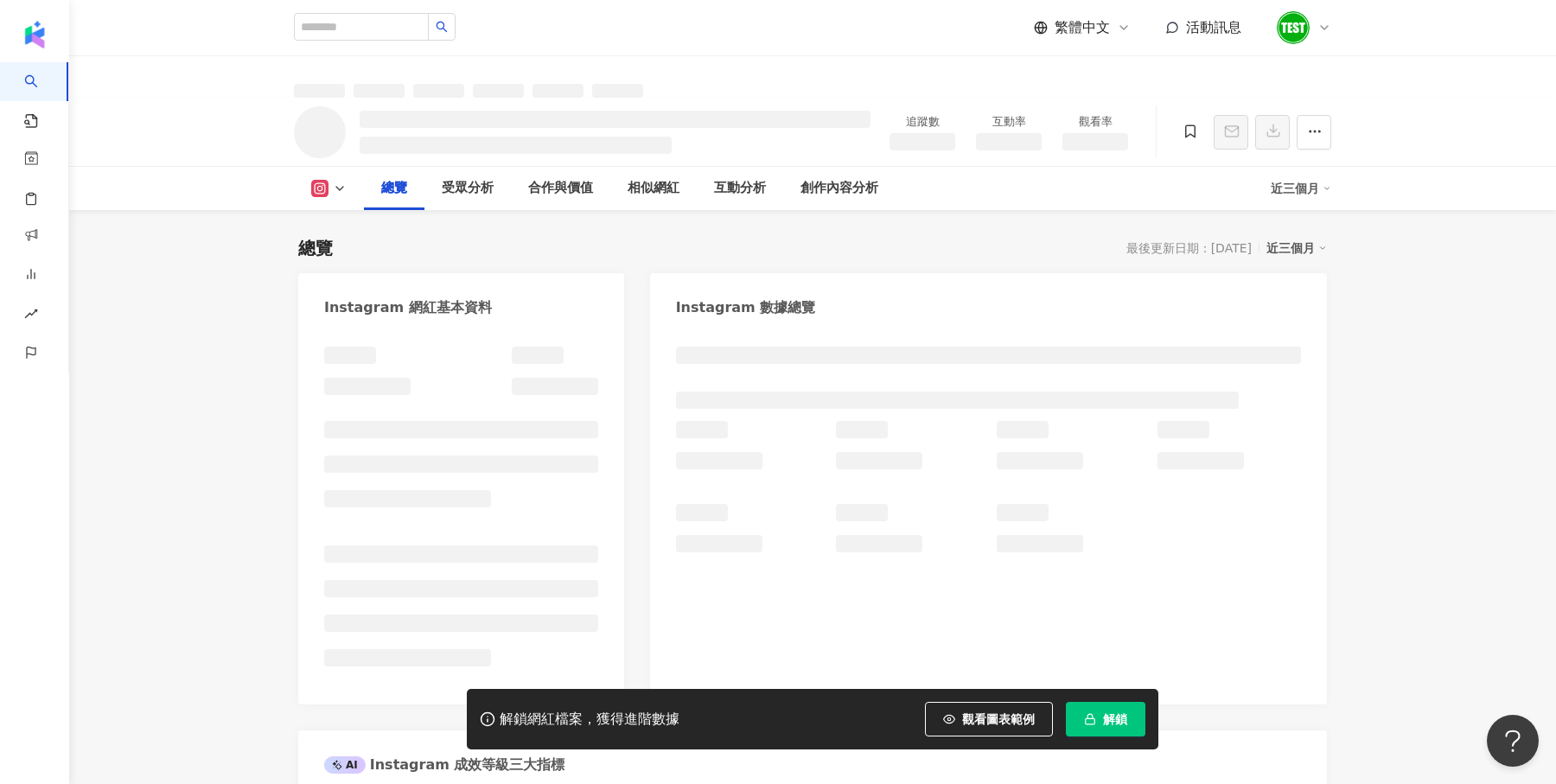
scroll to position [126, 0]
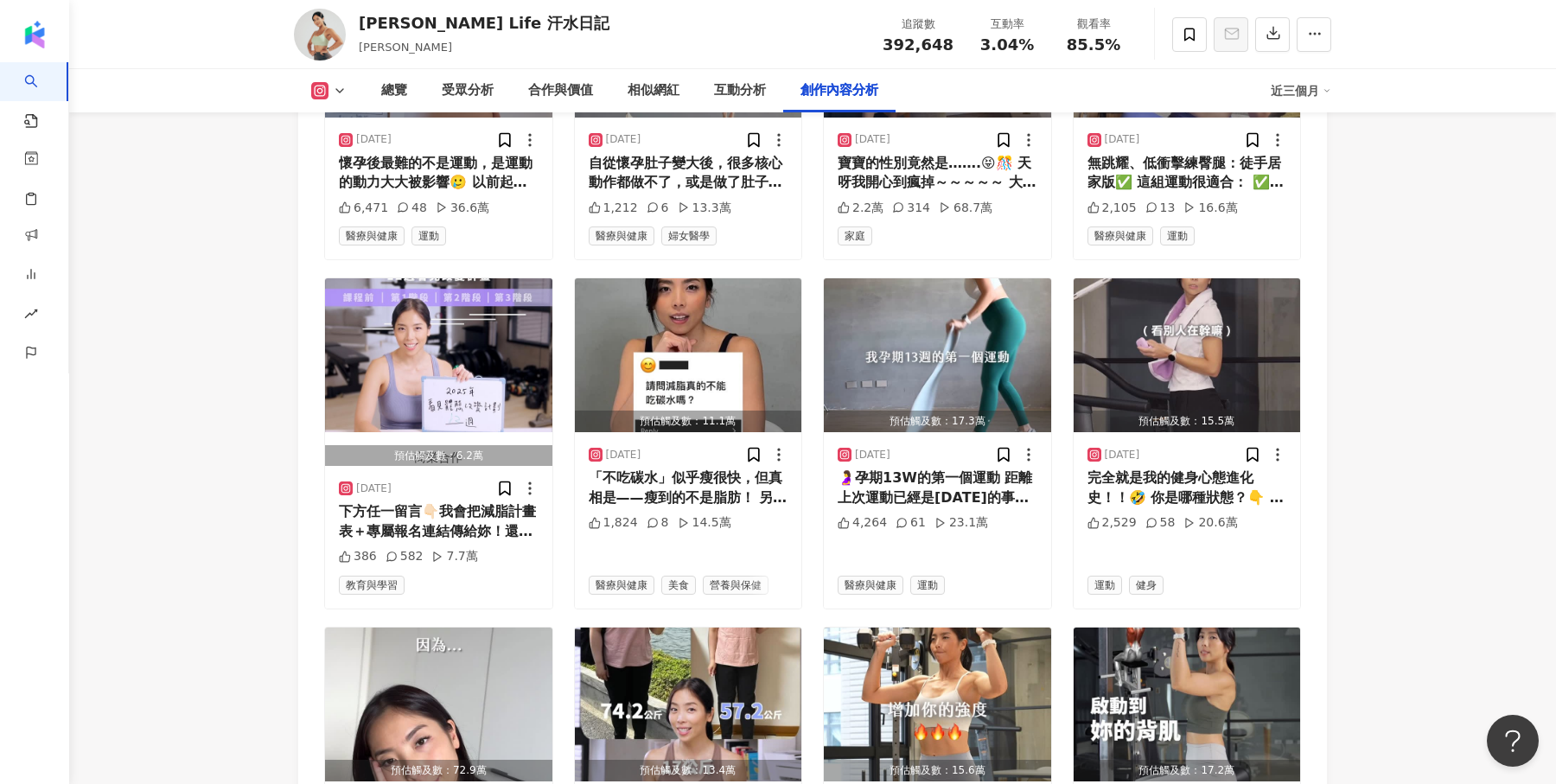
scroll to position [5952, 0]
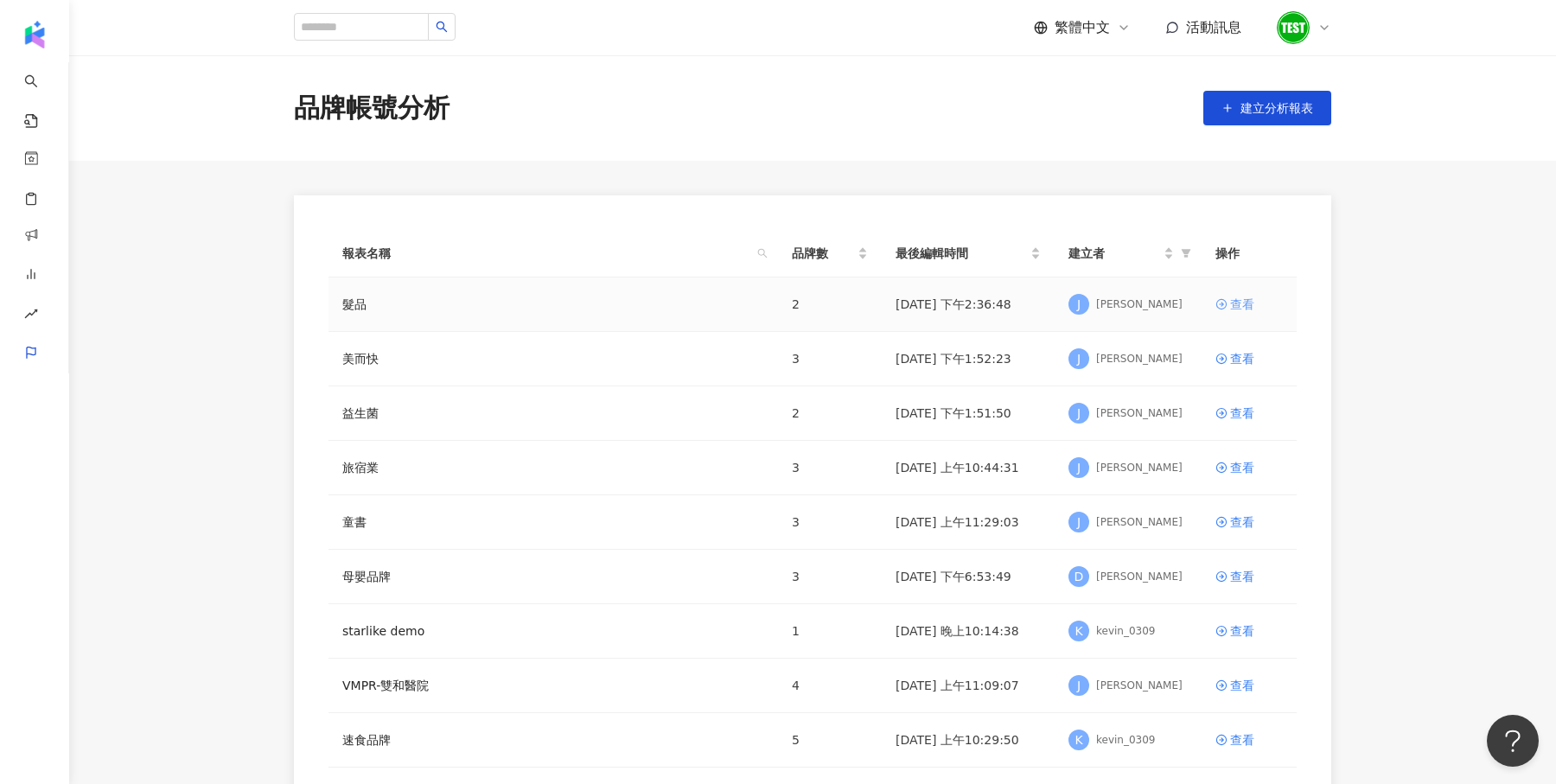
click at [1230, 304] on div "查看" at bounding box center [1242, 304] width 24 height 19
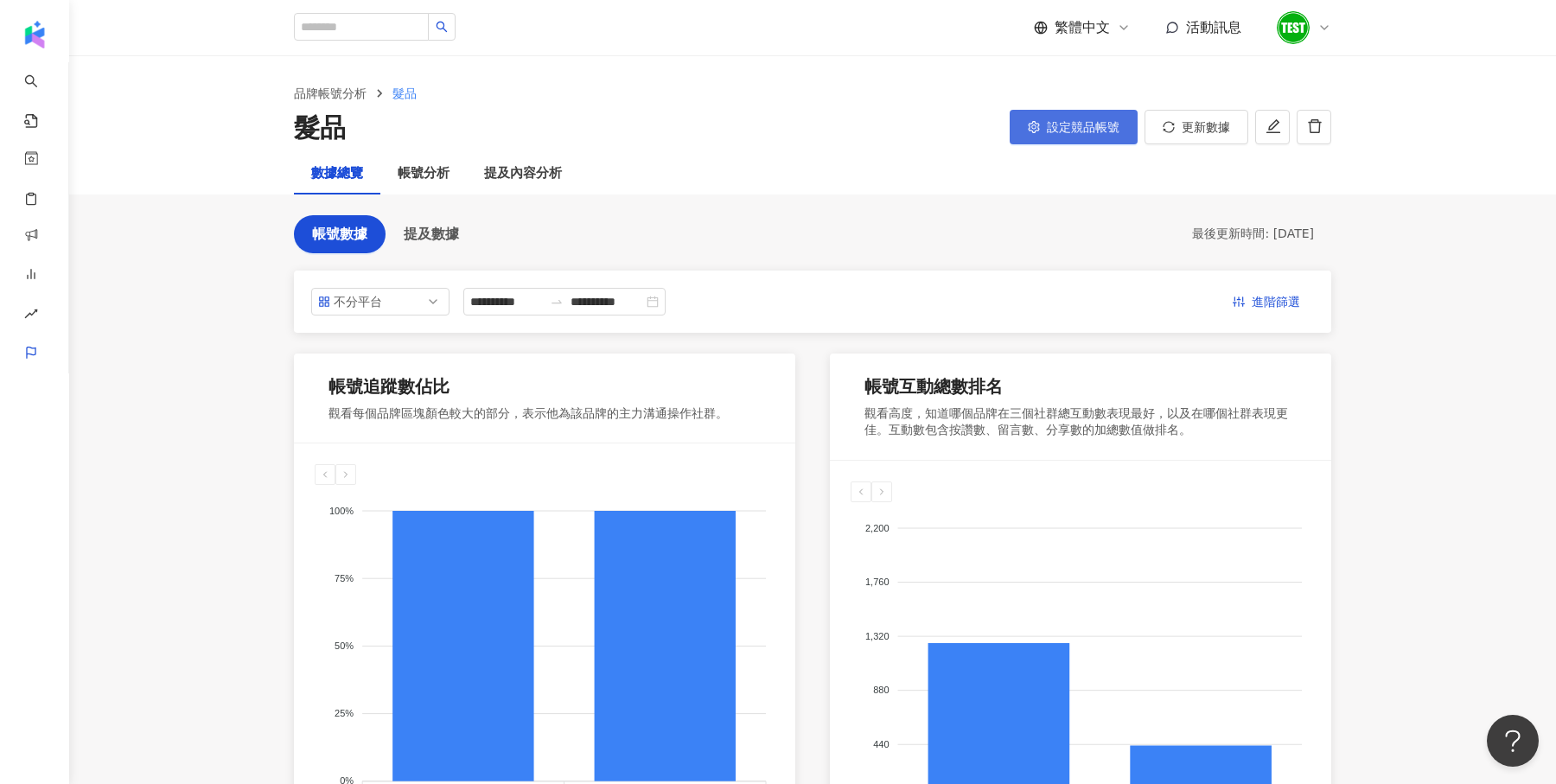
click at [1049, 134] on button "設定競品帳號" at bounding box center [1073, 128] width 128 height 35
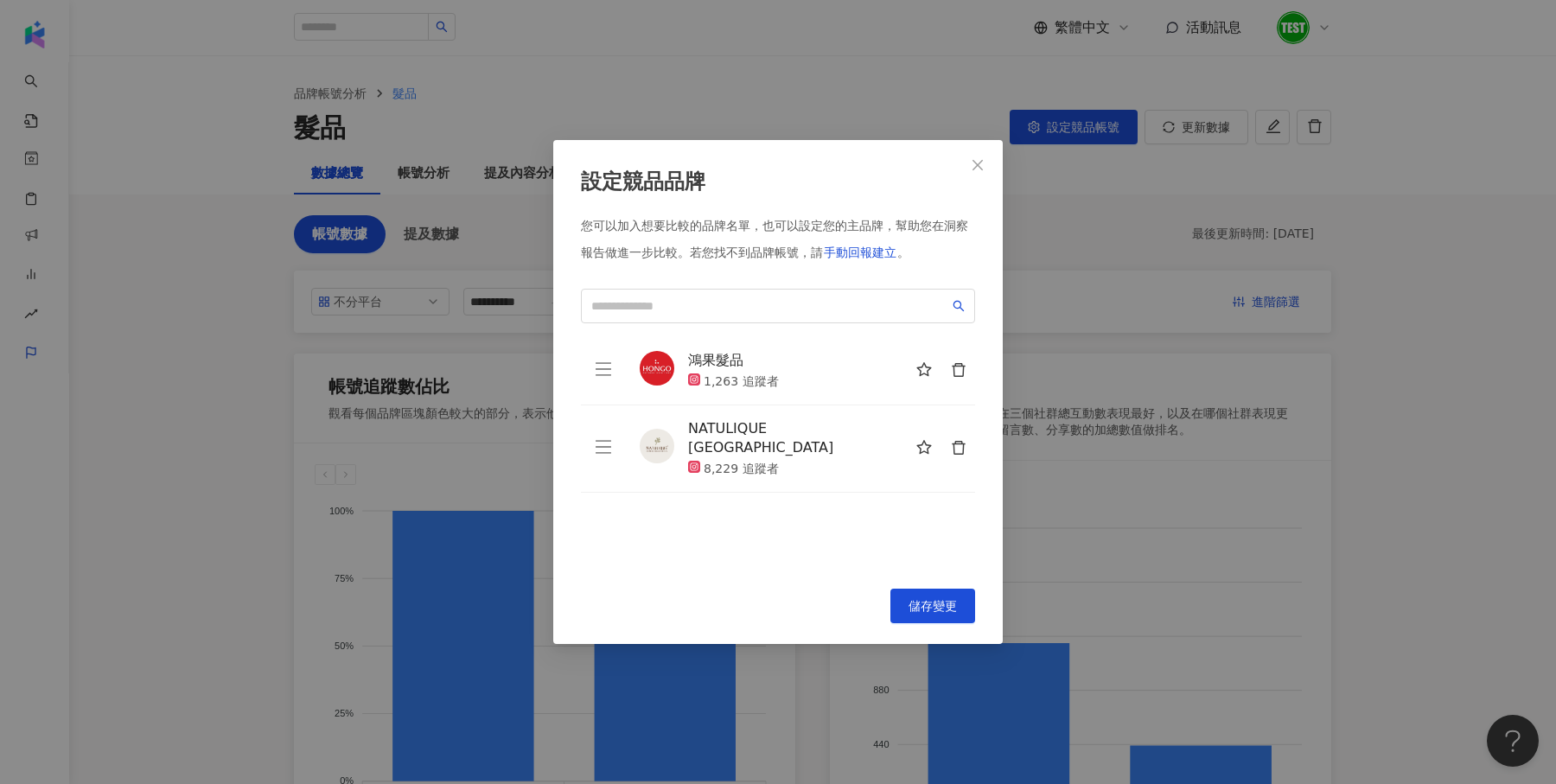
click at [1165, 532] on div "設定競品品牌 您可以加入想要比較的品牌名單，也可以設定您的主品牌，幫助您在洞察報告做進一步比較。 若您找不到品牌帳號，請 手動回報建立 。 鴻果髮品 1,26…" at bounding box center [778, 392] width 1556 height 784
click at [964, 174] on button "Close" at bounding box center [978, 165] width 35 height 35
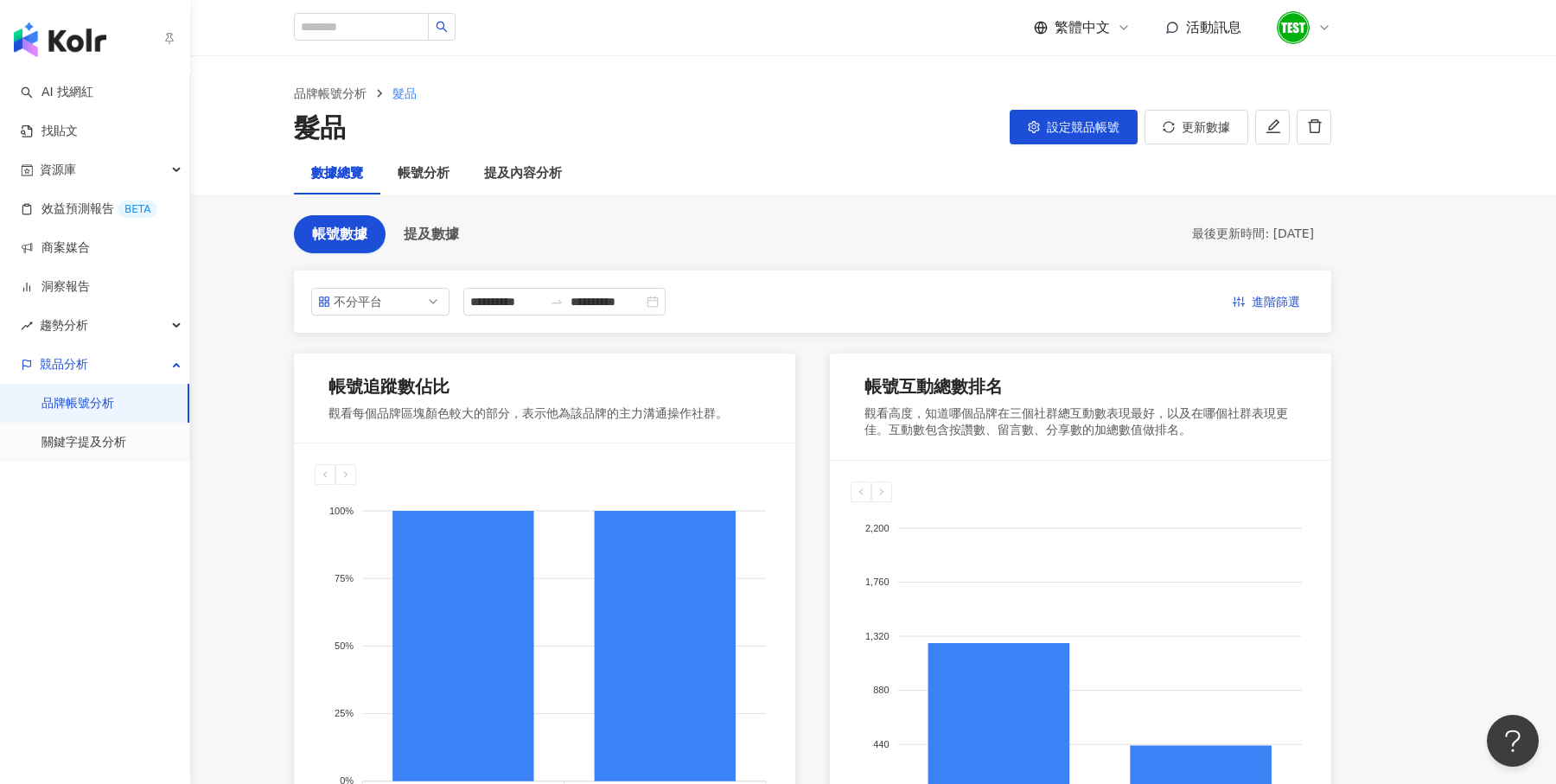
click at [114, 407] on link "品牌帳號分析" at bounding box center [77, 403] width 73 height 17
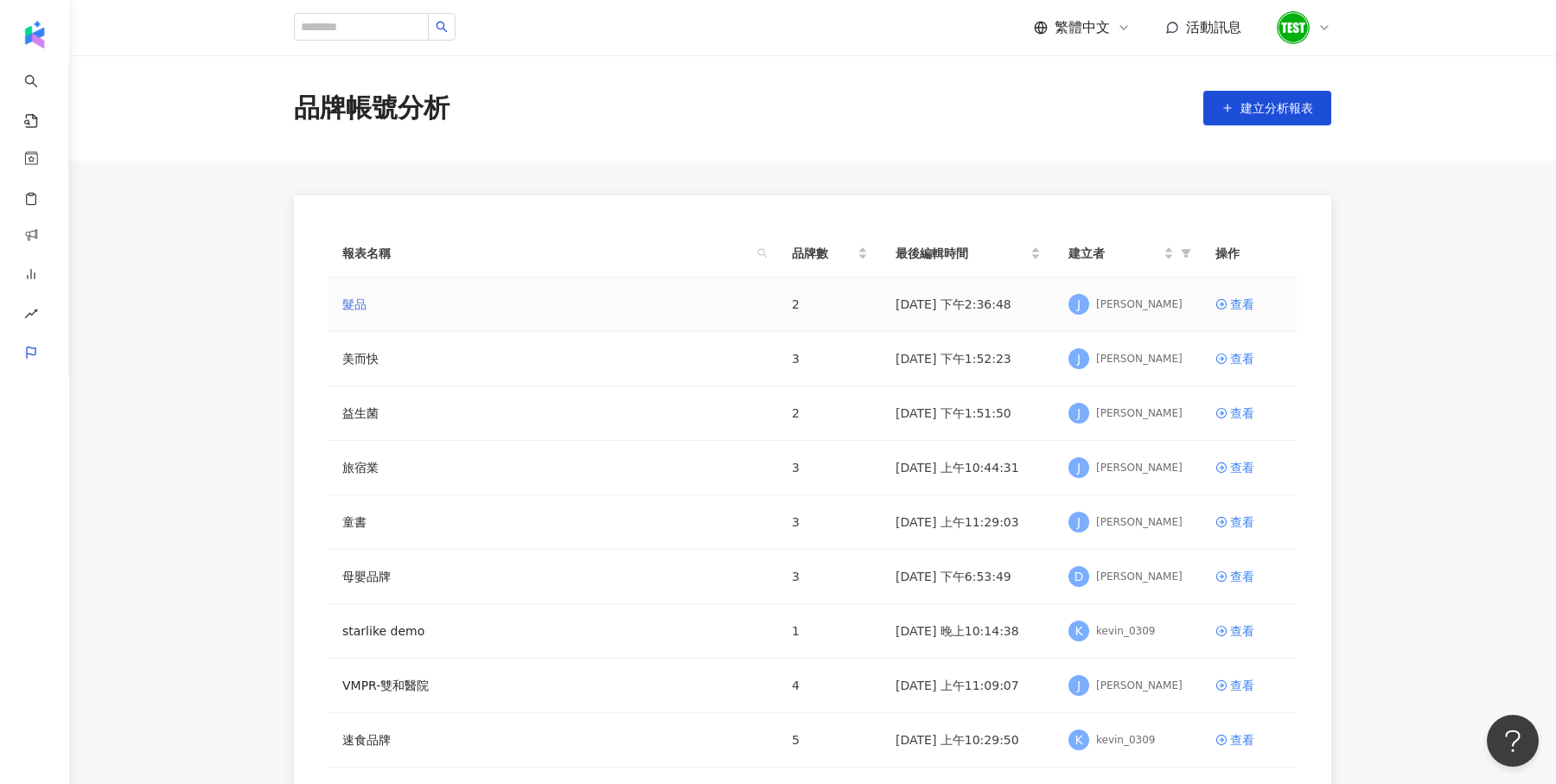
click at [361, 301] on link "髮品" at bounding box center [355, 304] width 24 height 19
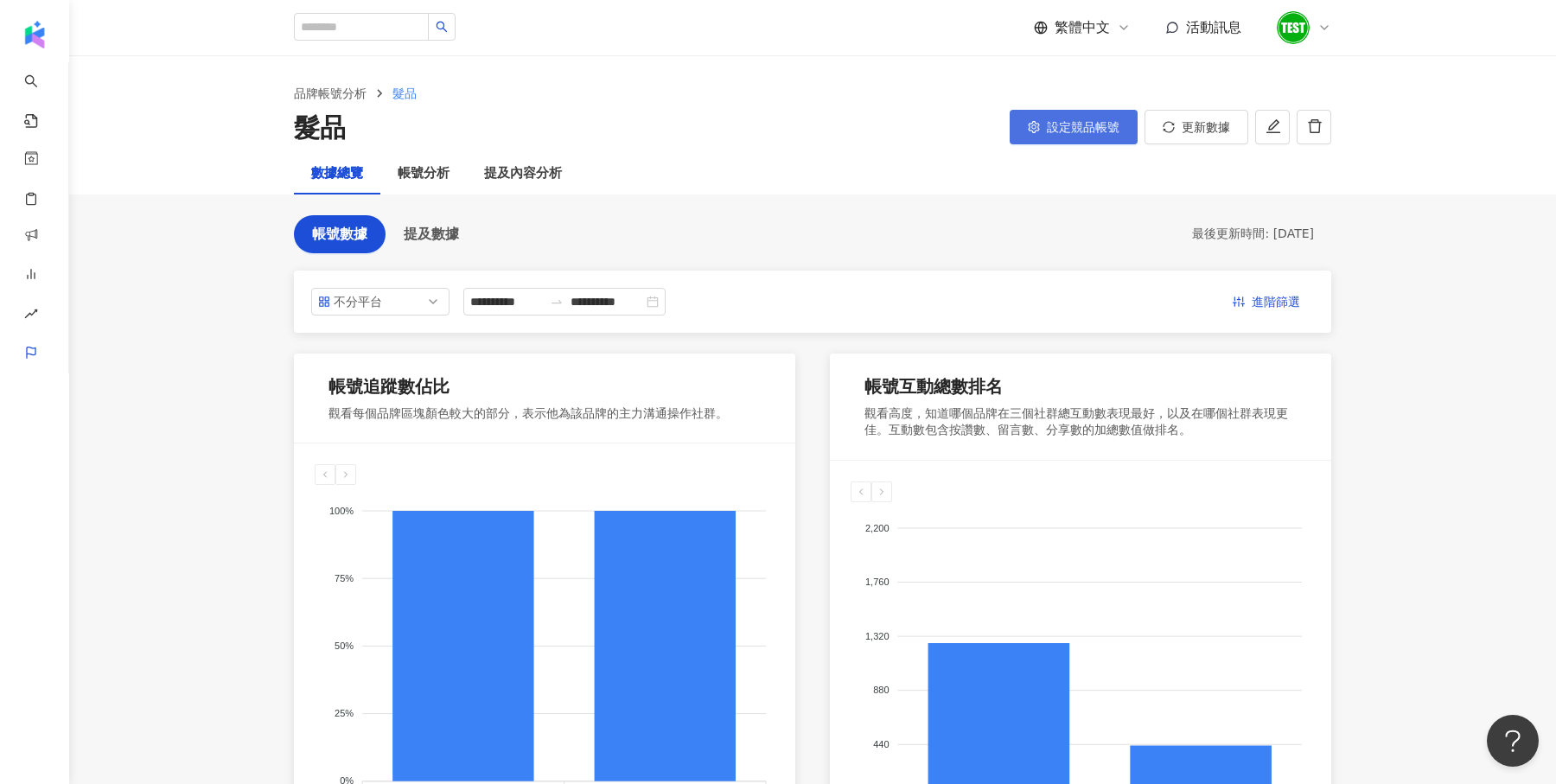
click at [1100, 118] on button "設定競品帳號" at bounding box center [1073, 128] width 128 height 35
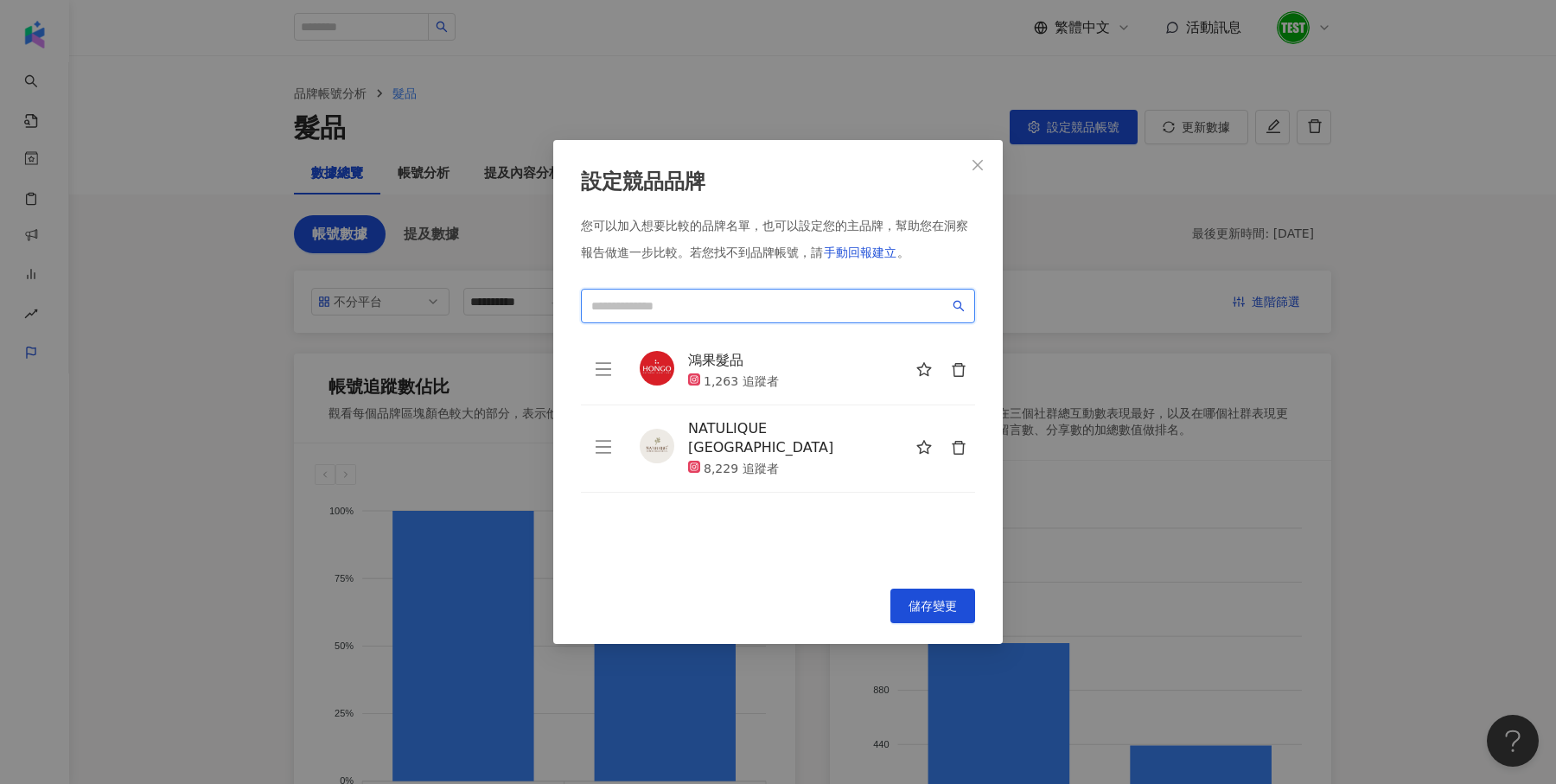
click at [622, 302] on input "search" at bounding box center [771, 306] width 358 height 19
click at [968, 160] on span "Close" at bounding box center [978, 164] width 35 height 14
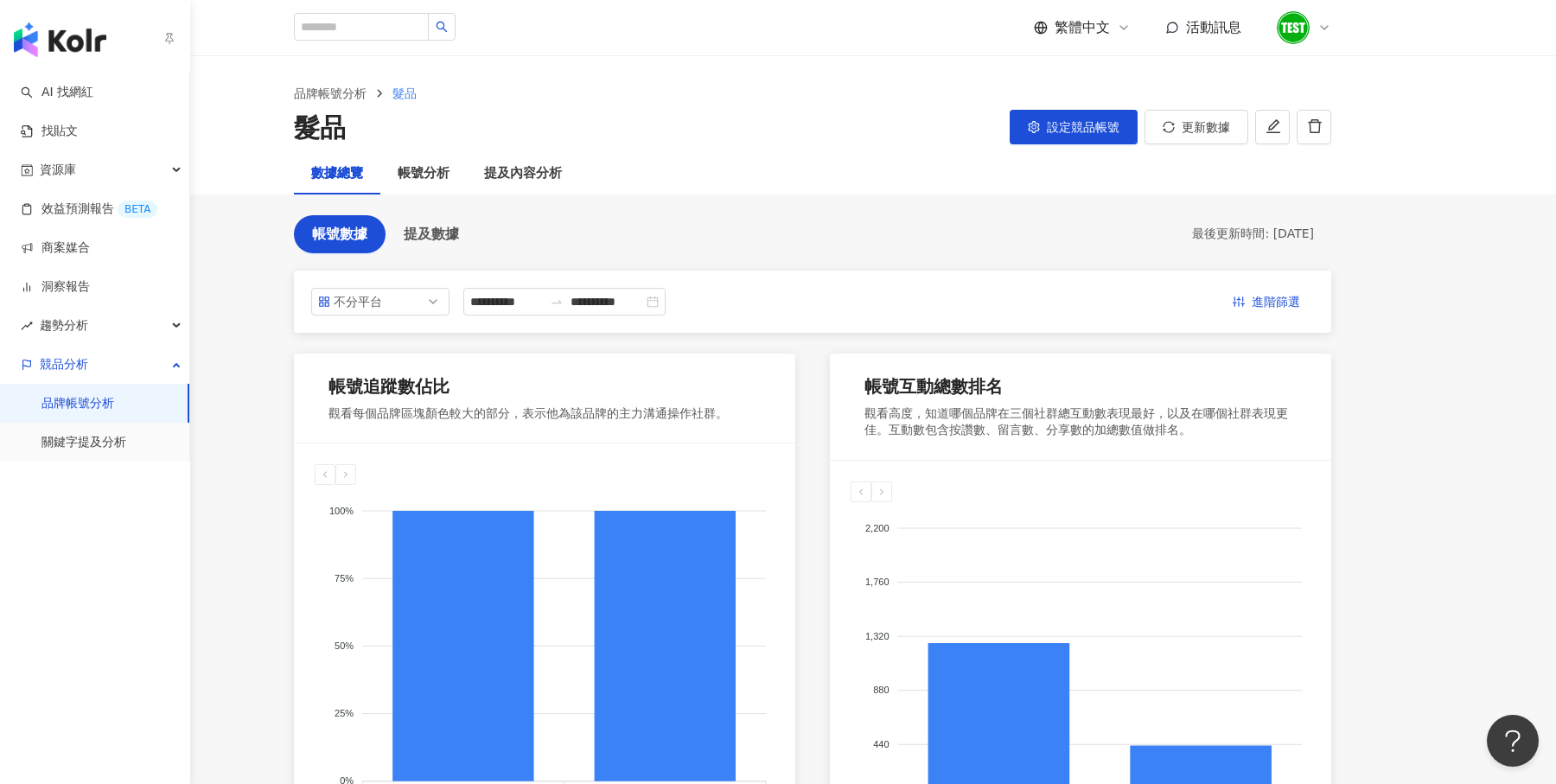
click at [51, 44] on img "button" at bounding box center [60, 39] width 93 height 35
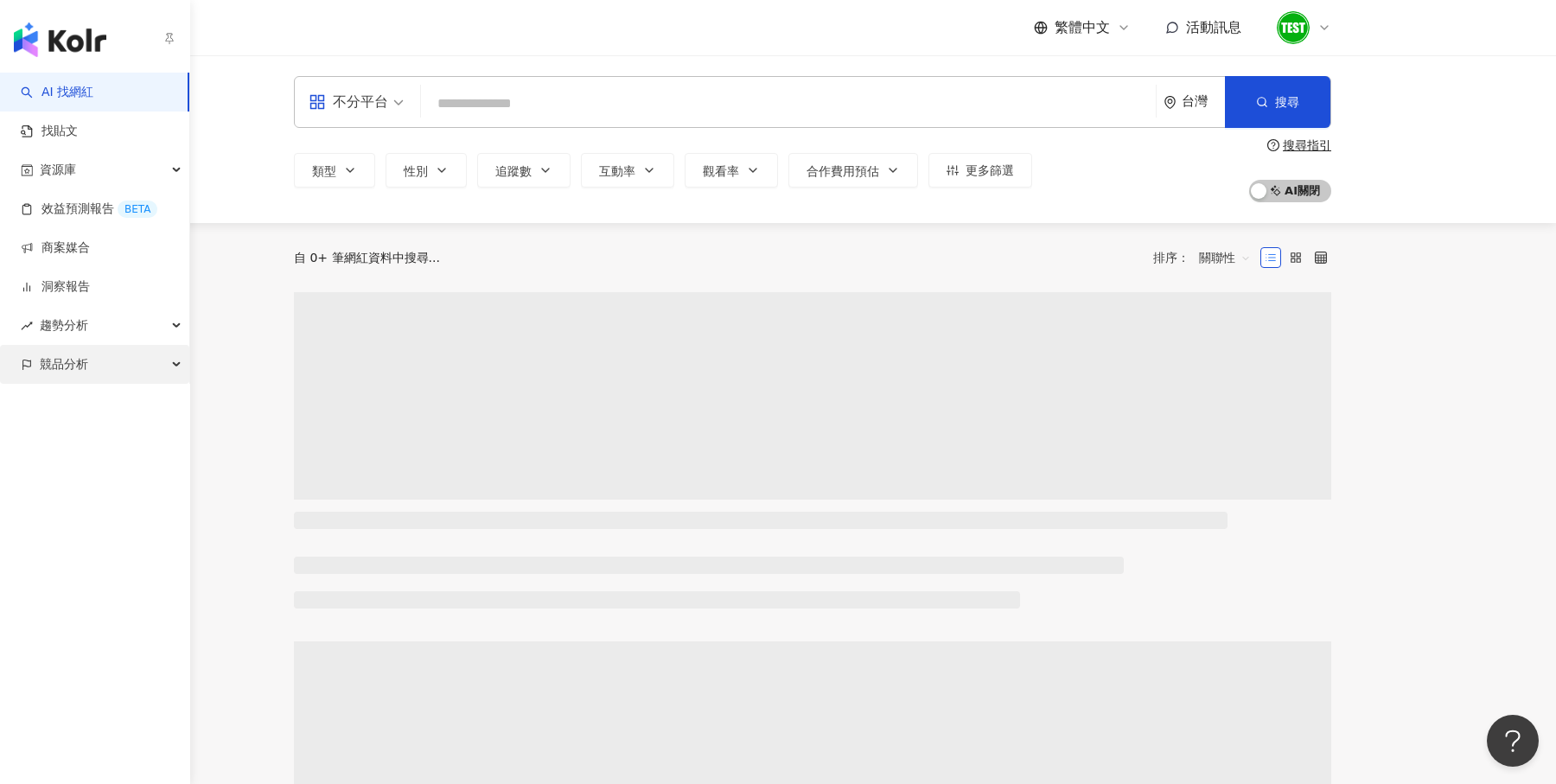
click at [75, 361] on span "競品分析" at bounding box center [63, 364] width 49 height 39
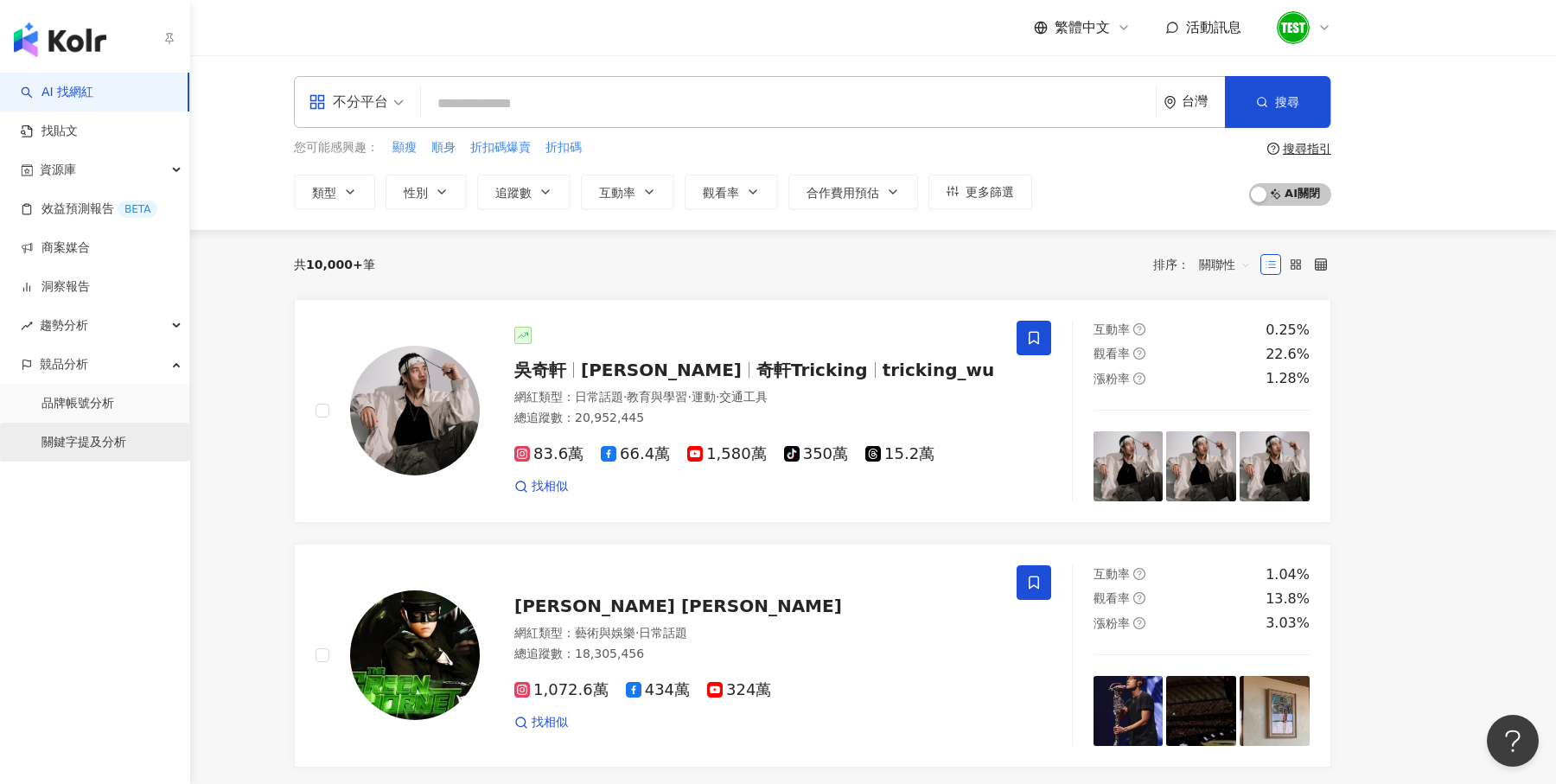
click at [103, 440] on link "關鍵字提及分析" at bounding box center [84, 442] width 85 height 17
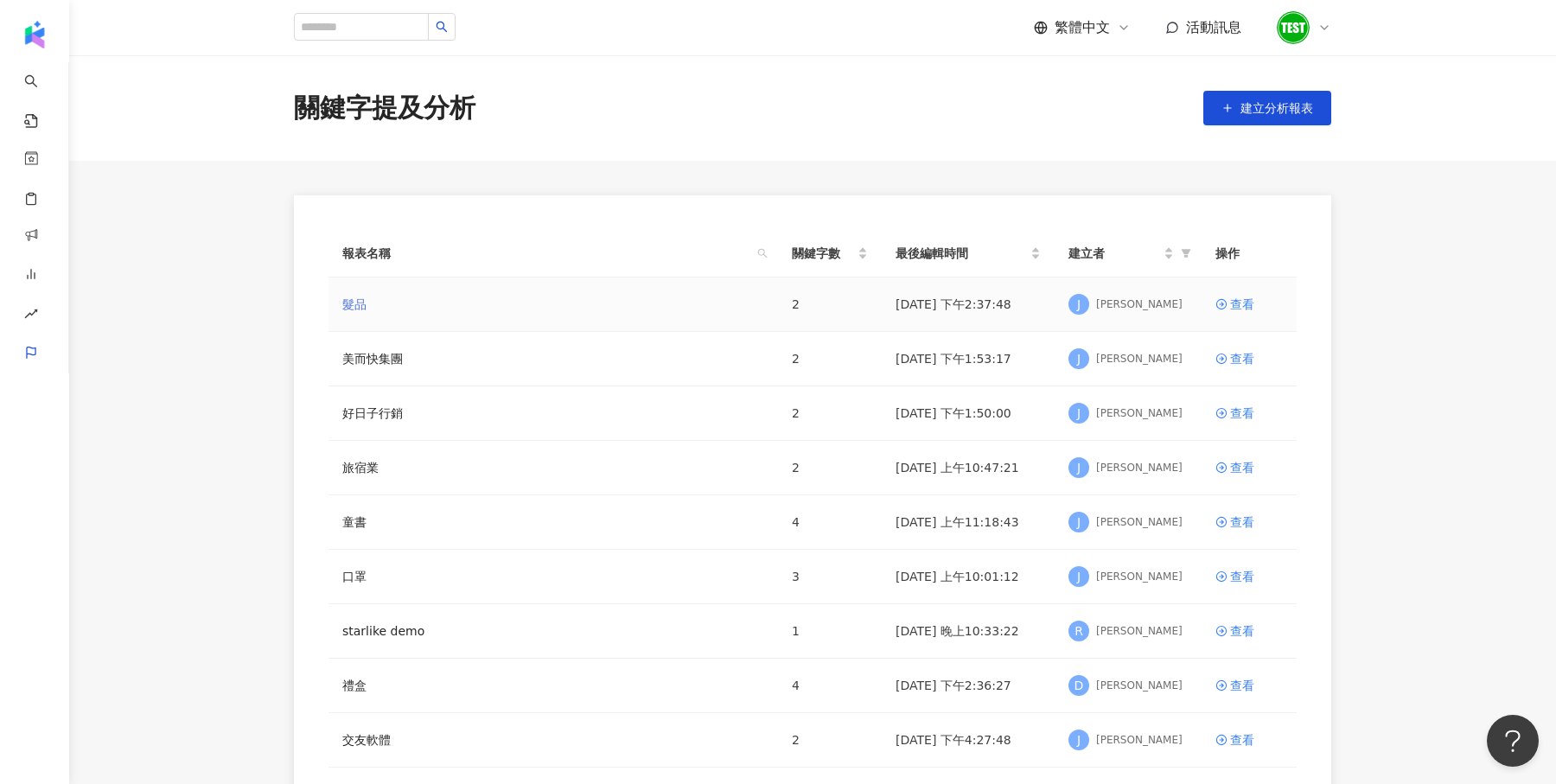
click at [362, 308] on link "髮品" at bounding box center [355, 304] width 24 height 19
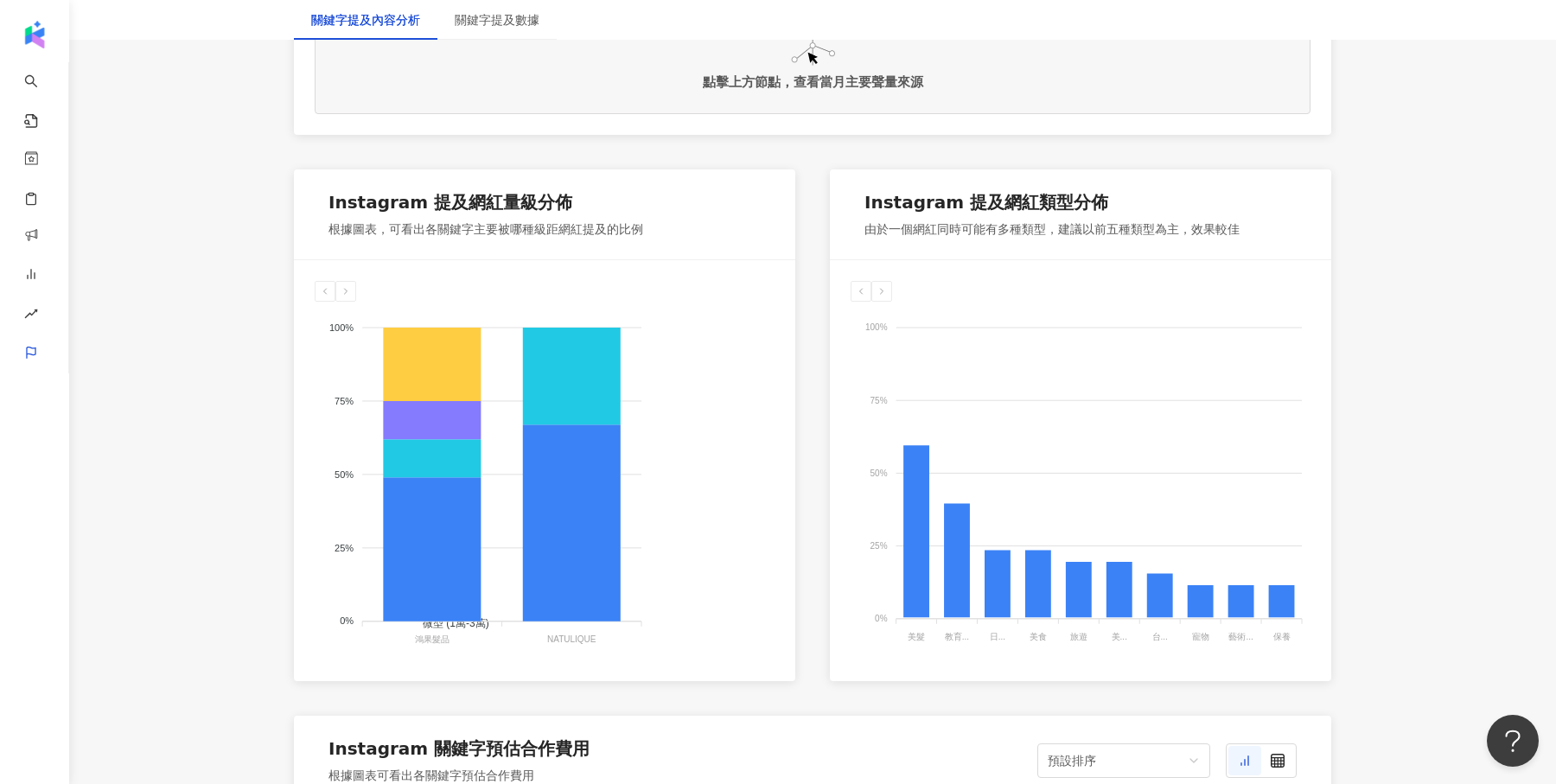
scroll to position [817, 0]
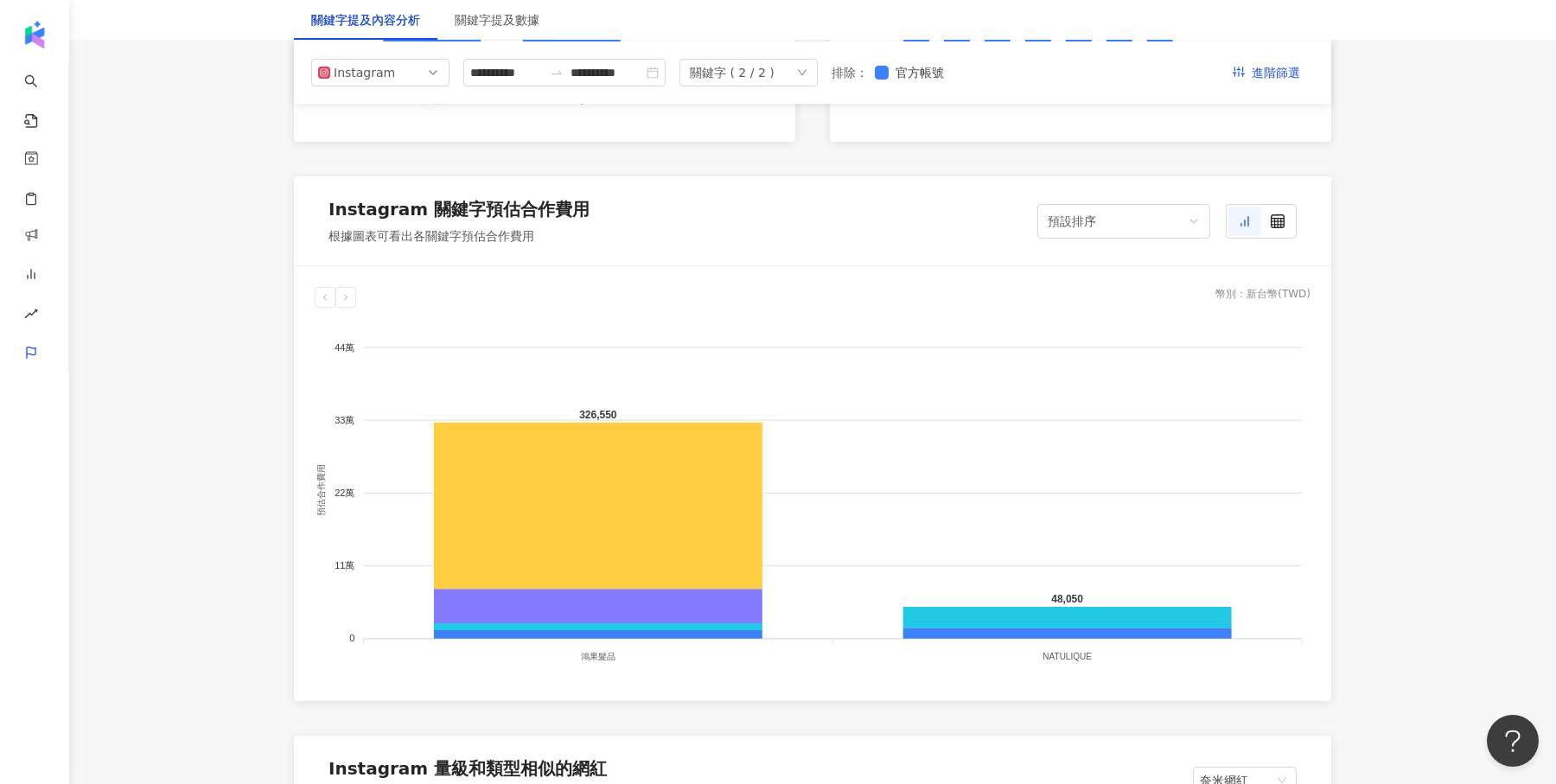
scroll to position [1318, 0]
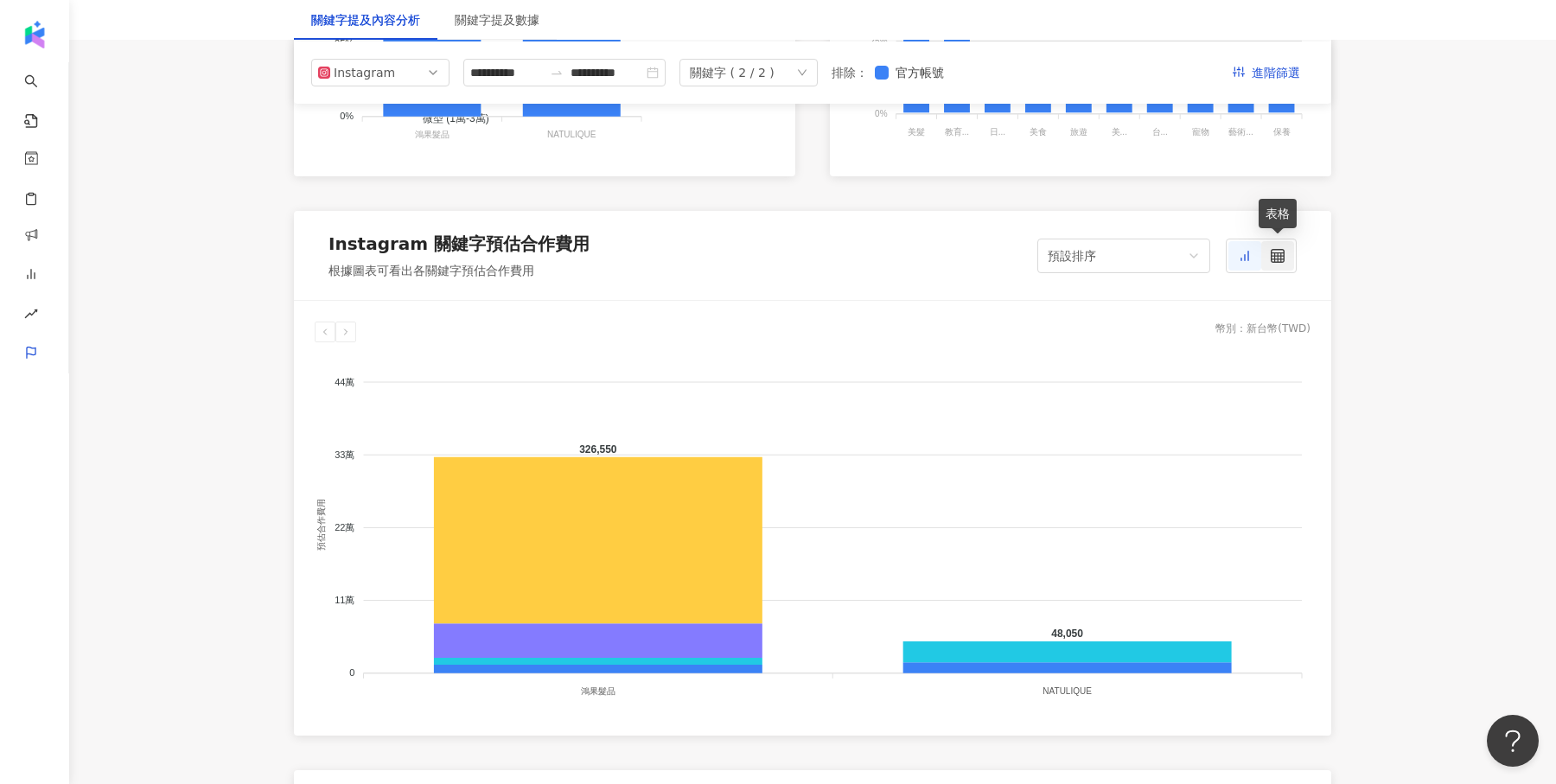
click at [1280, 258] on icon at bounding box center [1278, 255] width 14 height 14
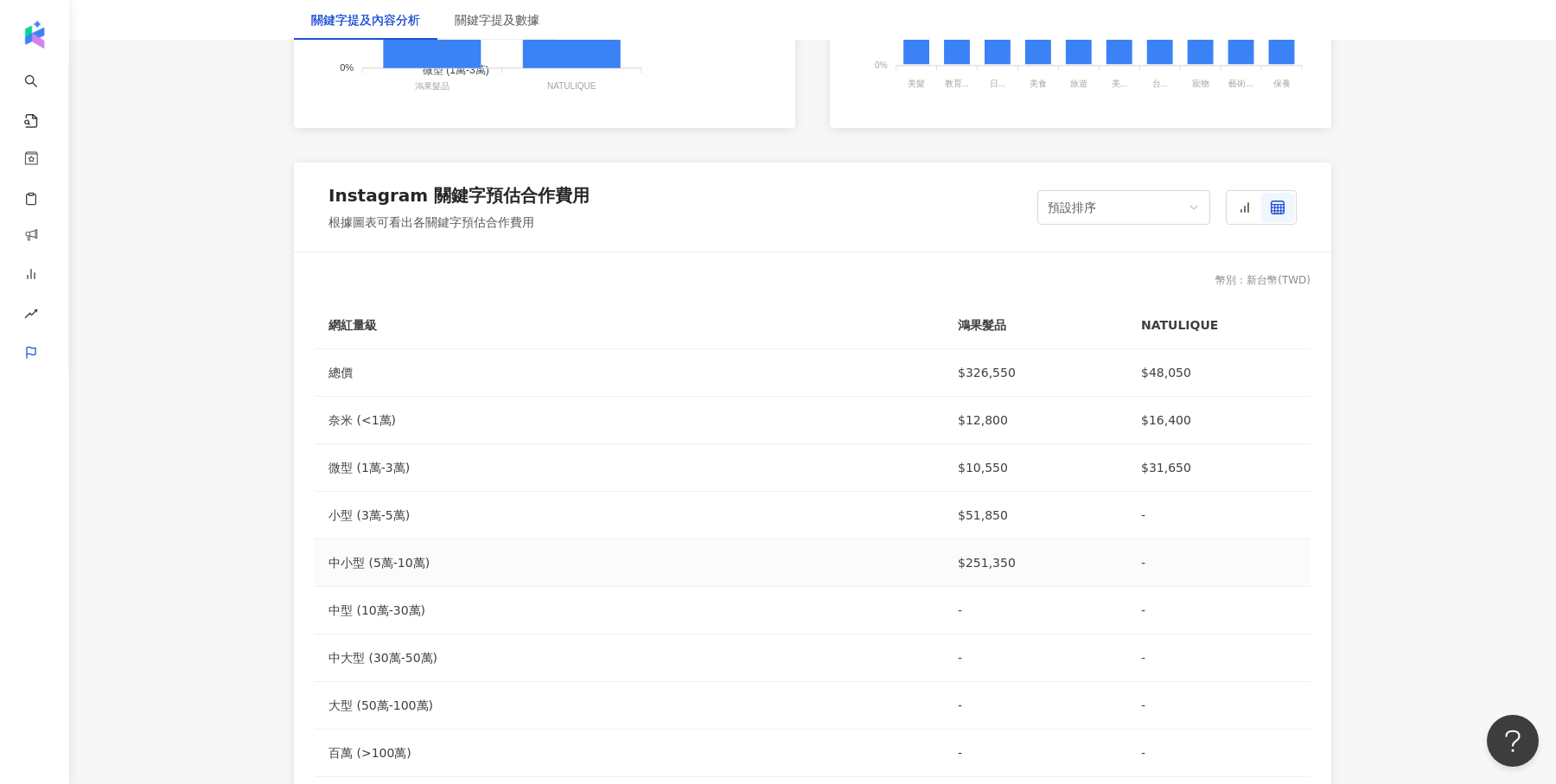
scroll to position [1370, 0]
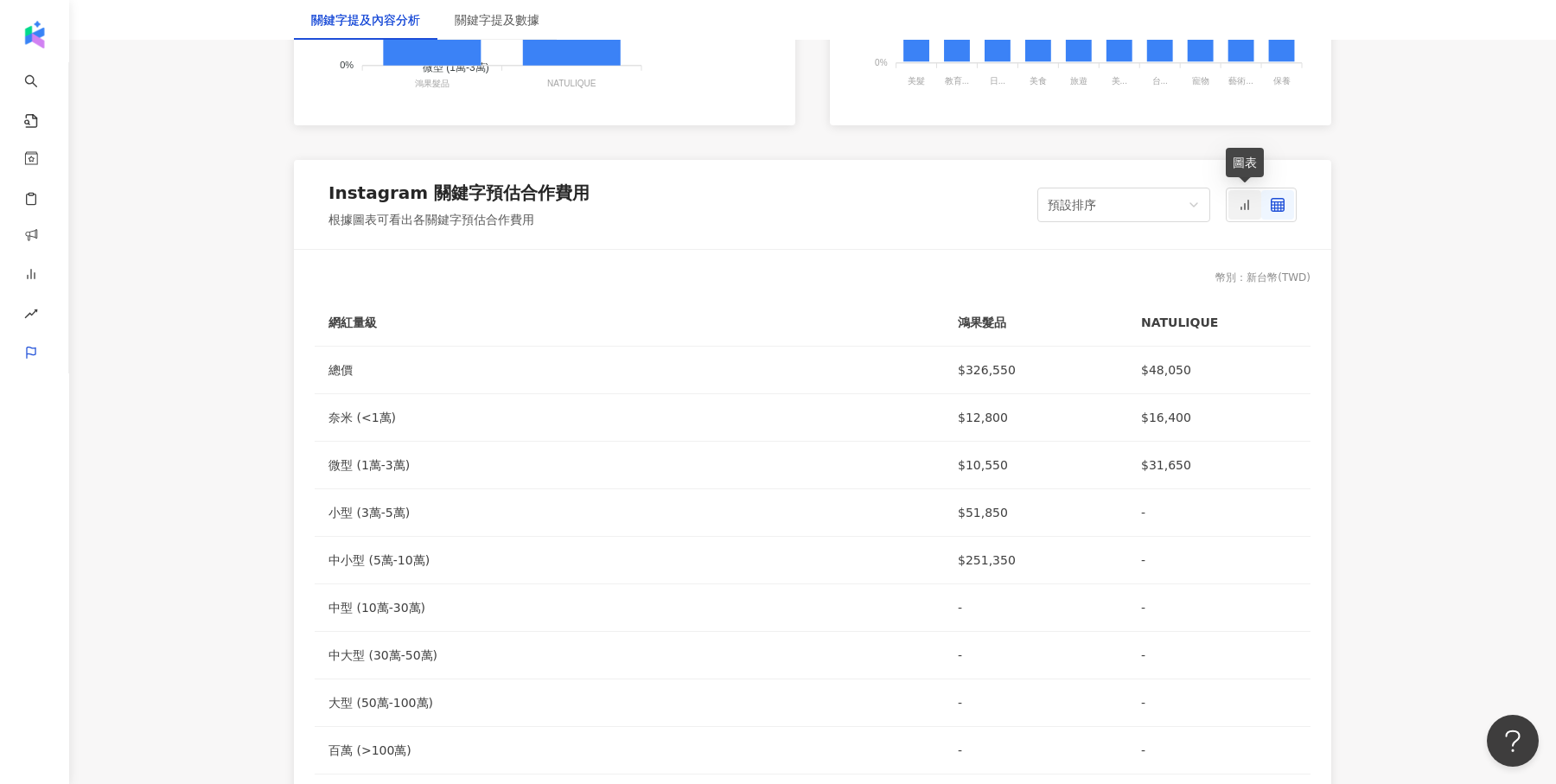
click at [1249, 206] on icon at bounding box center [1245, 205] width 14 height 14
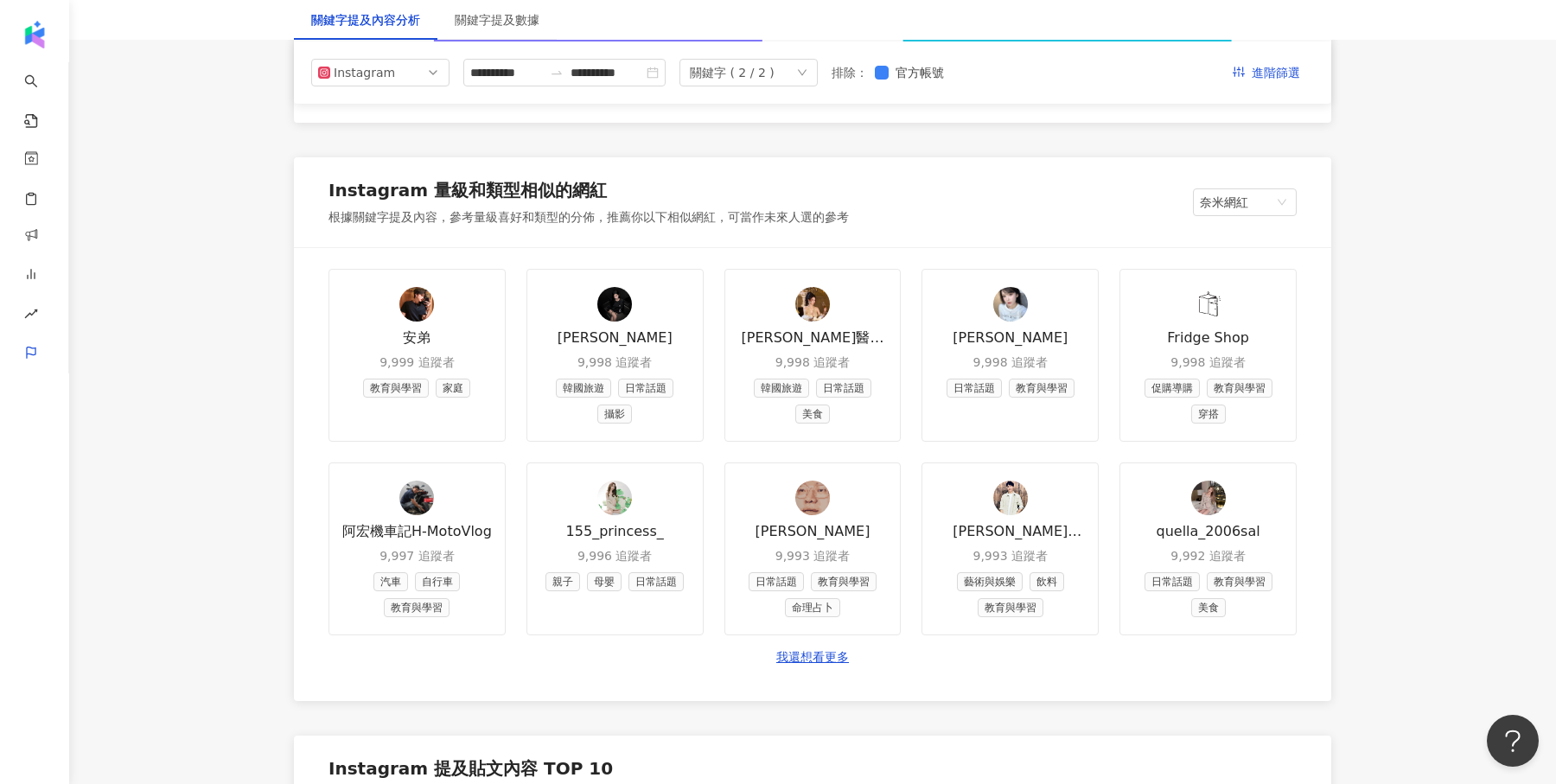
scroll to position [1929, 0]
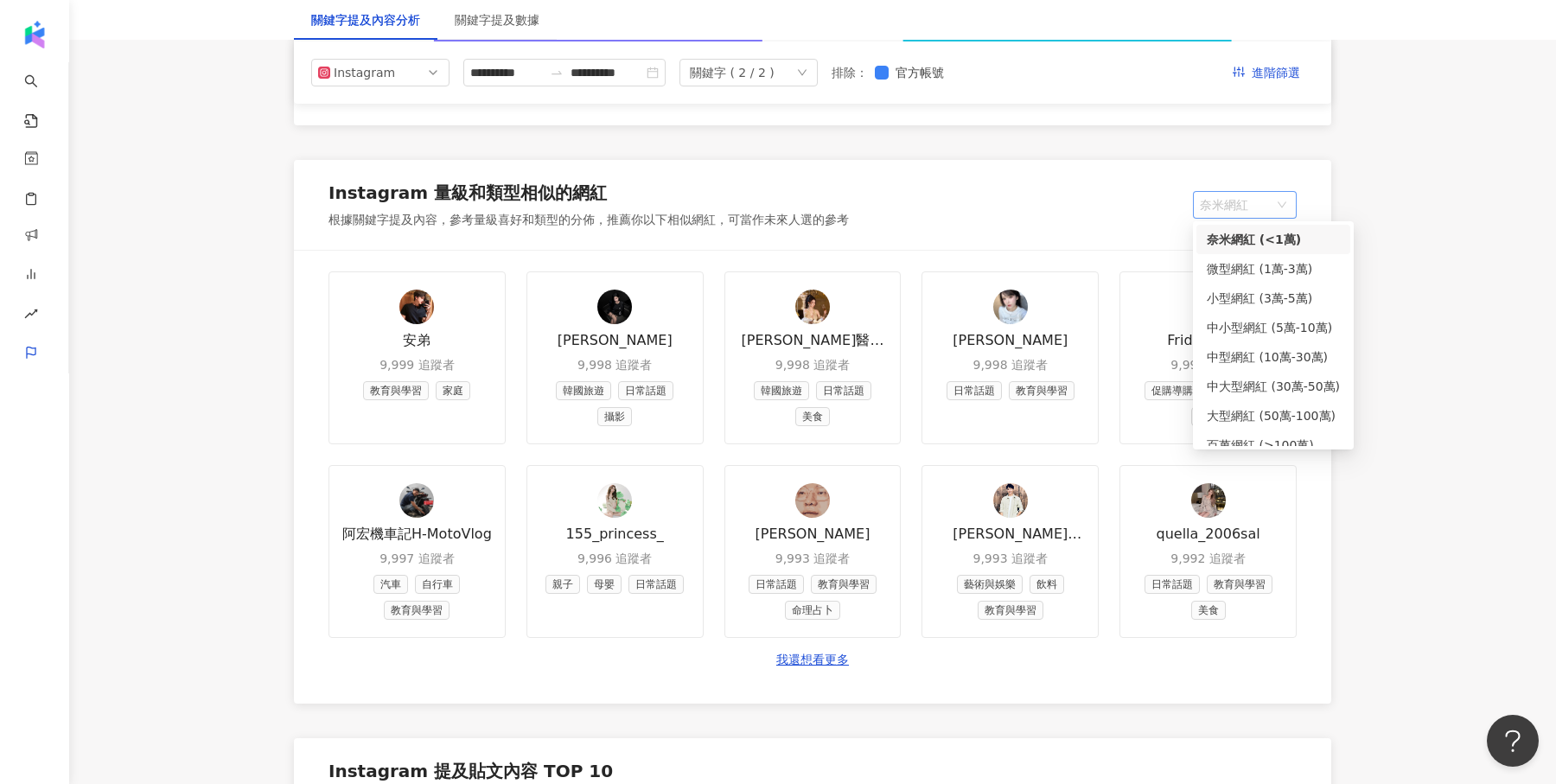
click at [1267, 197] on span "奈米網紅" at bounding box center [1245, 205] width 90 height 26
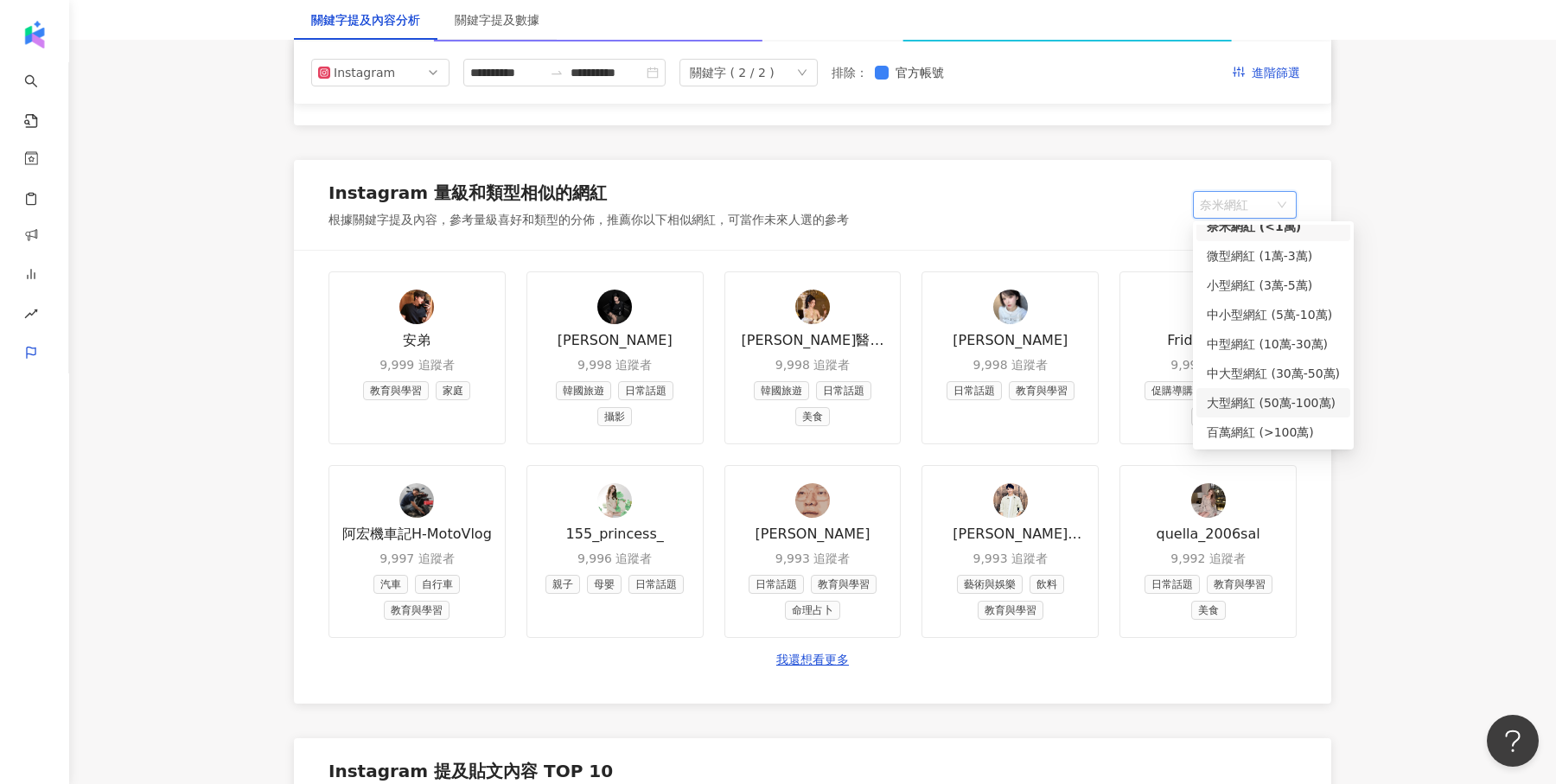
click at [1020, 202] on div "Instagram 量級和類型相似的網紅 根據關鍵字提及內容，參考量級喜好和類型的分佈，推薦你以下相似網紅，可當作未來人選的參考 奈米網紅" at bounding box center [813, 205] width 1038 height 90
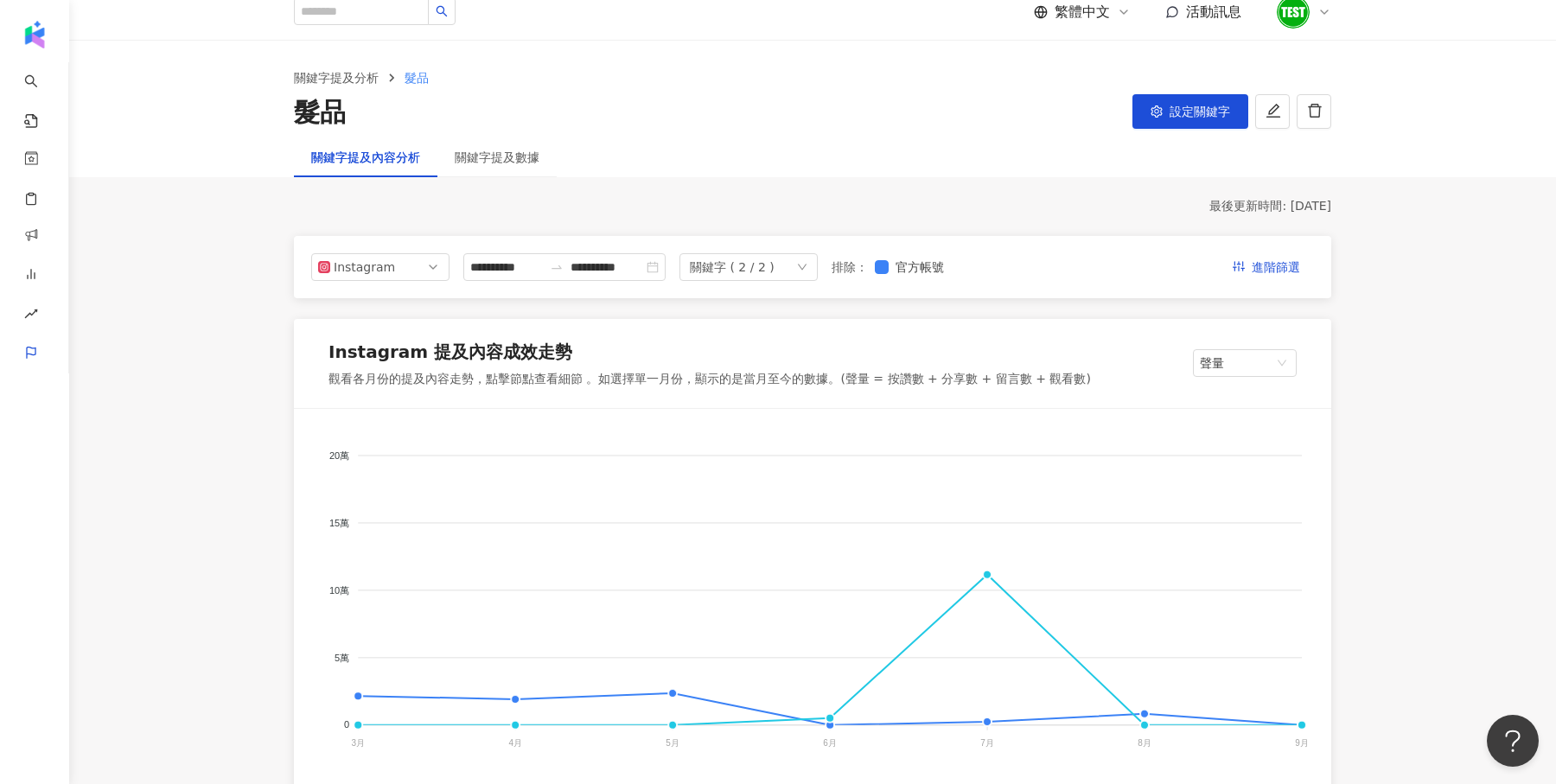
scroll to position [0, 0]
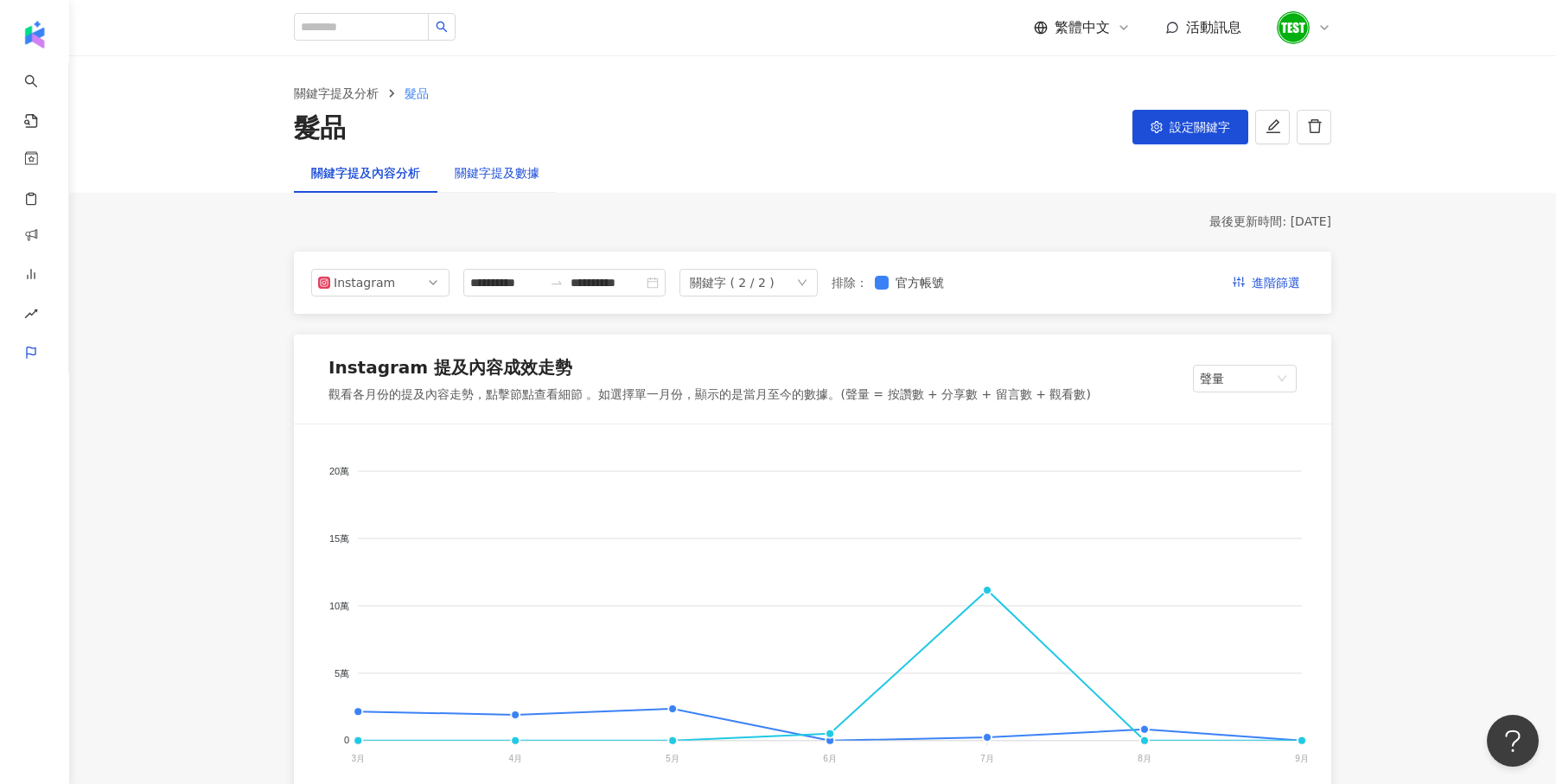
click at [504, 173] on div "關鍵字提及數據" at bounding box center [497, 173] width 85 height 19
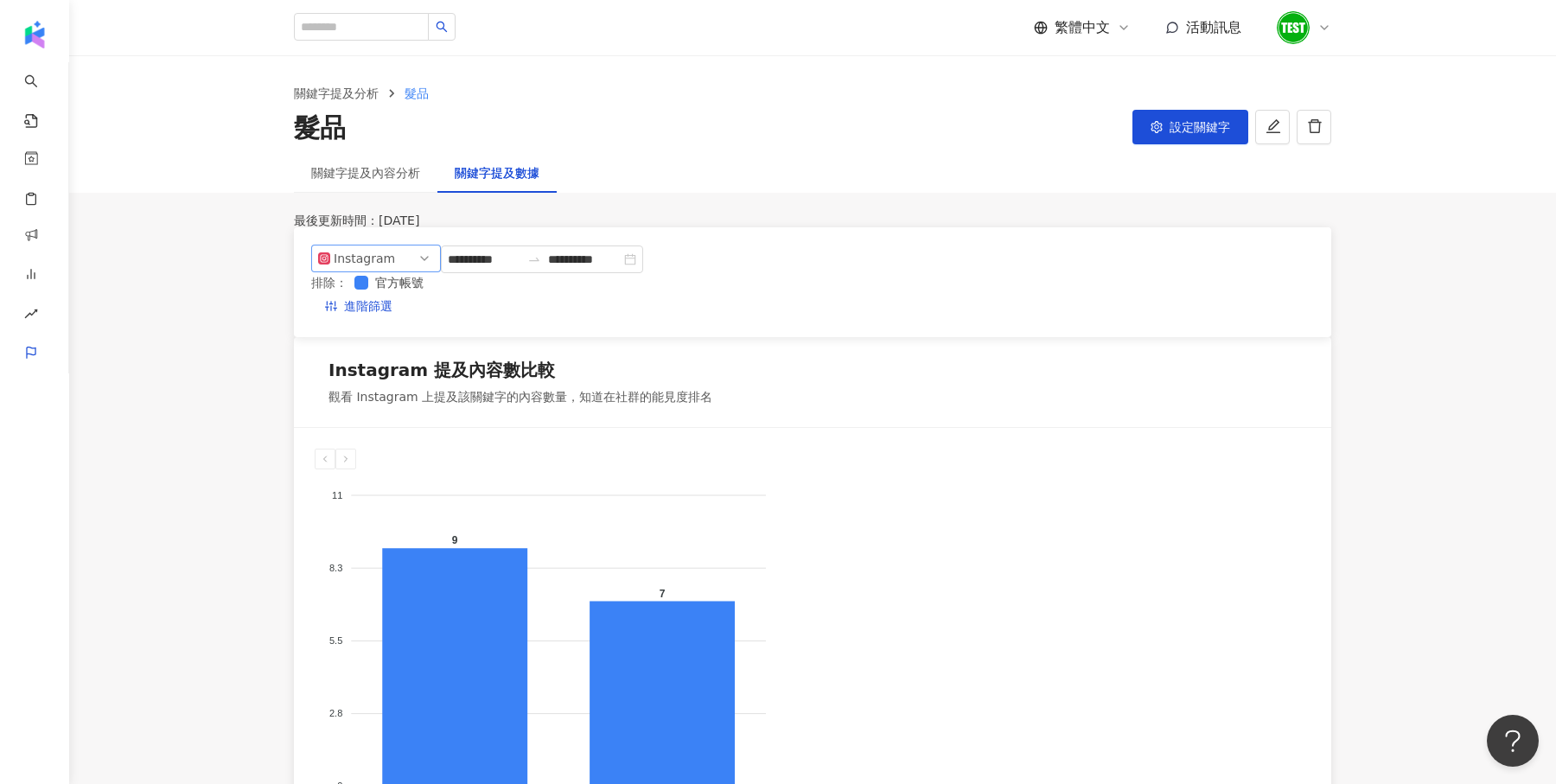
click at [411, 272] on span "Instagram" at bounding box center [376, 258] width 116 height 26
click at [712, 158] on div "關鍵字提及內容分析 關鍵字提及數據" at bounding box center [812, 173] width 1107 height 39
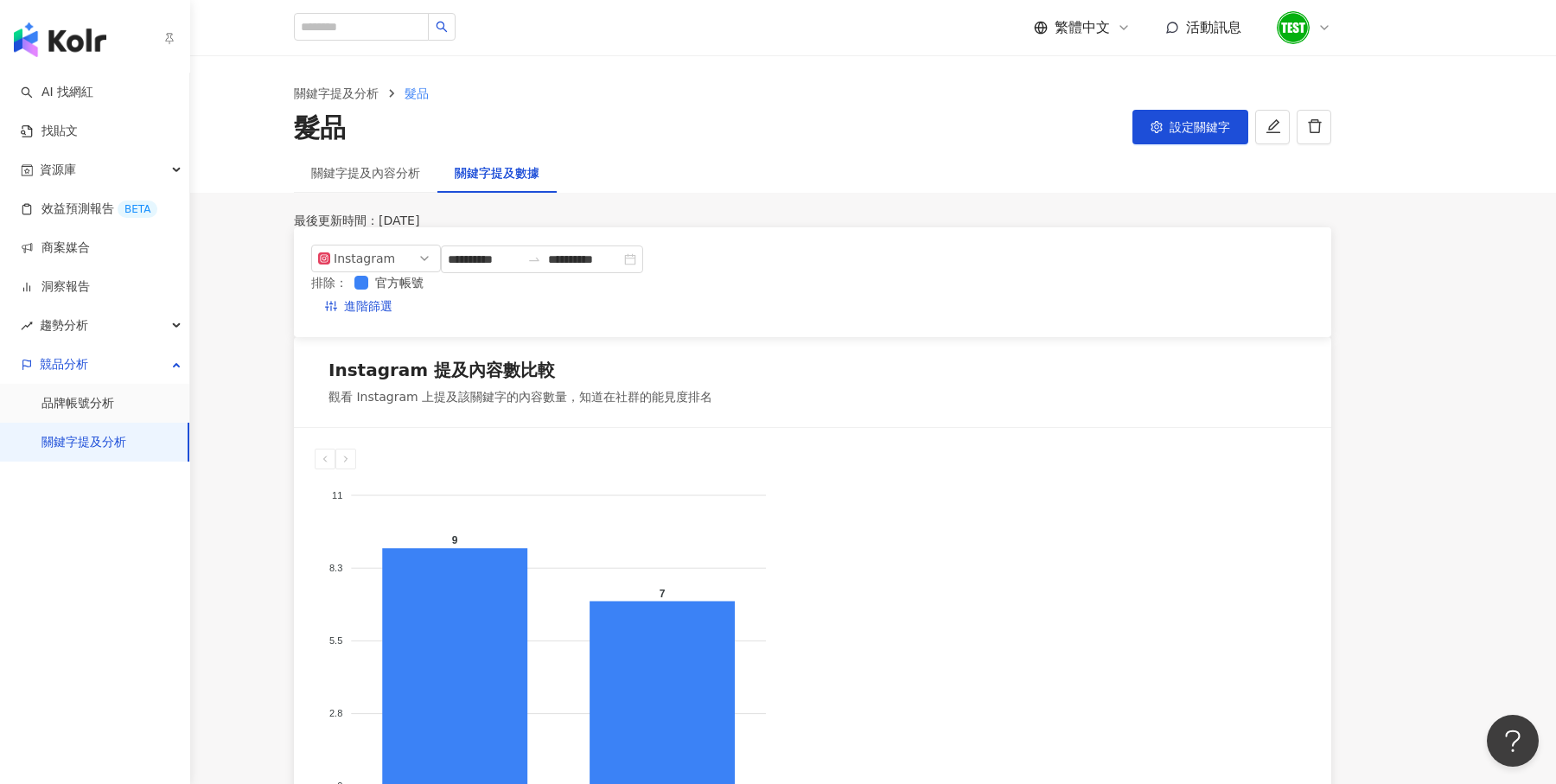
click at [43, 37] on img "button" at bounding box center [60, 39] width 93 height 35
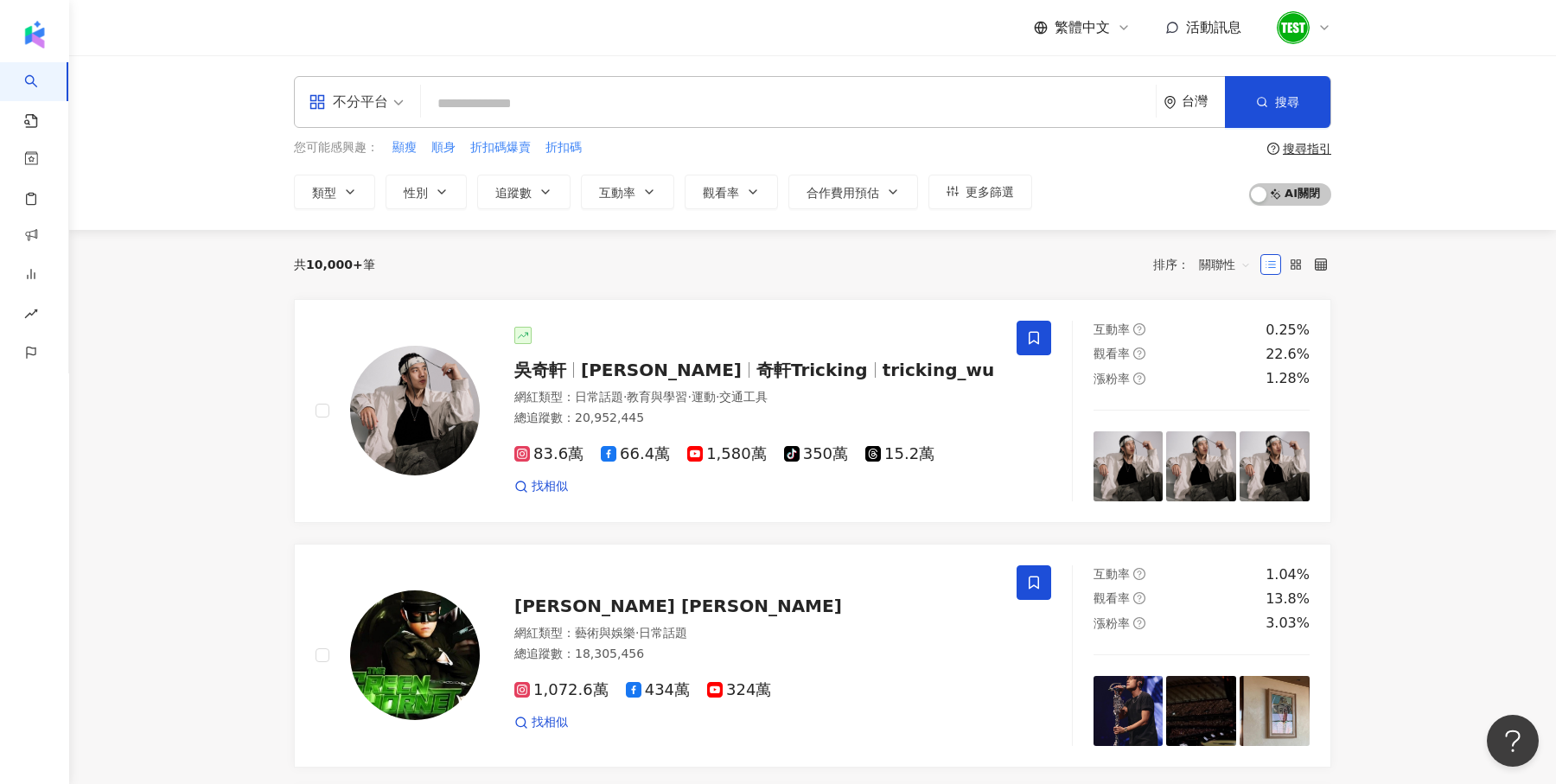
click at [334, 115] on div "不分平台" at bounding box center [348, 102] width 80 height 28
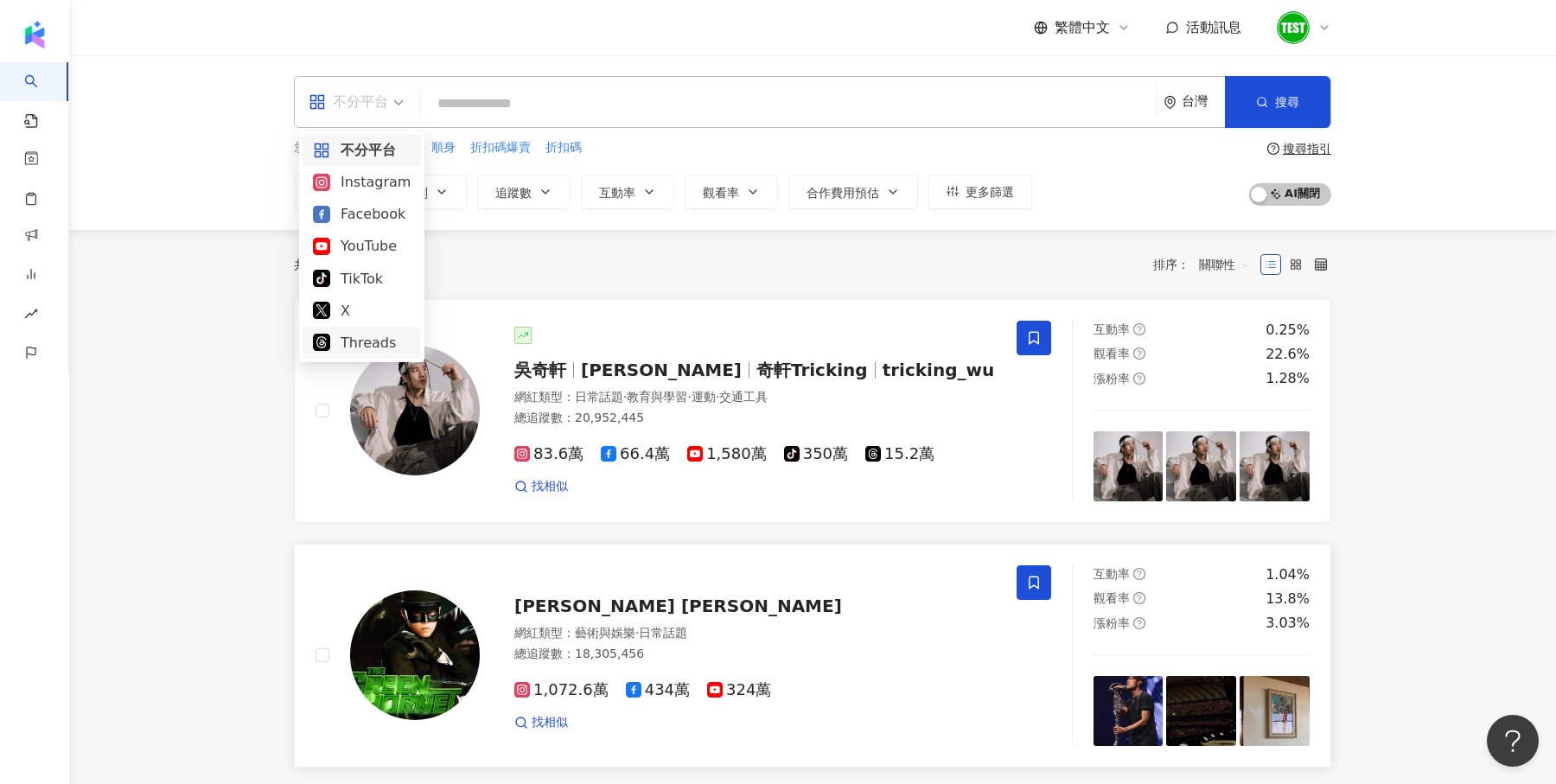
scroll to position [185, 0]
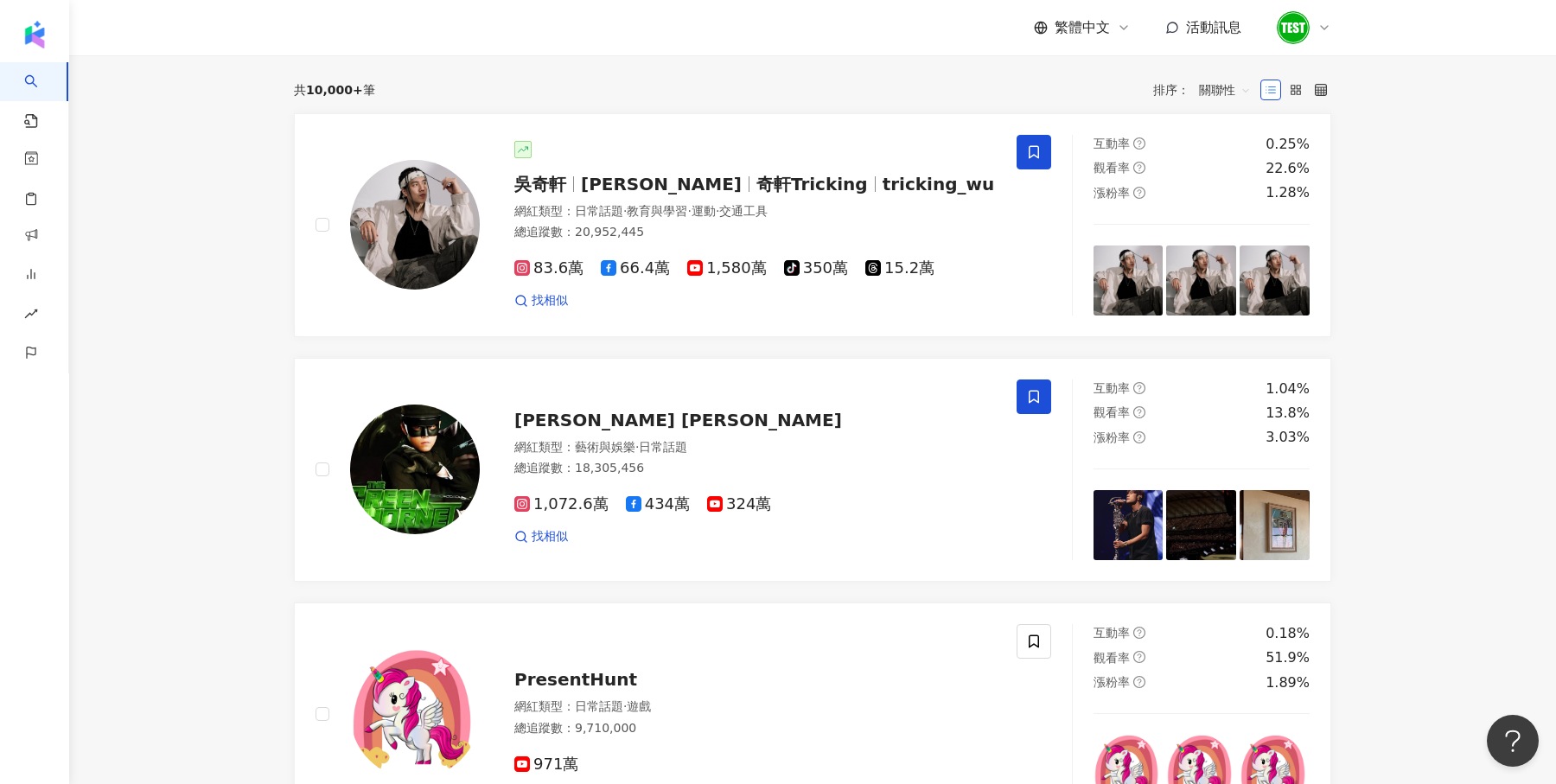
scroll to position [0, 0]
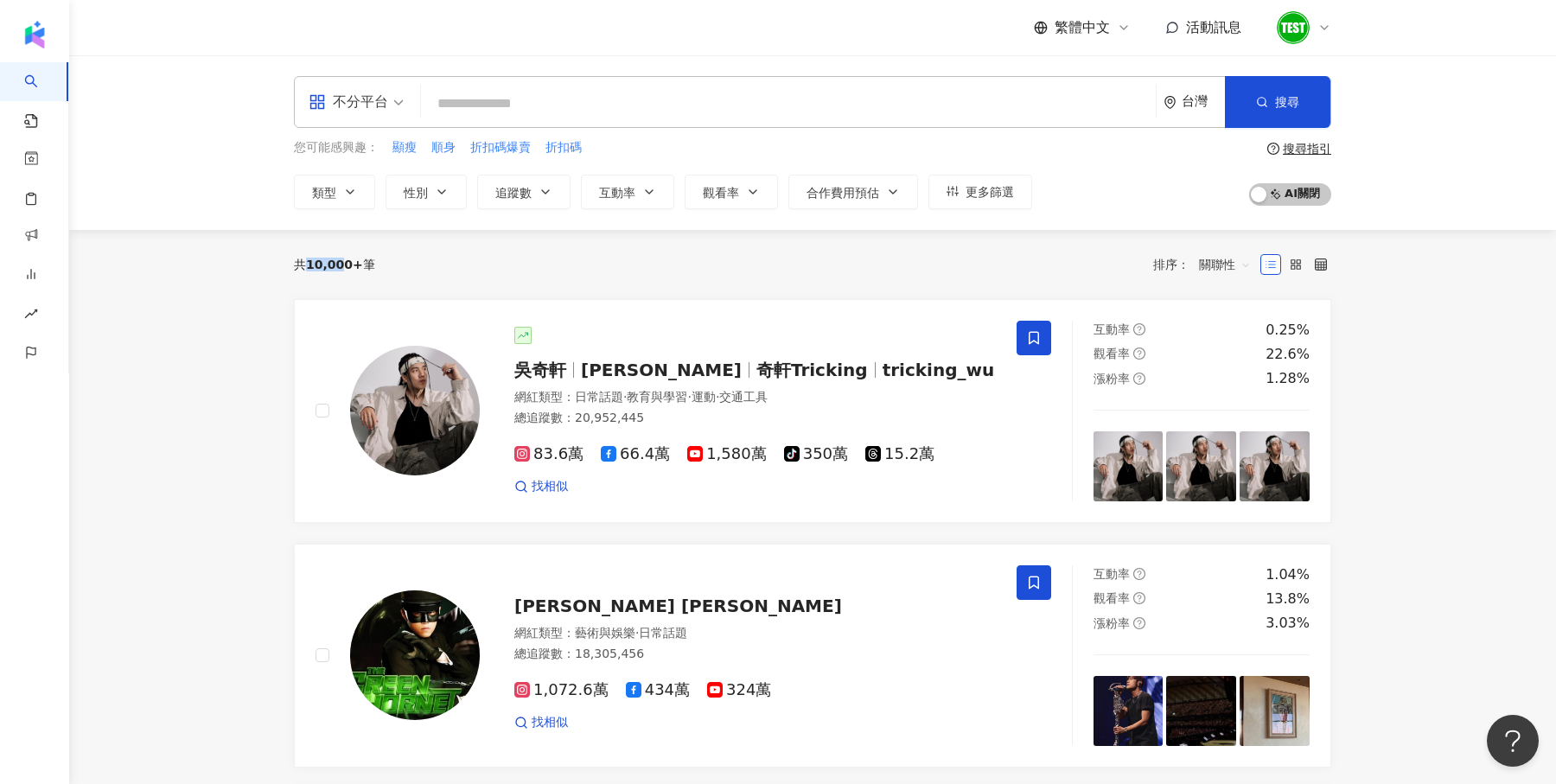
drag, startPoint x: 309, startPoint y: 265, endPoint x: 344, endPoint y: 269, distance: 35.2
click at [344, 269] on span "10,000+" at bounding box center [334, 263] width 57 height 14
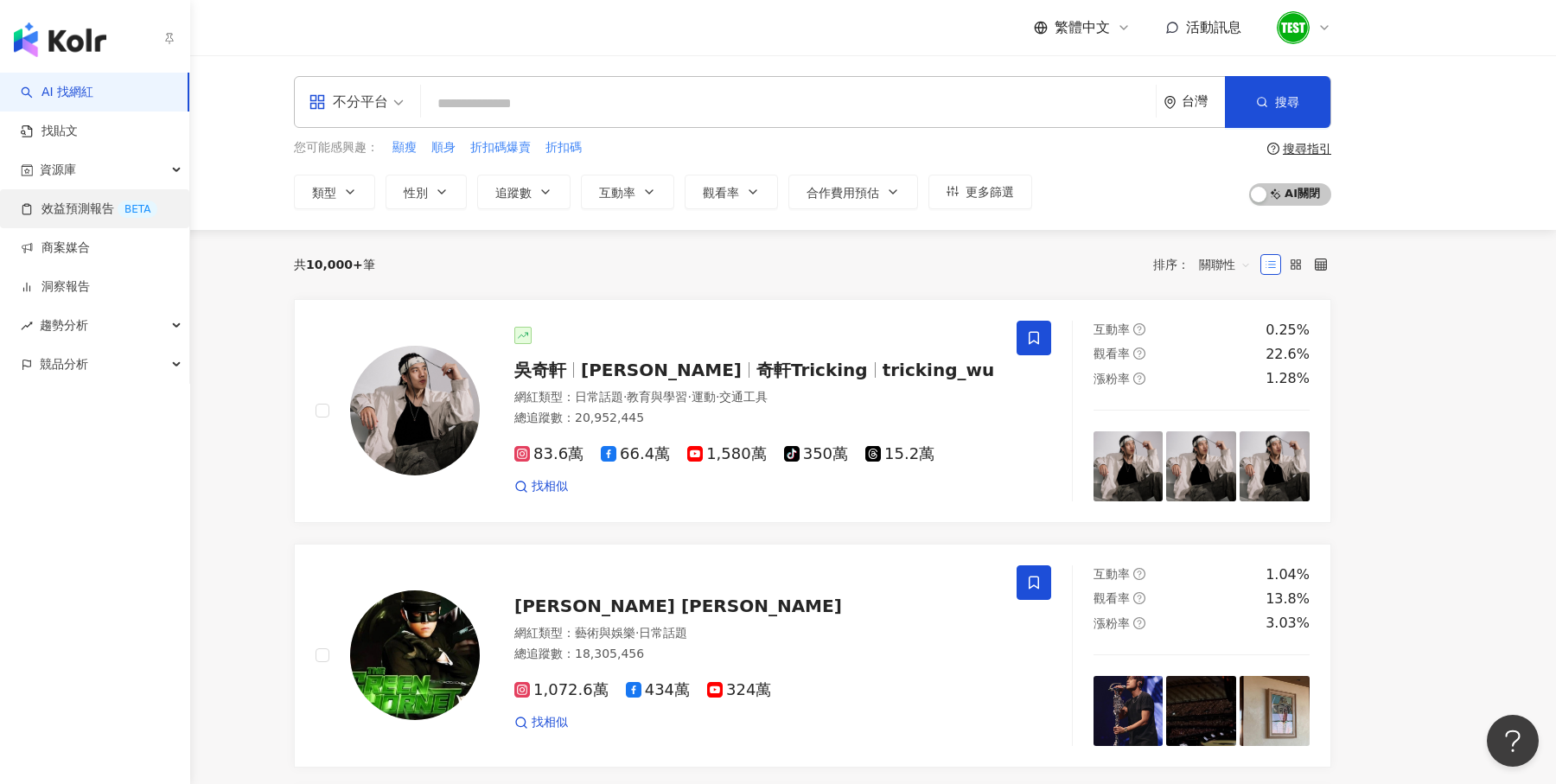
click at [80, 214] on link "效益預測報告 BETA" at bounding box center [89, 208] width 137 height 17
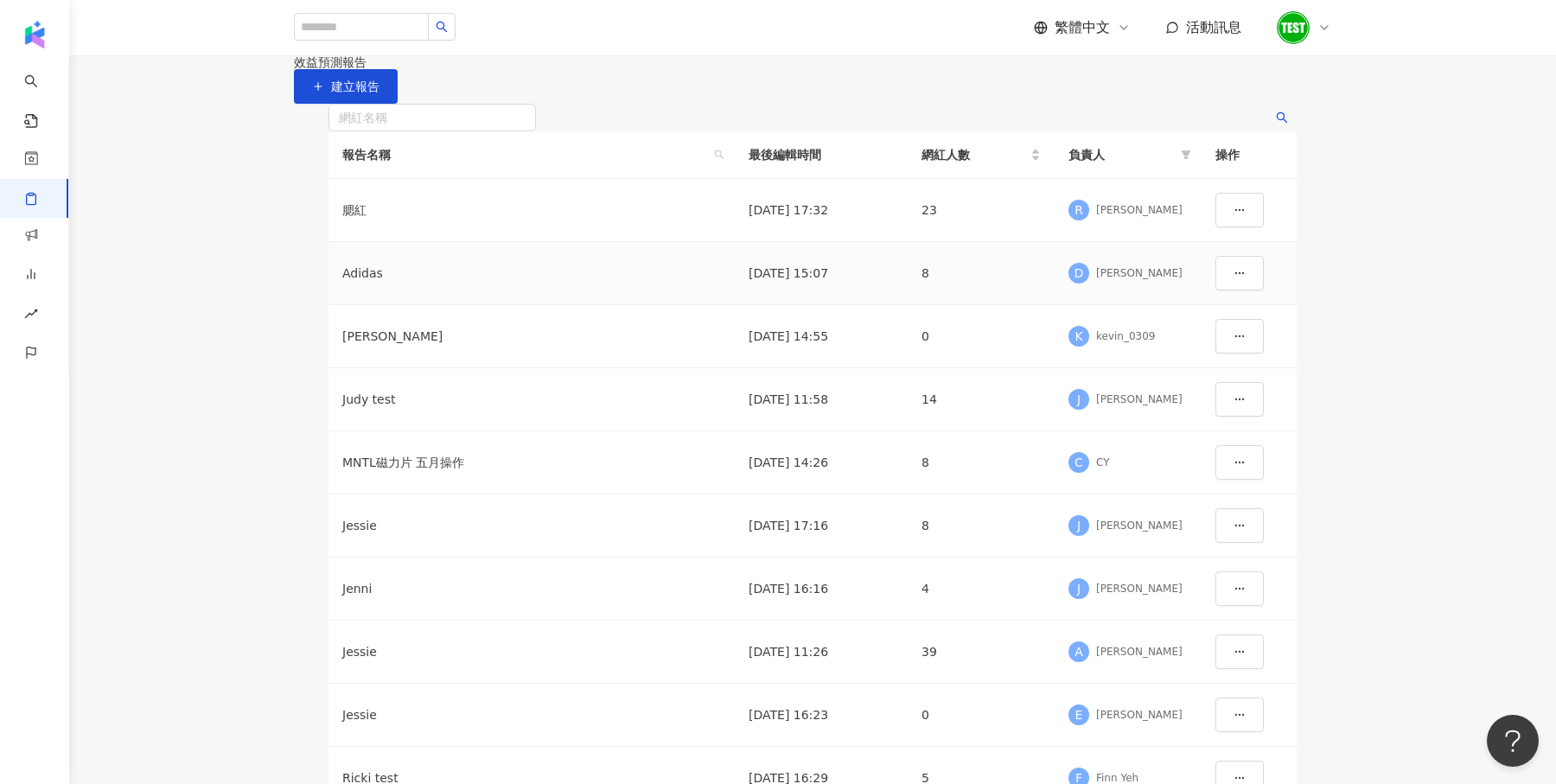
click at [375, 283] on div "Adidas" at bounding box center [532, 273] width 378 height 19
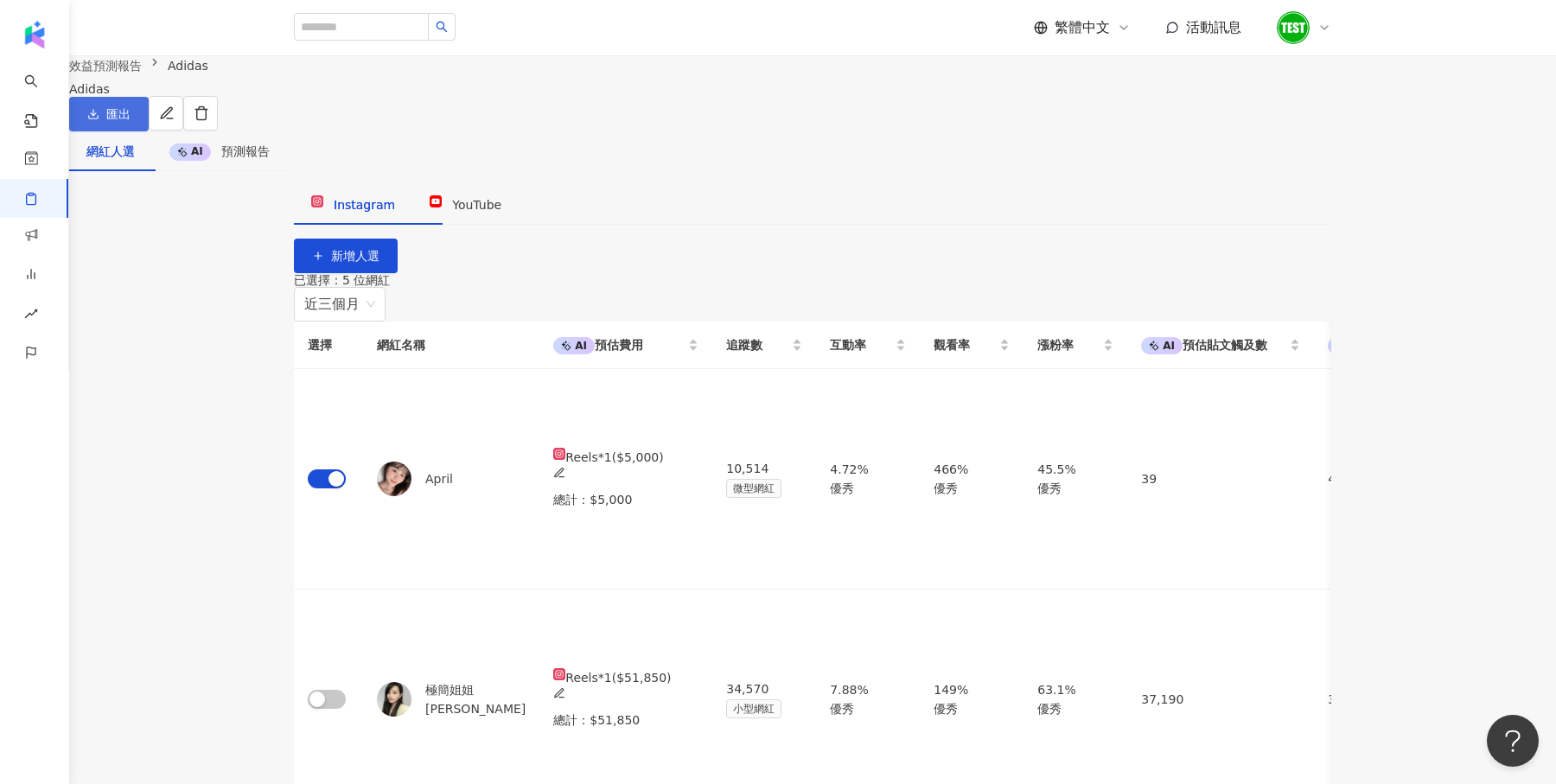
click at [130, 121] on span "匯出" at bounding box center [118, 114] width 24 height 14
click at [1232, 161] on span "匯出 PPT" at bounding box center [1214, 168] width 61 height 19
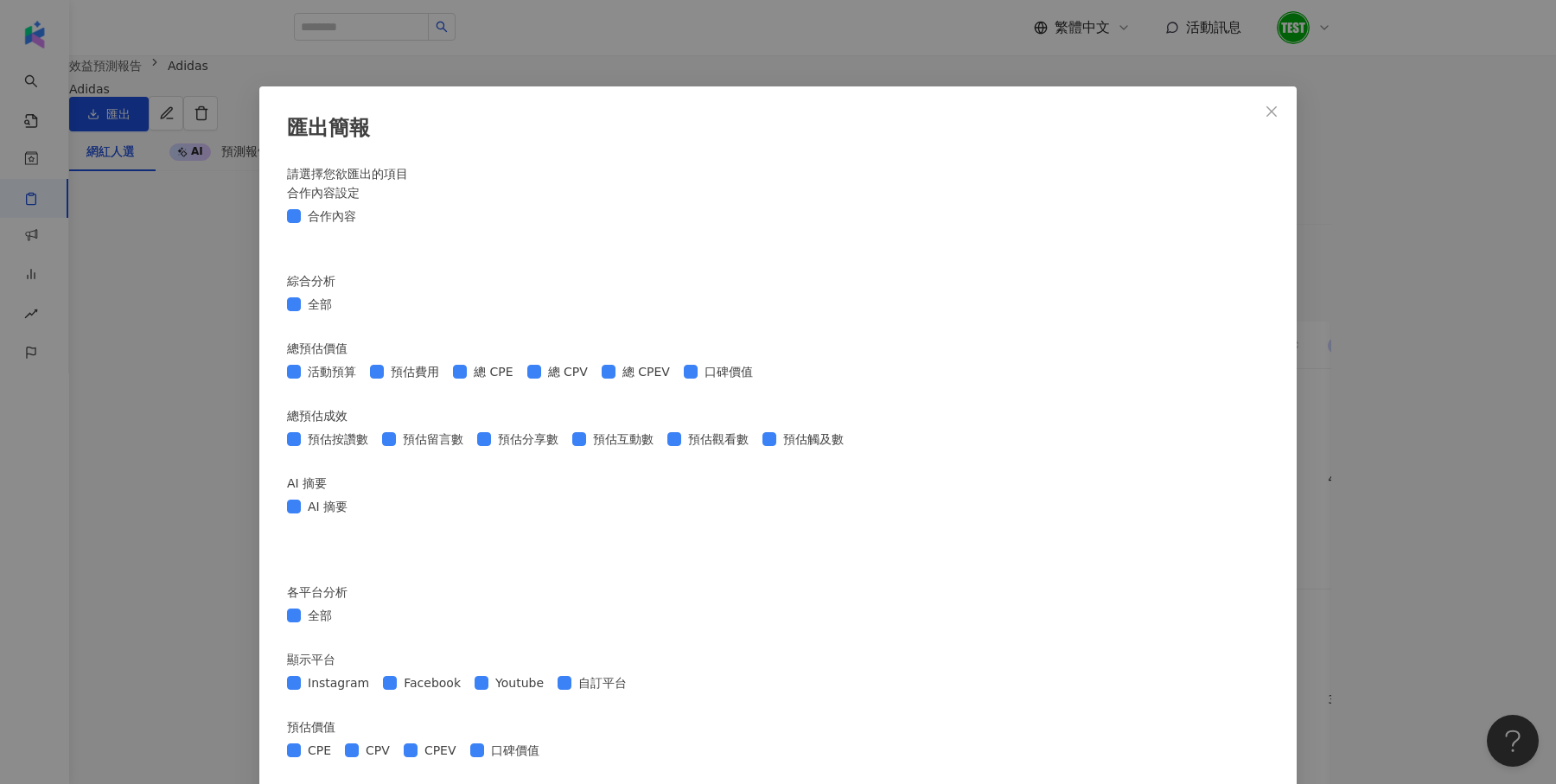
scroll to position [1501, 0]
click at [1274, 103] on button "Close" at bounding box center [1272, 112] width 35 height 35
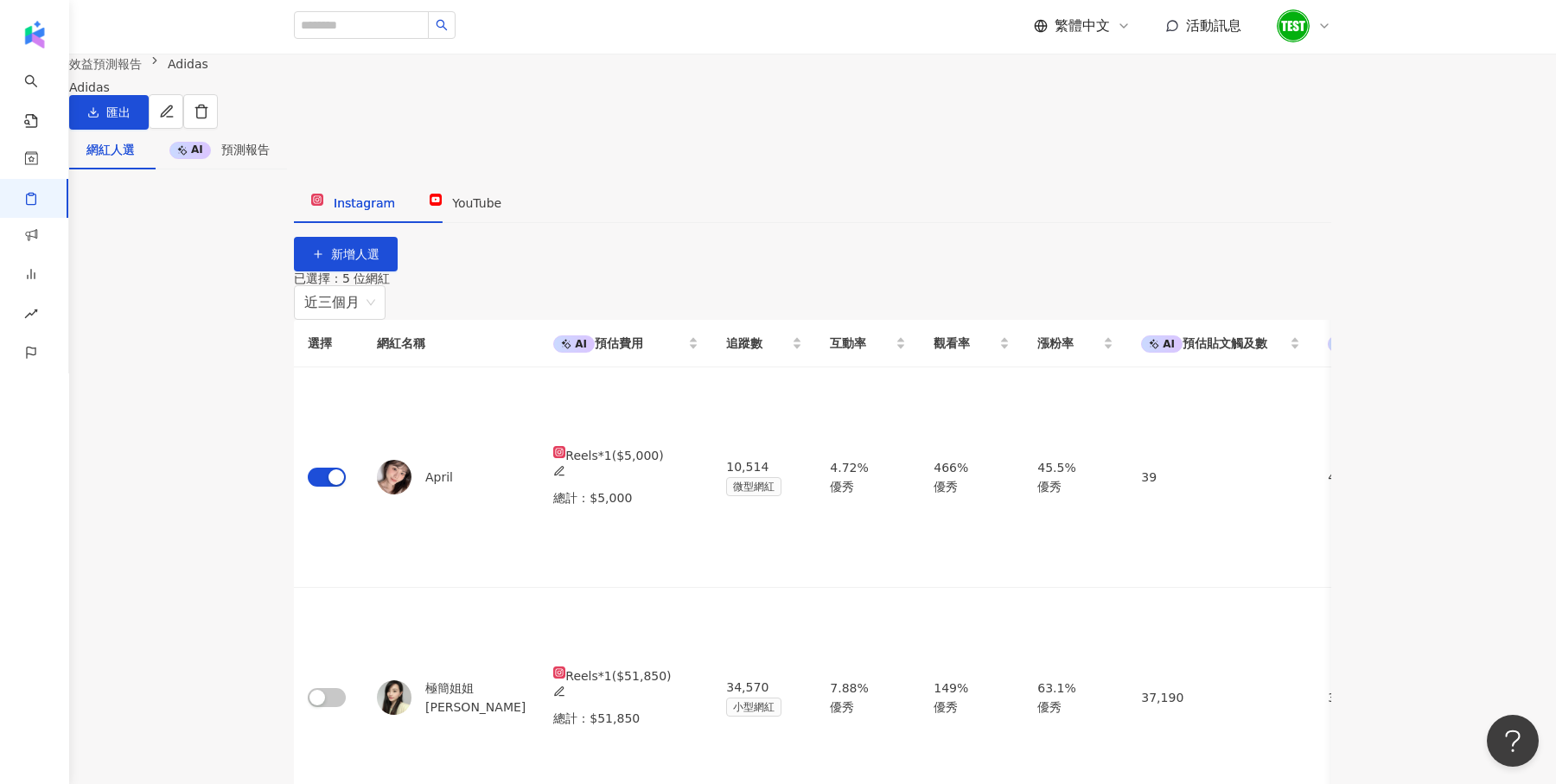
scroll to position [0, 0]
click at [218, 95] on div "Adidas" at bounding box center [143, 88] width 149 height 14
click at [270, 158] on span "預測報告" at bounding box center [245, 151] width 49 height 14
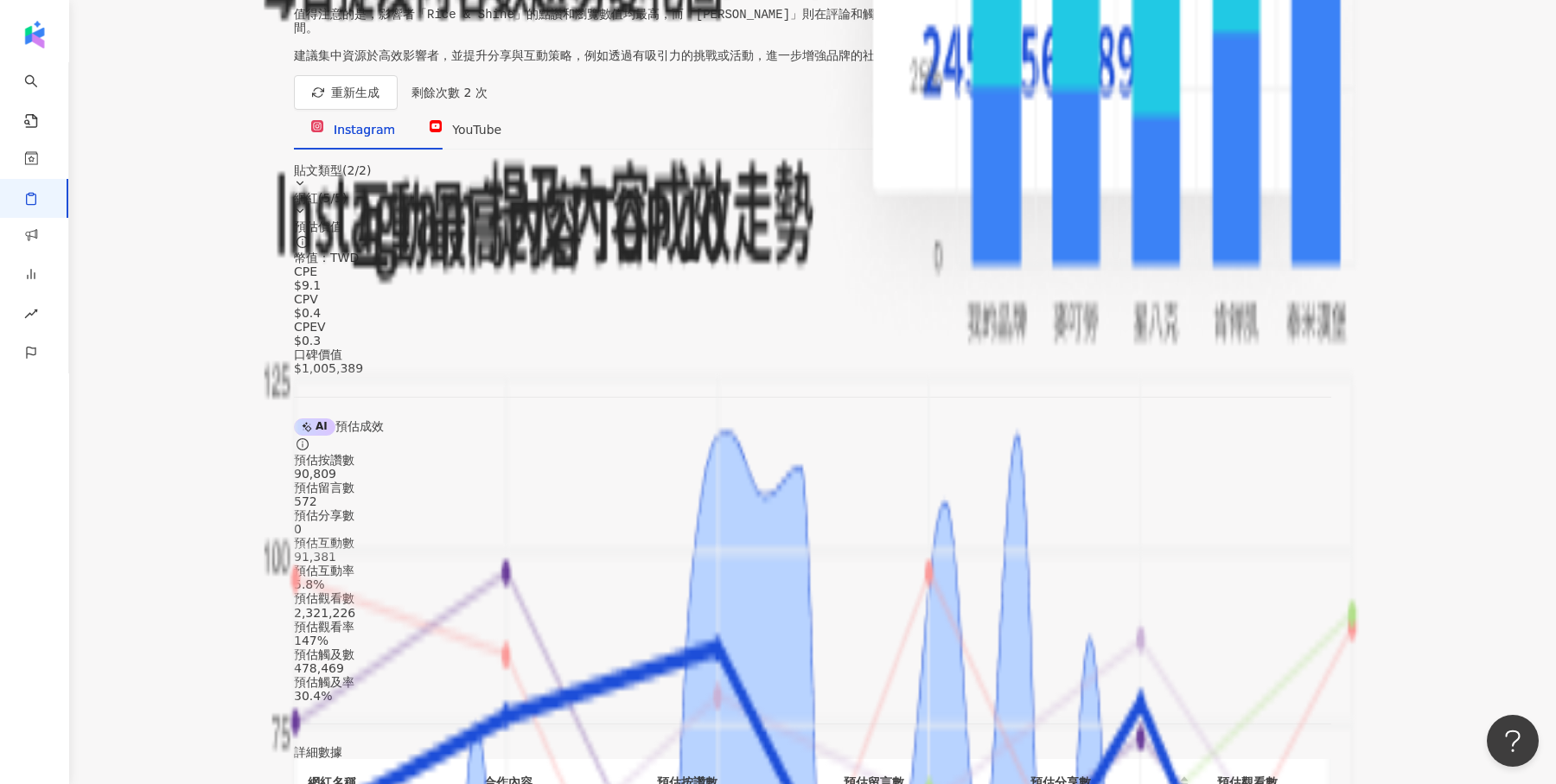
scroll to position [637, 0]
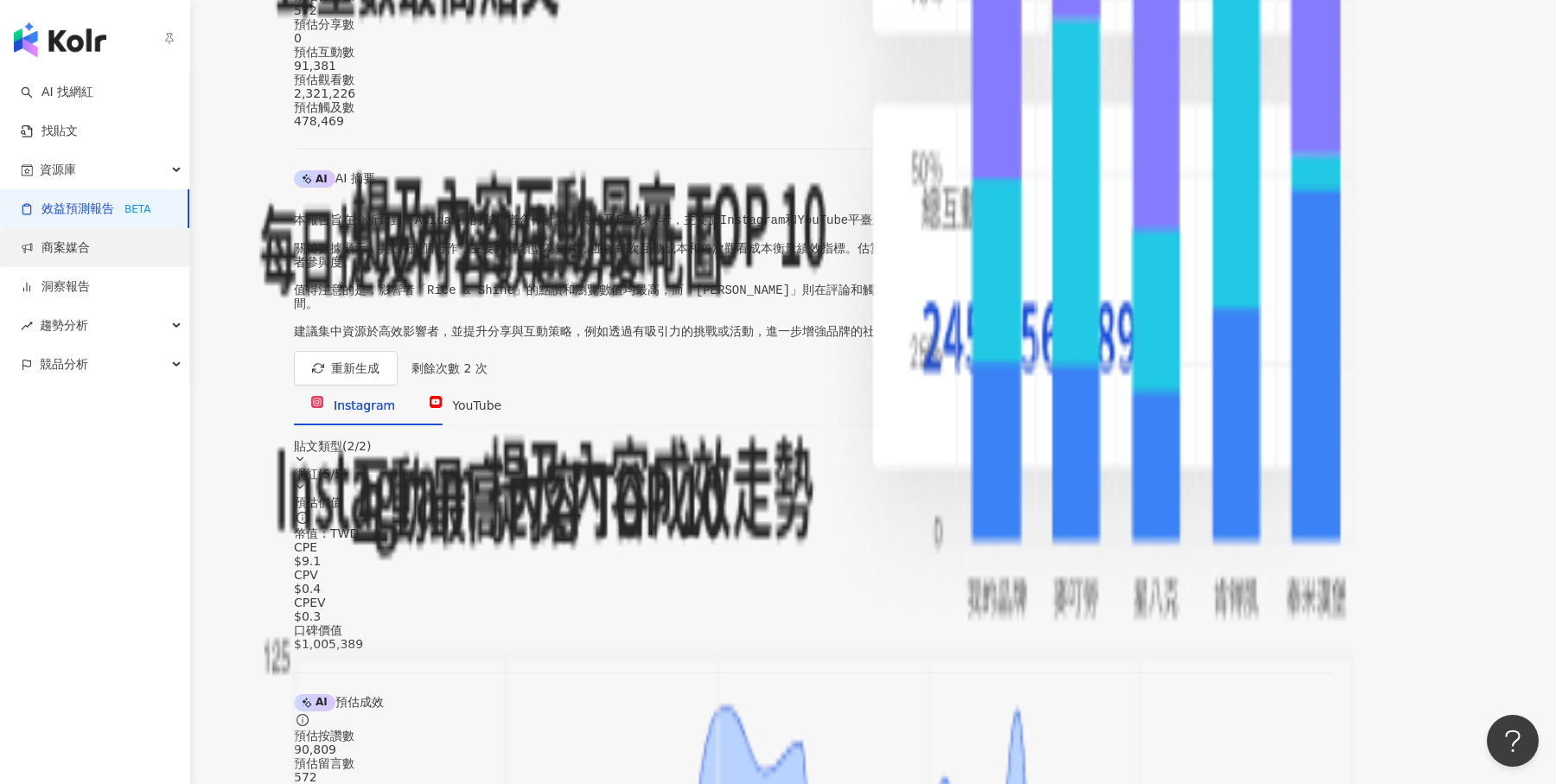
click at [51, 246] on link "商案媒合" at bounding box center [55, 248] width 69 height 17
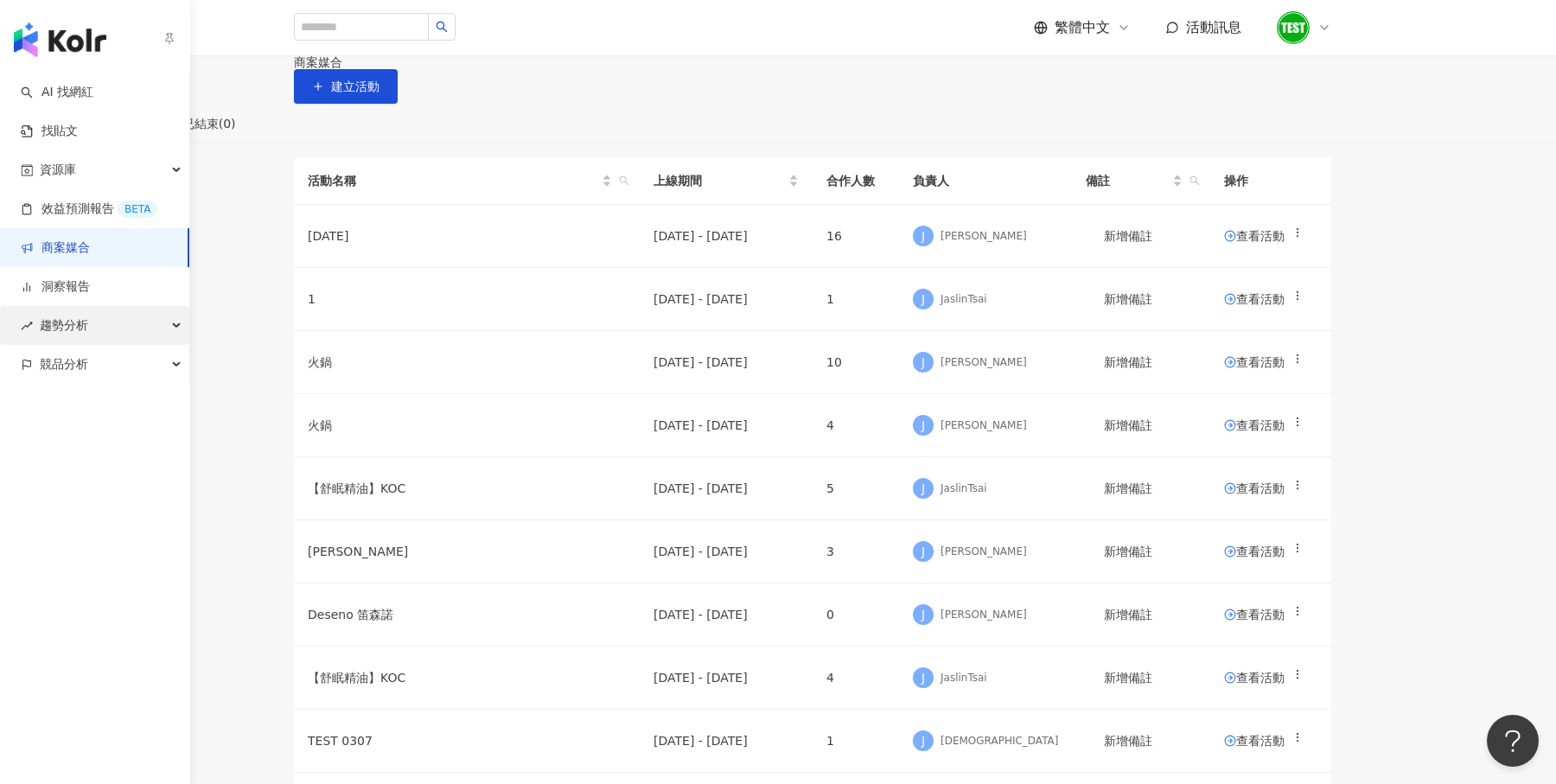
click at [37, 329] on div "趨勢分析" at bounding box center [95, 325] width 189 height 39
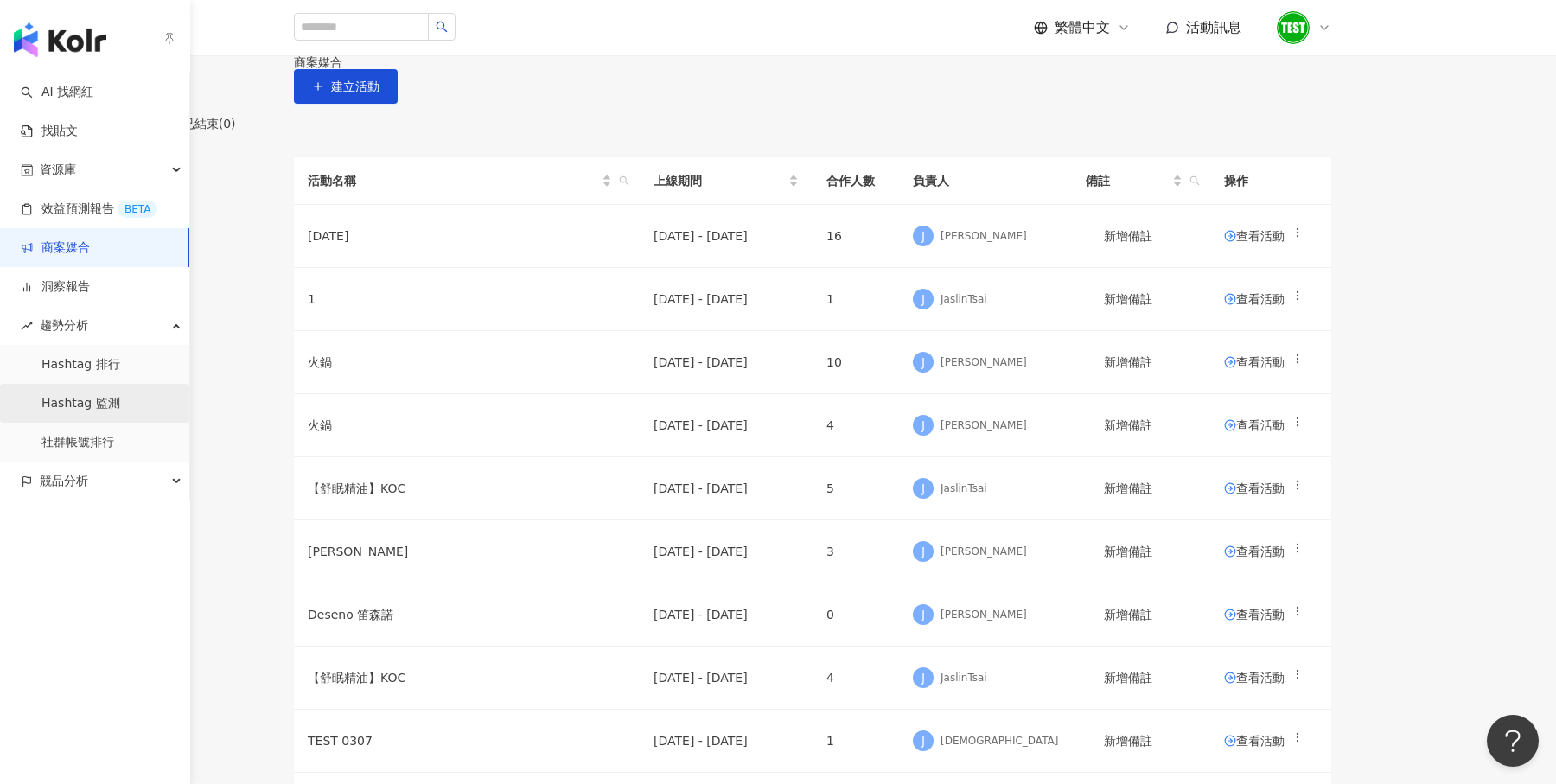
click at [62, 395] on link "Hashtag 監測" at bounding box center [81, 403] width 79 height 17
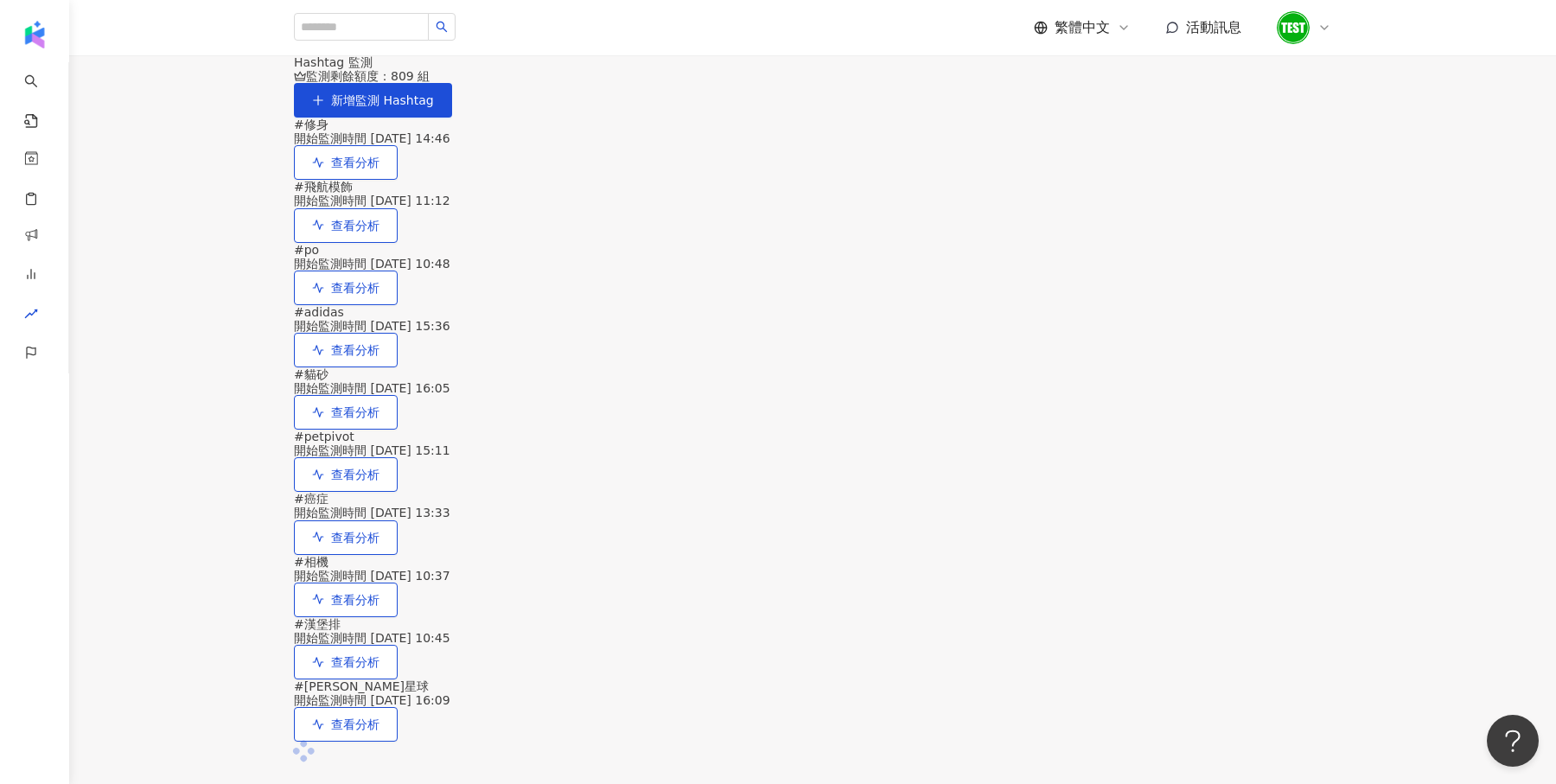
click at [1226, 180] on div "# 修身 開始監測時間 2025/9/26 14:46 查看分析" at bounding box center [813, 149] width 1038 height 62
click at [398, 180] on button "查看分析" at bounding box center [345, 162] width 104 height 35
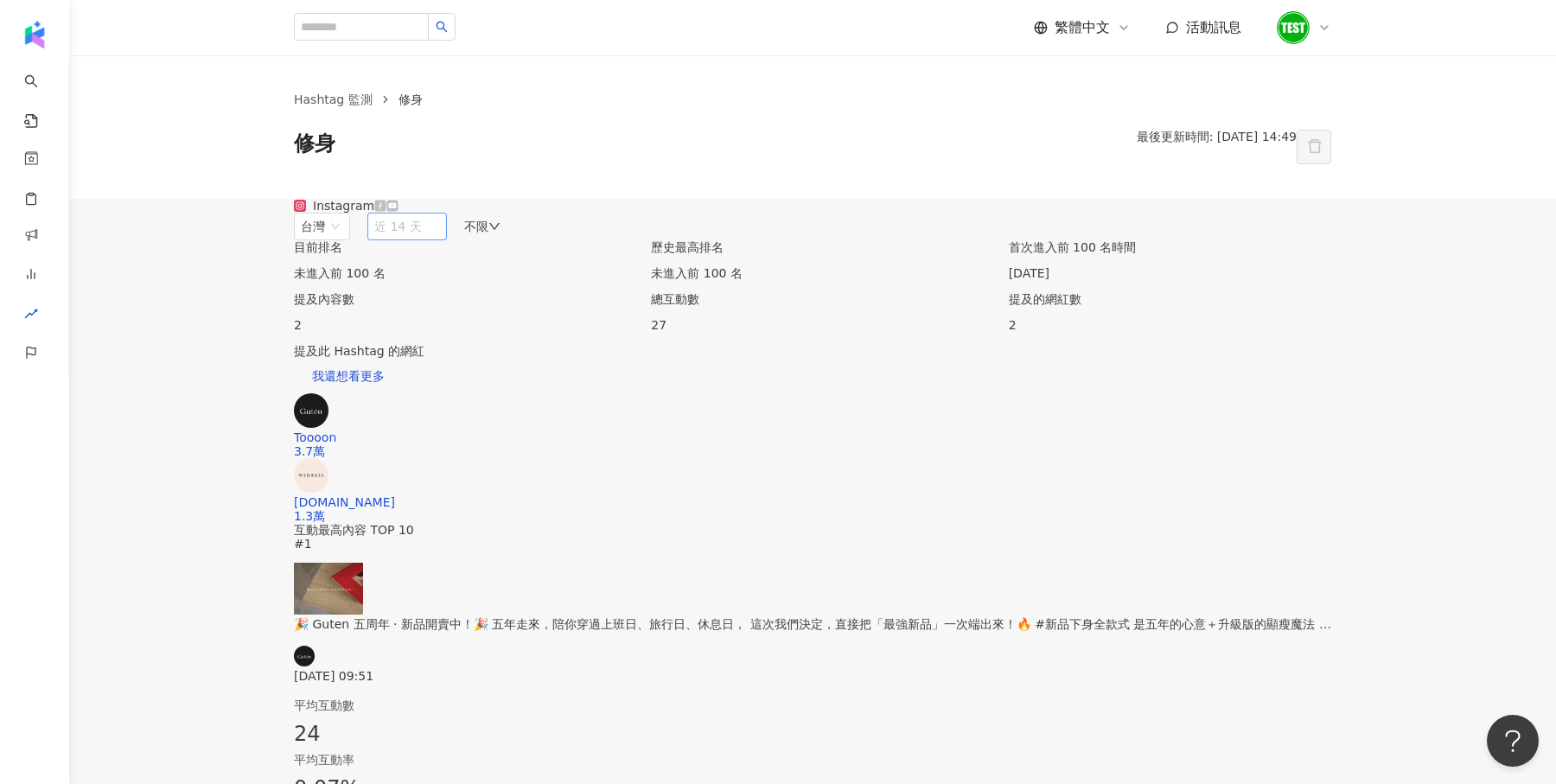
click at [440, 240] on span "近 14 天" at bounding box center [408, 226] width 66 height 26
click at [430, 357] on span "近六個月" at bounding box center [405, 350] width 49 height 14
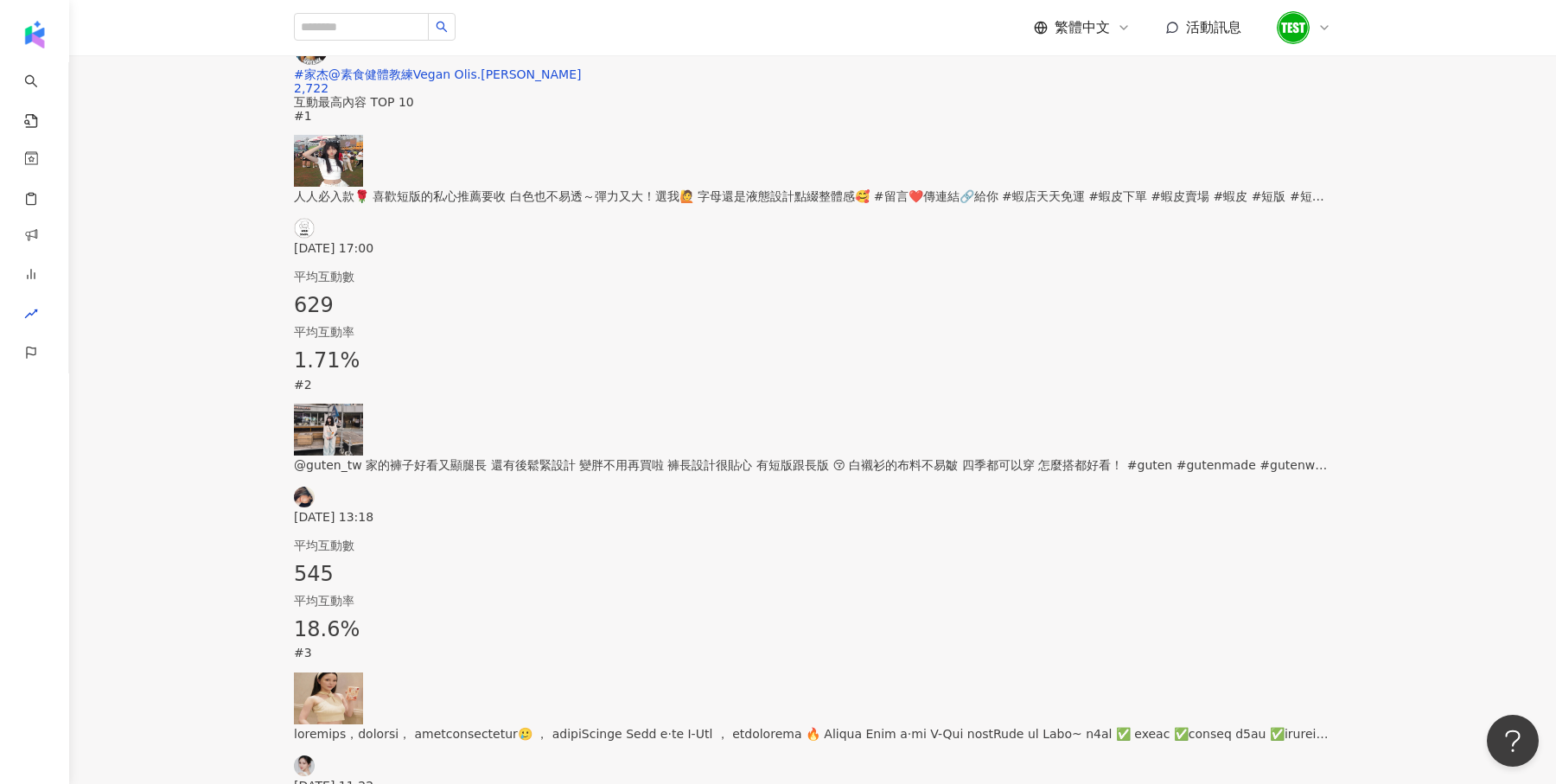
scroll to position [629, 0]
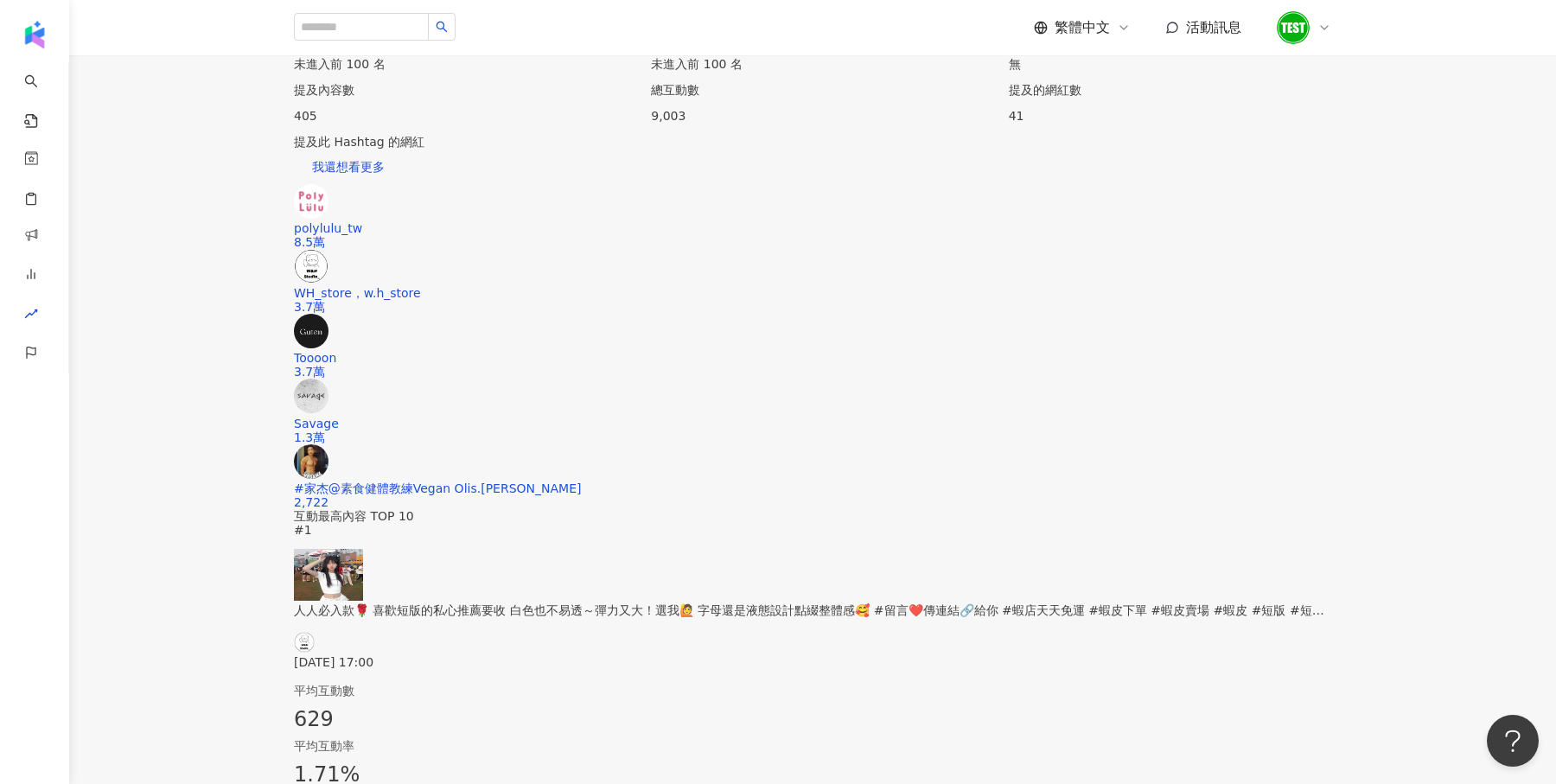
scroll to position [40, 0]
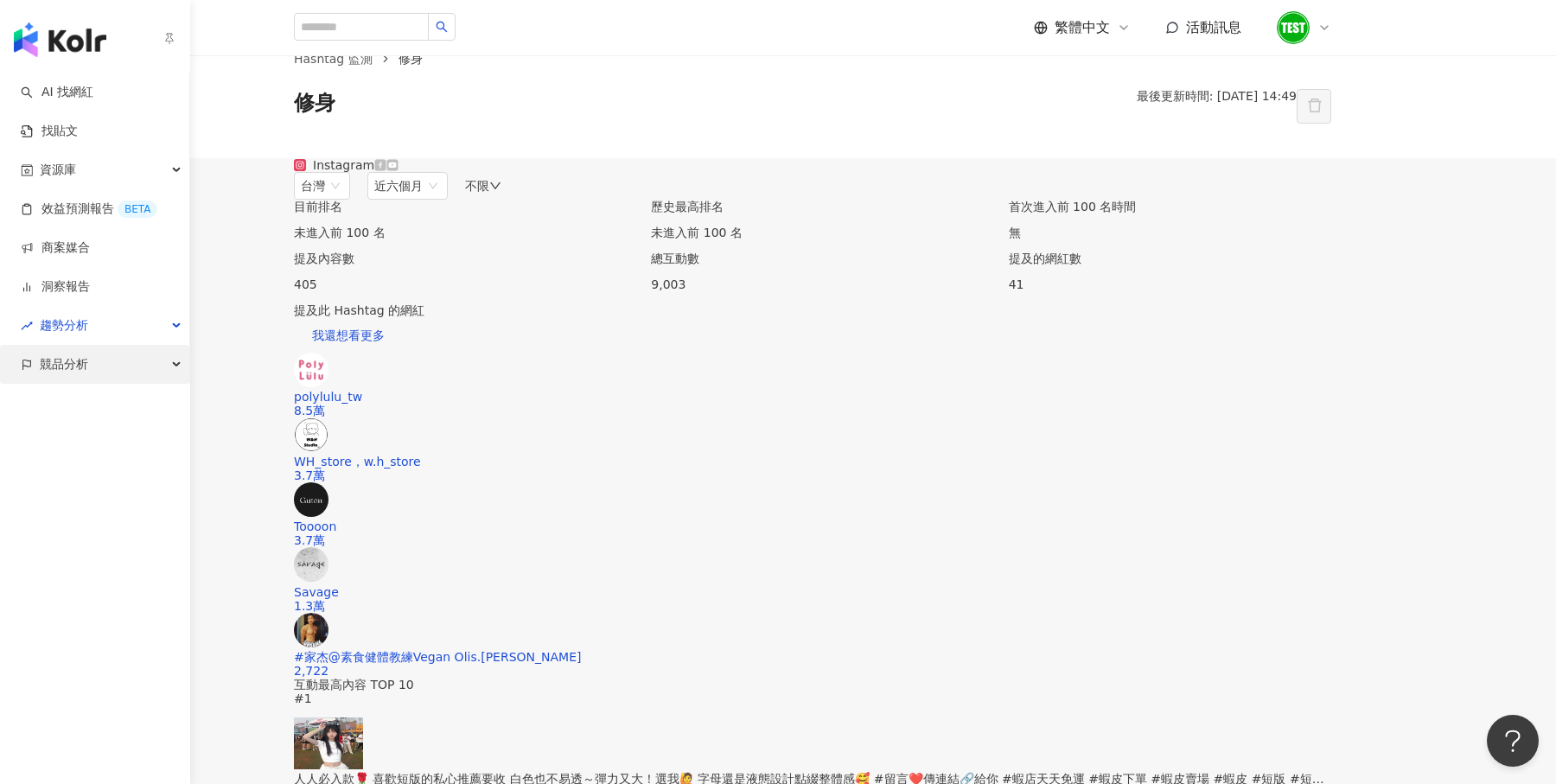
click at [66, 356] on span "競品分析" at bounding box center [63, 364] width 49 height 39
click at [52, 29] on img "button" at bounding box center [60, 39] width 93 height 35
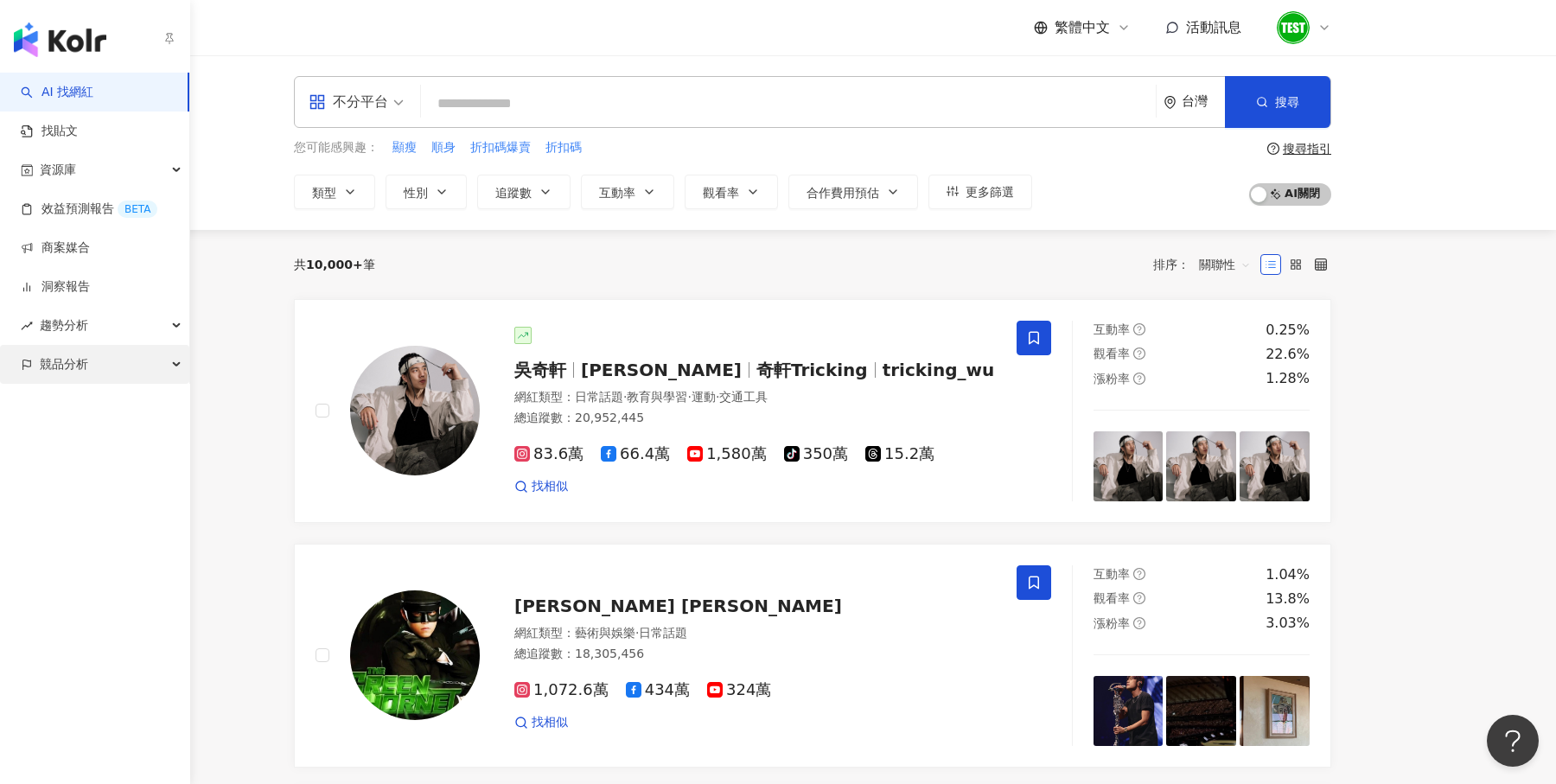
click at [59, 375] on span "競品分析" at bounding box center [63, 364] width 49 height 39
click at [102, 412] on link "品牌帳號分析" at bounding box center [77, 403] width 73 height 17
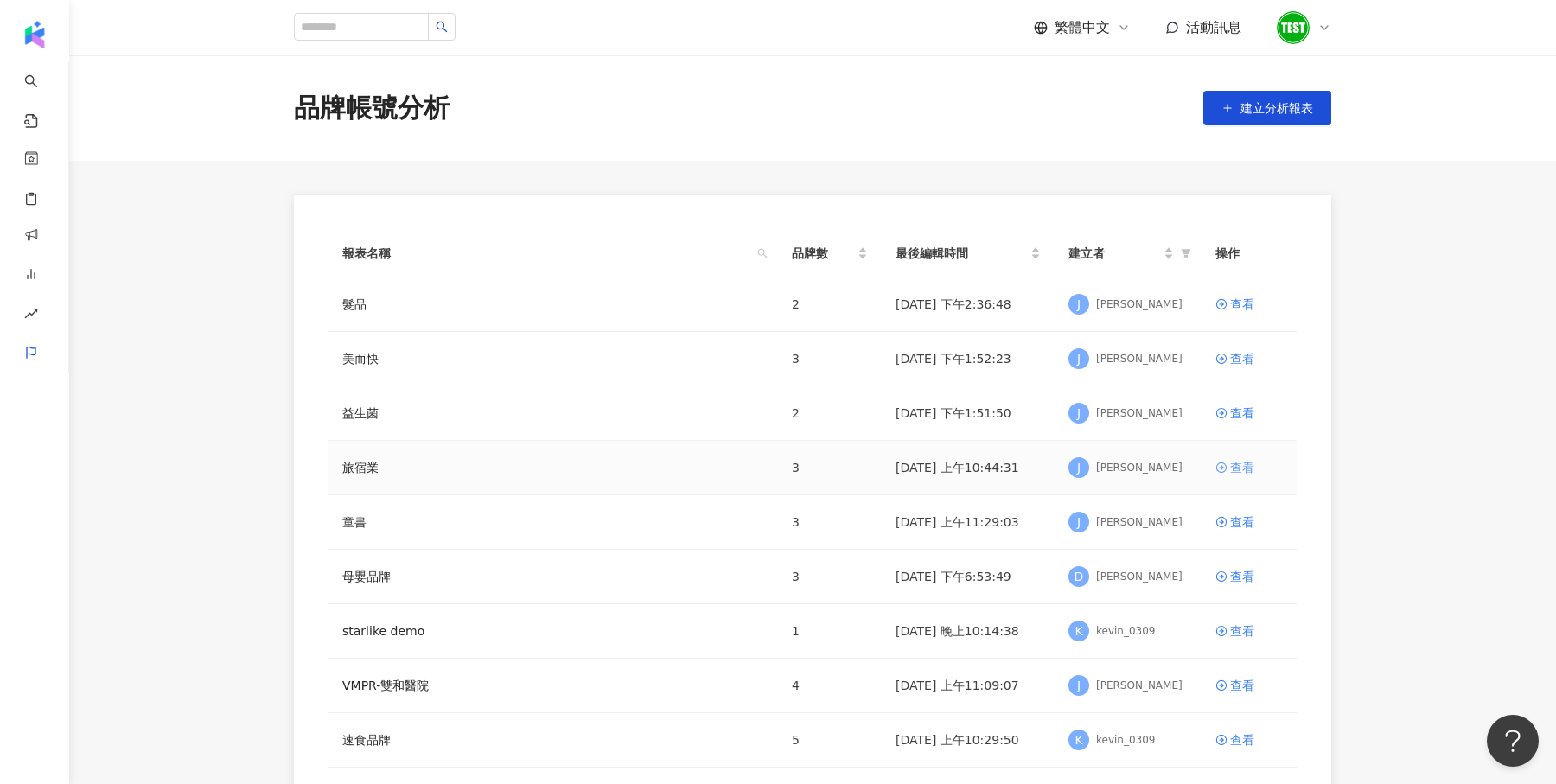
click at [1236, 465] on div "查看" at bounding box center [1242, 467] width 24 height 19
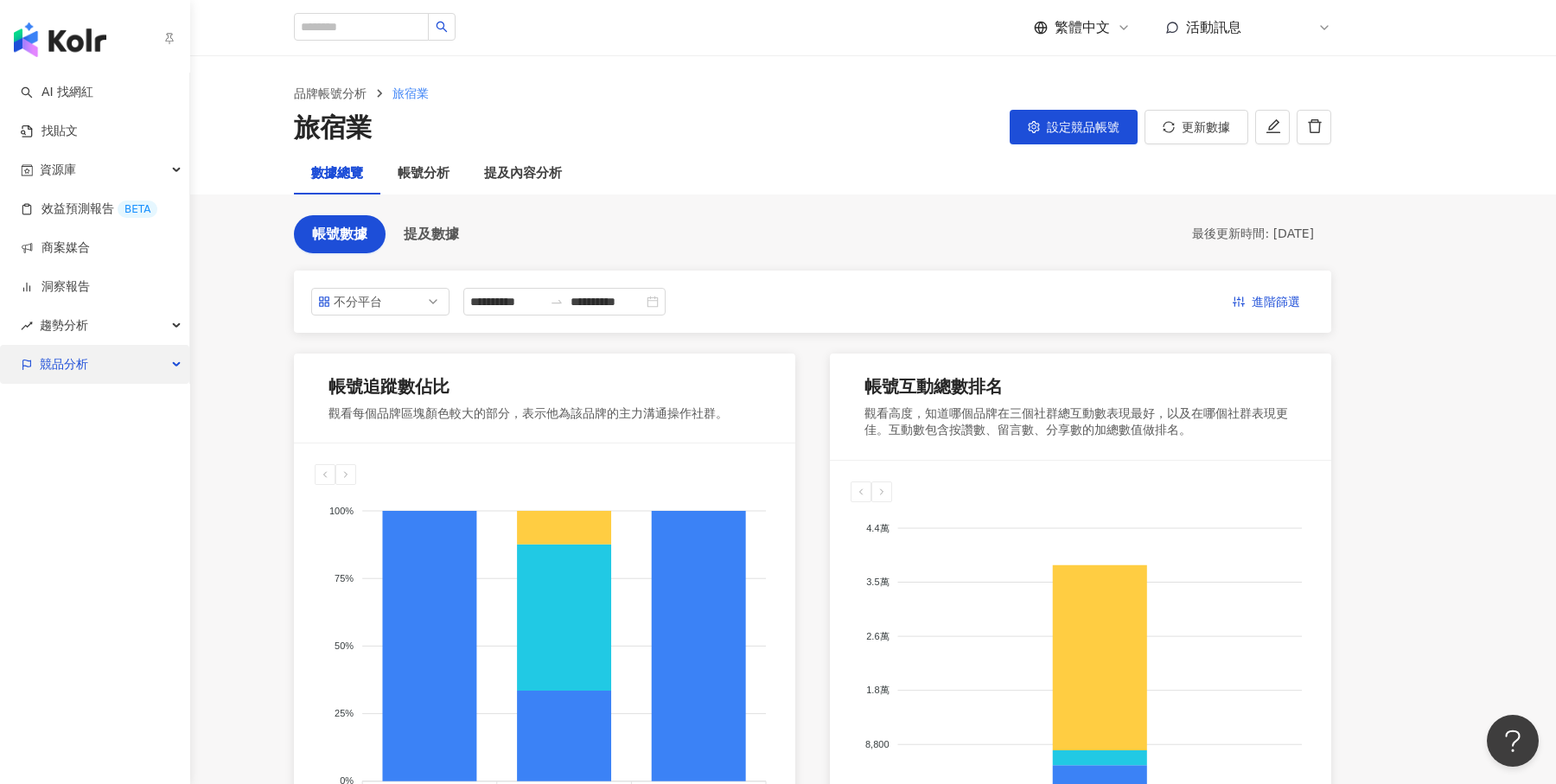
click at [45, 360] on span "競品分析" at bounding box center [63, 364] width 49 height 39
click at [105, 362] on div "競品分析" at bounding box center [95, 364] width 189 height 39
click at [55, 30] on img "button" at bounding box center [60, 39] width 93 height 35
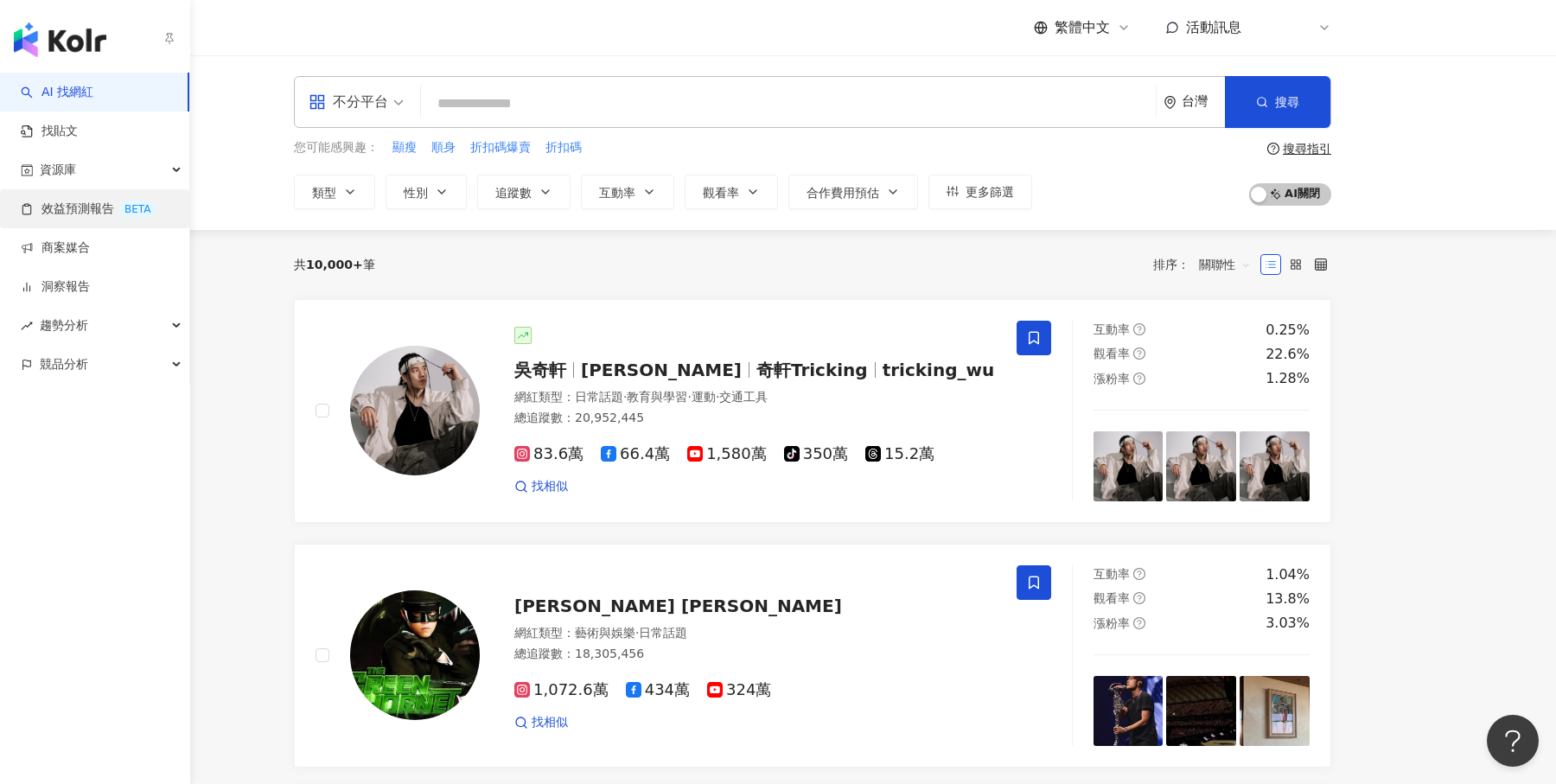
click at [66, 200] on link "效益預測報告 BETA" at bounding box center [89, 208] width 137 height 17
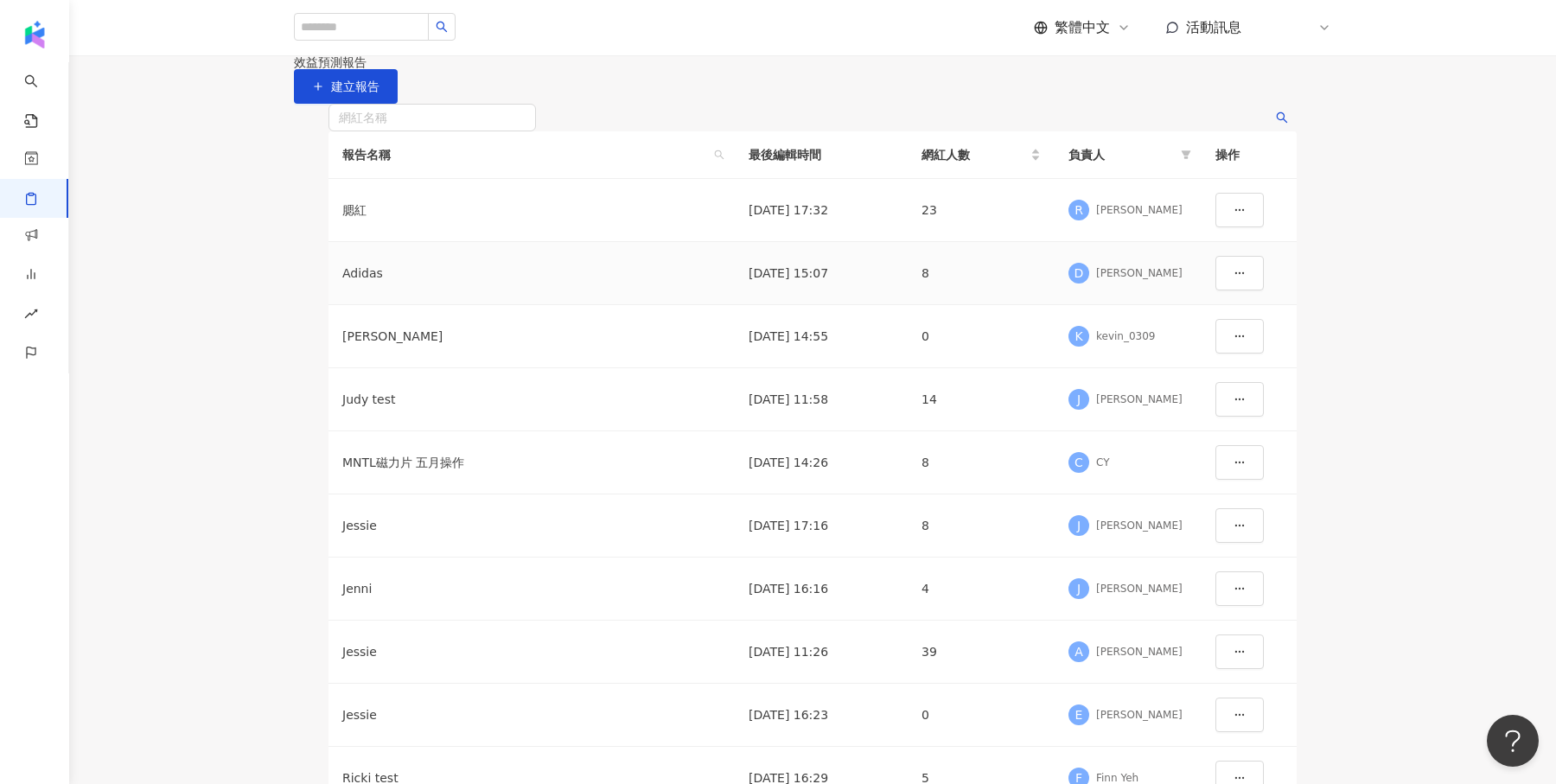
click at [377, 283] on div "Adidas" at bounding box center [532, 273] width 378 height 19
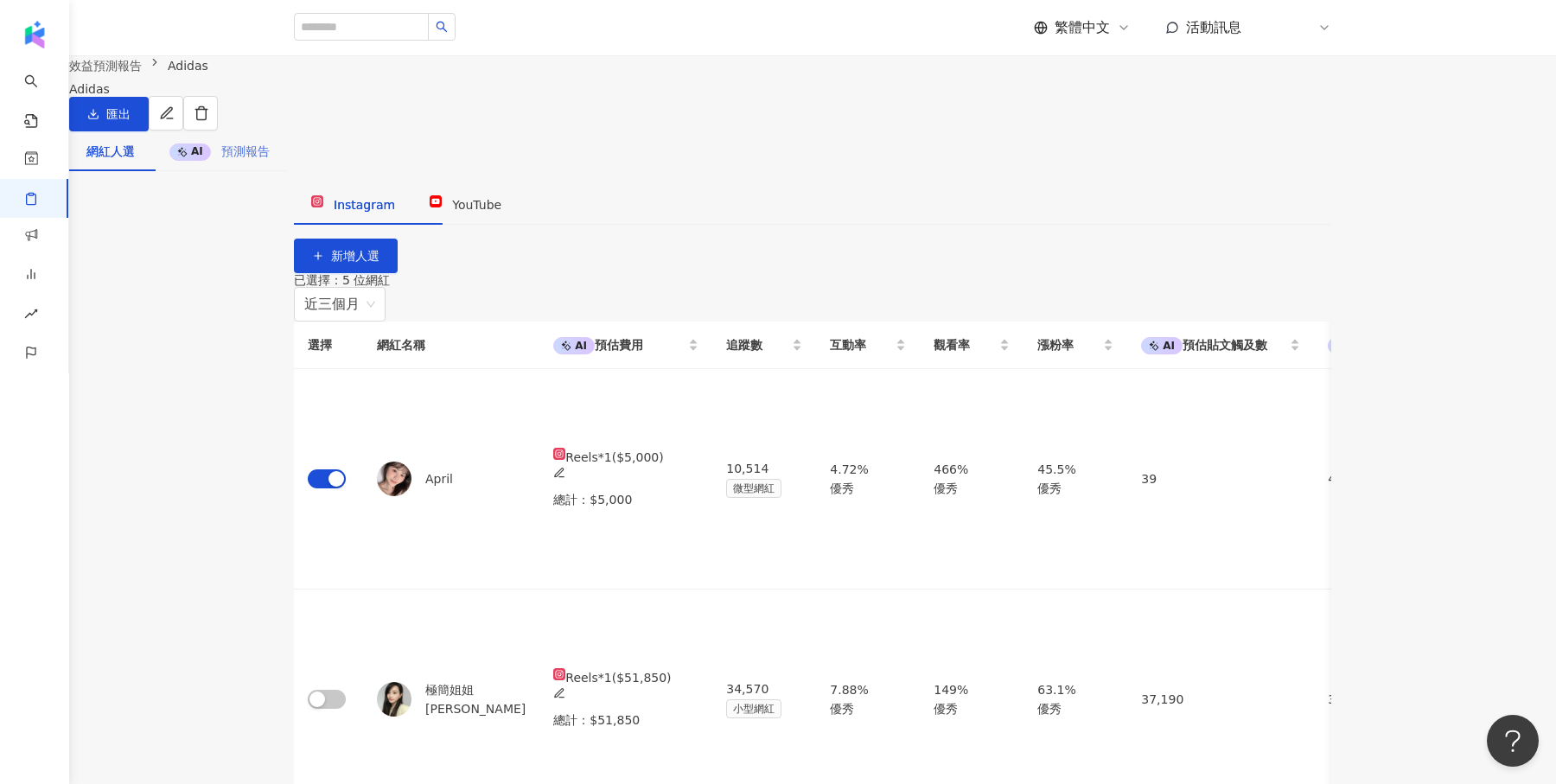
click at [288, 171] on div "AI 預測報告" at bounding box center [220, 151] width 135 height 39
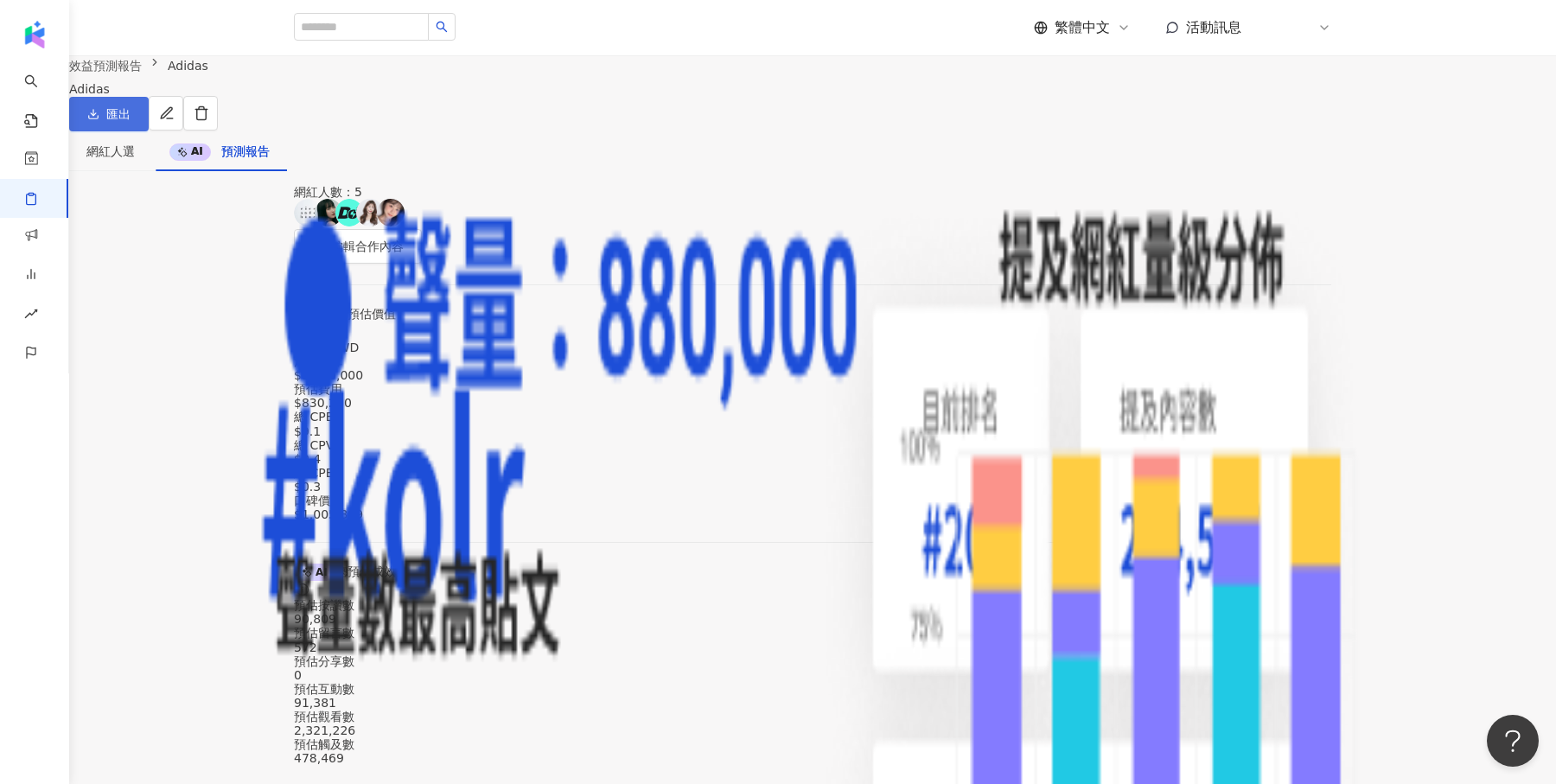
click at [149, 131] on button "匯出" at bounding box center [108, 114] width 80 height 35
click at [1222, 163] on span "匯出 PPT" at bounding box center [1214, 168] width 61 height 19
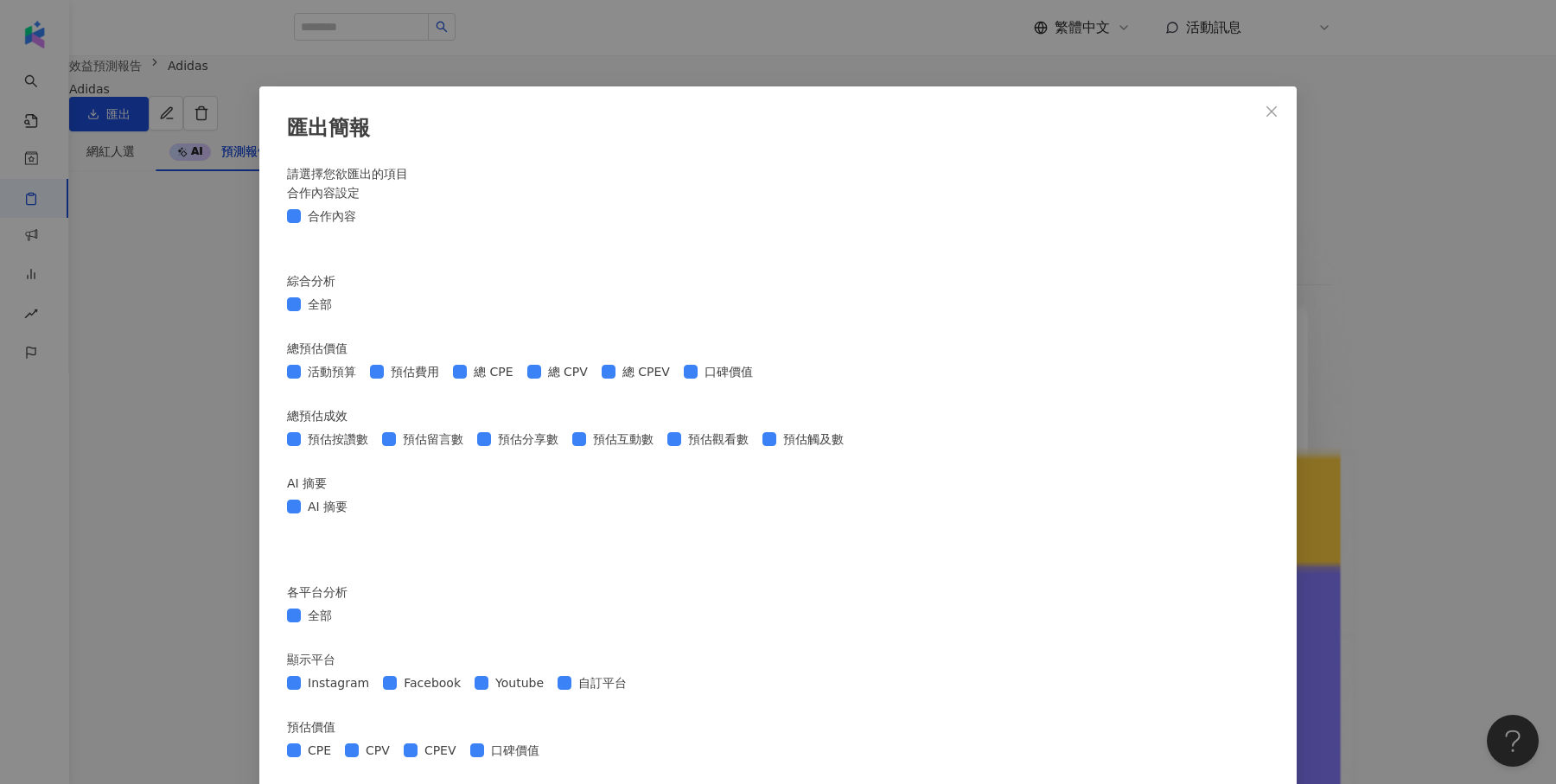
scroll to position [544, 0]
click at [1496, 416] on div "匯出簡報 請選擇您欲匯出的項目 合作內容設定 合作內容 綜合分析 全部 總預估價值 活動預算 預估費用 總 CPE 總 CPV 總 CPEV 口碑價值 總預估…" at bounding box center [778, 392] width 1556 height 784
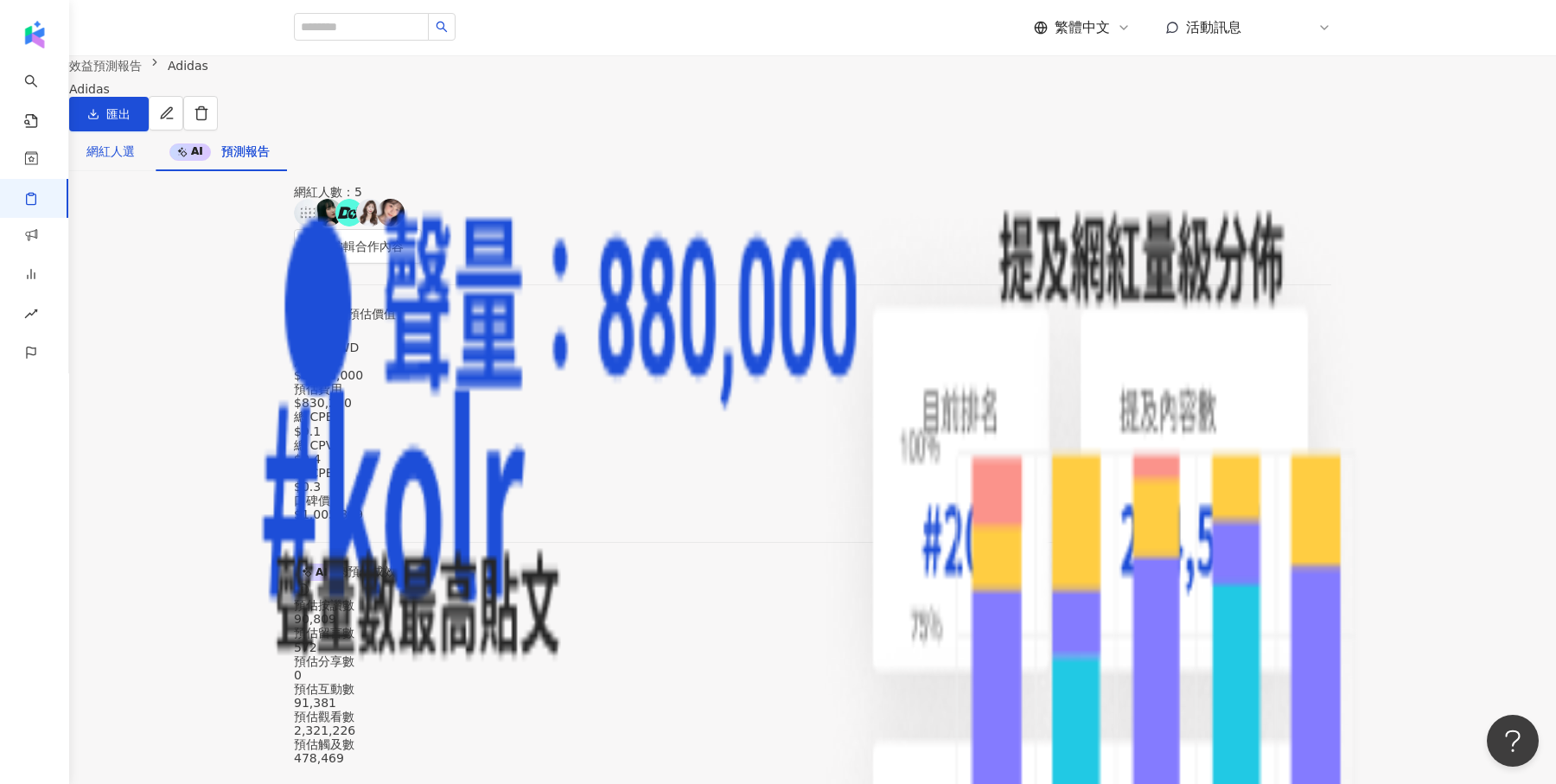
click at [135, 161] on div "網紅人選" at bounding box center [110, 151] width 49 height 19
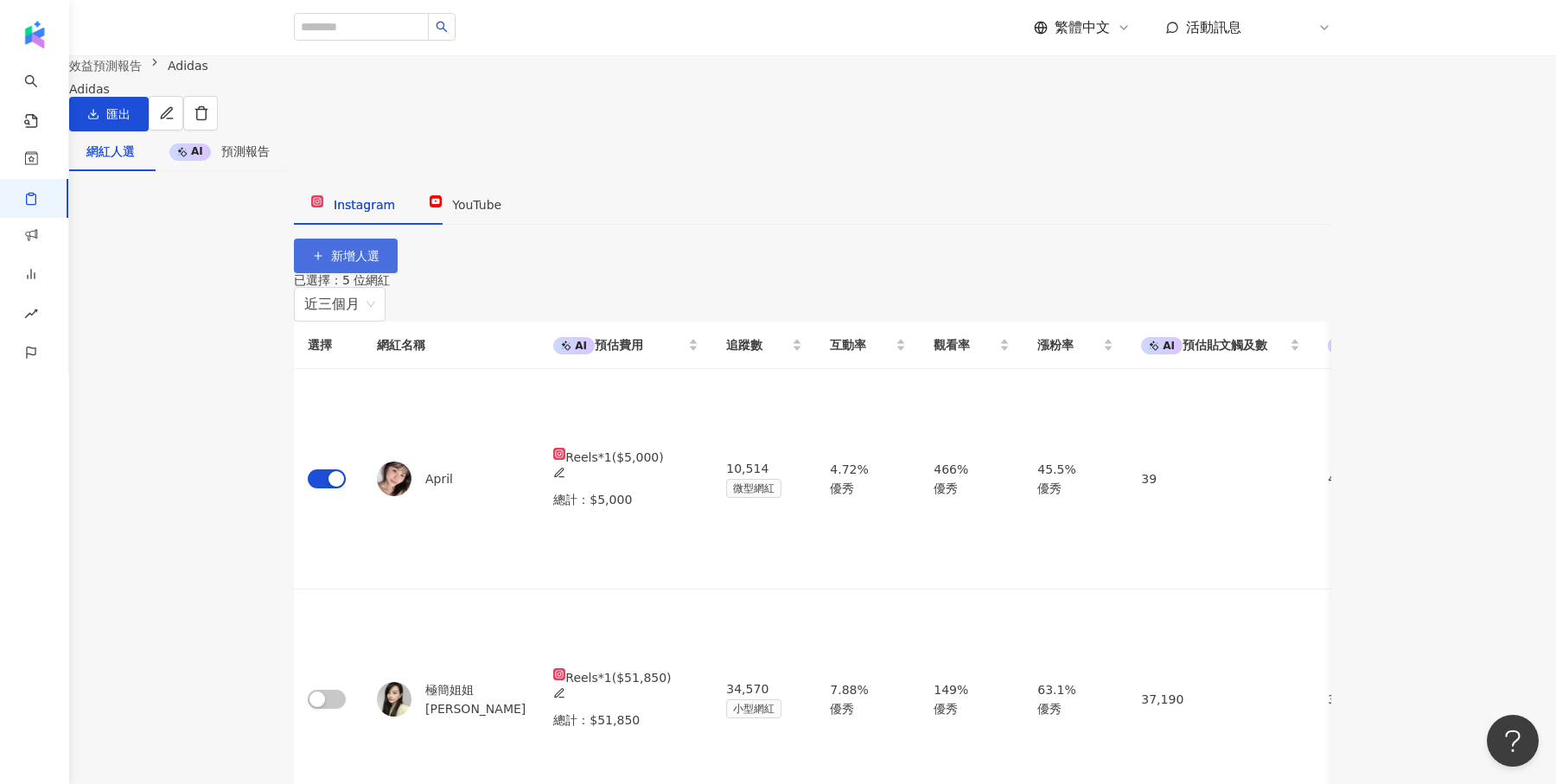
click at [379, 253] on span "新增人選" at bounding box center [355, 255] width 49 height 14
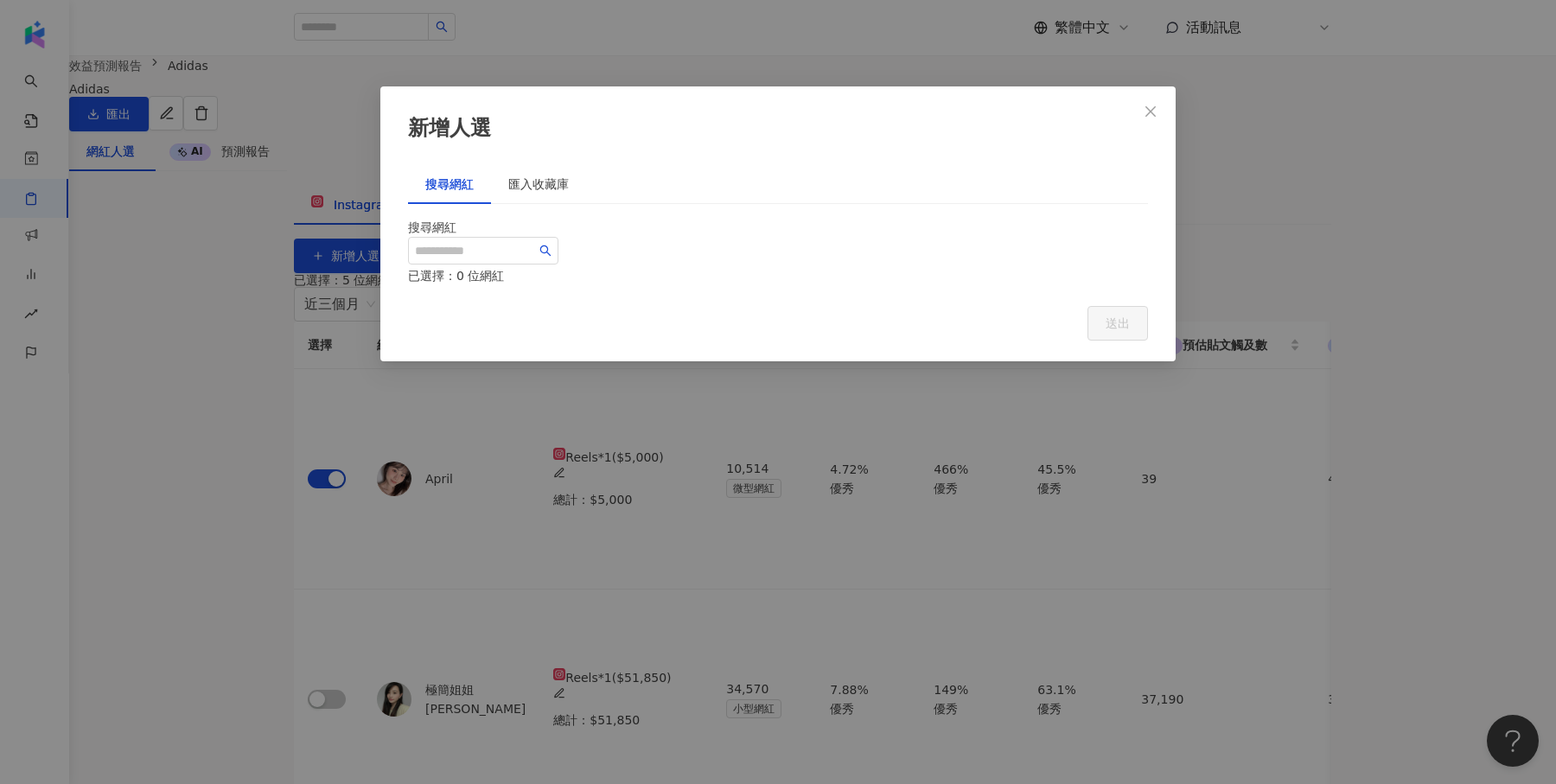
click at [274, 242] on div "新增人選 搜尋網紅 匯入收藏庫 搜尋網紅 已選擇：0 位網紅 送出" at bounding box center [778, 392] width 1556 height 784
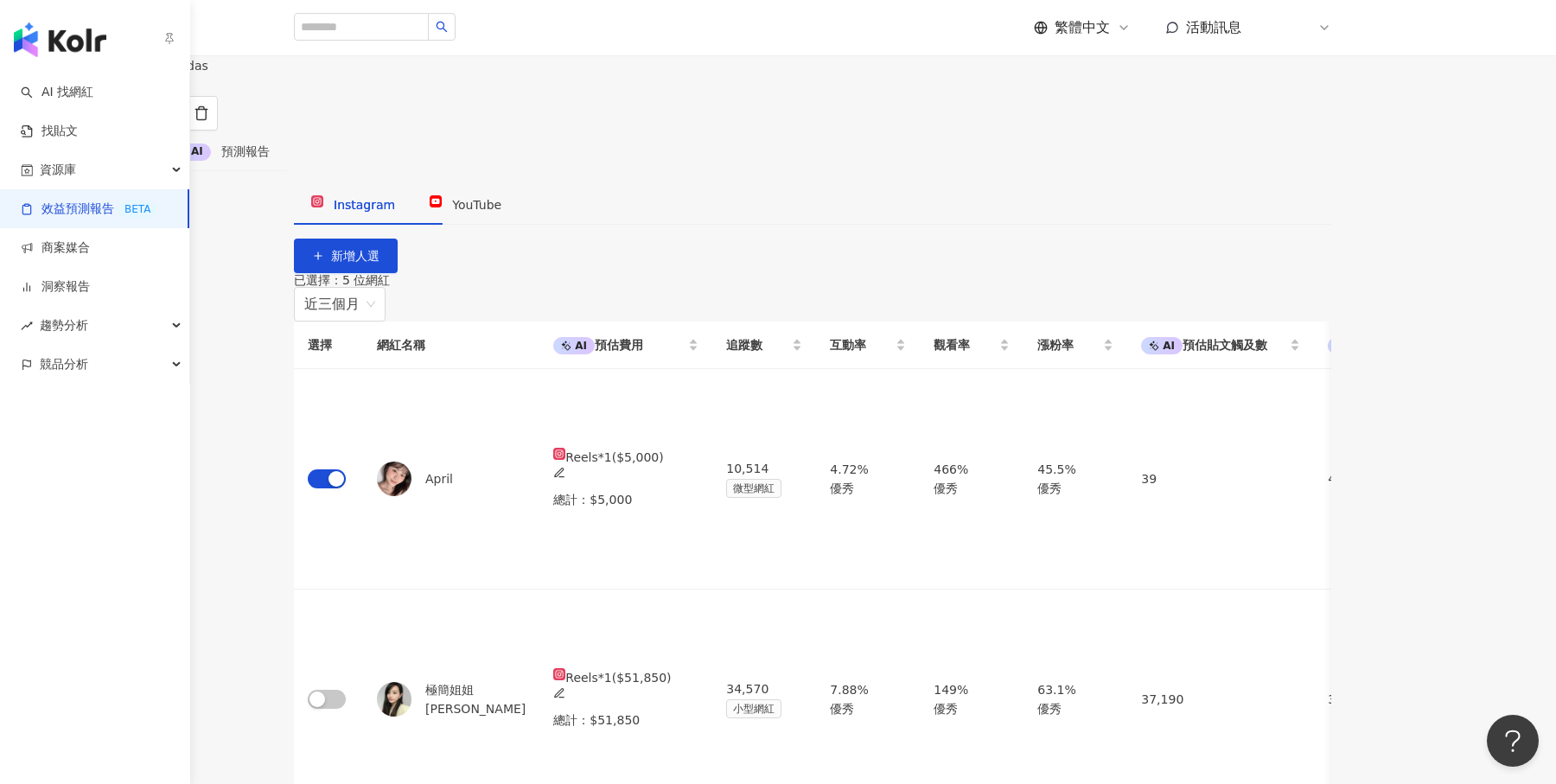
click at [24, 41] on img "button" at bounding box center [60, 39] width 93 height 35
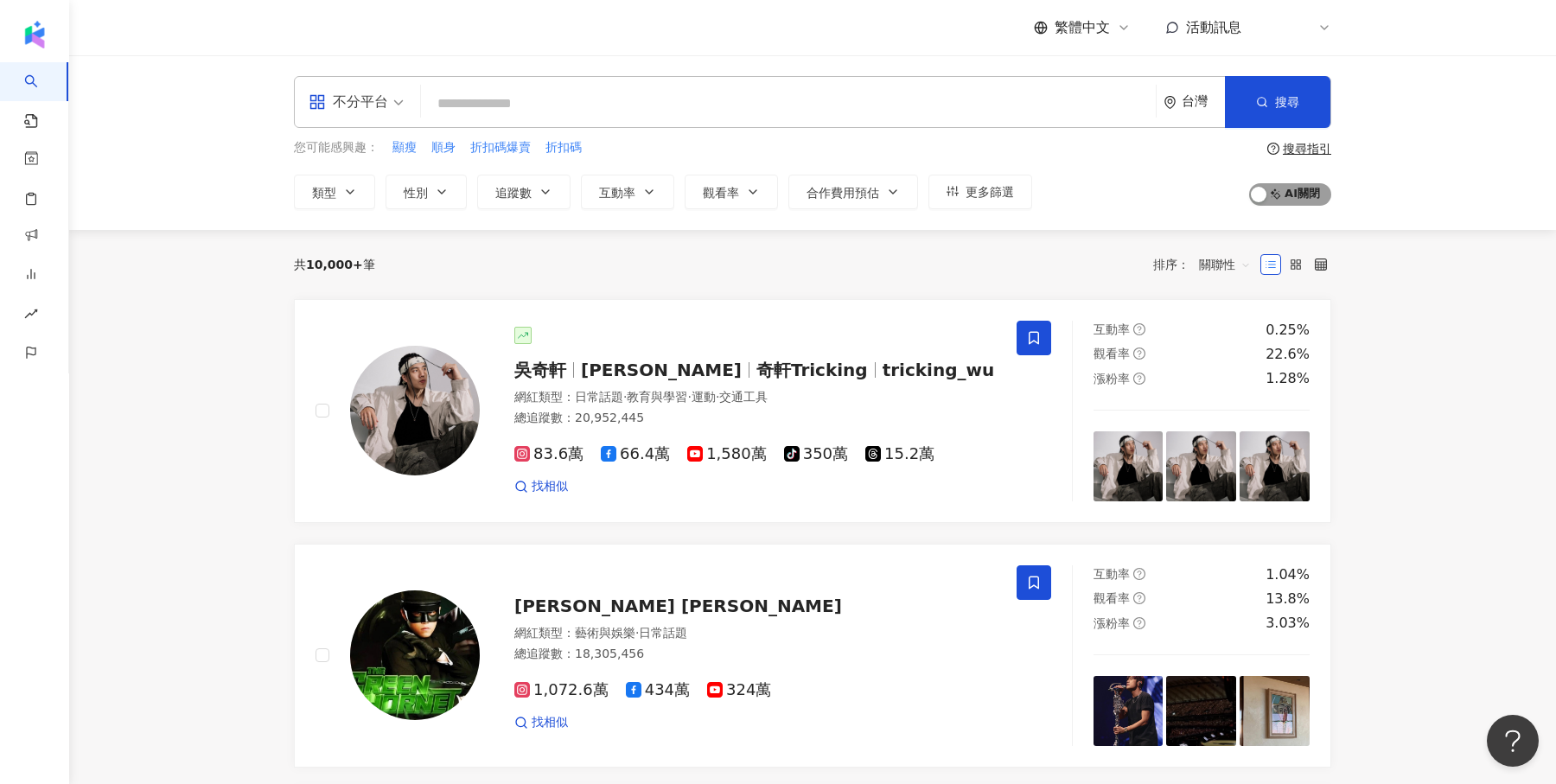
click at [1293, 197] on span "AI 開啟 AI 關閉" at bounding box center [1290, 195] width 82 height 22
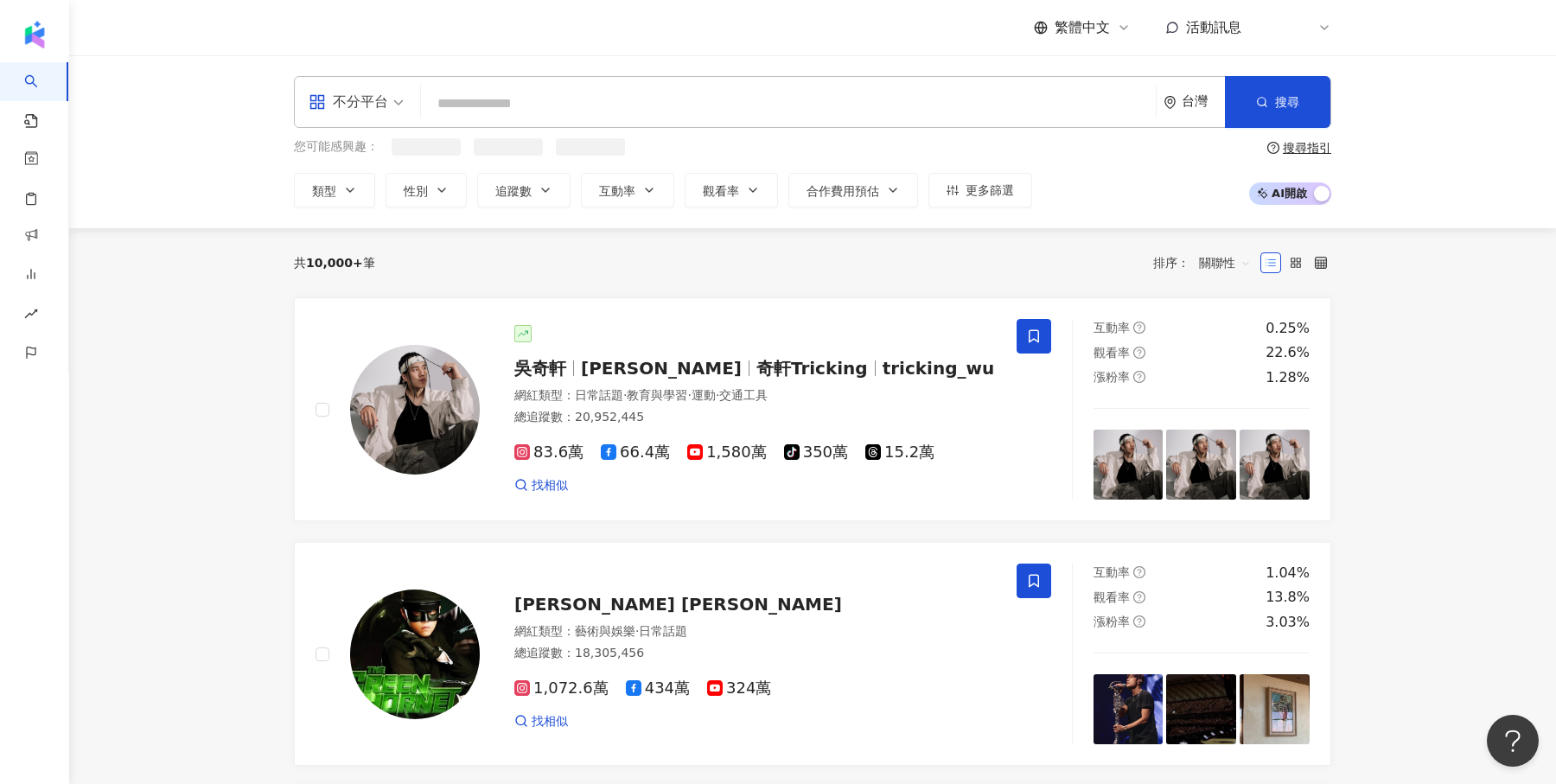
click at [635, 102] on input "search" at bounding box center [788, 104] width 721 height 33
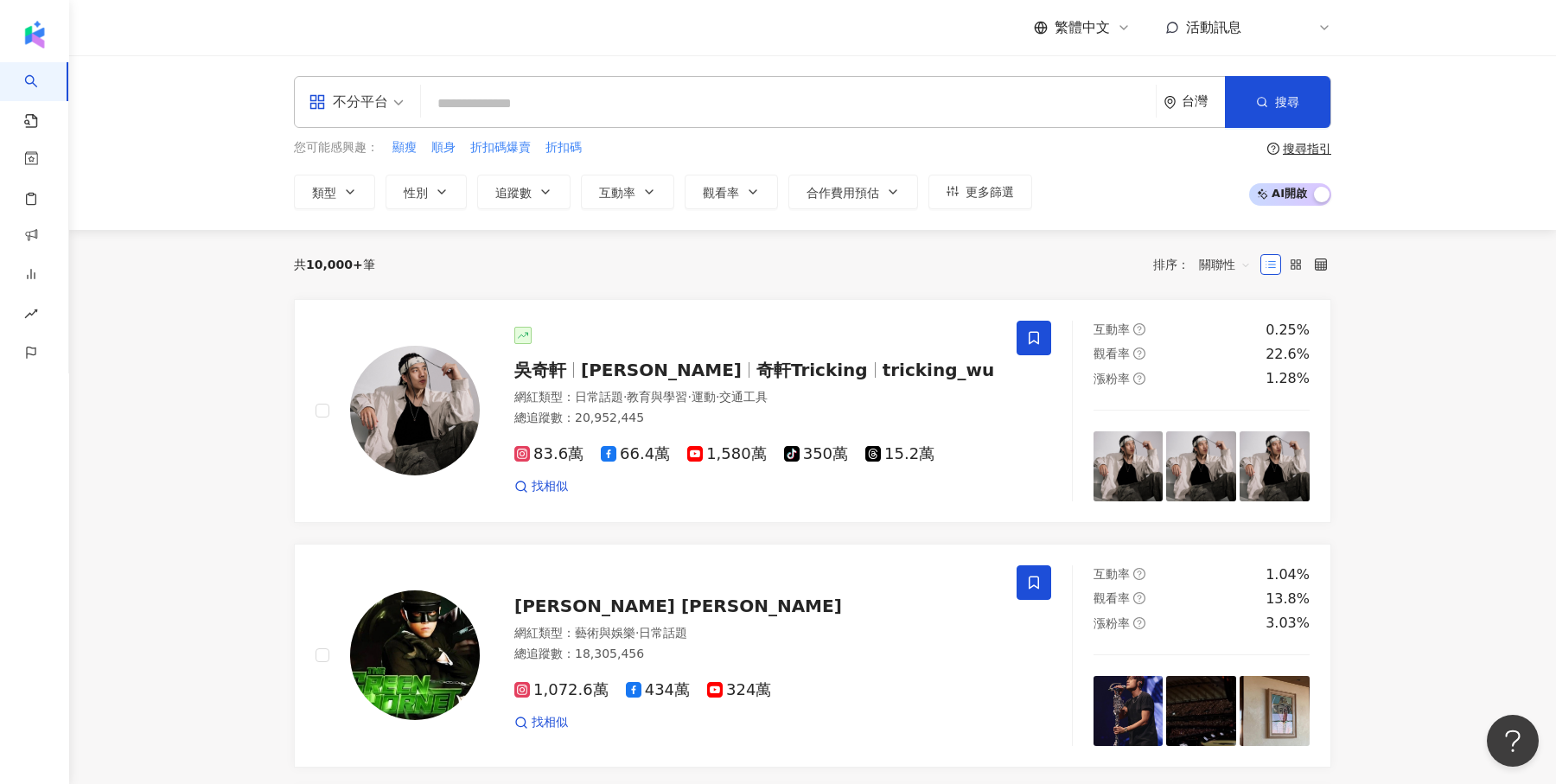
click at [1313, 195] on button "AI 開啟 AI 關閉" at bounding box center [1290, 195] width 82 height 22
click at [611, 200] on button "互動率" at bounding box center [628, 192] width 94 height 35
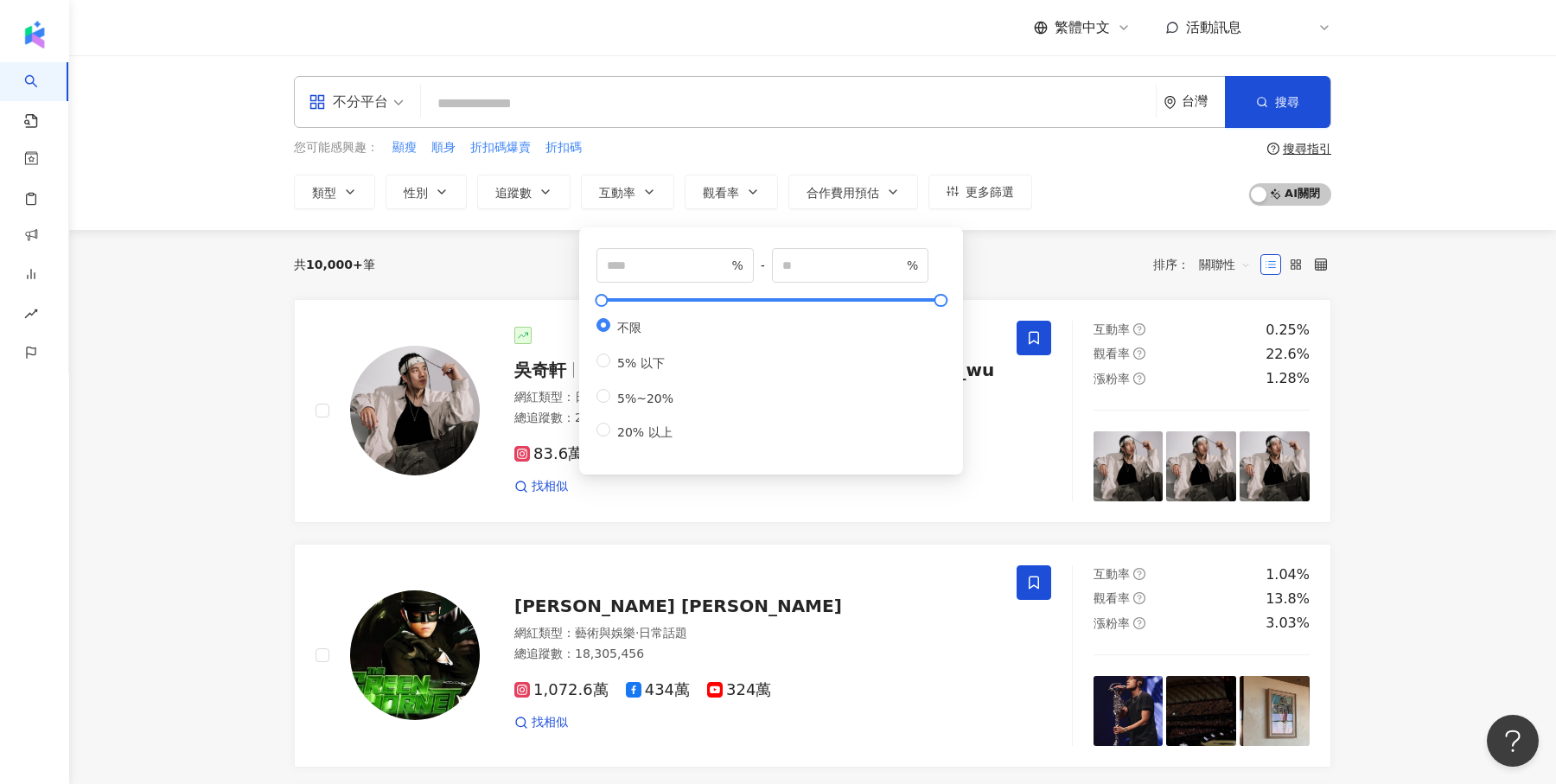
click at [1144, 183] on div "您可能感興趣： 顯瘦 順身 折扣碼爆賣 折扣碼 類型 性別 追蹤數 互動率 觀看率 合作費用預估 更多篩選 % - % 不限 5% 以下 5%~20% 20%…" at bounding box center [813, 174] width 1038 height 71
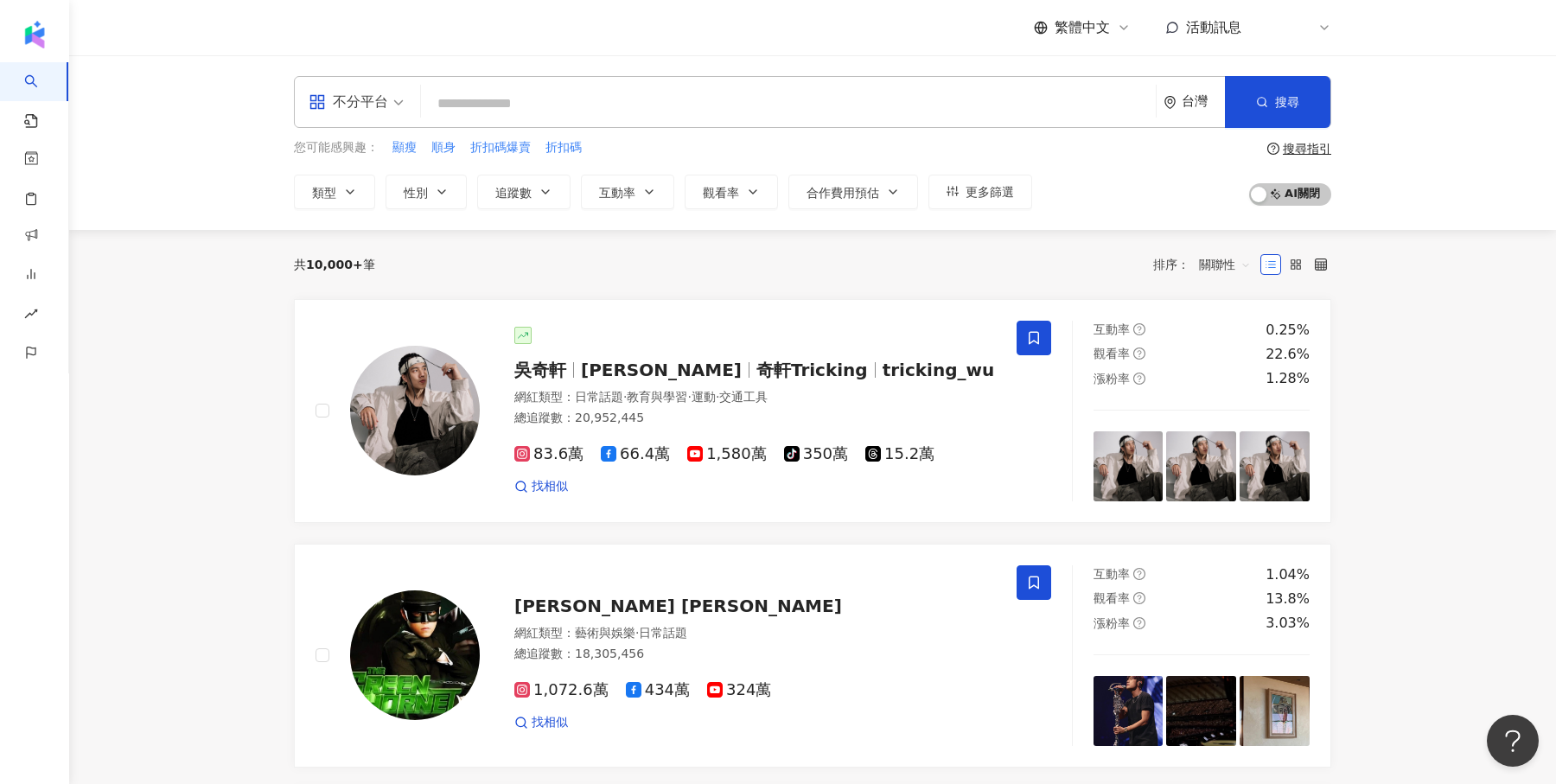
click at [505, 106] on input "search" at bounding box center [788, 104] width 721 height 33
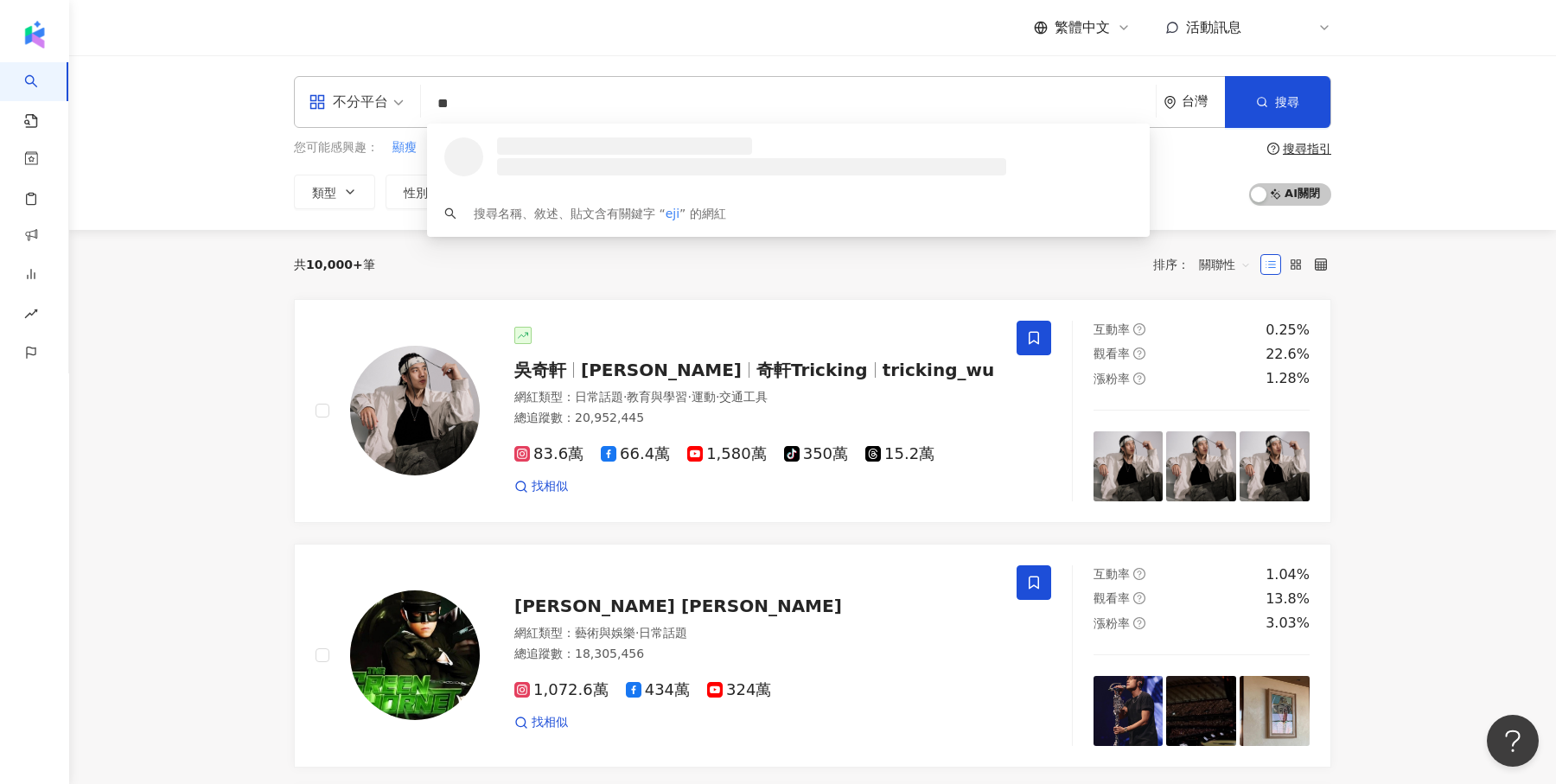
type input "*"
type input "***"
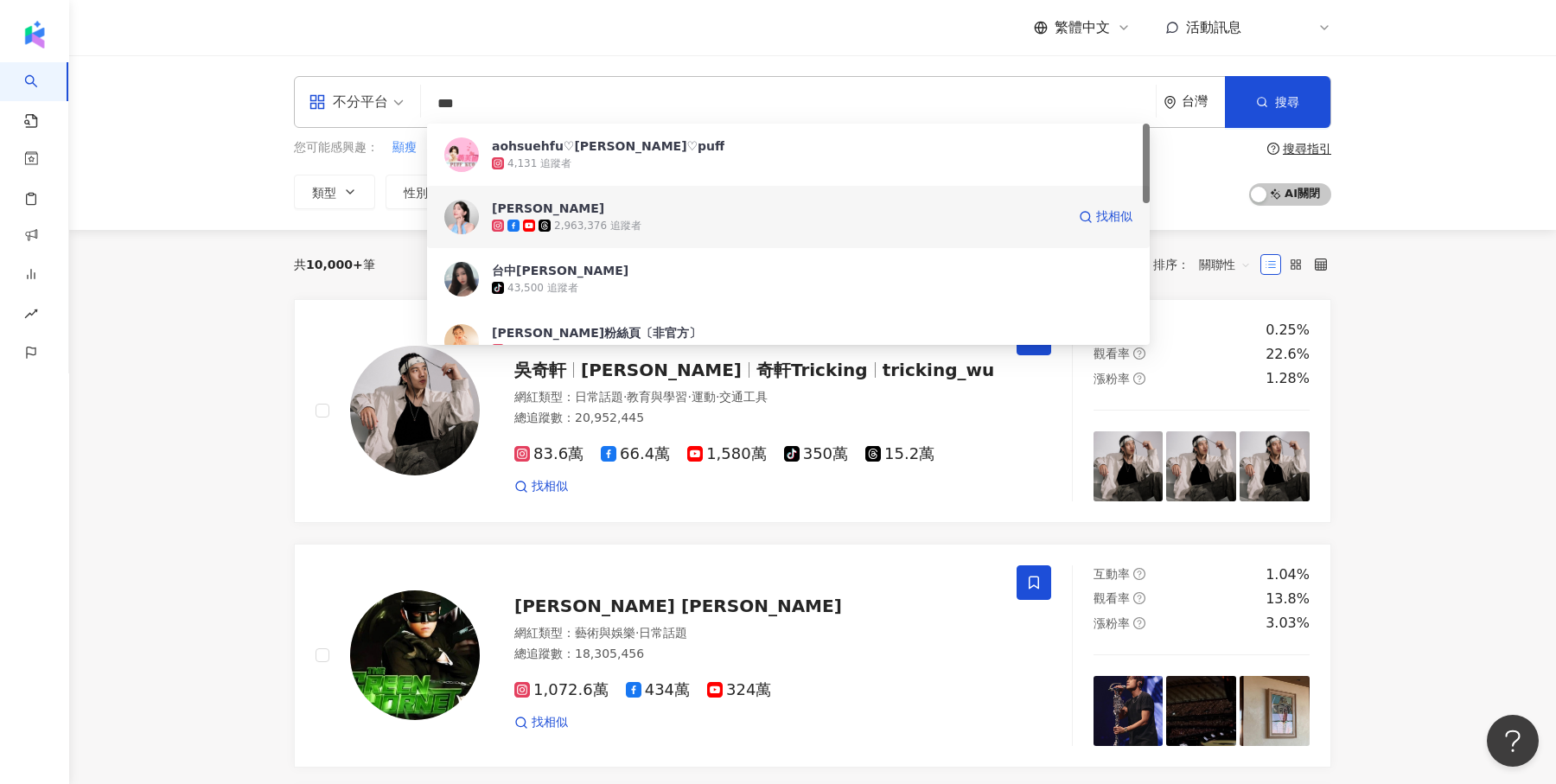
click at [667, 222] on div "2,963,376 追蹤者" at bounding box center [779, 225] width 574 height 17
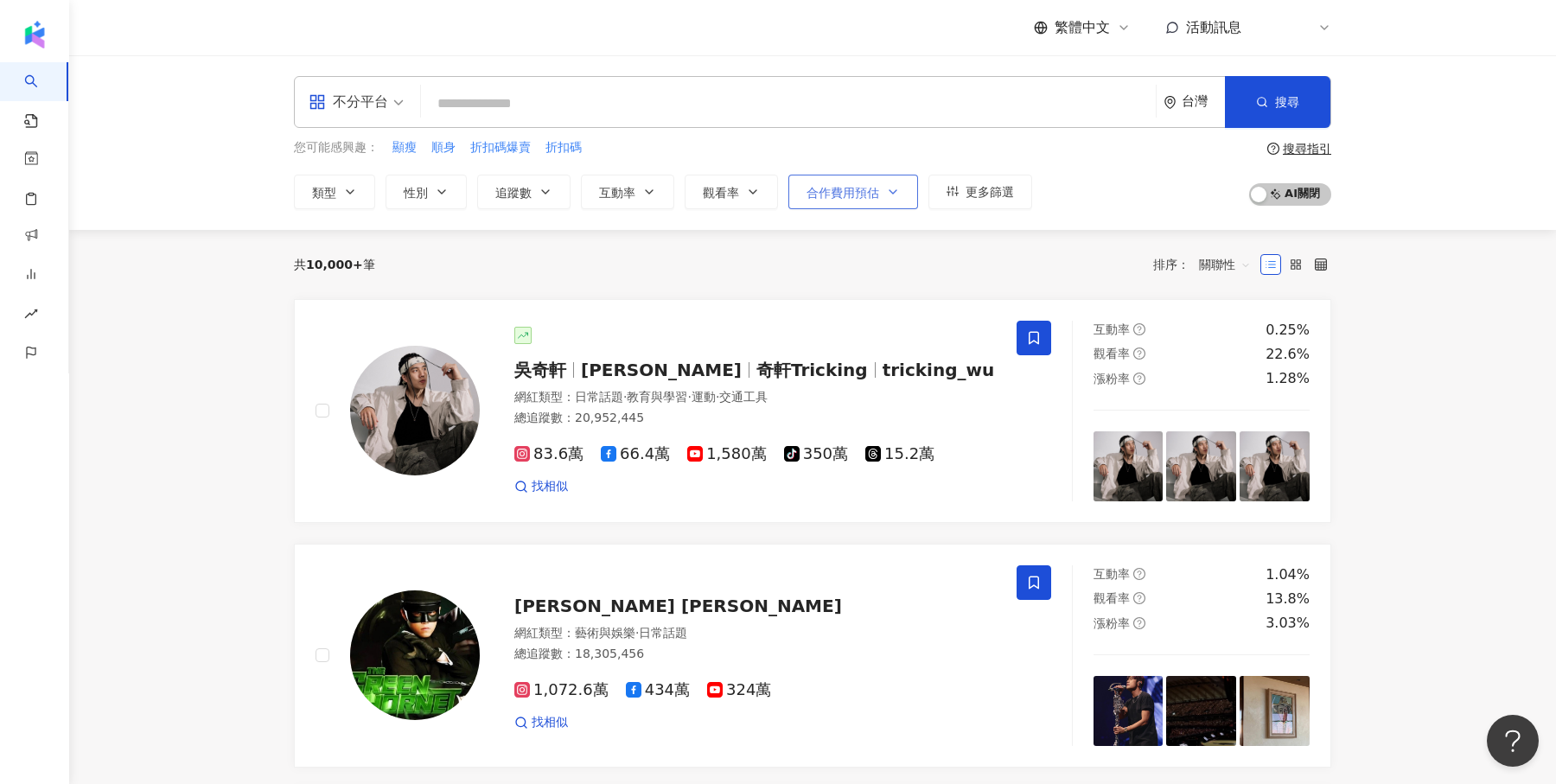
click at [863, 185] on span "合作費用預估" at bounding box center [842, 192] width 73 height 14
click at [860, 198] on button "合作費用預估" at bounding box center [852, 192] width 130 height 35
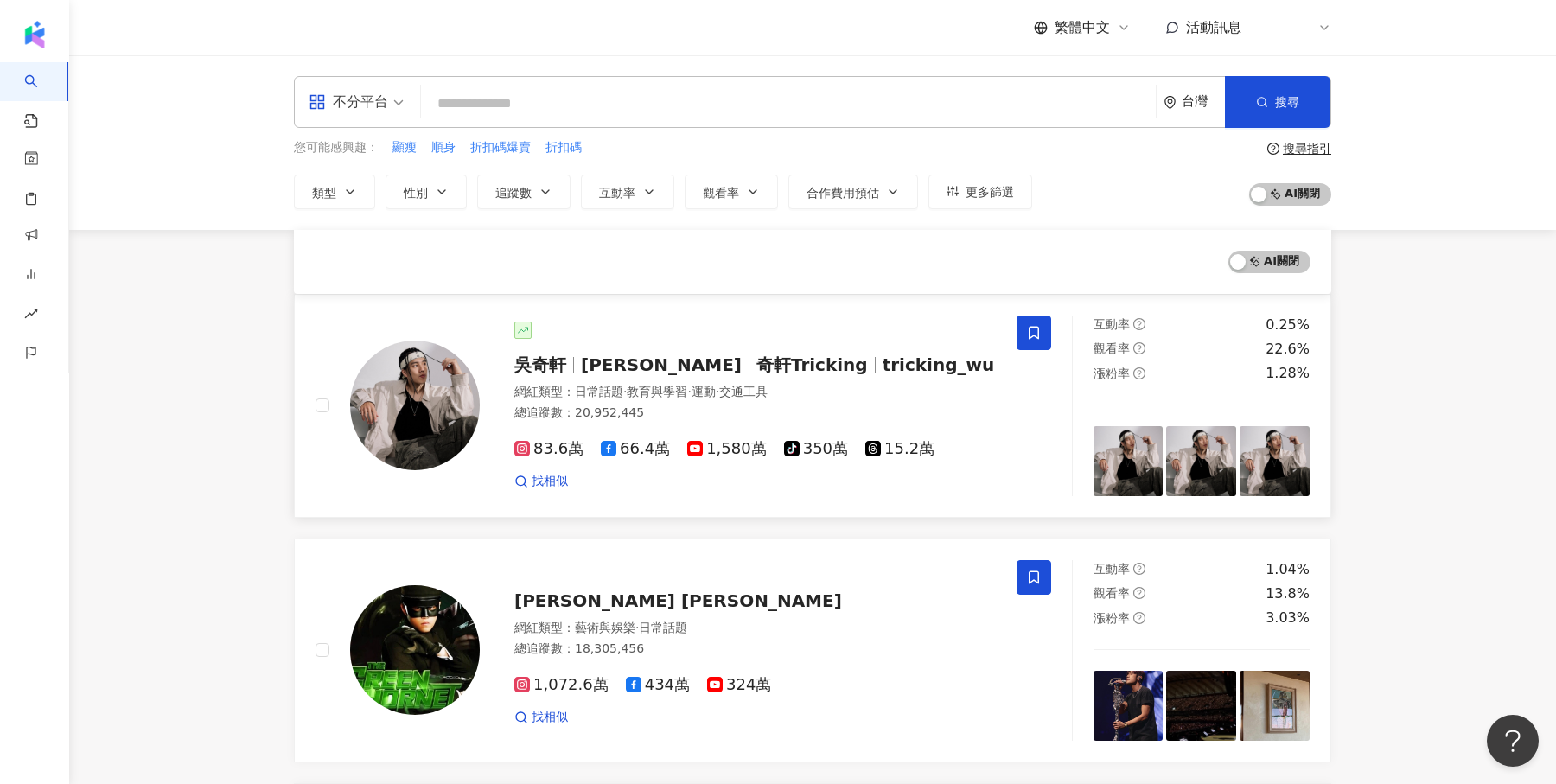
scroll to position [456, 0]
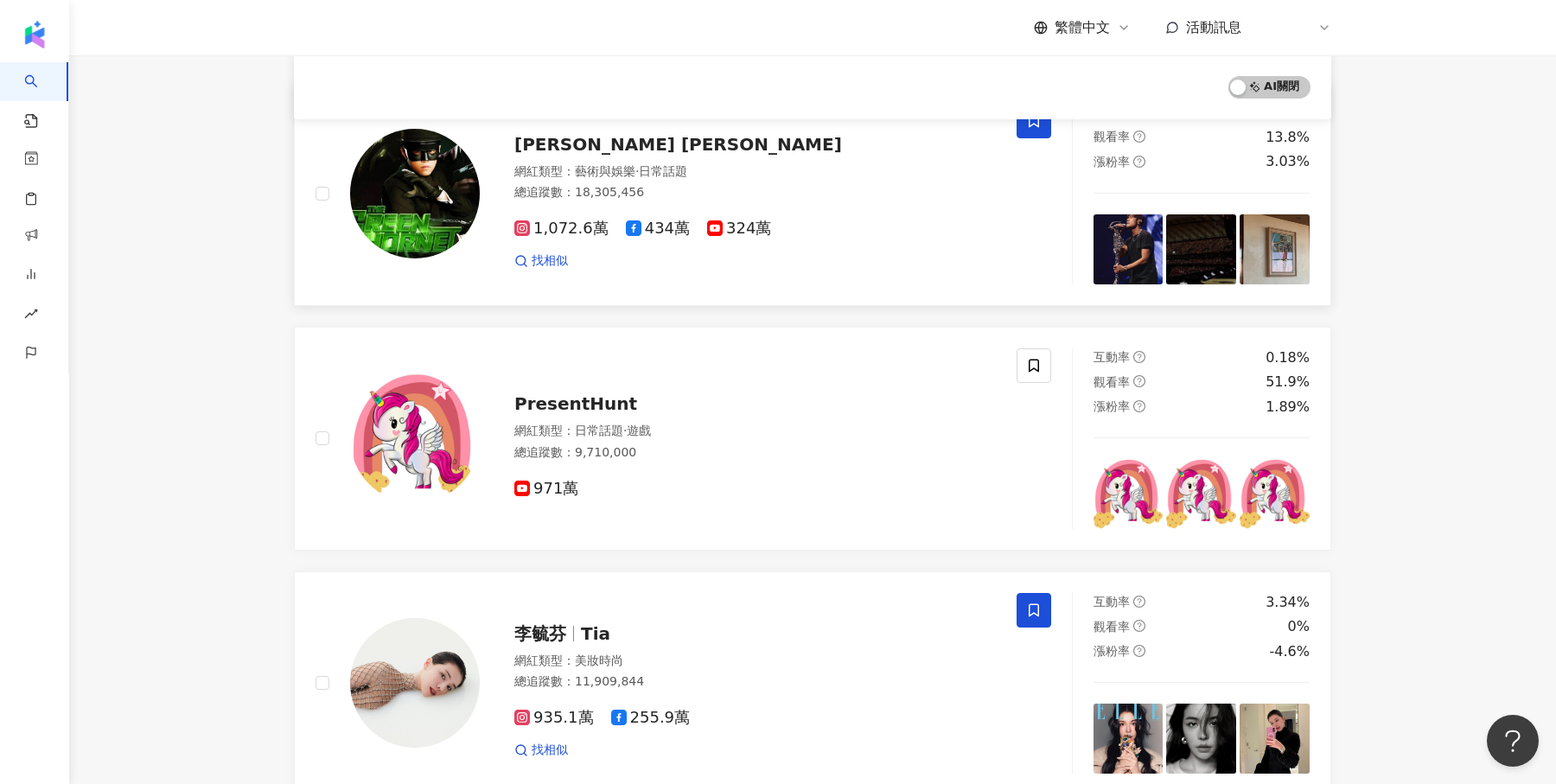
click at [430, 222] on img at bounding box center [414, 193] width 130 height 129
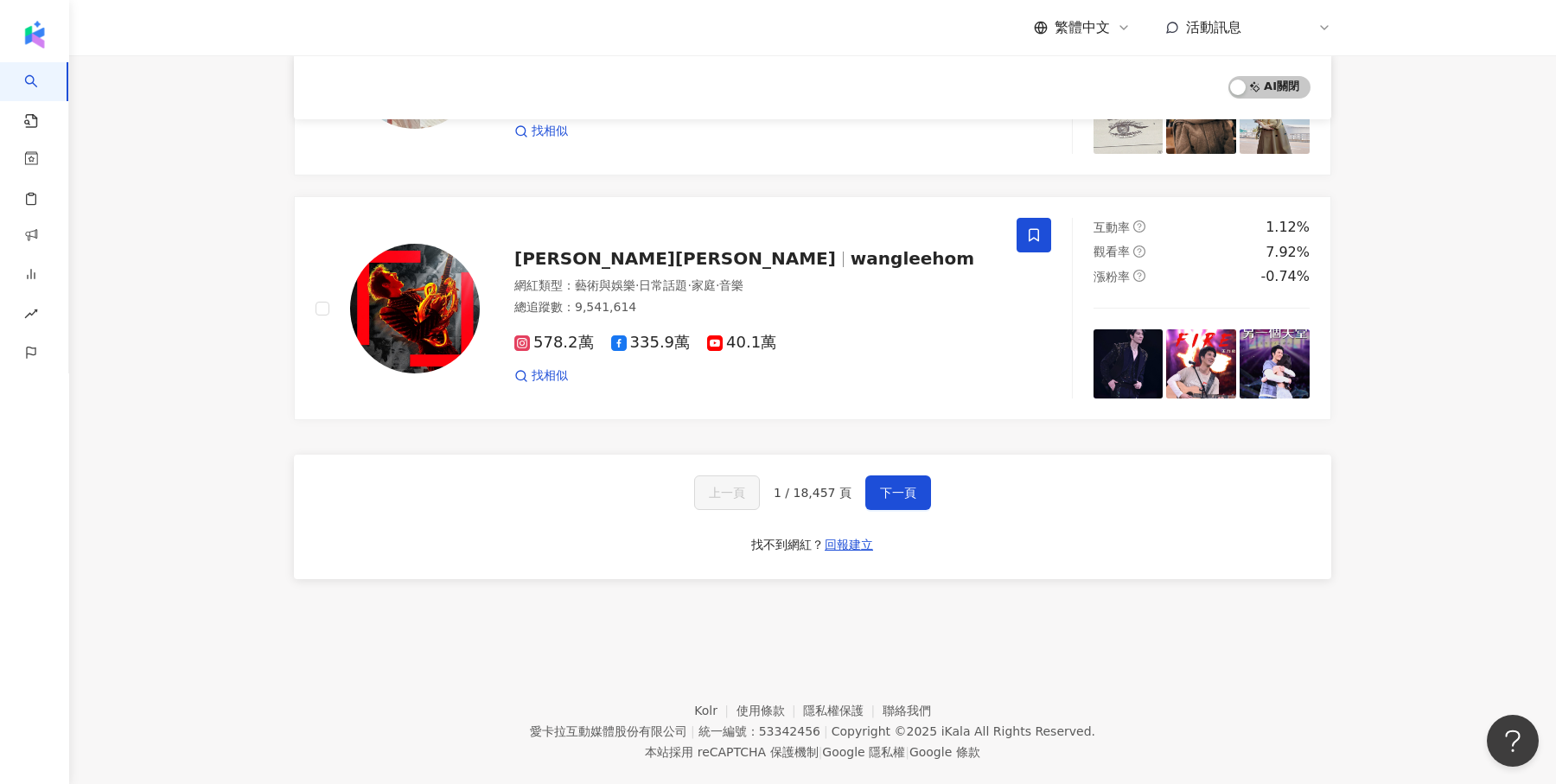
scroll to position [0, 0]
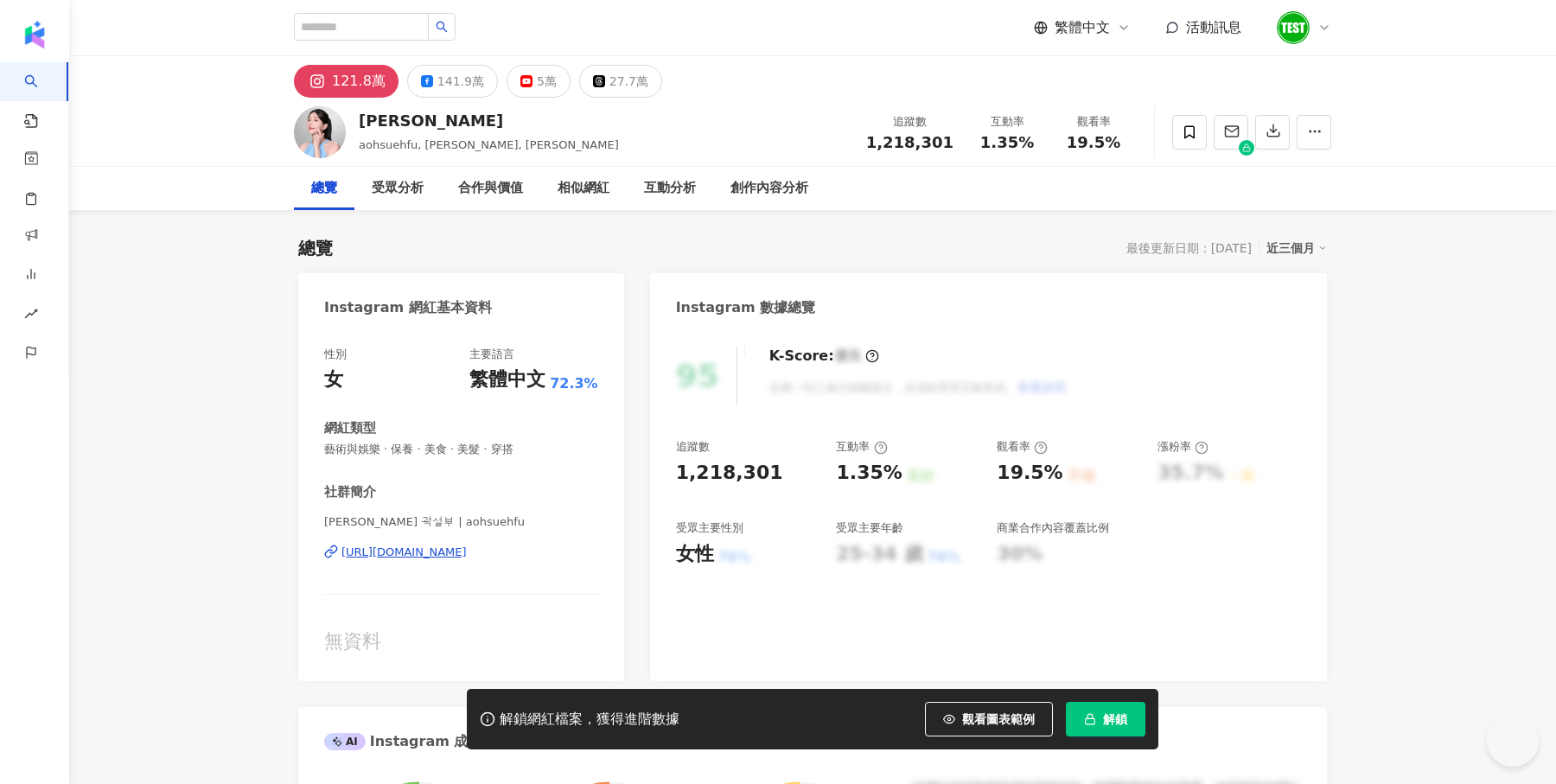
click at [1128, 715] on button "解鎖" at bounding box center [1106, 719] width 80 height 35
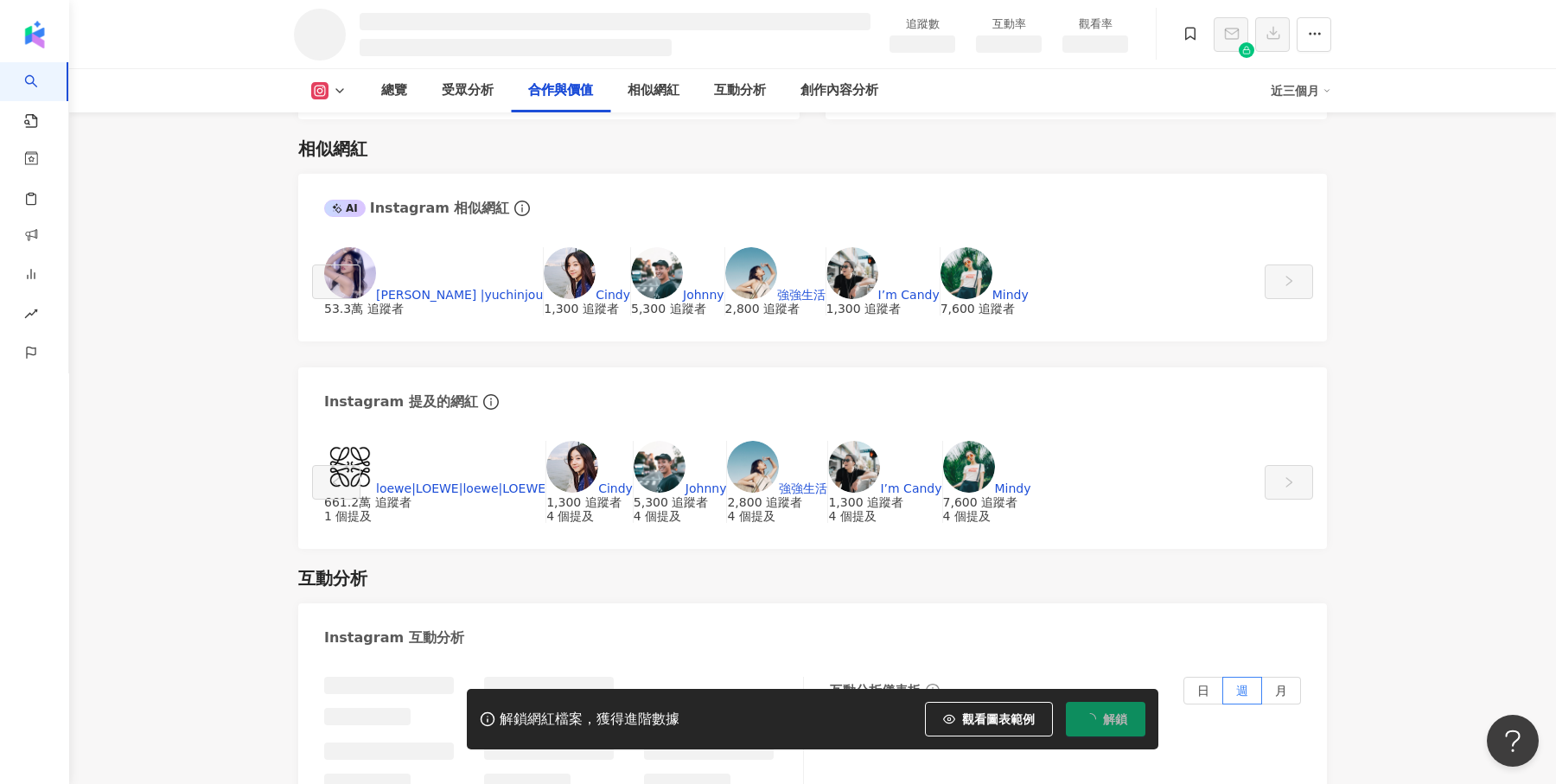
scroll to position [1943, 0]
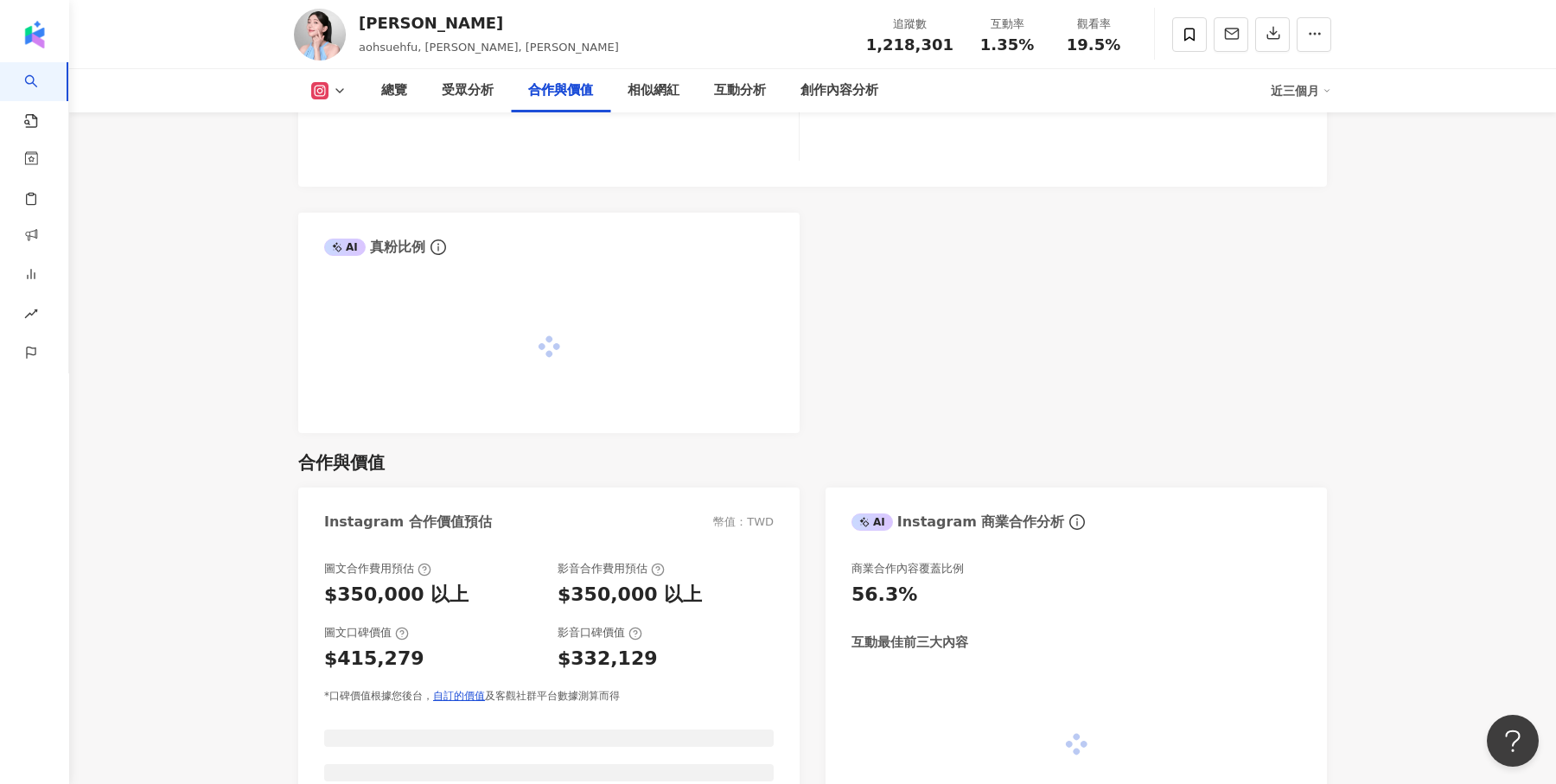
scroll to position [2068, 0]
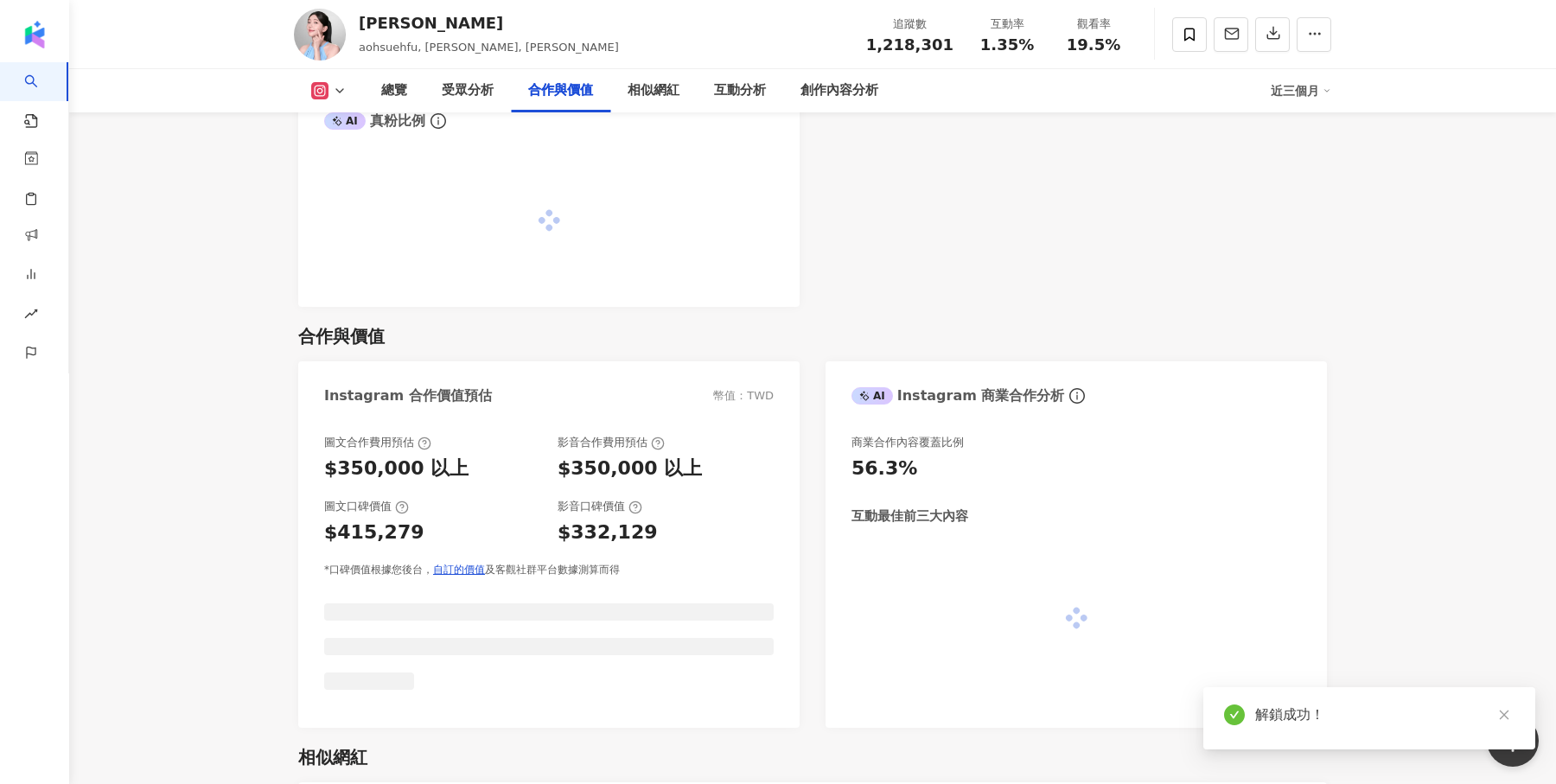
drag, startPoint x: 333, startPoint y: 282, endPoint x: 344, endPoint y: 345, distance: 64.0
click at [404, 418] on div "圖文合作費用預估 $350,000 以上 影音合作費用預估 $350,000 以上 圖文口碑價值 $415,279 影音口碑價值 $332,129 *口碑價值…" at bounding box center [549, 573] width 502 height 310
click at [344, 434] on div "圖文合作費用預估 $350,000 以上 影音合作費用預估 $350,000 以上 圖文口碑價值 $415,279 影音口碑價值 $332,129 *口碑價值…" at bounding box center [548, 505] width 449 height 142
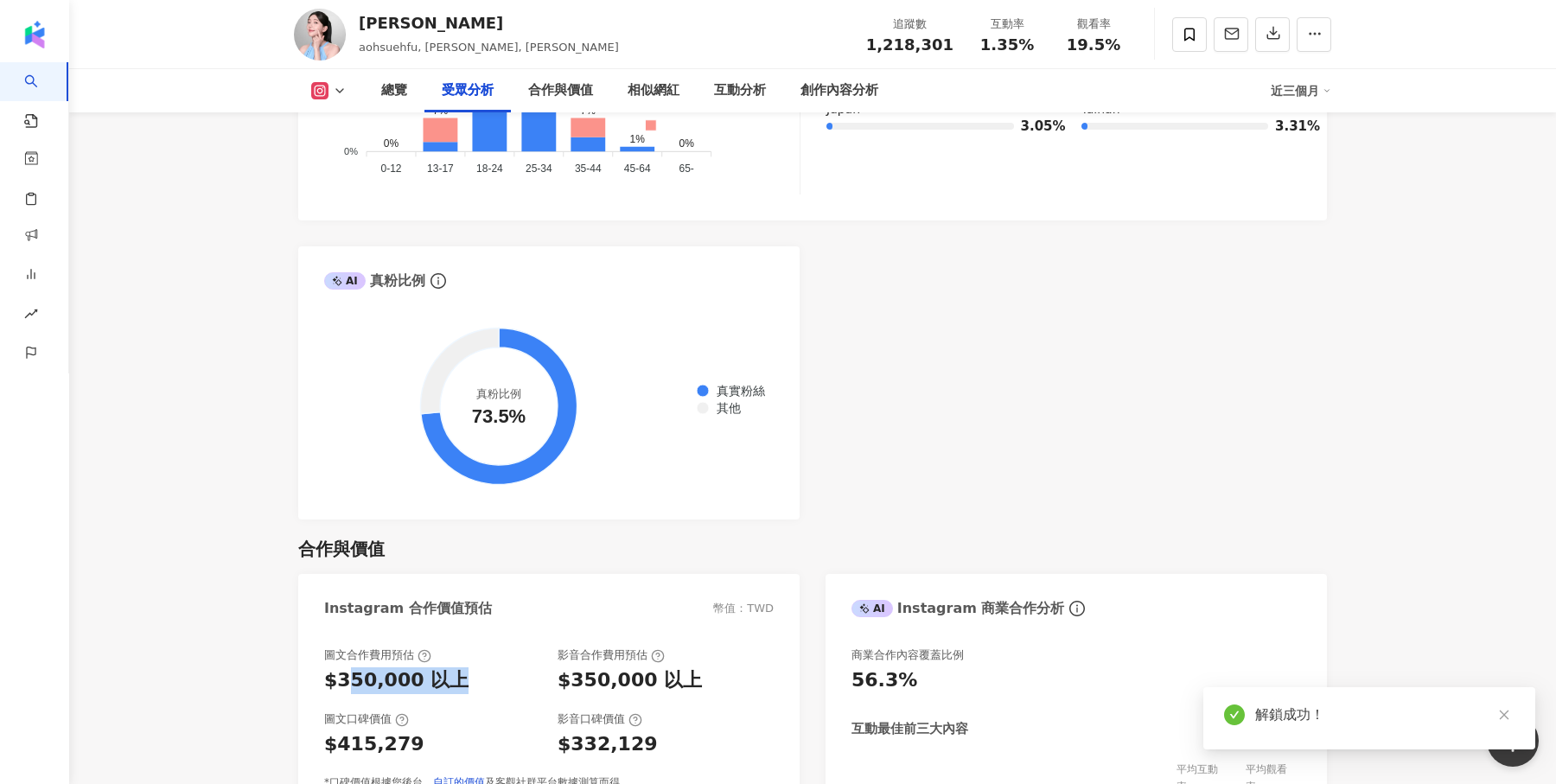
scroll to position [2243, 0]
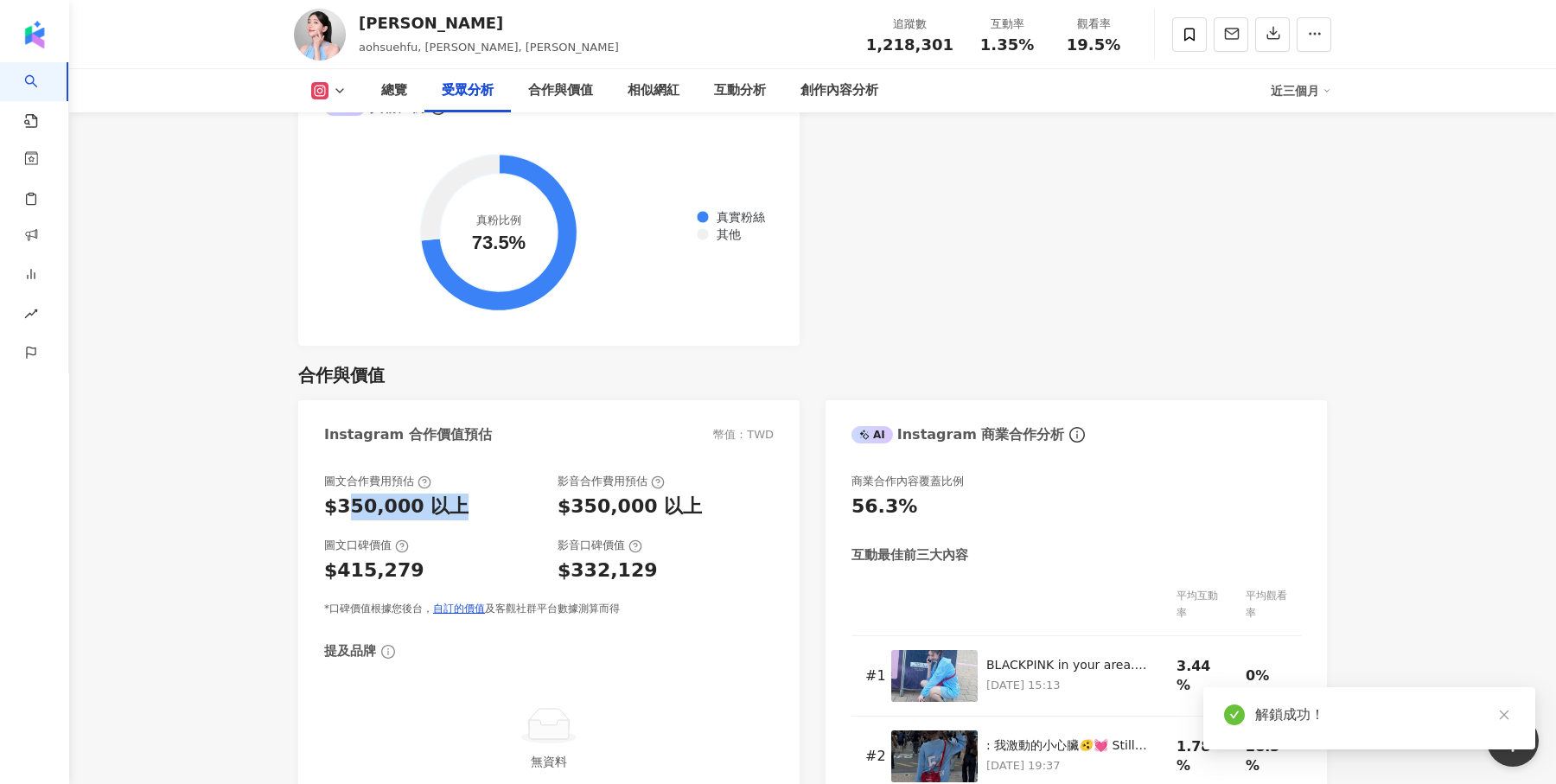
click at [426, 557] on div "$415,279" at bounding box center [432, 570] width 216 height 27
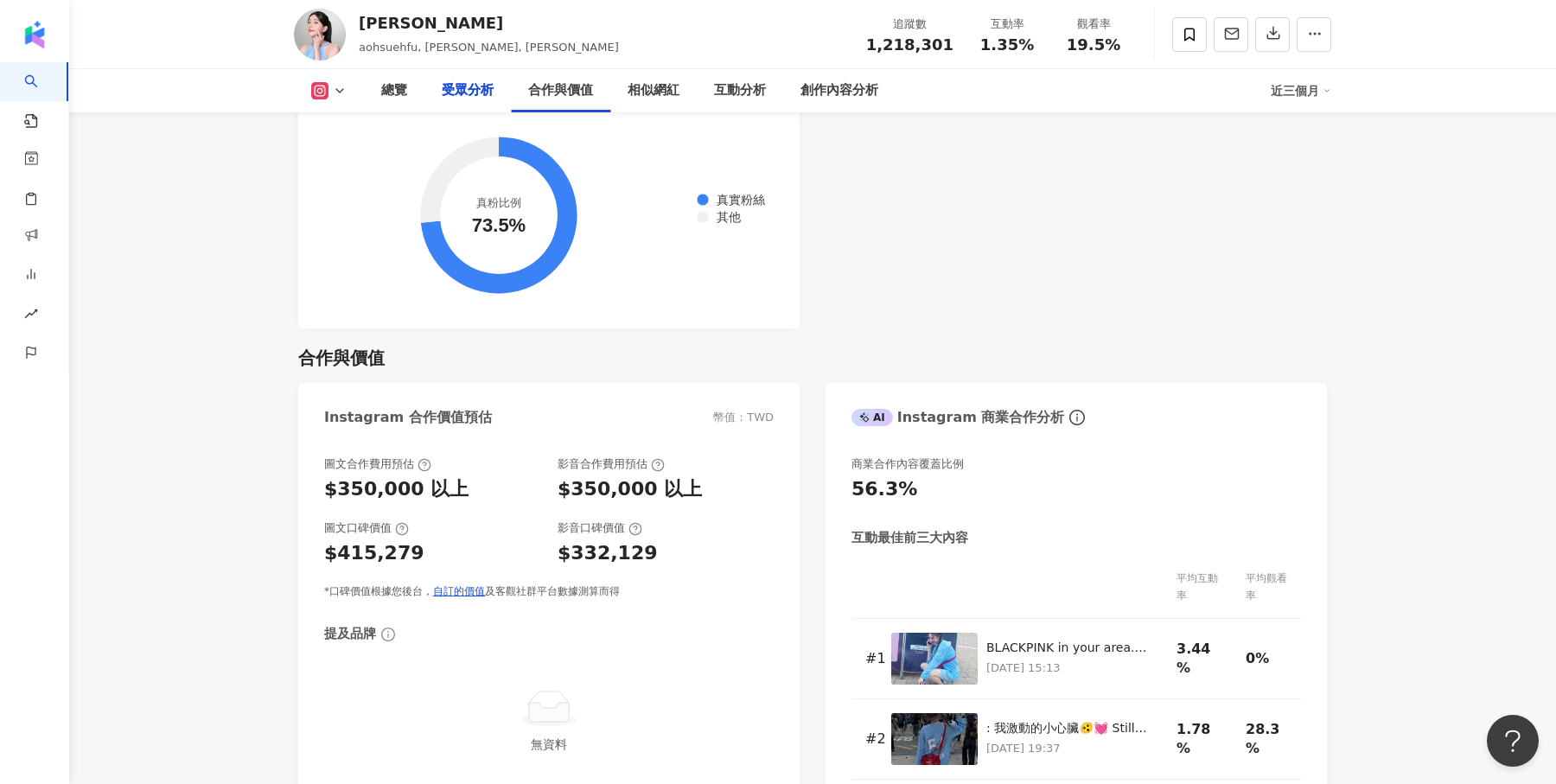
scroll to position [2256, 0]
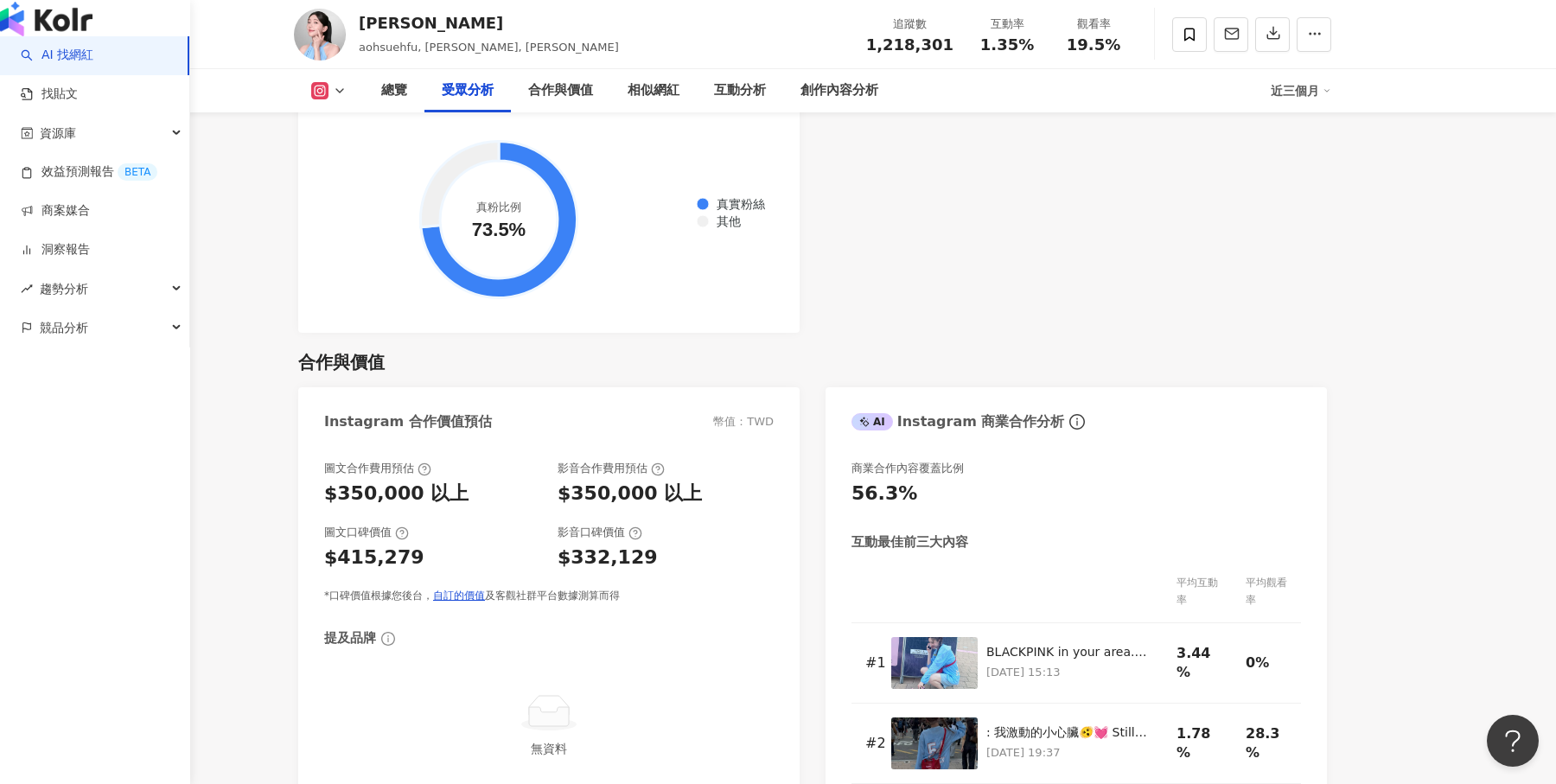
click at [50, 29] on img "button" at bounding box center [46, 19] width 93 height 35
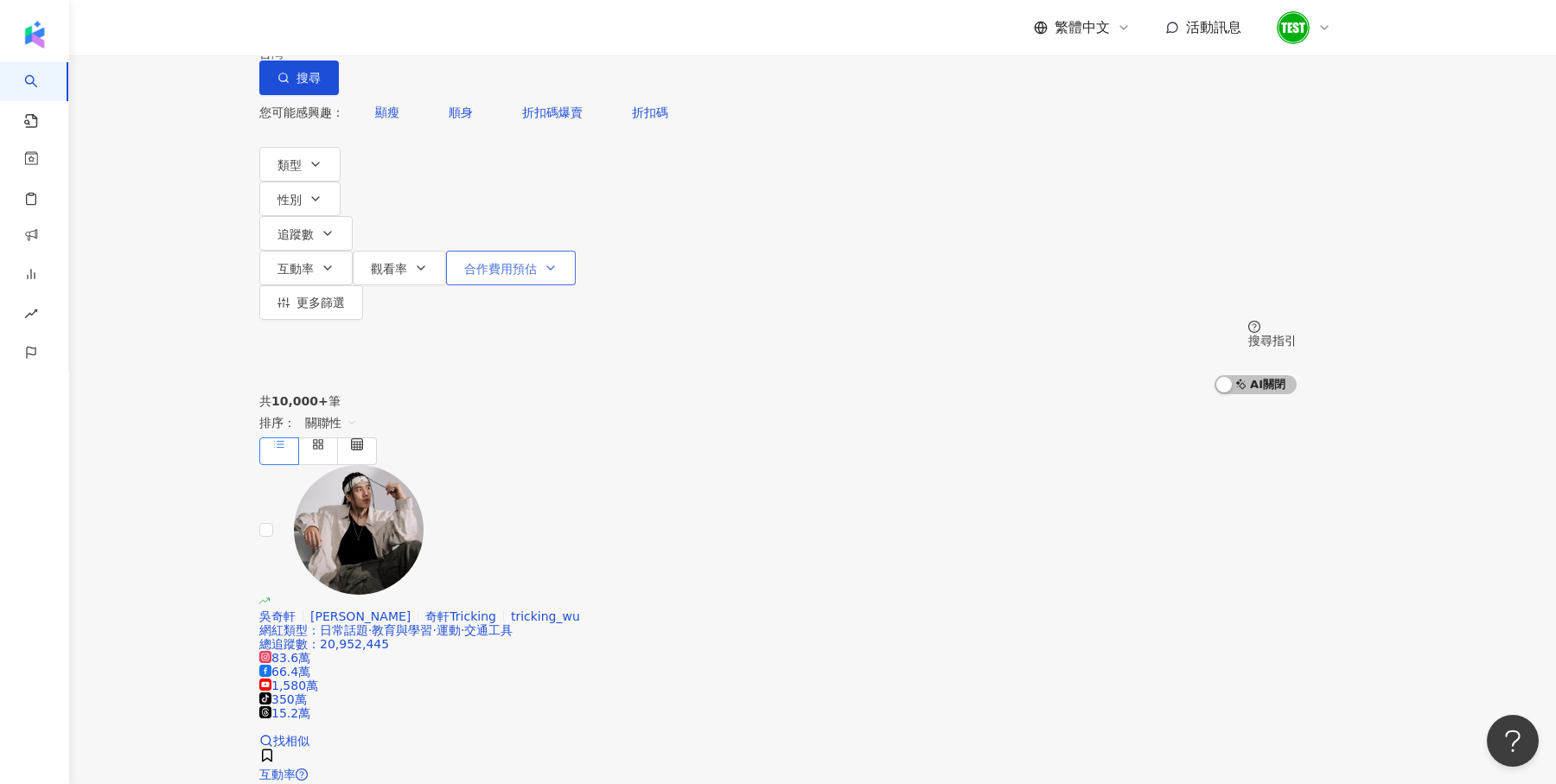
click at [537, 262] on span "合作費用預估" at bounding box center [500, 268] width 73 height 14
drag, startPoint x: 1075, startPoint y: 321, endPoint x: 867, endPoint y: 319, distance: 208.0
click at [867, 298] on div "$ * - $ *******" at bounding box center [850, 254] width 179 height 88
click at [695, 394] on div "共 10,000+ 筆 排序： 關聯性" at bounding box center [778, 429] width 1038 height 71
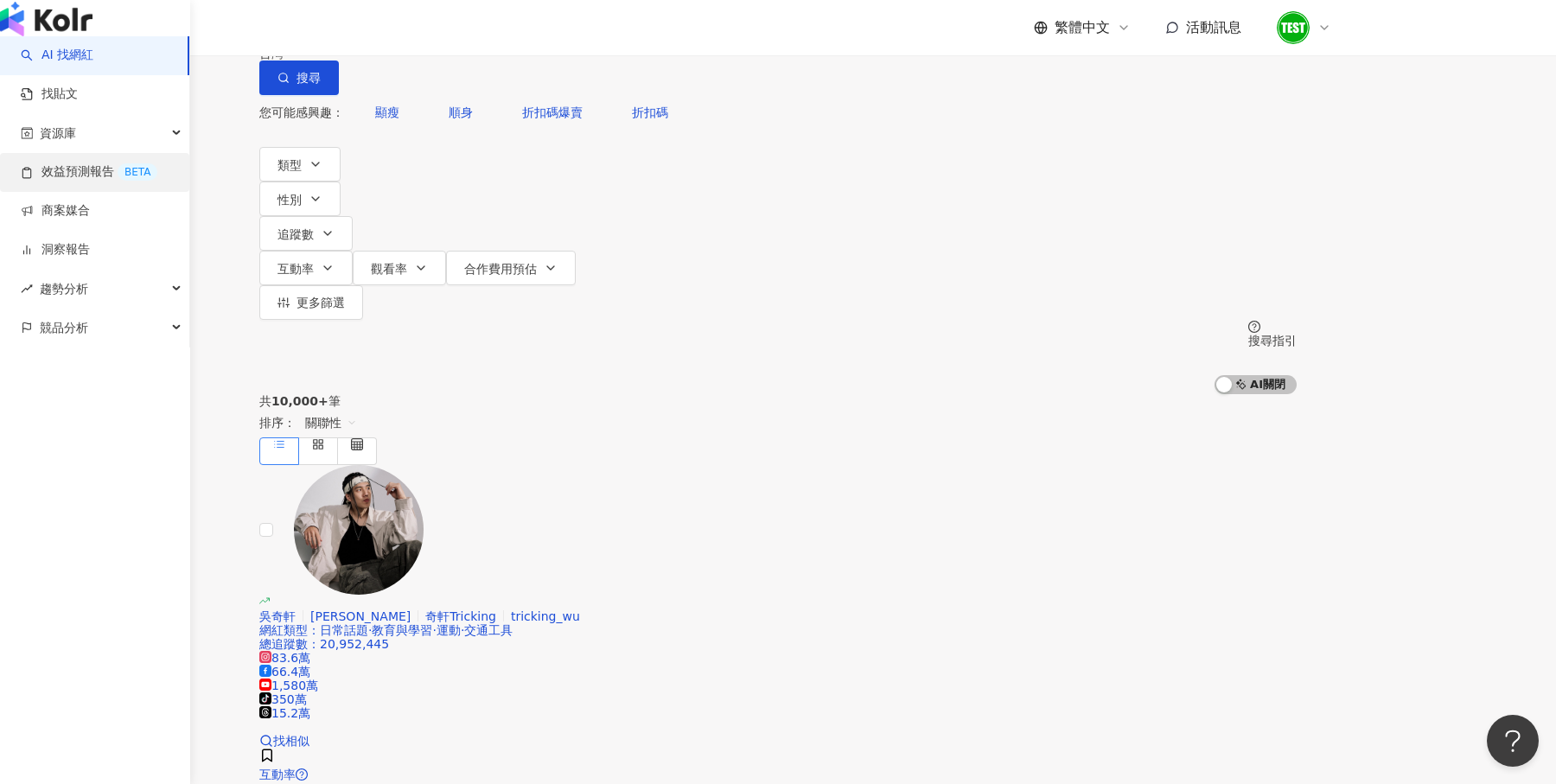
click at [56, 181] on link "效益預測報告 BETA" at bounding box center [89, 172] width 137 height 17
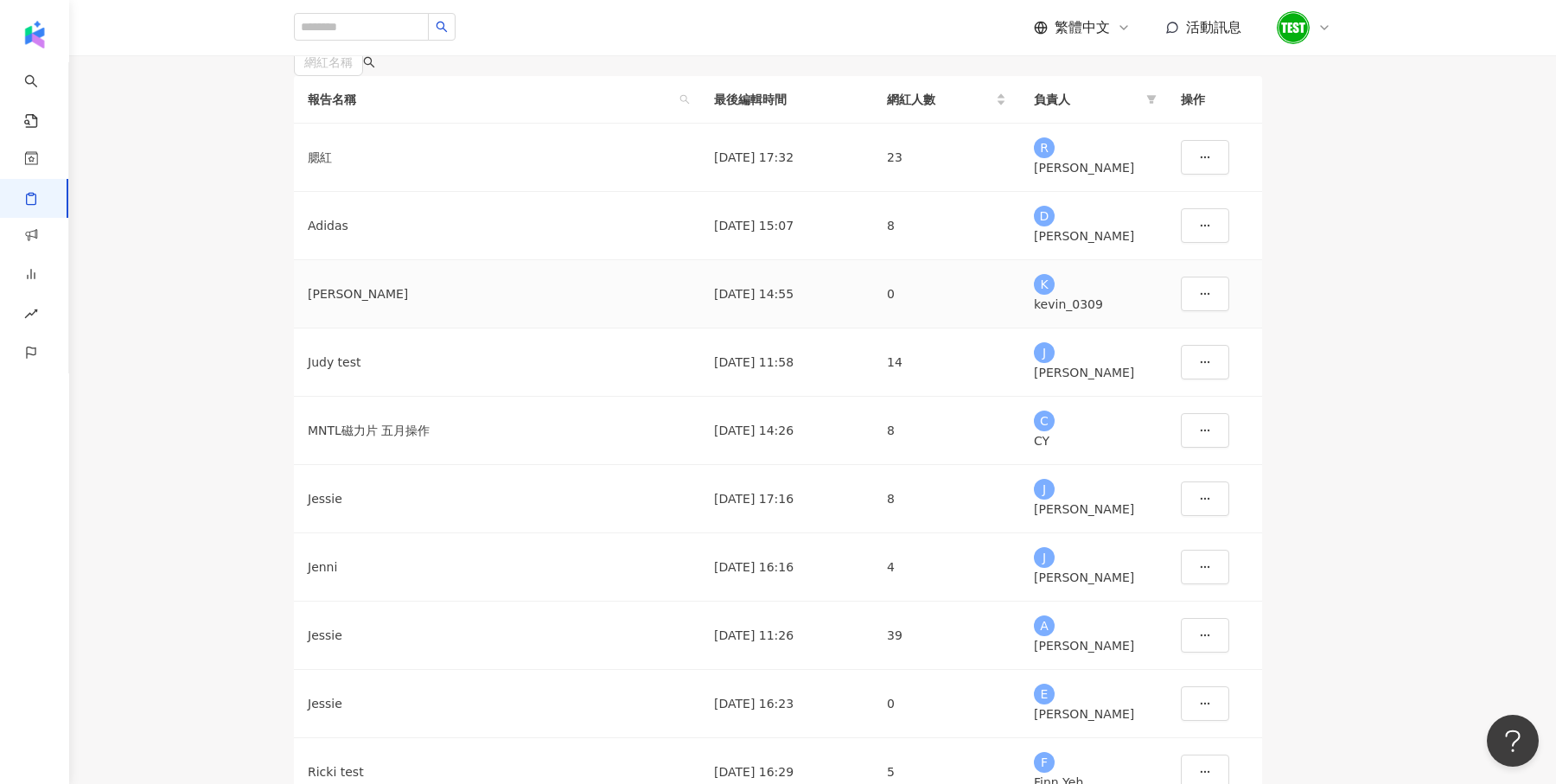
click at [379, 303] on div "[PERSON_NAME]" at bounding box center [497, 294] width 378 height 19
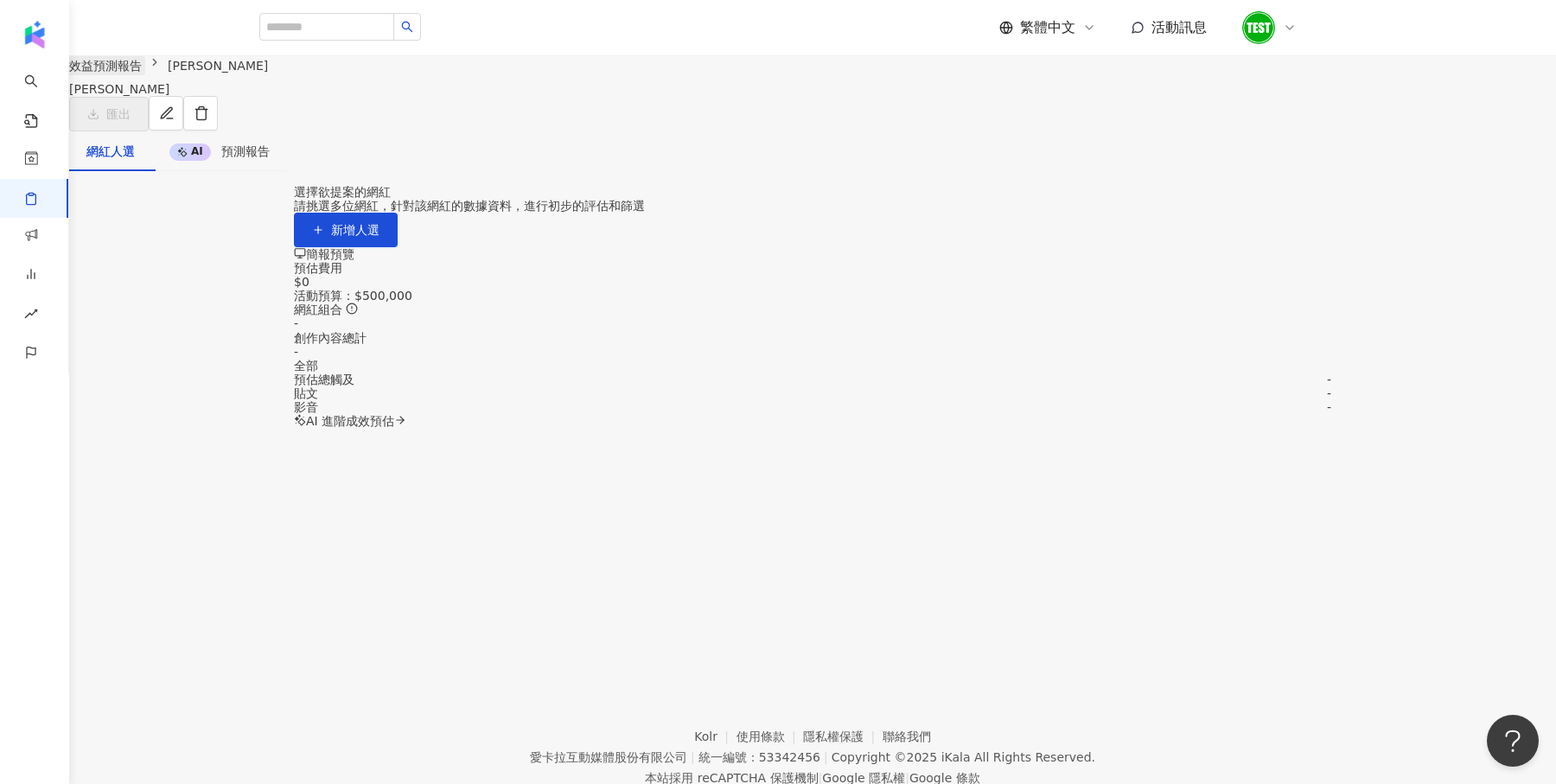
click at [145, 75] on link "效益預測報告" at bounding box center [106, 65] width 80 height 19
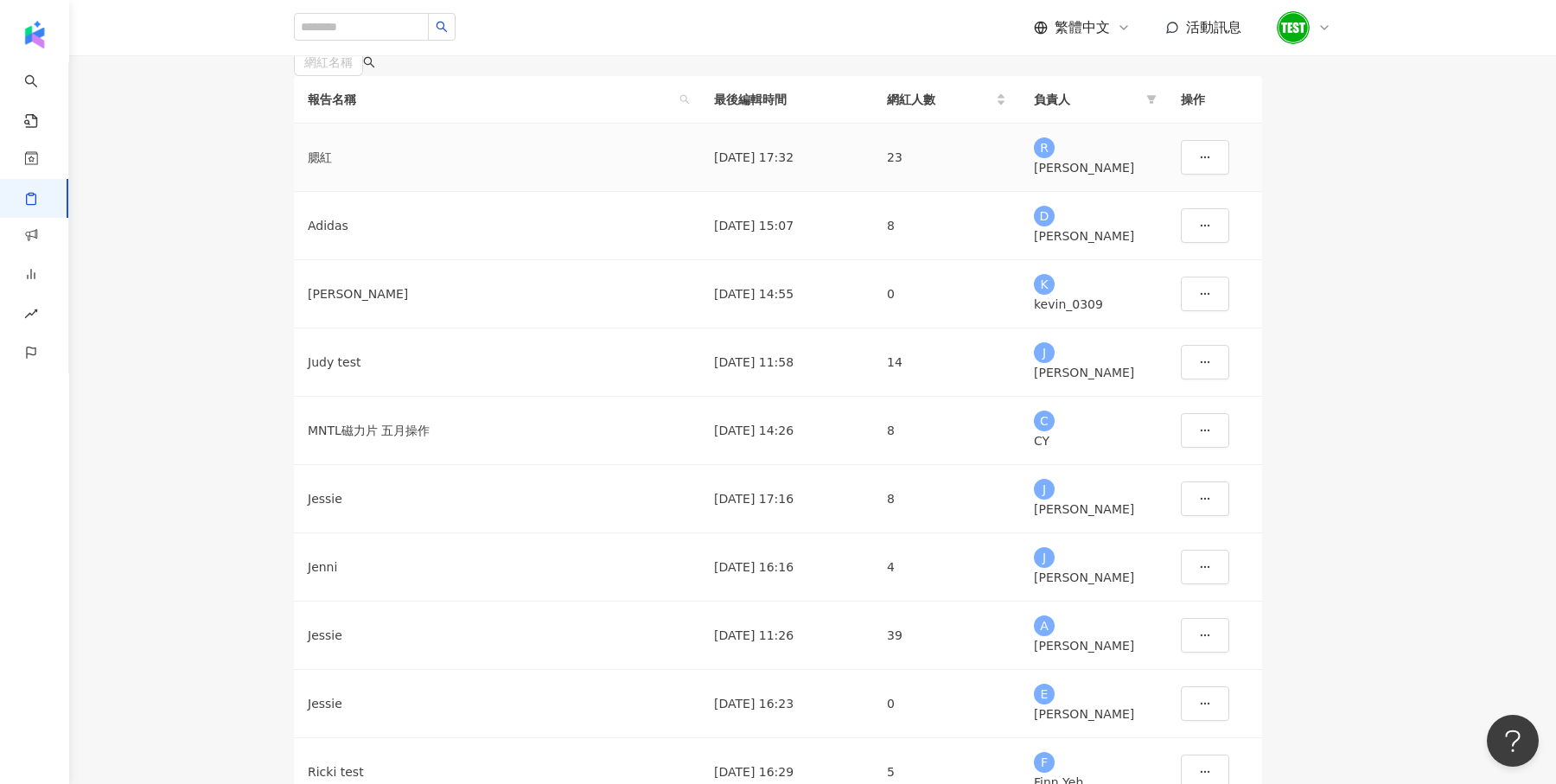
click at [361, 167] on div "腮紅" at bounding box center [497, 157] width 378 height 19
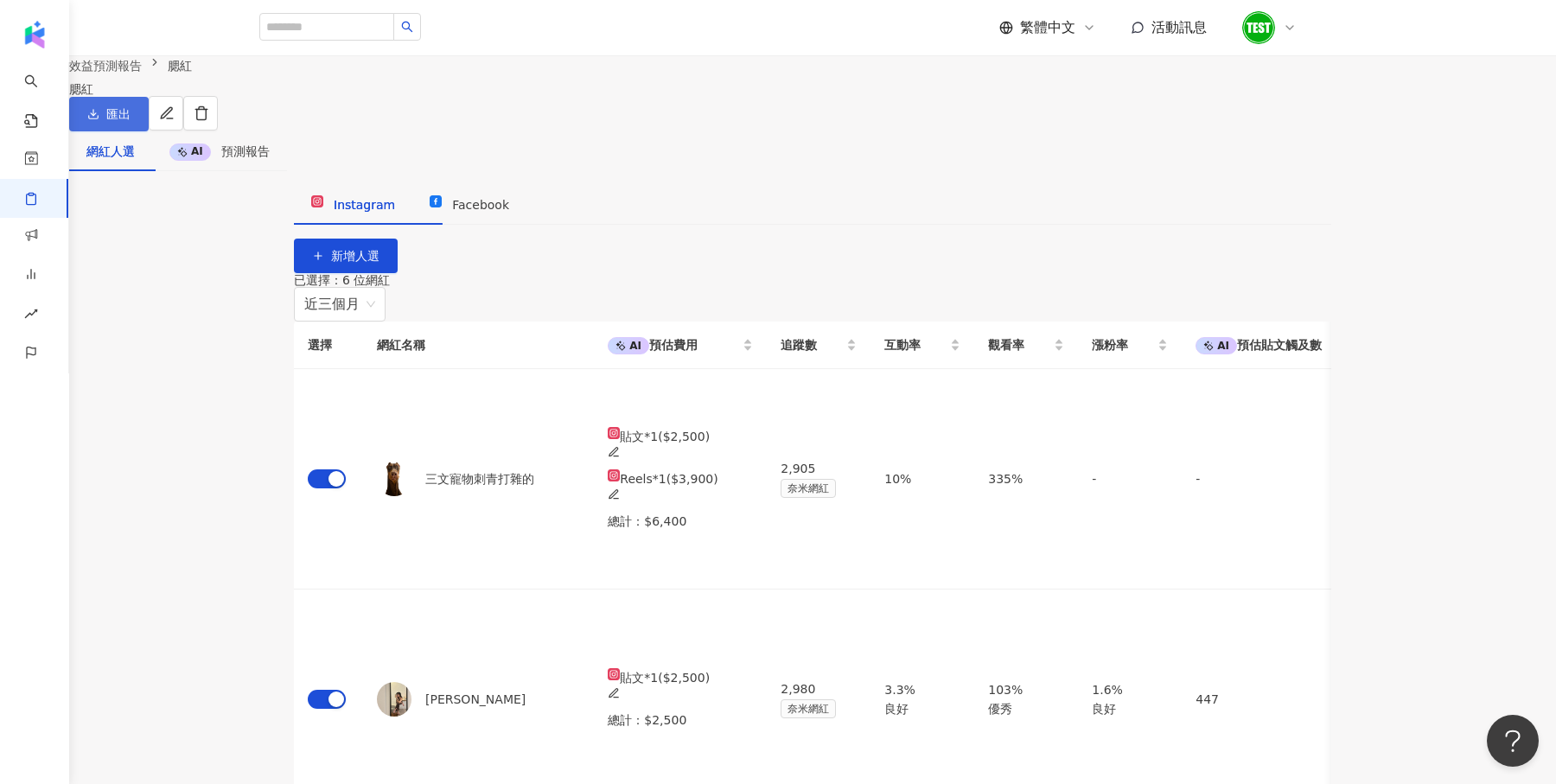
click at [130, 121] on span "匯出" at bounding box center [118, 114] width 24 height 14
click at [1207, 169] on span "匯出 PPT" at bounding box center [1214, 168] width 61 height 19
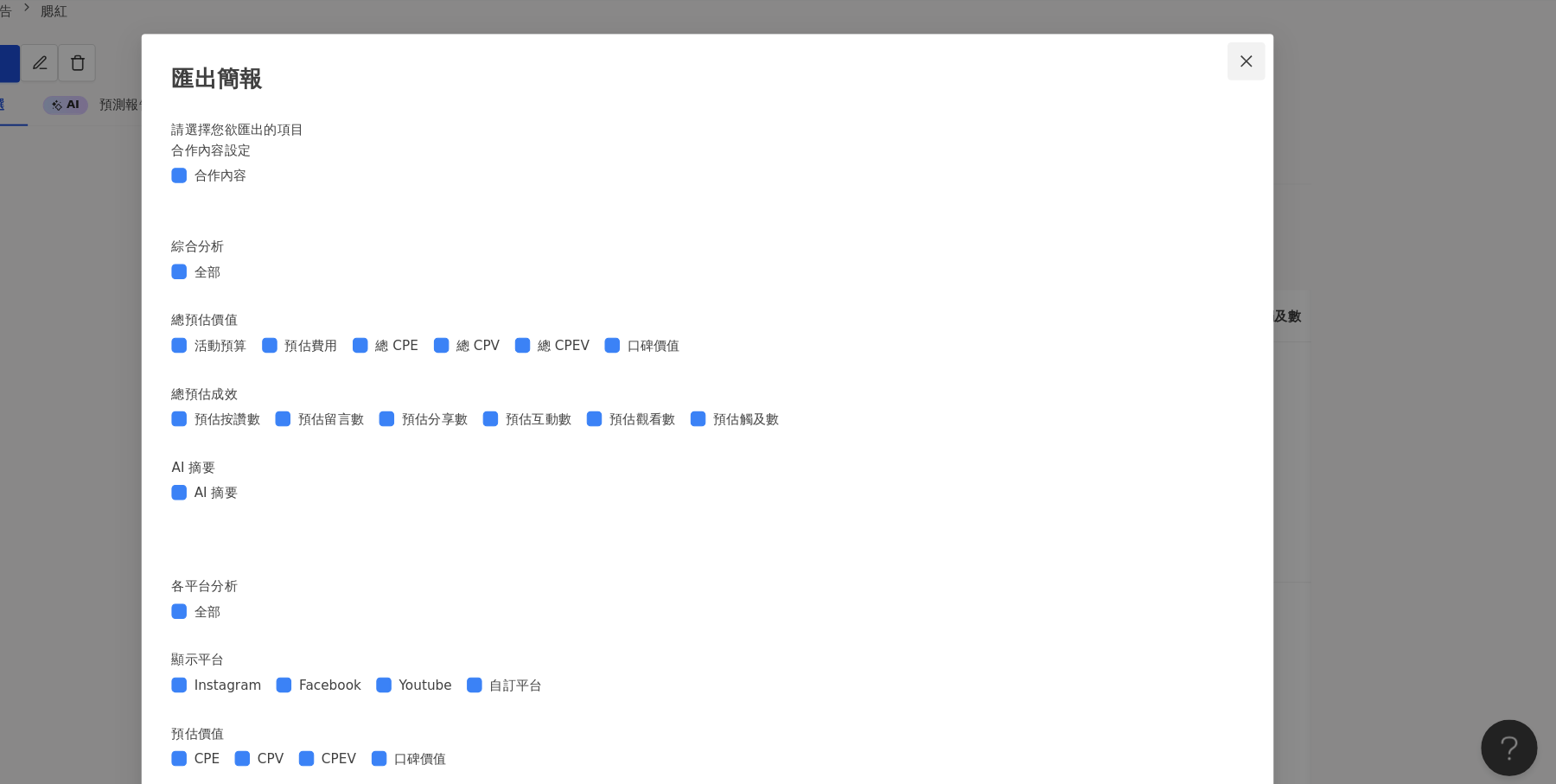
click at [1282, 111] on span "Close" at bounding box center [1272, 111] width 35 height 14
